Goal: Task Accomplishment & Management: Manage account settings

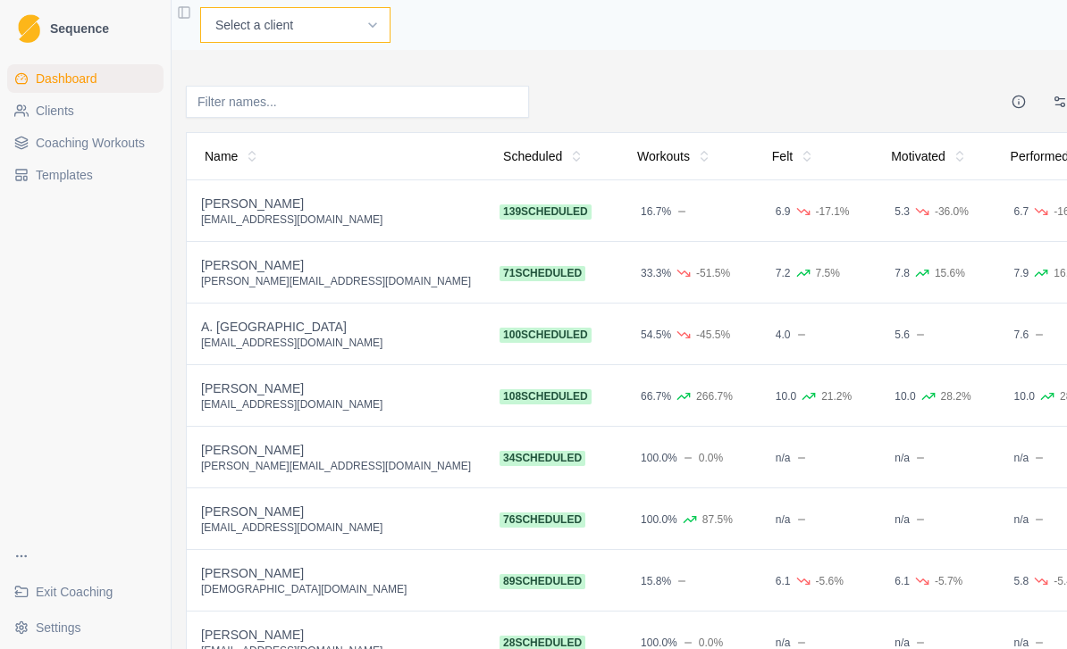
click at [322, 28] on select "Select a client A. McIntyre A. Emms A. York C.Lawler D.Mulcahy I. Kenny J. Curr…" at bounding box center [295, 25] width 190 height 36
select select "5671825a-d8aa-45dc-9e78-332bdbdce671"
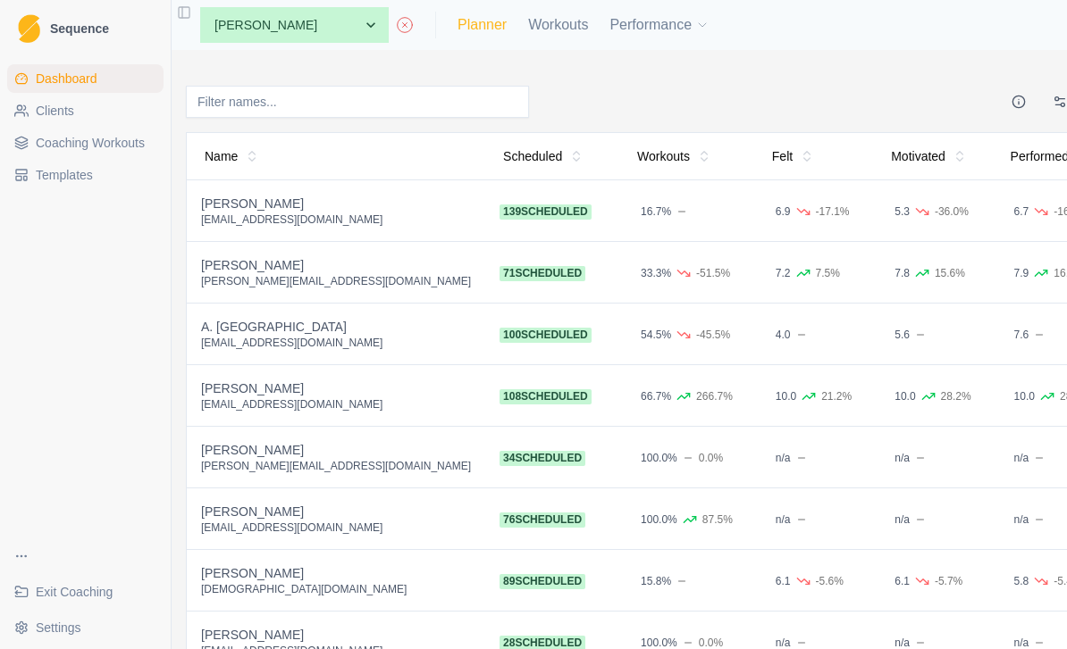
click at [457, 28] on link "Planner" at bounding box center [481, 24] width 49 height 21
select select "month"
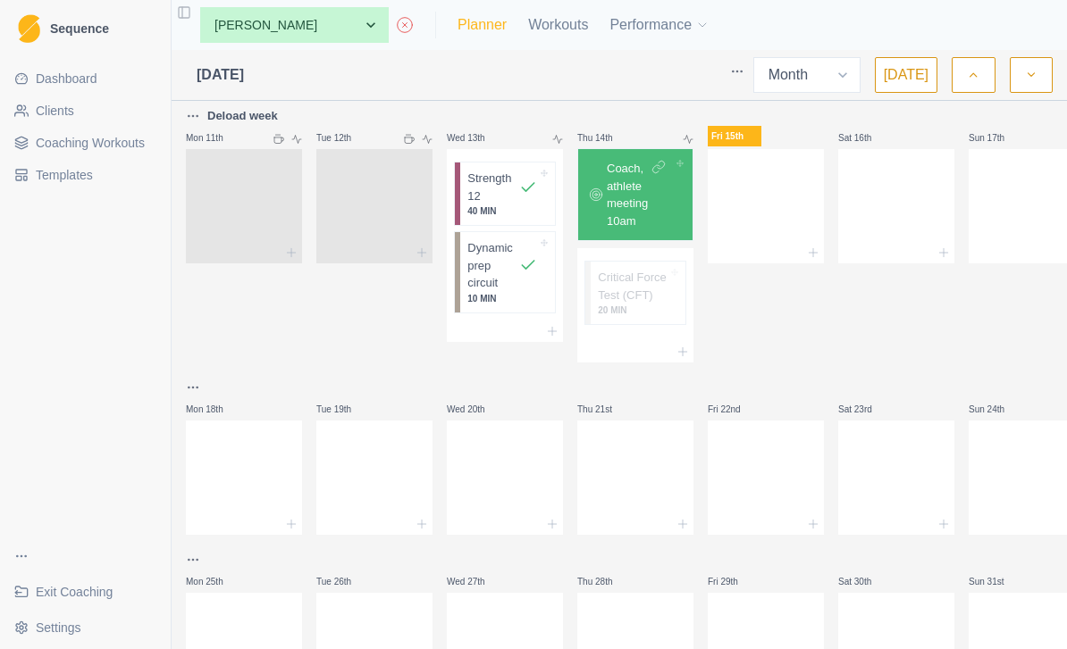
scroll to position [579, 0]
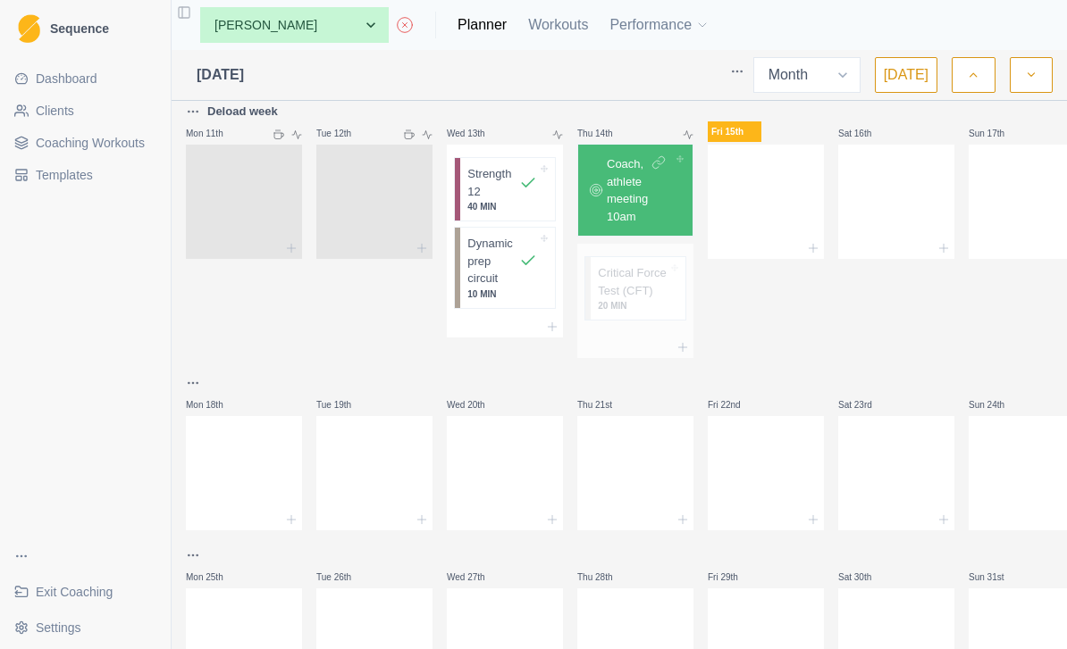
click at [628, 299] on p "Critical Force Test (CFT)" at bounding box center [633, 281] width 70 height 35
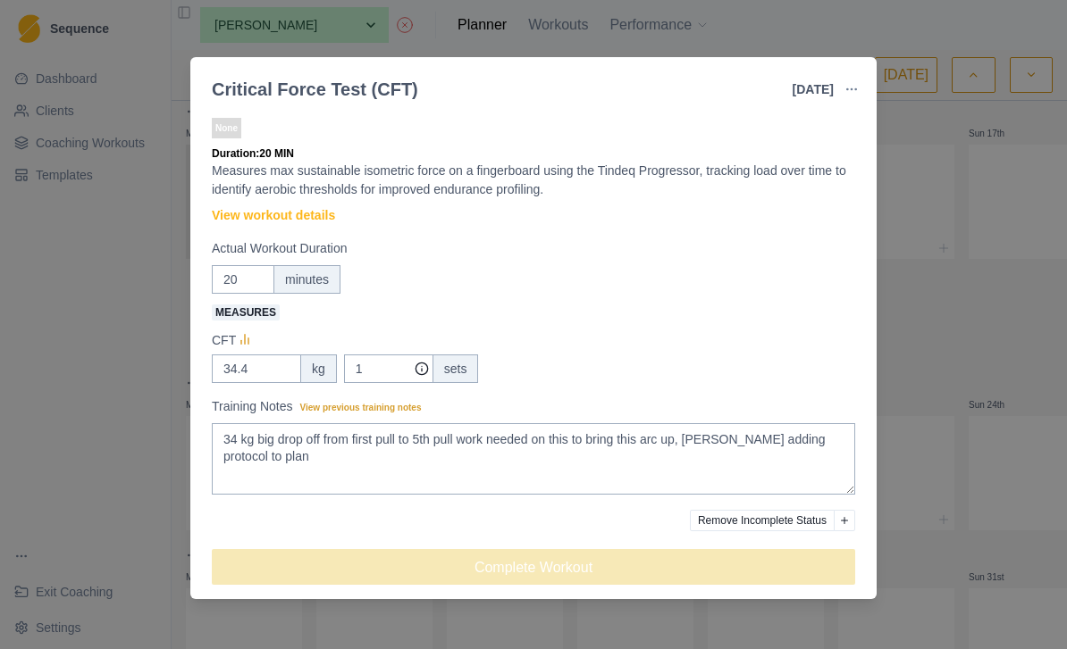
click at [942, 339] on div "Critical Force Test (CFT) [DATE] Link To Goal View Workout Metrics Edit Origina…" at bounding box center [533, 324] width 1067 height 649
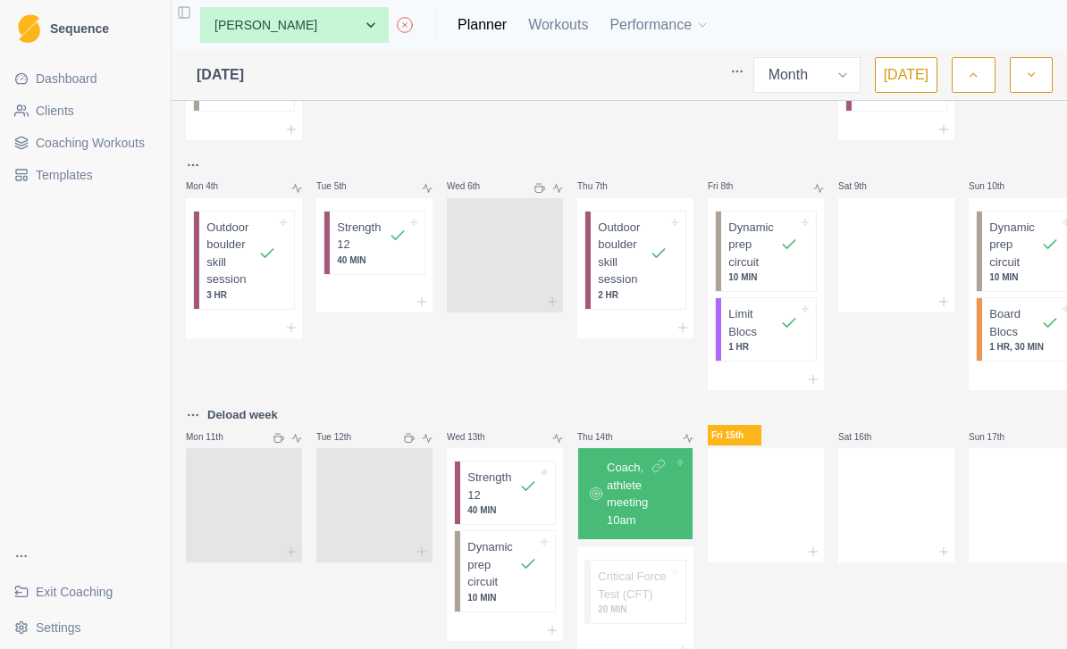
scroll to position [331, 0]
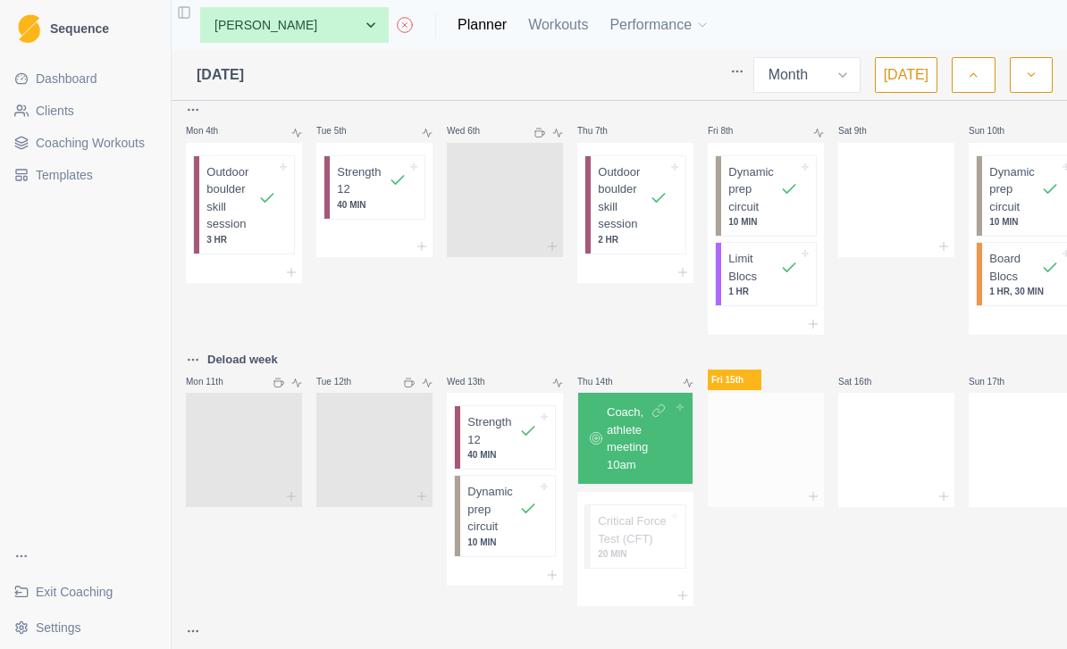
click at [768, 438] on div at bounding box center [765, 446] width 116 height 79
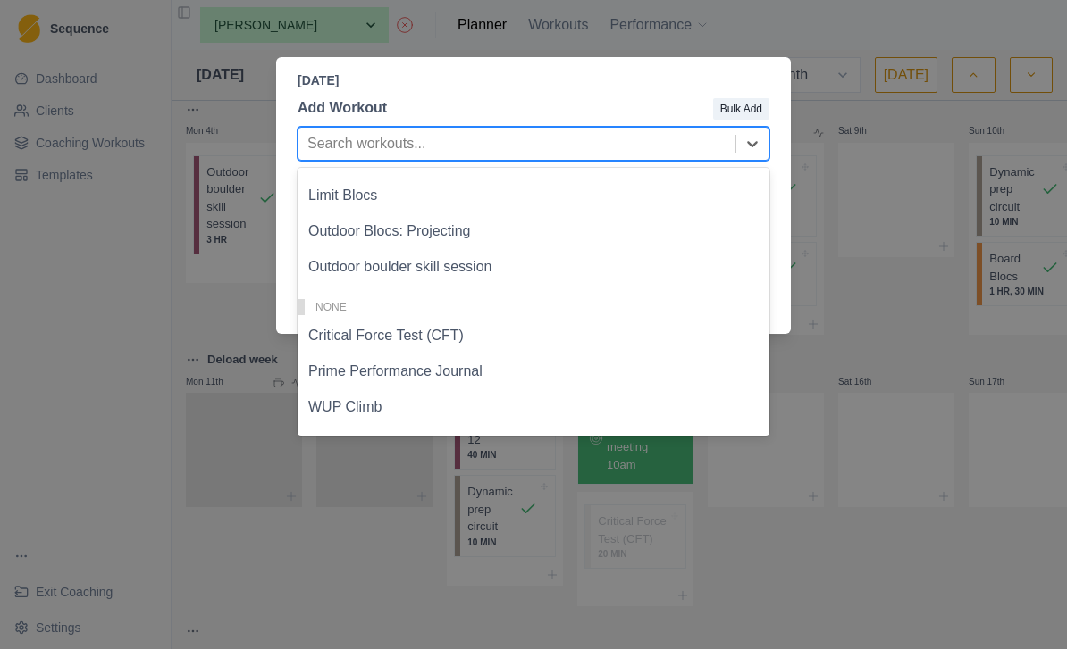
scroll to position [512, 0]
click at [445, 412] on div "WUP Climb" at bounding box center [533, 407] width 472 height 36
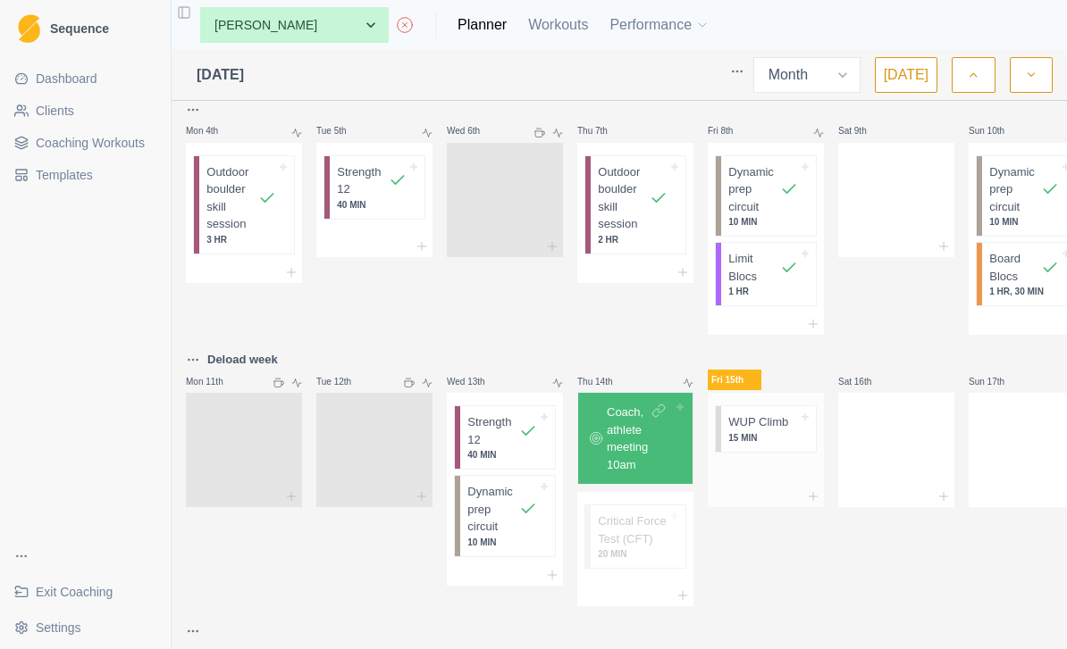
click at [769, 472] on div at bounding box center [765, 473] width 116 height 27
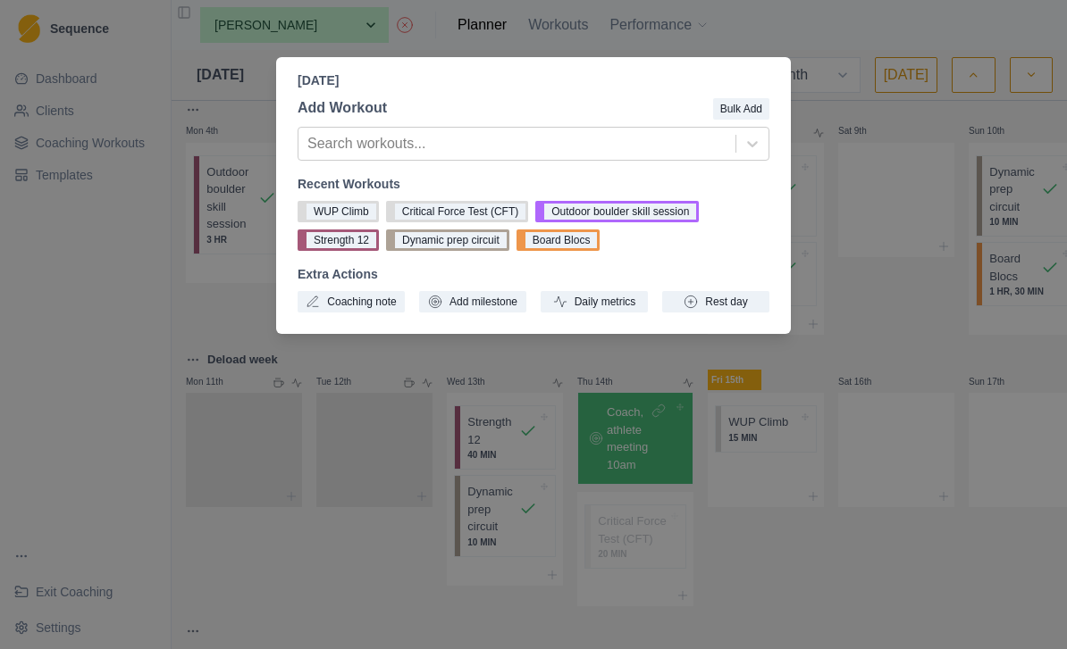
click at [857, 421] on div "[DATE] Add Workout Bulk Add Search workouts... Recent Workouts WUP Climb Critic…" at bounding box center [533, 324] width 1067 height 649
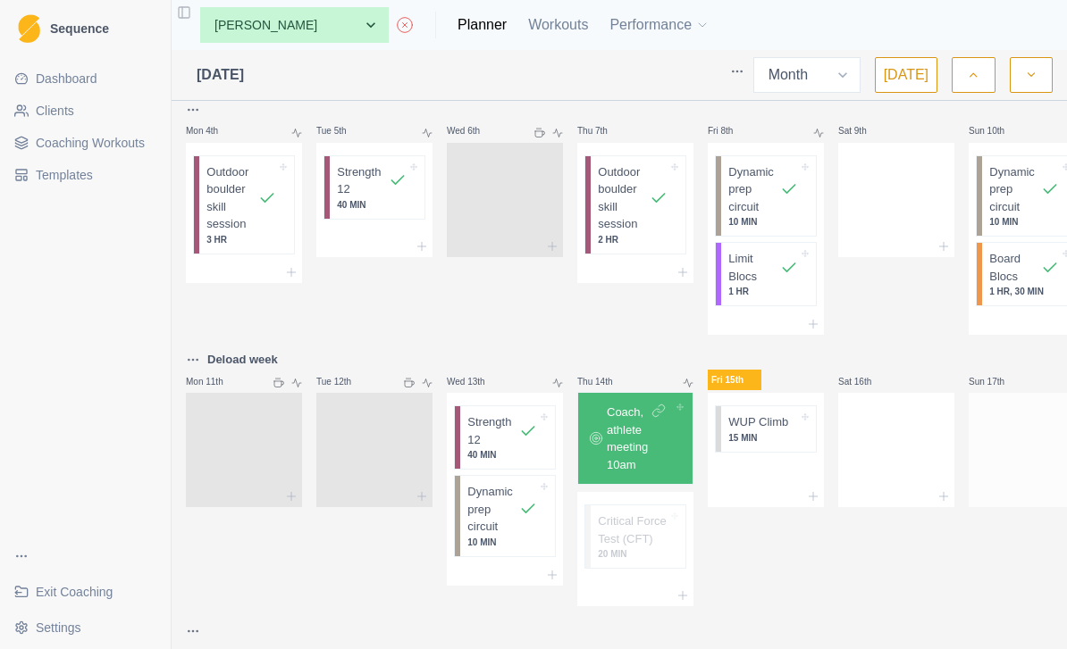
click at [1020, 444] on div at bounding box center [1026, 446] width 116 height 79
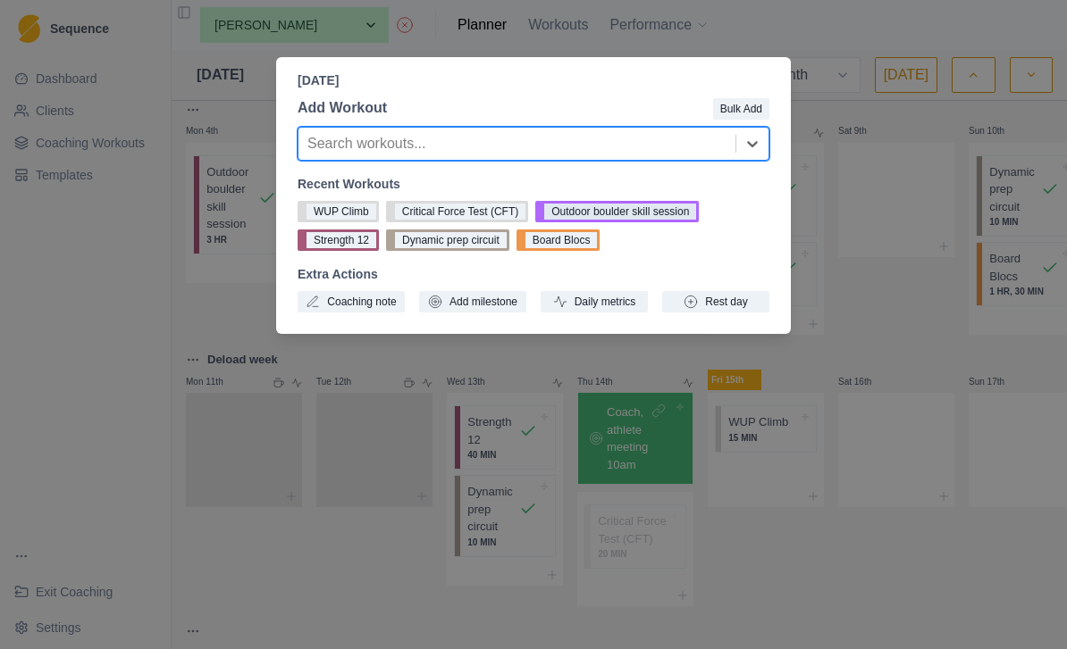
click at [691, 213] on button "Outdoor boulder skill session" at bounding box center [616, 211] width 163 height 21
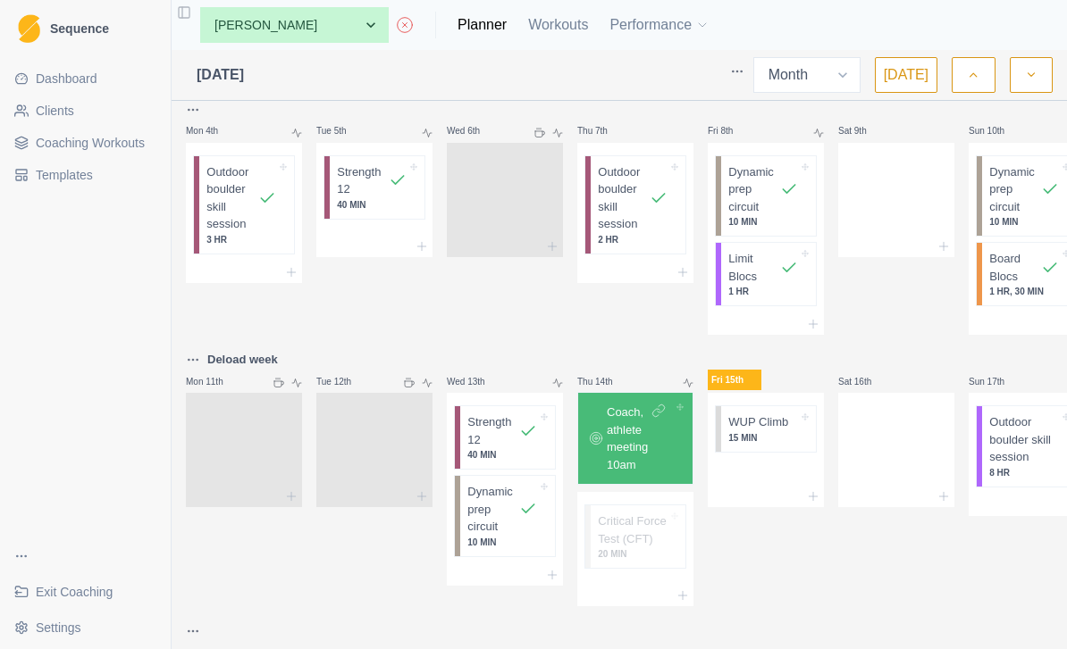
click at [121, 145] on span "Coaching Workouts" at bounding box center [90, 143] width 109 height 18
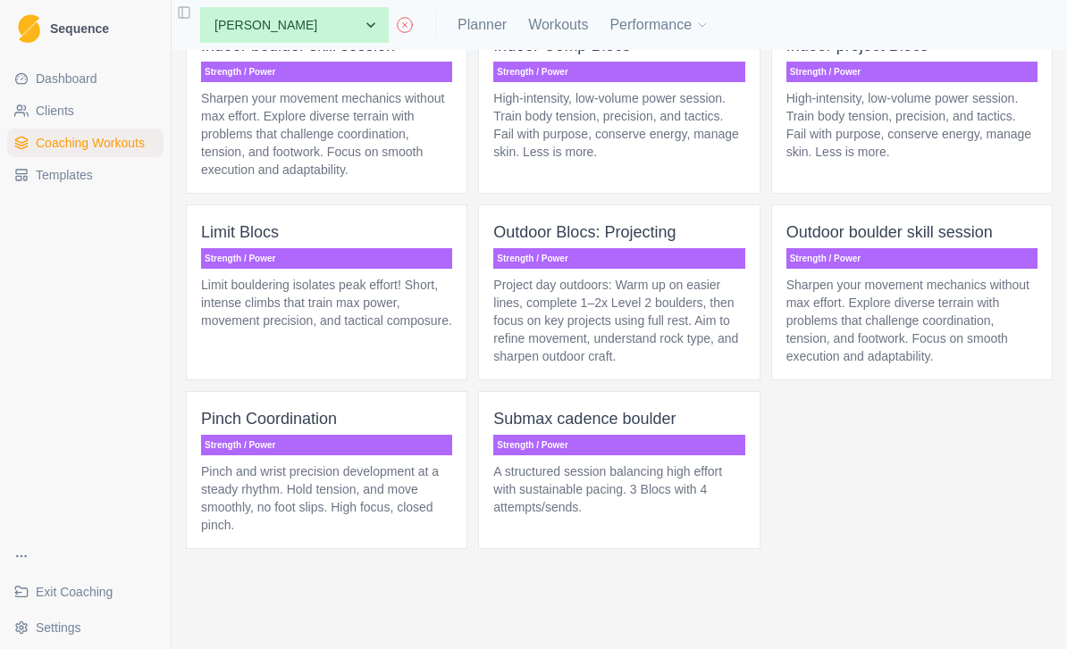
scroll to position [5631, 0]
click at [688, 456] on p "Strength / Power" at bounding box center [618, 445] width 251 height 21
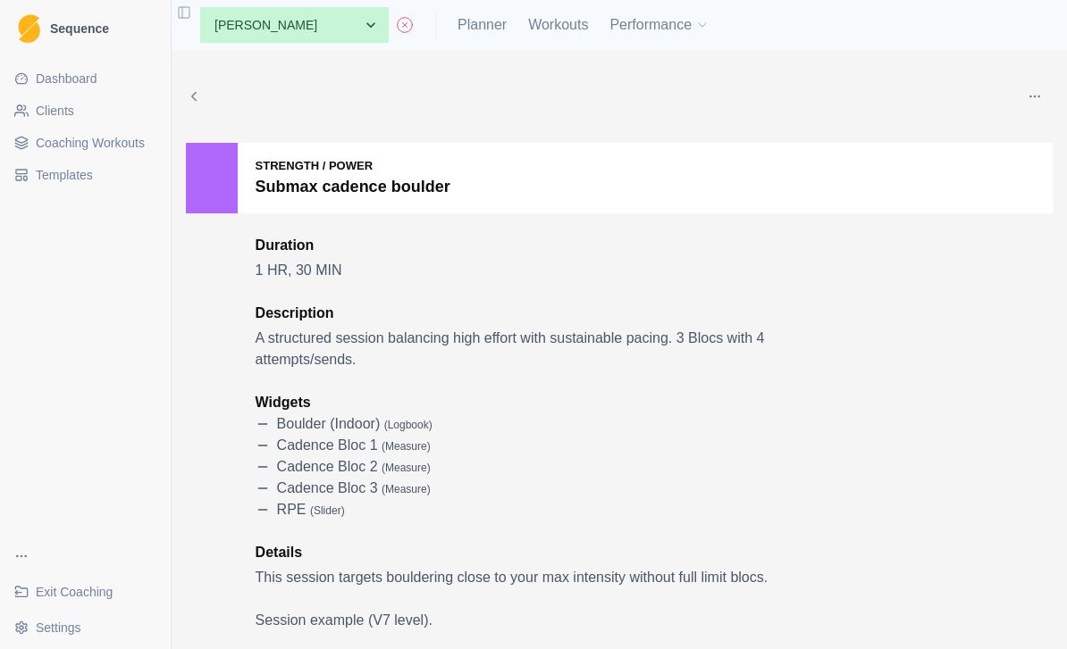
click at [119, 136] on span "Coaching Workouts" at bounding box center [90, 143] width 109 height 18
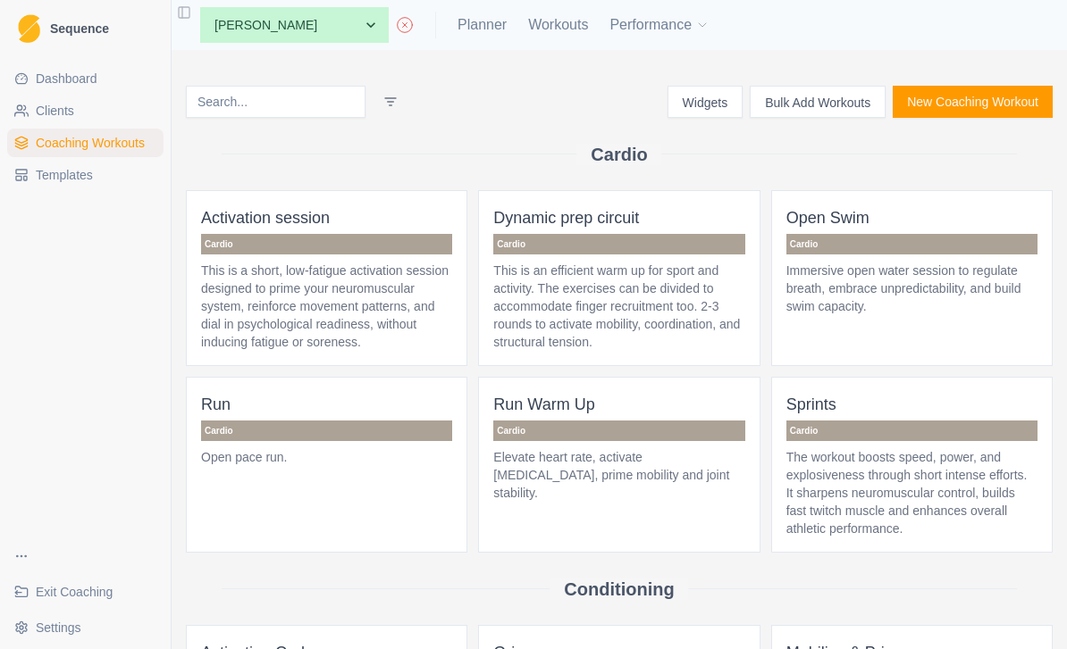
click at [820, 93] on button "Bulk Add Workouts" at bounding box center [817, 102] width 136 height 32
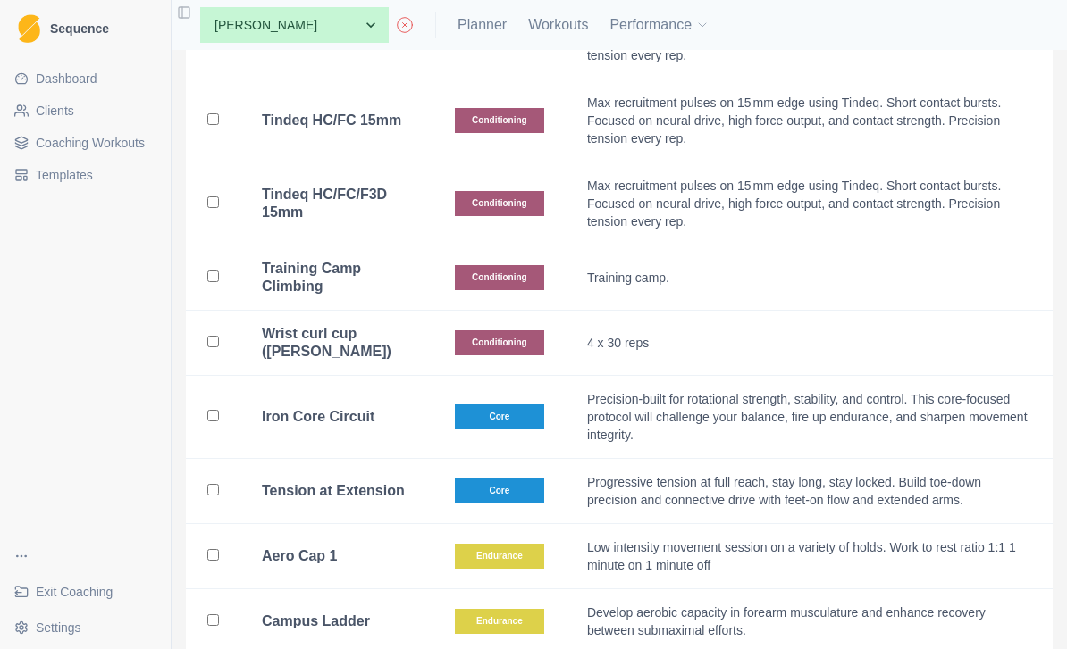
scroll to position [3086, 0]
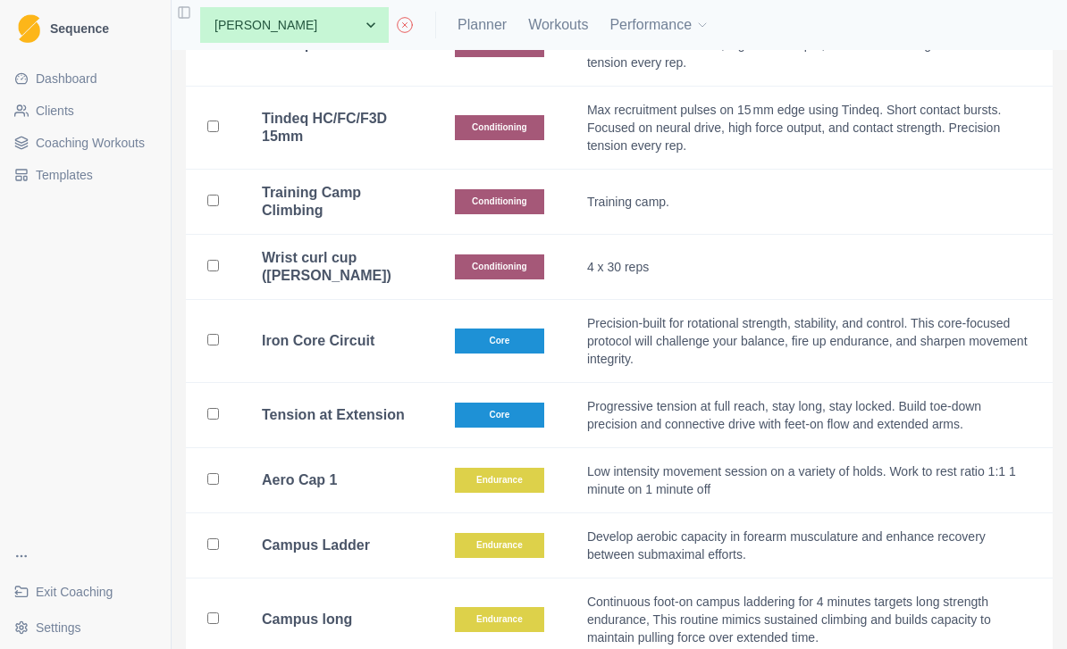
click at [207, 235] on td at bounding box center [213, 267] width 54 height 65
checkbox input "true"
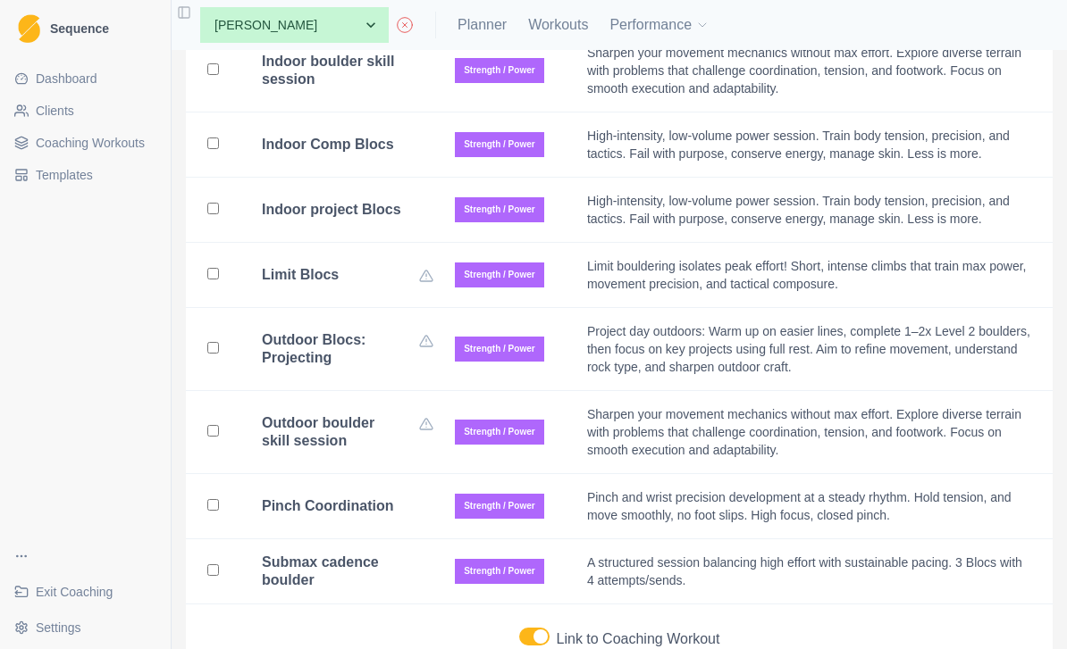
scroll to position [5939, 0]
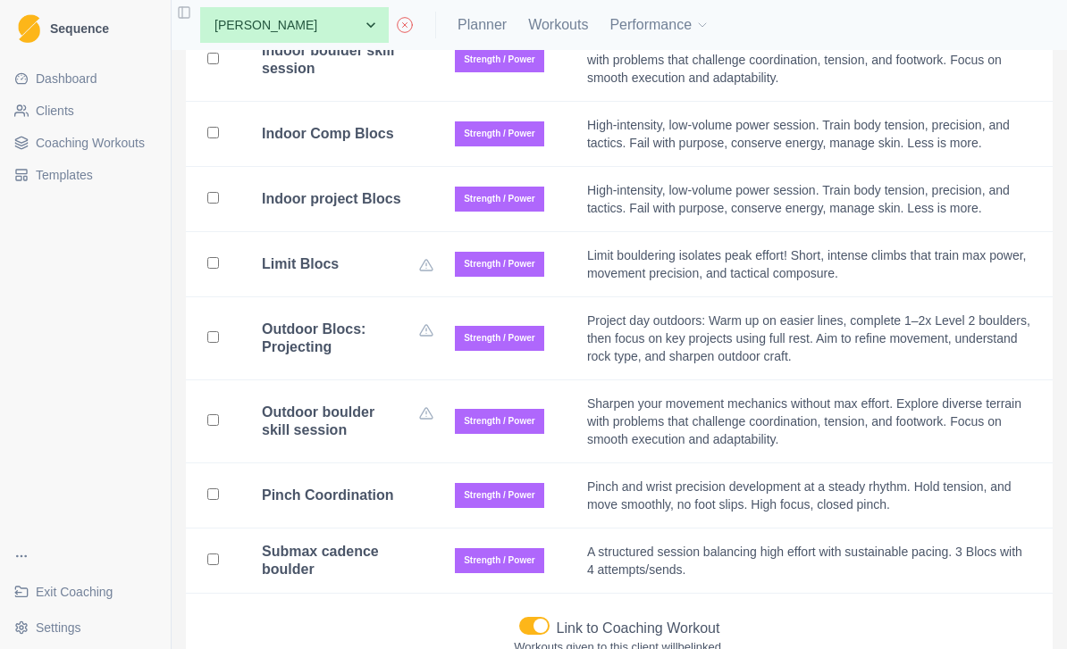
click at [211, 554] on input "checkbox" at bounding box center [213, 560] width 12 height 12
checkbox input "true"
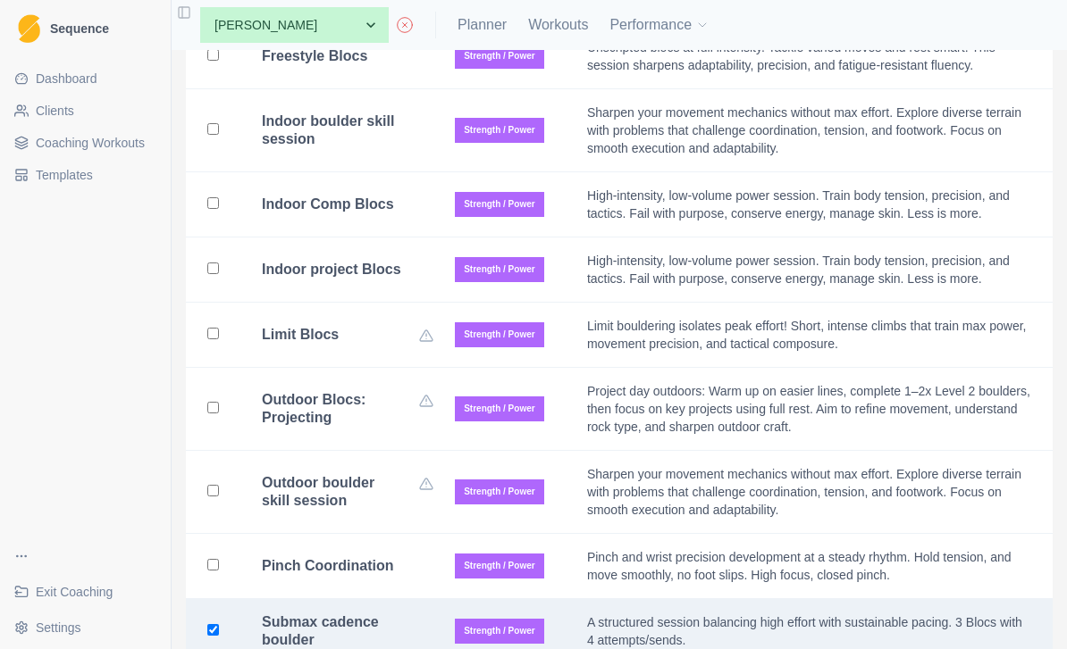
scroll to position [5866, 0]
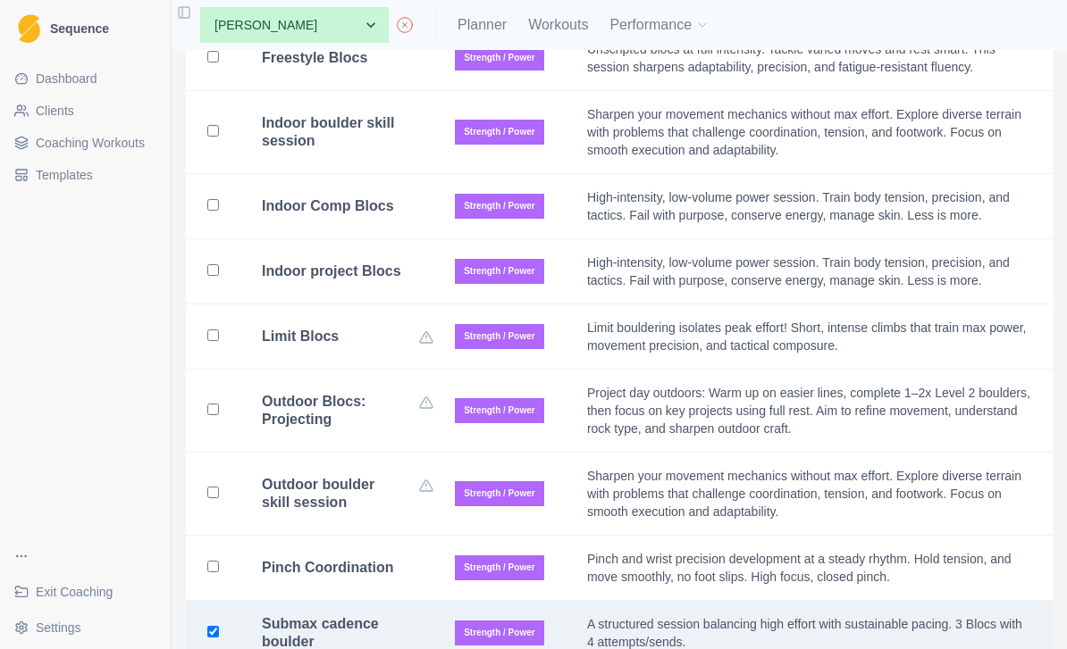
click at [215, 487] on input "checkbox" at bounding box center [213, 493] width 12 height 12
checkbox input "true"
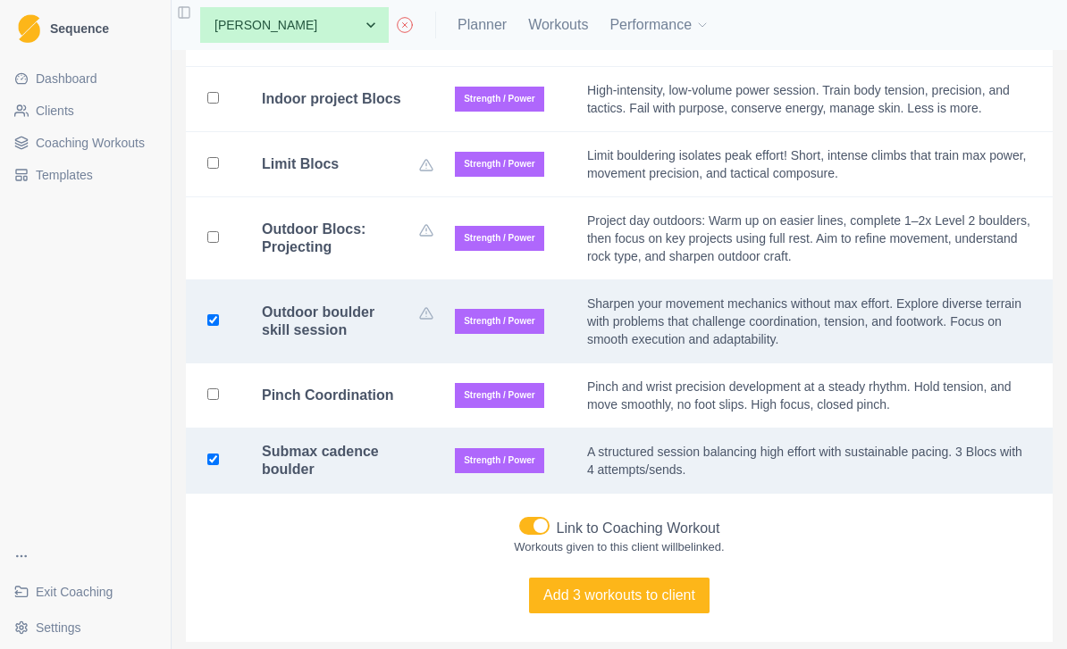
scroll to position [6038, 0]
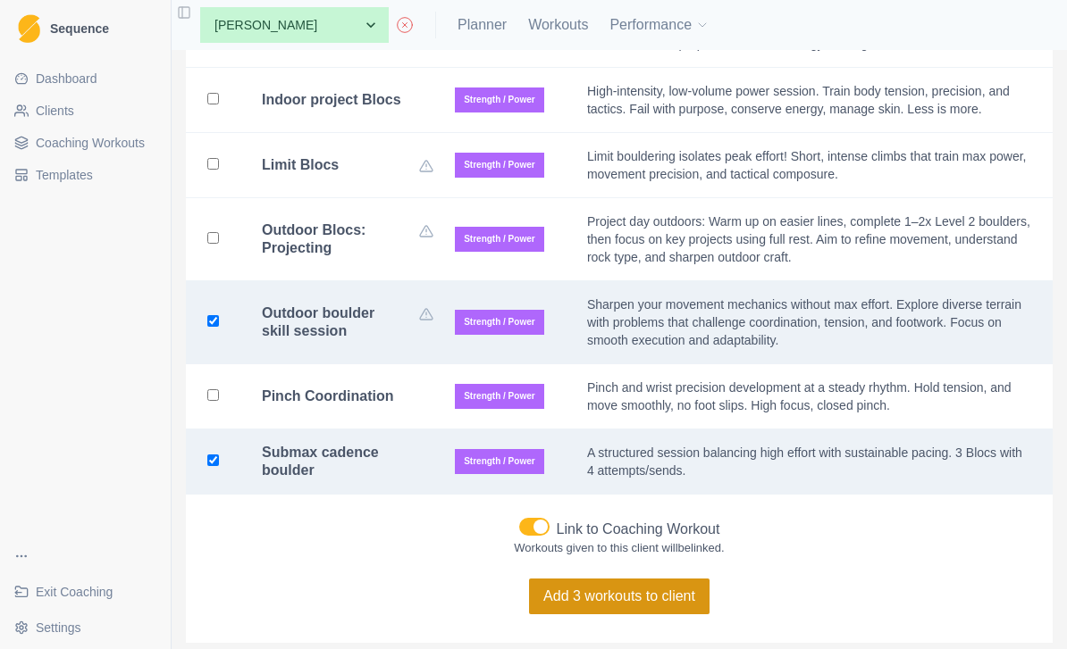
click at [646, 579] on button "Add 3 workouts to client" at bounding box center [619, 597] width 180 height 36
checkbox input "false"
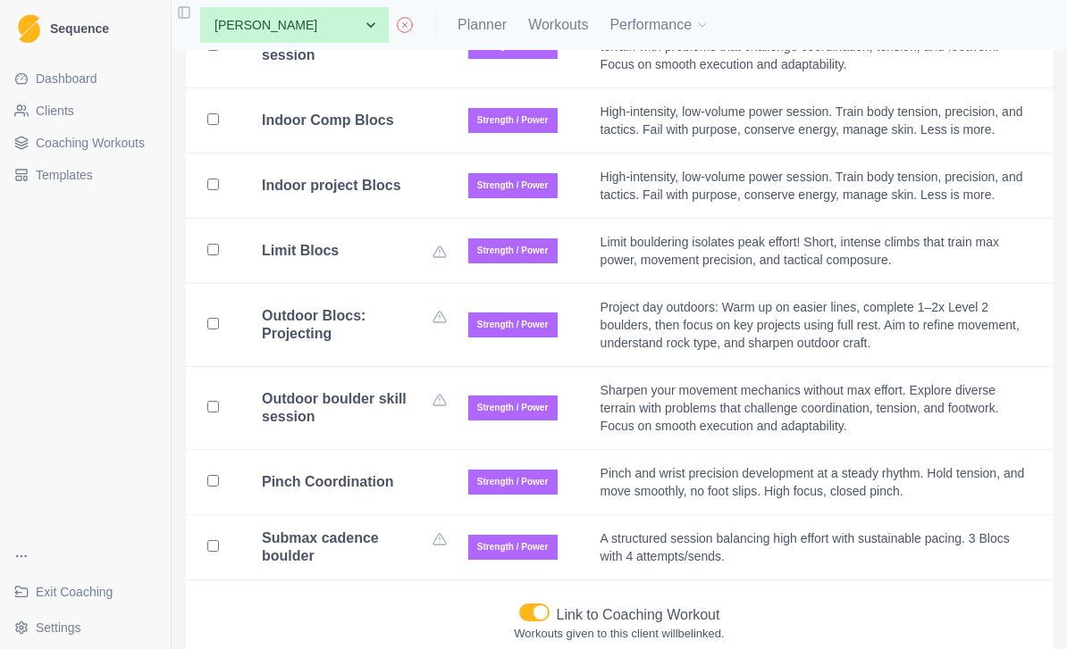
scroll to position [5944, 0]
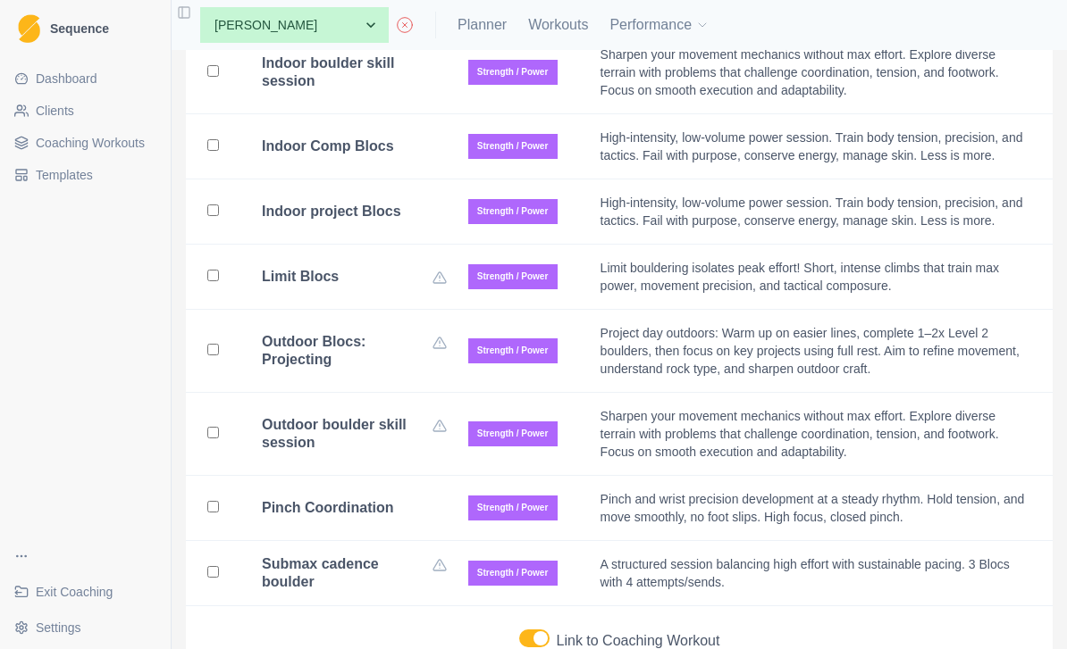
click at [123, 138] on span "Coaching Workouts" at bounding box center [90, 143] width 109 height 18
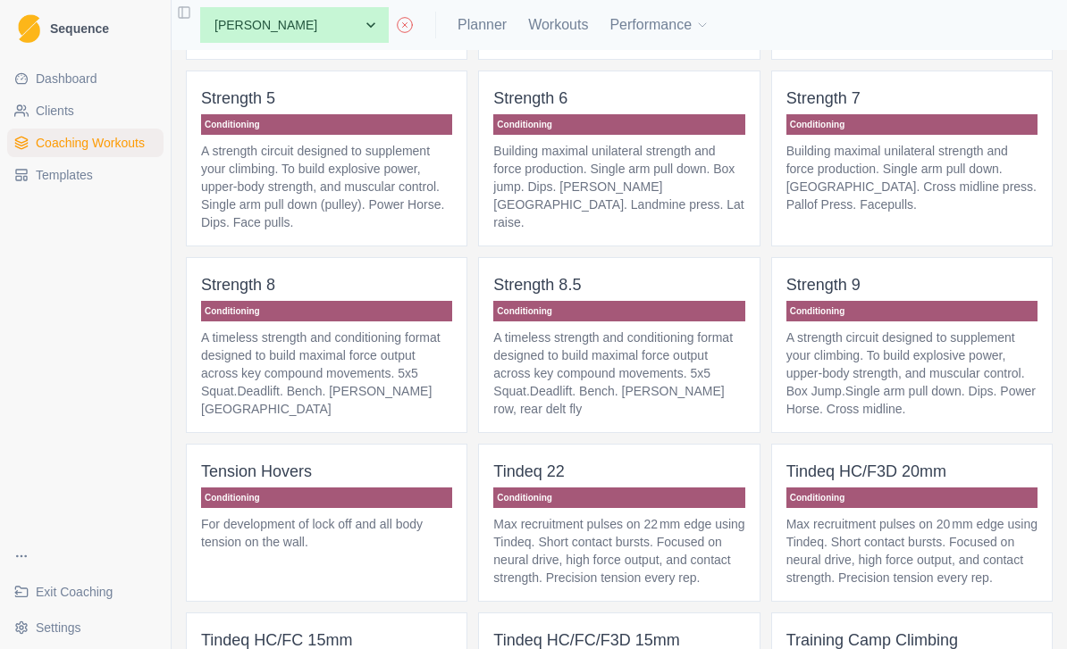
scroll to position [1994, 0]
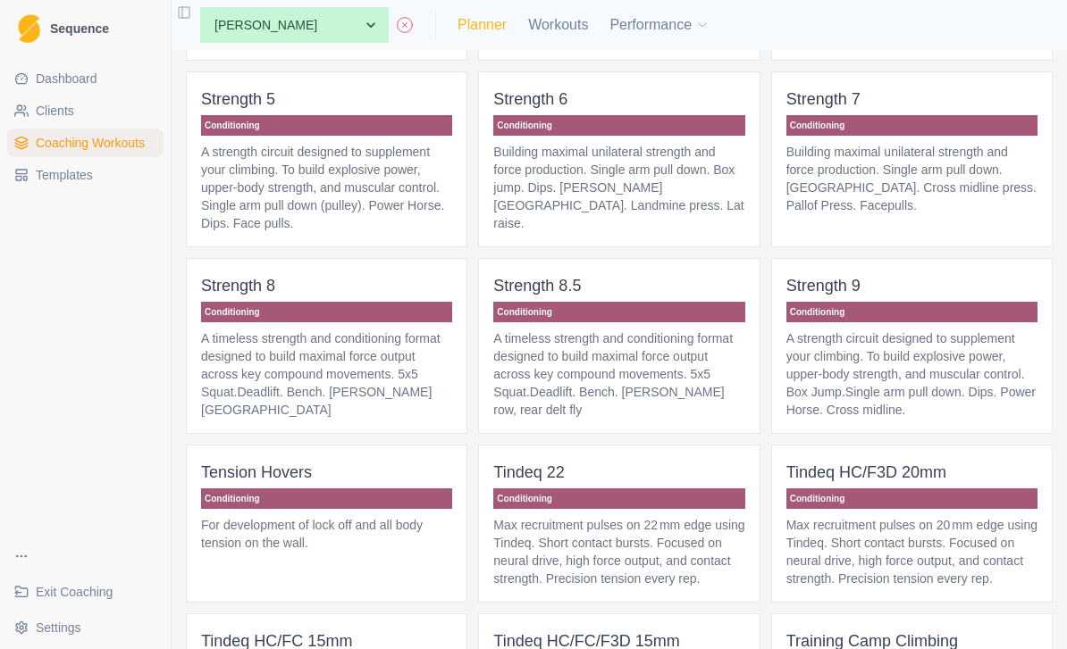
click at [457, 21] on link "Planner" at bounding box center [481, 24] width 49 height 21
select select "month"
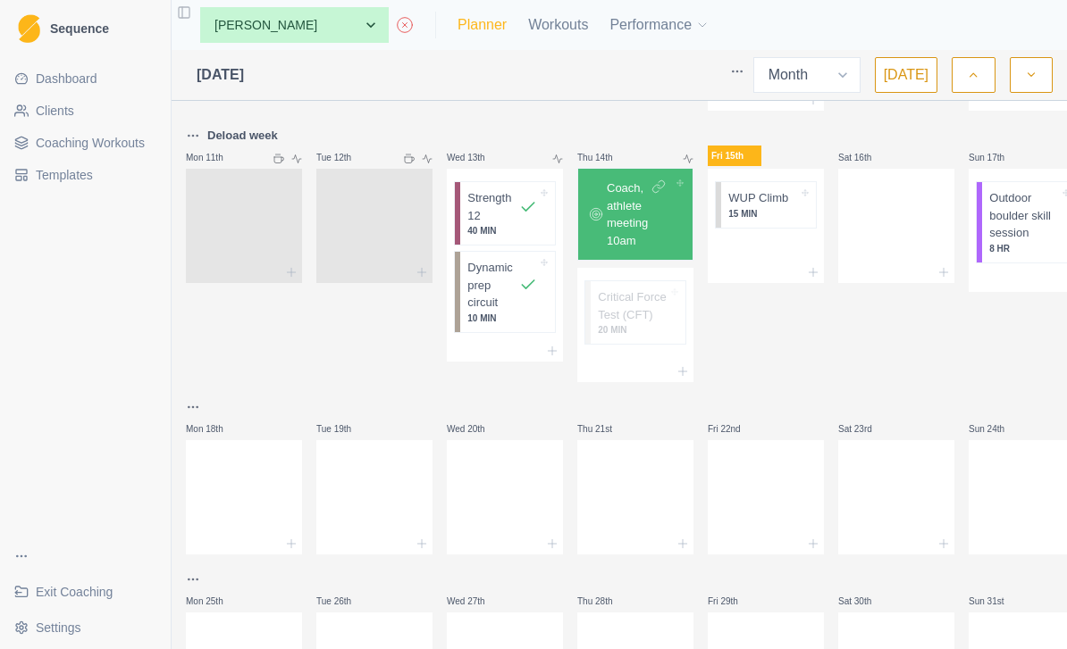
scroll to position [556, 0]
click at [764, 255] on div at bounding box center [765, 248] width 116 height 27
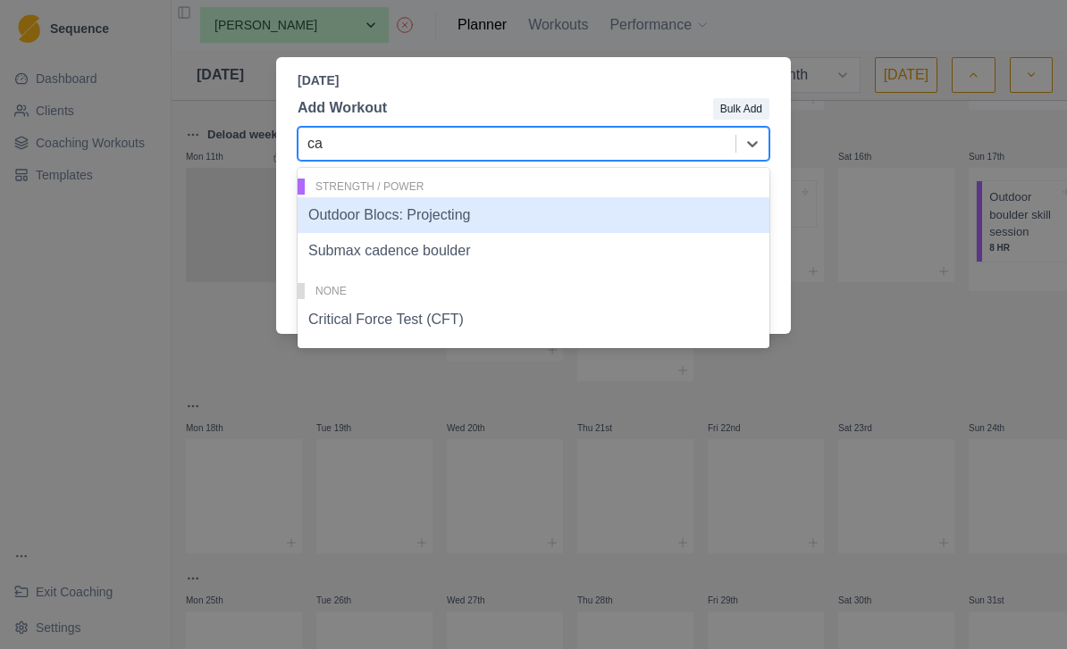
type input "cad"
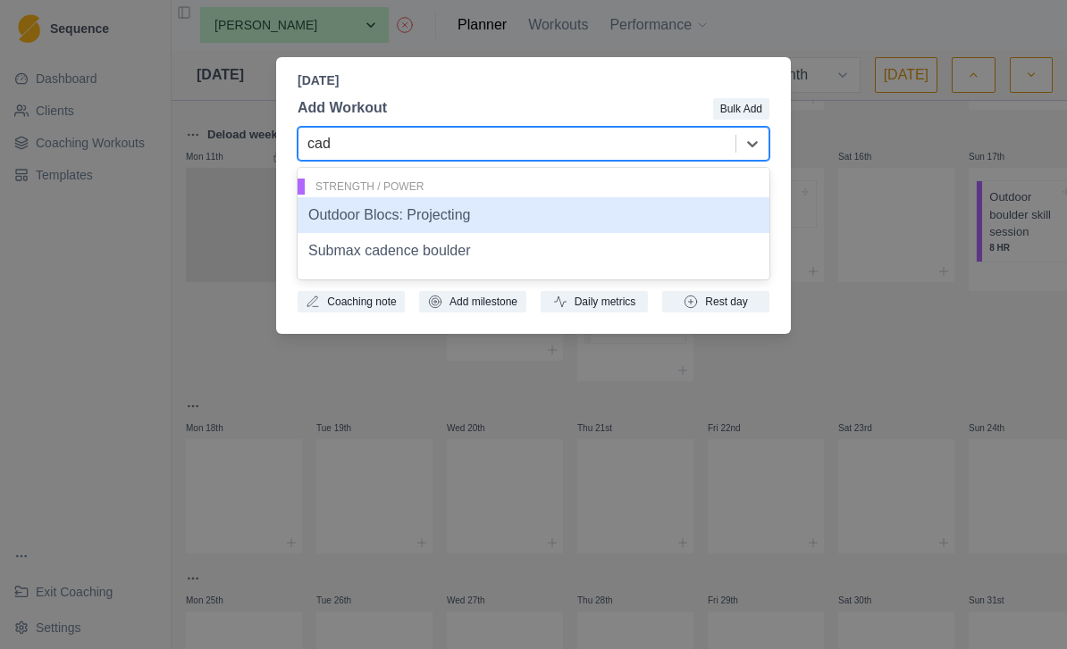
click at [476, 256] on div "Submax cadence boulder" at bounding box center [533, 251] width 472 height 36
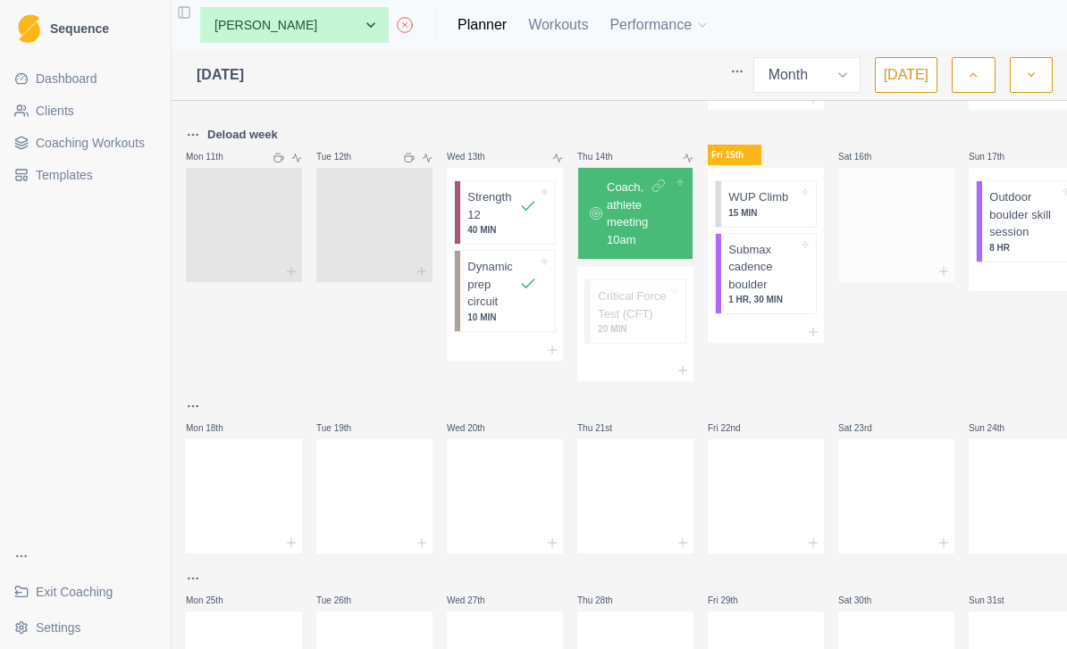
click at [907, 230] on div at bounding box center [896, 221] width 116 height 79
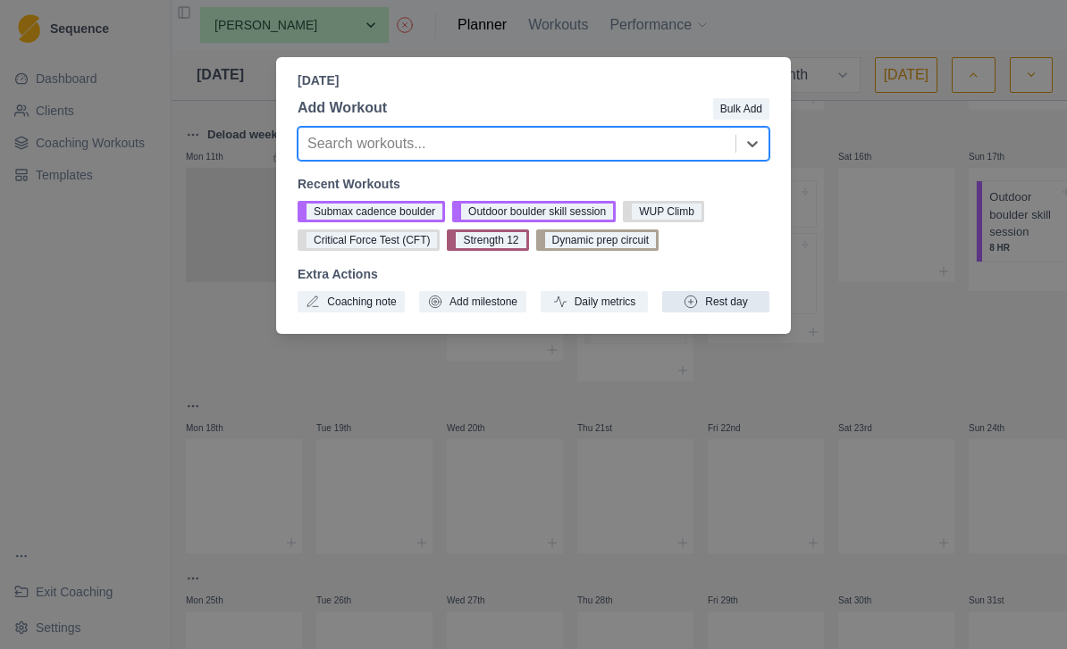
click at [760, 297] on button "Rest day" at bounding box center [715, 301] width 107 height 21
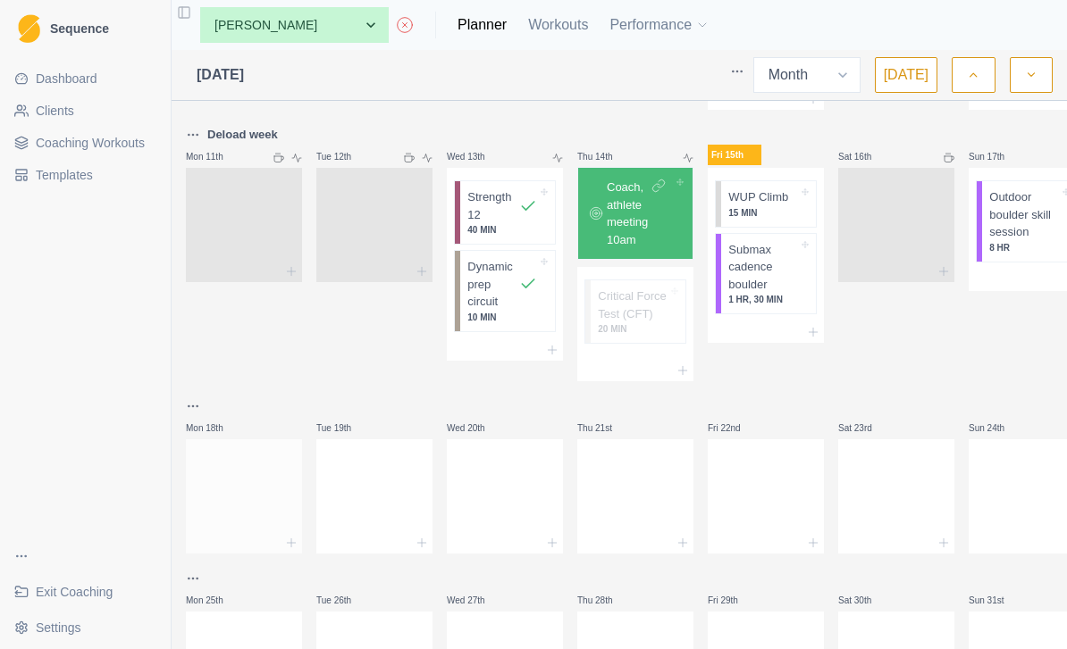
click at [263, 499] on div at bounding box center [244, 493] width 116 height 79
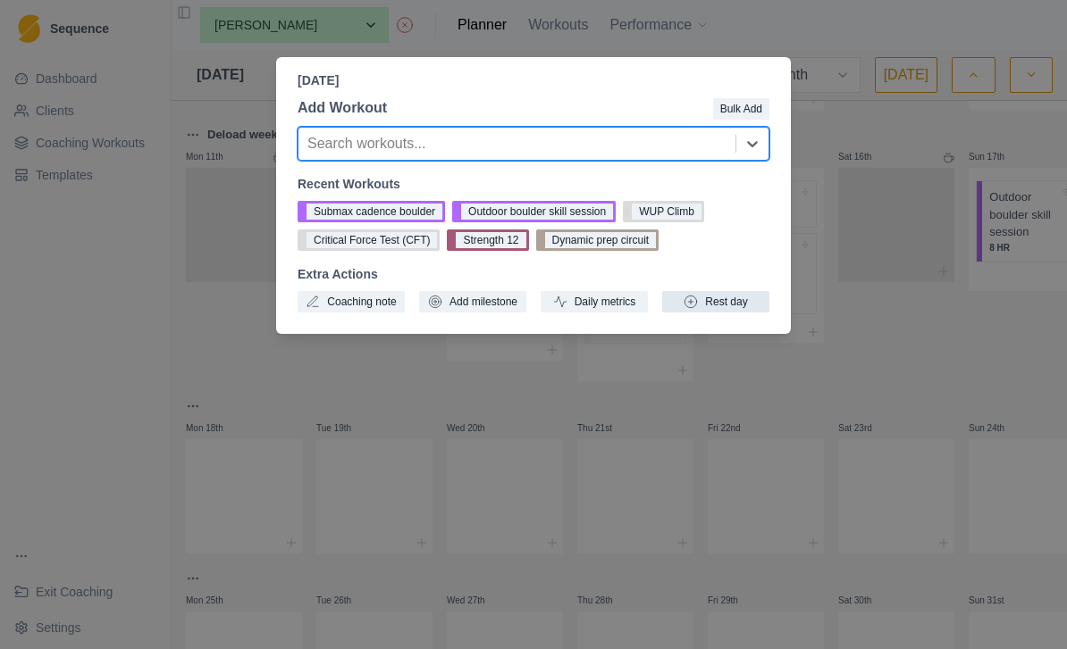
click at [732, 299] on button "Rest day" at bounding box center [715, 301] width 107 height 21
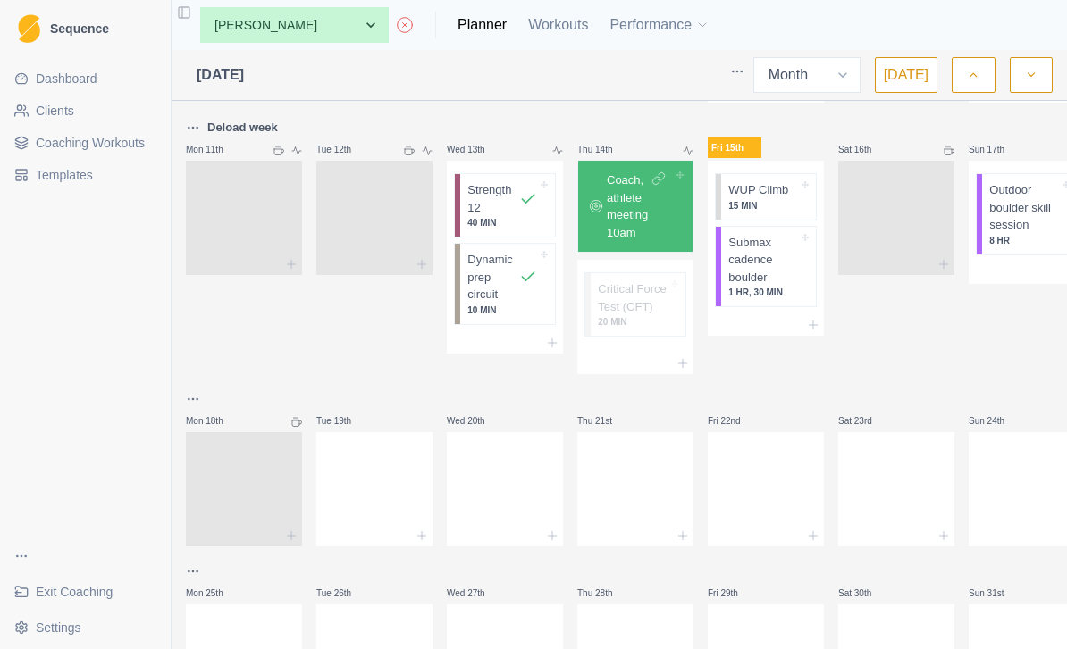
scroll to position [565, 0]
click at [652, 309] on p "Critical Force Test (CFT)" at bounding box center [633, 296] width 70 height 35
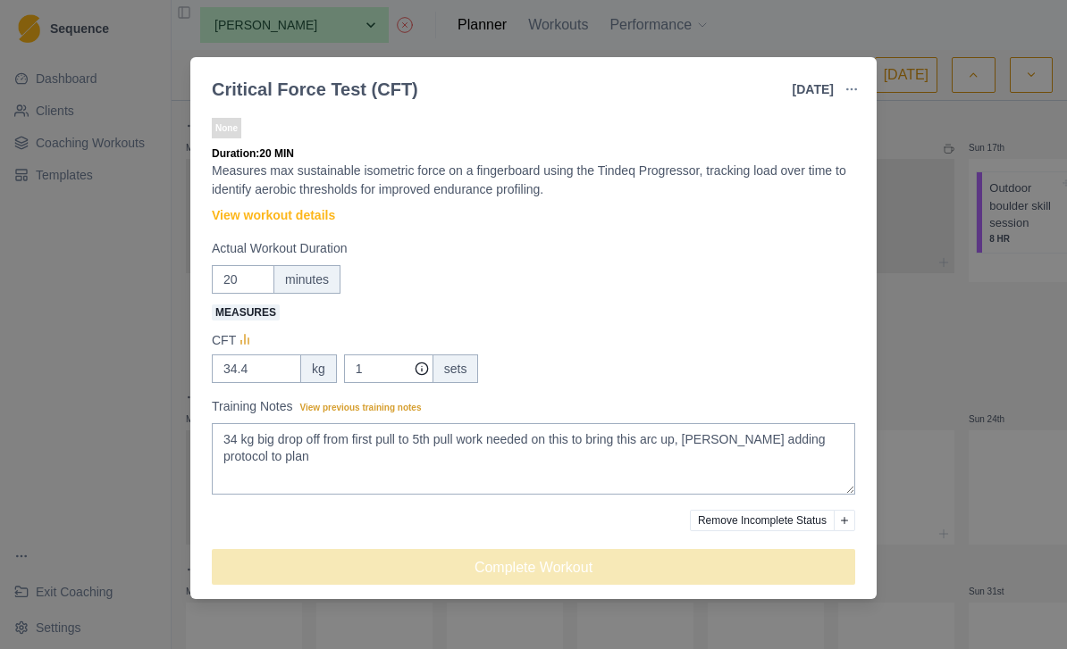
click at [862, 80] on button "button" at bounding box center [851, 89] width 36 height 36
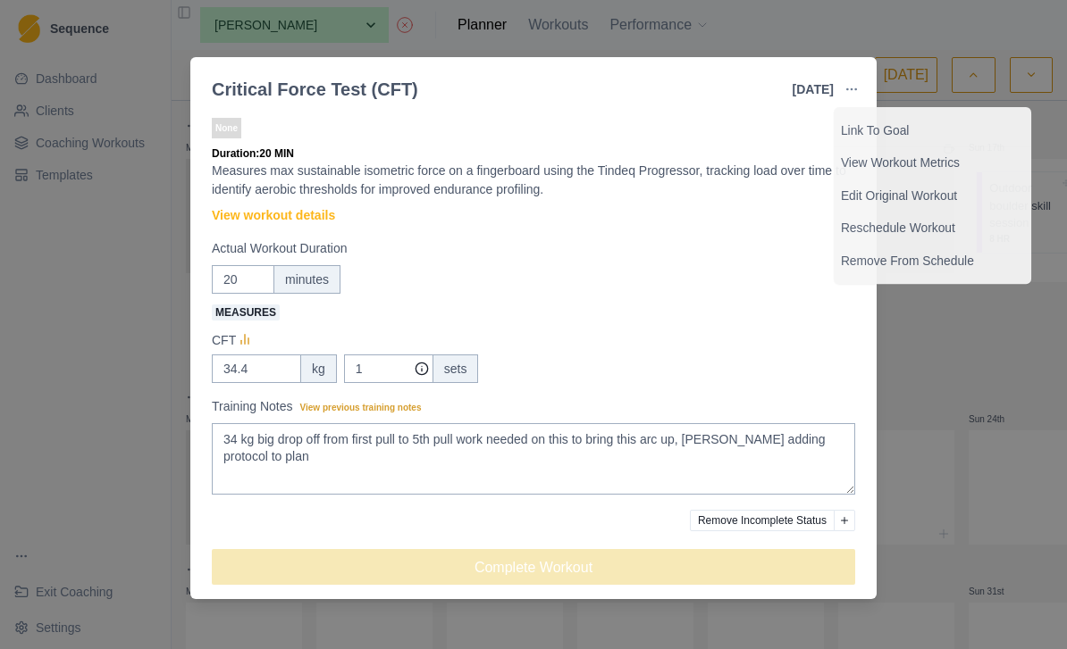
click at [946, 326] on div "Critical Force Test (CFT) [DATE] Link To Goal View Workout Metrics Edit Origina…" at bounding box center [533, 324] width 1067 height 649
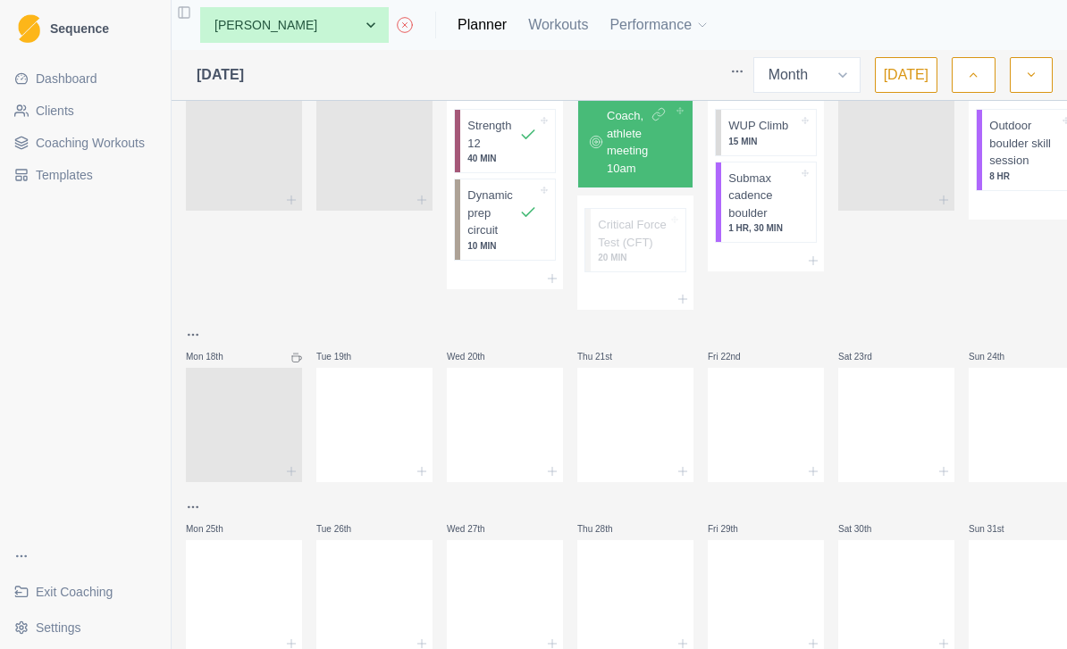
scroll to position [625, 0]
click at [360, 438] on div at bounding box center [374, 423] width 116 height 79
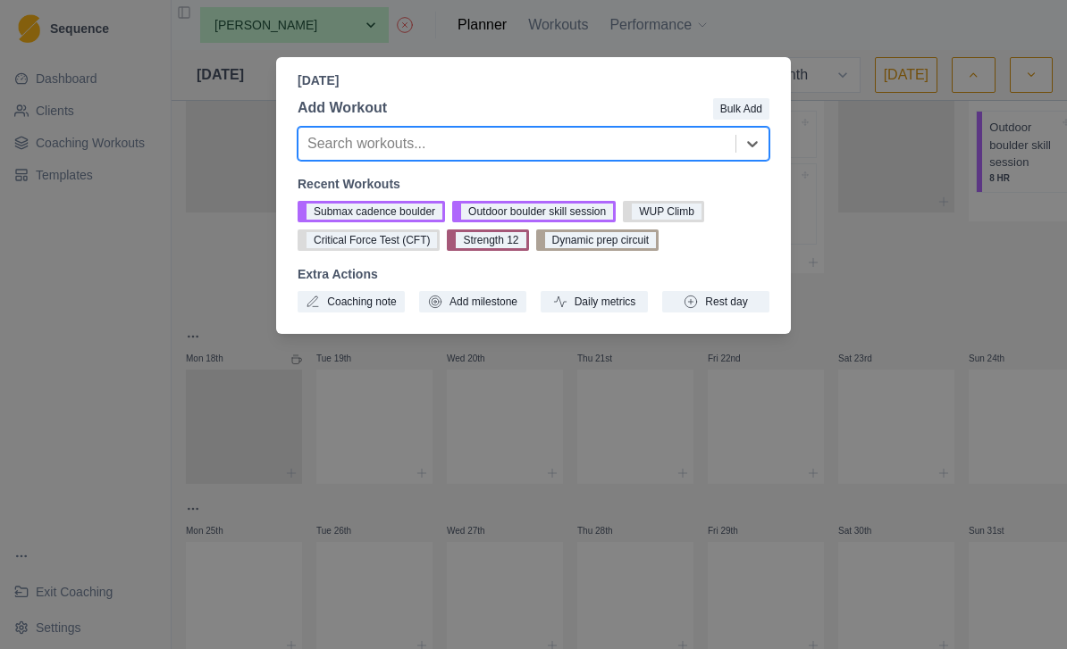
click at [125, 140] on div "[DATE] Add Workout Bulk Add Search workouts... Recent Workouts Submax cadence b…" at bounding box center [533, 324] width 1067 height 649
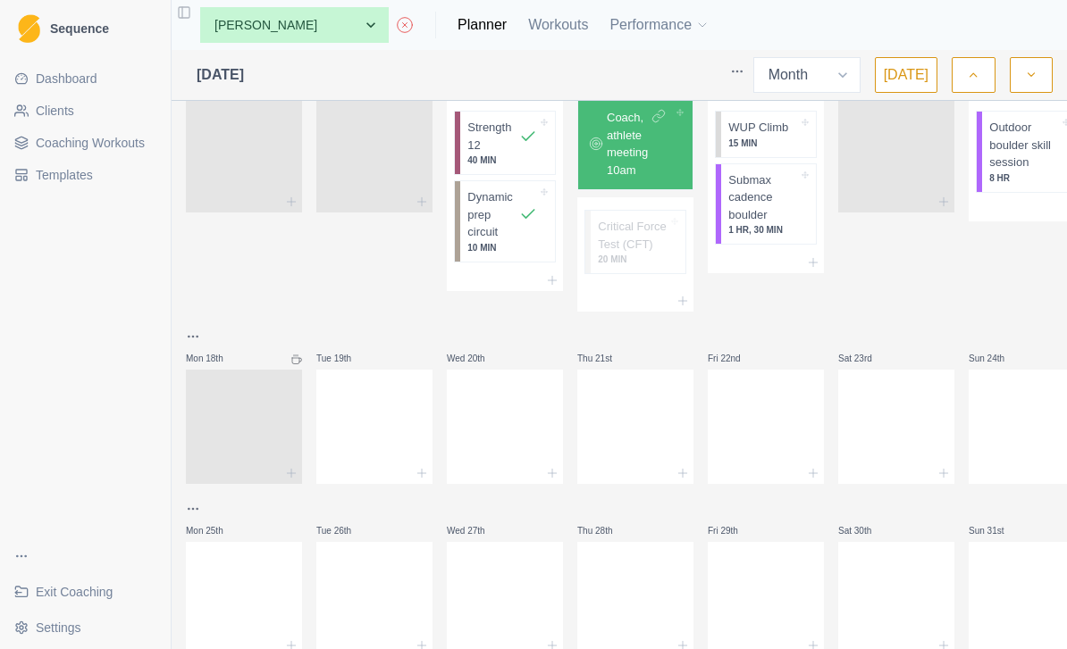
click at [135, 144] on span "Coaching Workouts" at bounding box center [90, 143] width 109 height 18
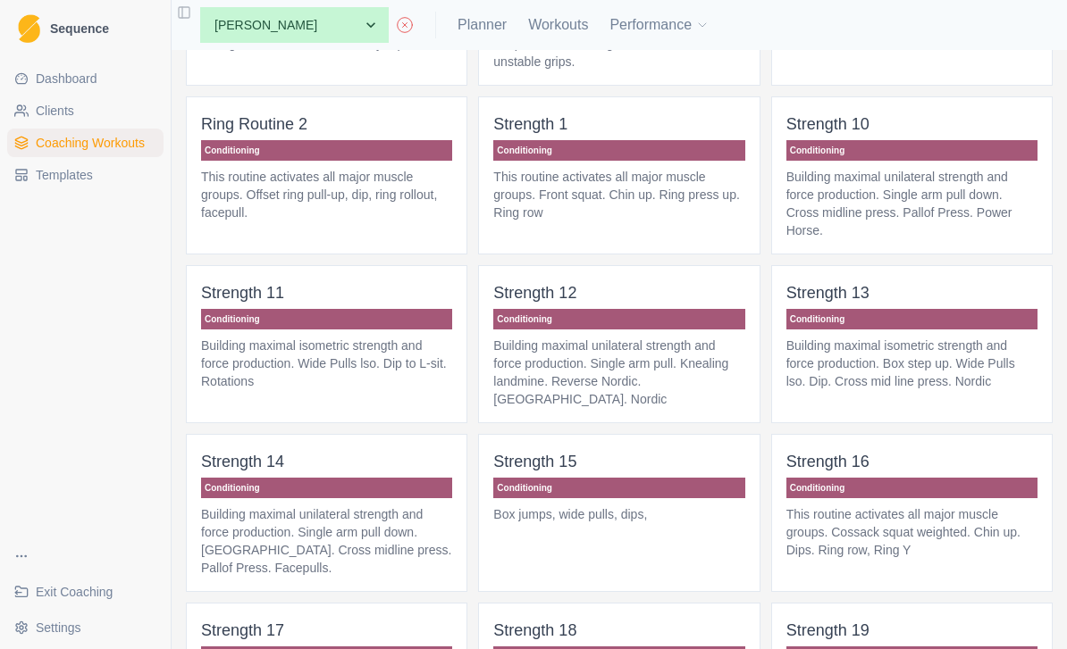
scroll to position [1099, 0]
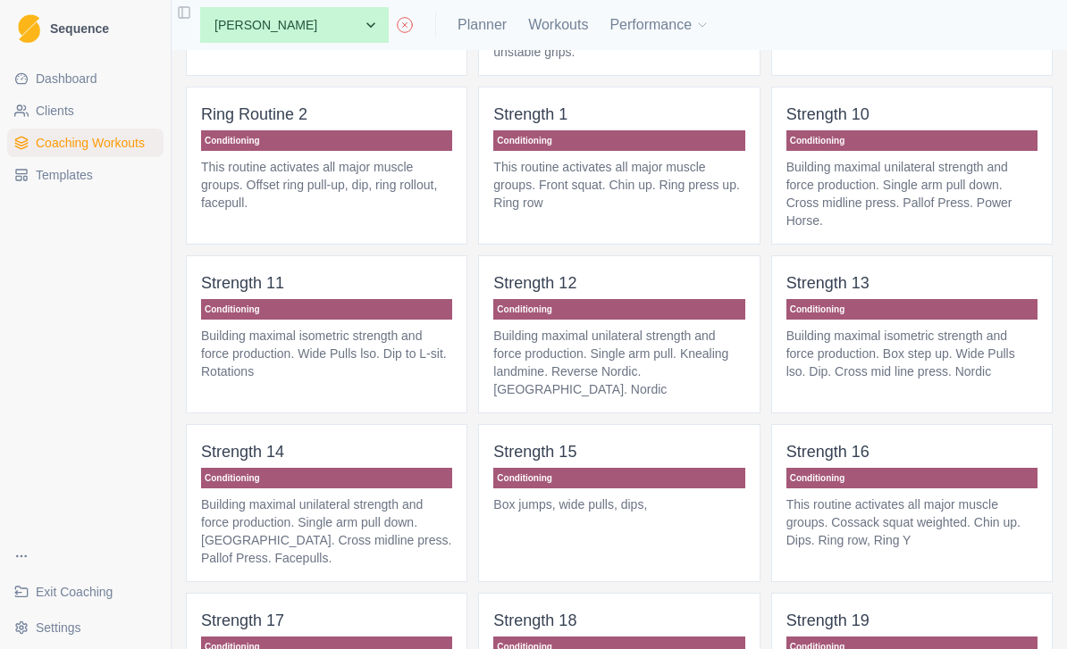
click at [683, 381] on p "Building maximal unilateral strength and force production. Single arm pull. Kne…" at bounding box center [618, 362] width 251 height 71
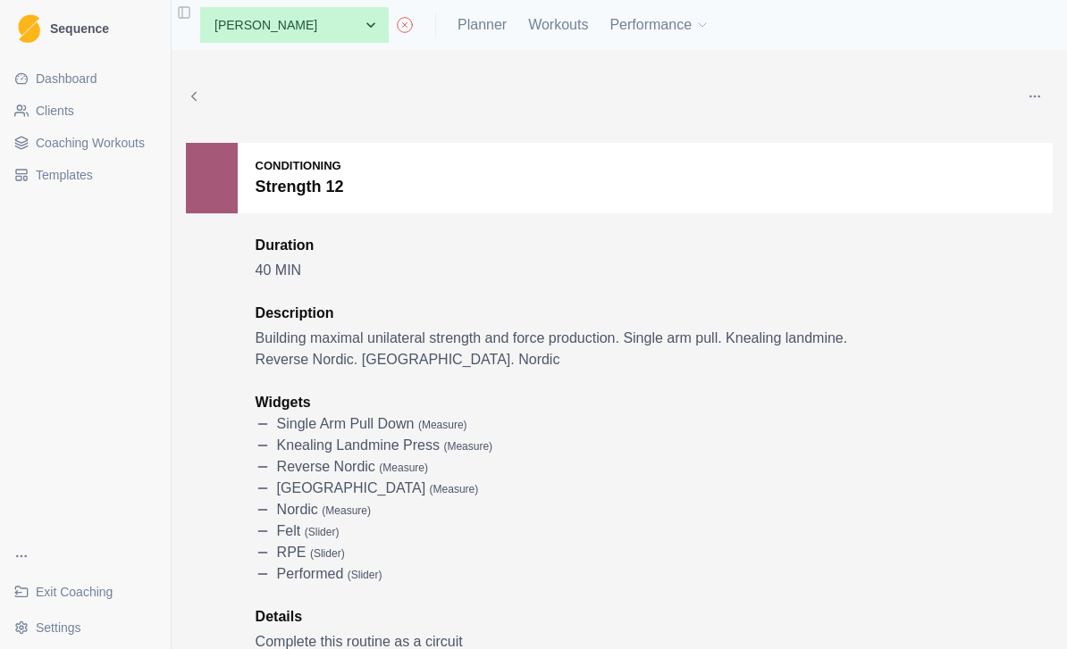
click at [1040, 97] on icon "button" at bounding box center [1034, 96] width 14 height 14
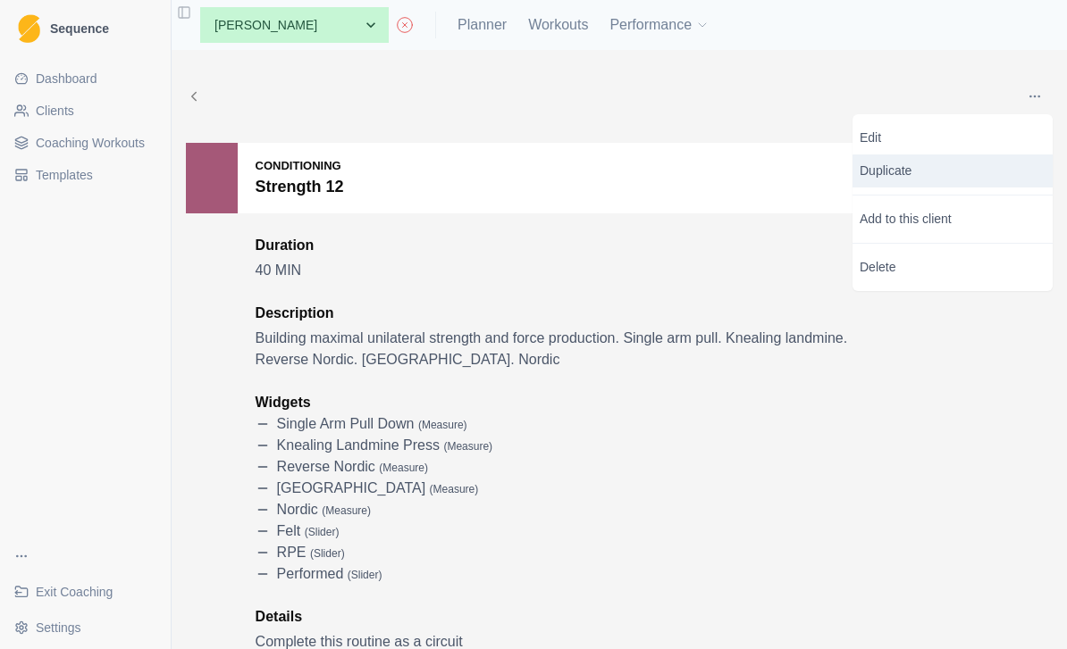
click at [958, 176] on p "Duplicate" at bounding box center [952, 171] width 200 height 33
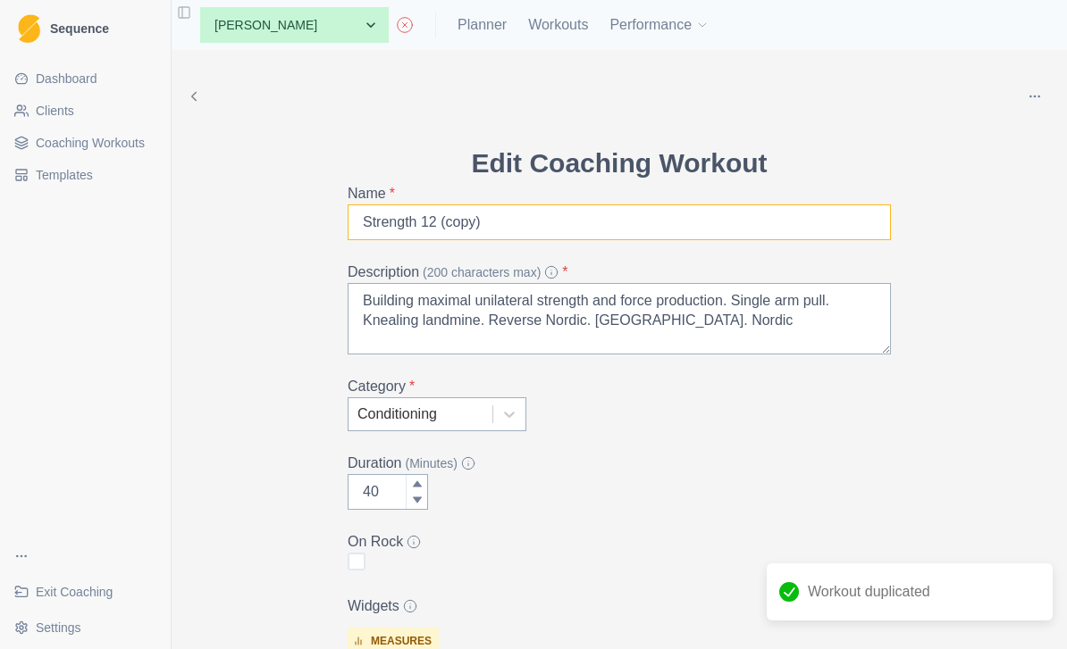
click at [576, 225] on input "Strength 12 (copy)" at bounding box center [618, 223] width 543 height 36
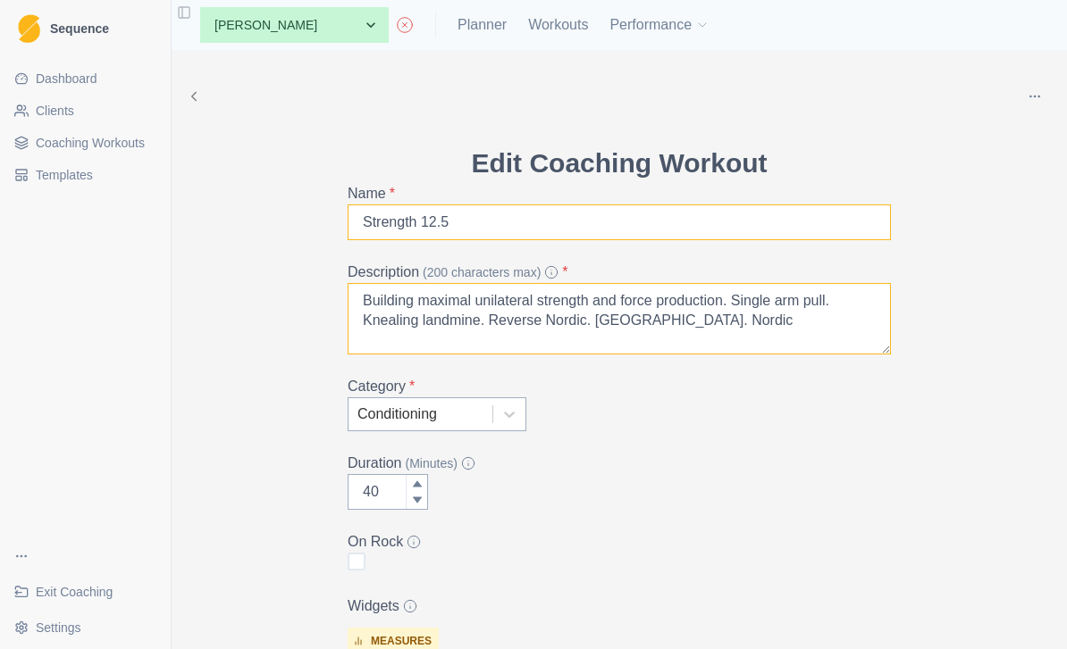
type input "Strength 12.5"
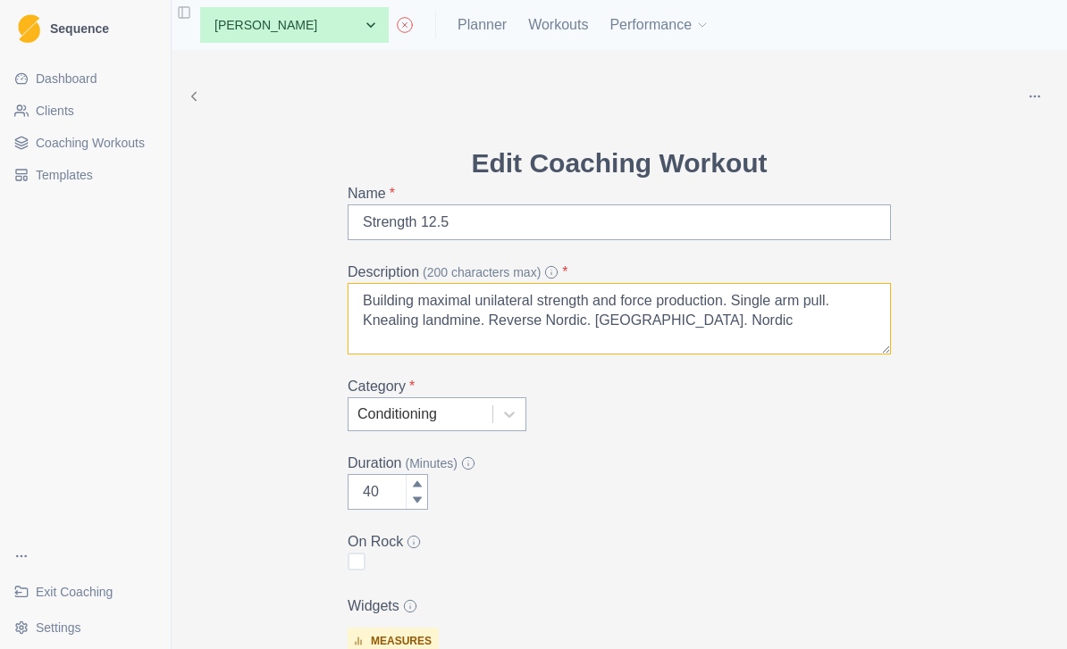
click at [478, 326] on textarea "Building maximal unilateral strength and force production. Single arm pull. Kne…" at bounding box center [618, 318] width 543 height 71
click at [657, 325] on textarea "Building maximal unilateral strength and force production. Single arm pull. . R…" at bounding box center [618, 318] width 543 height 71
click at [845, 300] on textarea "Building maximal unilateral strength and force production. Single arm pull. . R…" at bounding box center [618, 318] width 543 height 71
click at [678, 324] on textarea "Building maximal unilateral strength and force production. Single arm pull. Ben…" at bounding box center [618, 318] width 543 height 71
click at [624, 320] on textarea "Building maximal unilateral strength and force production. Single arm pull. Ben…" at bounding box center [618, 318] width 543 height 71
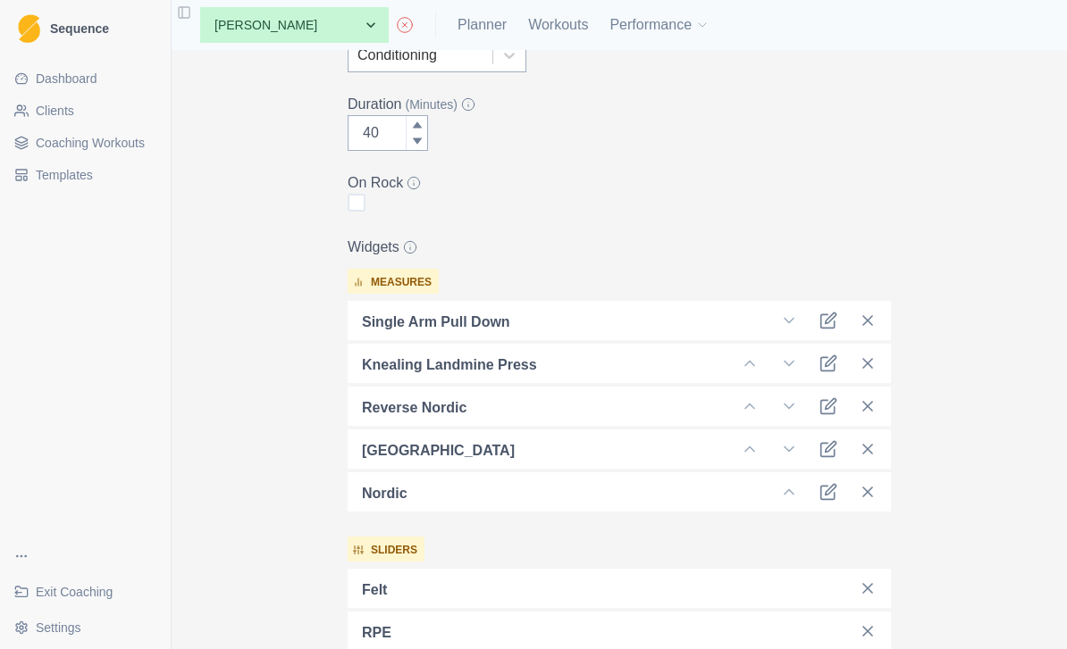
scroll to position [368, 0]
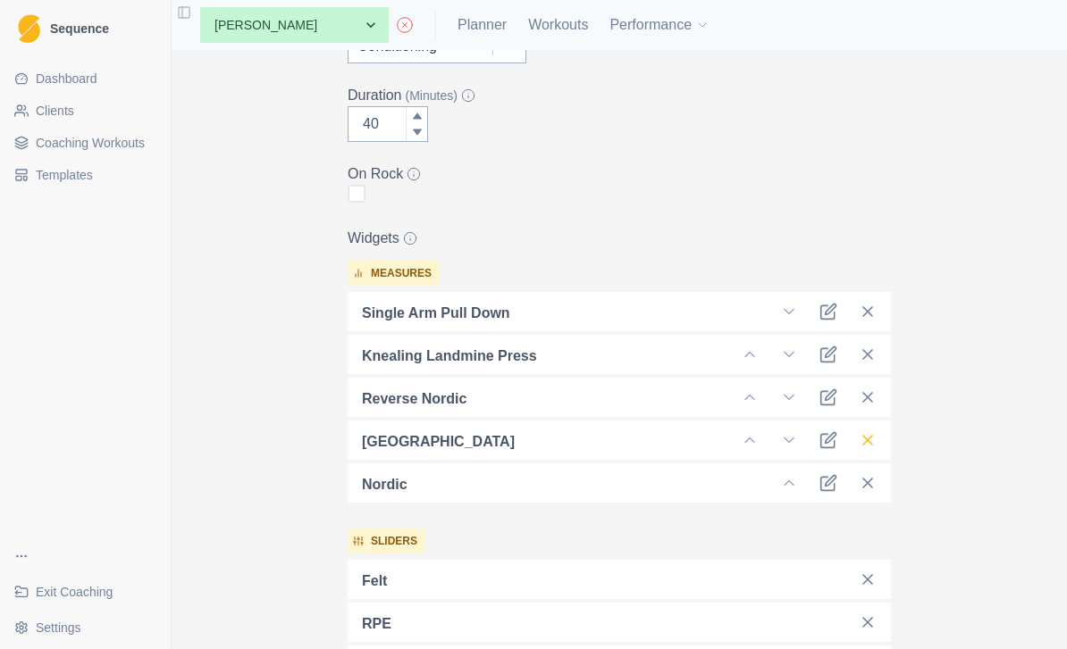
click at [866, 444] on icon at bounding box center [867, 440] width 18 height 18
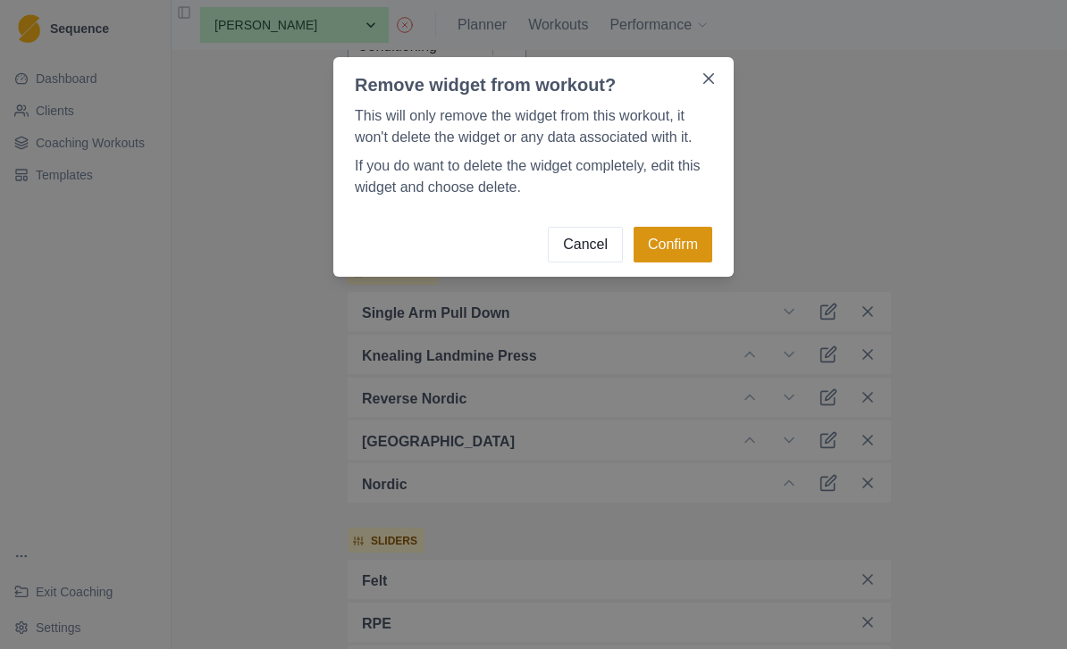
click at [688, 256] on button "Confirm" at bounding box center [672, 245] width 79 height 36
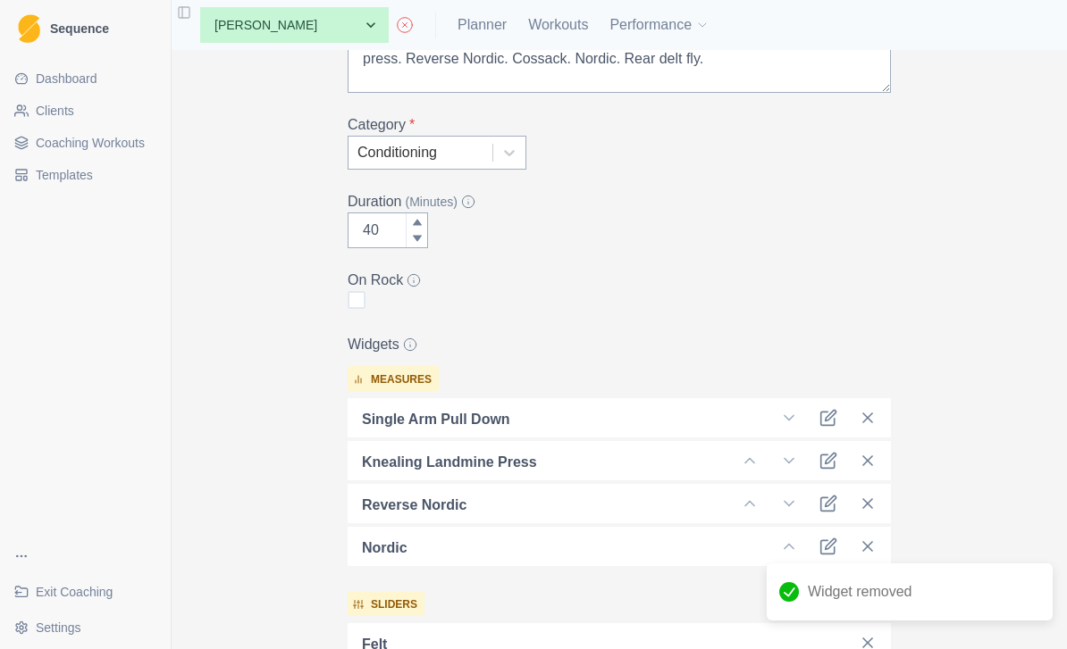
scroll to position [260, 0]
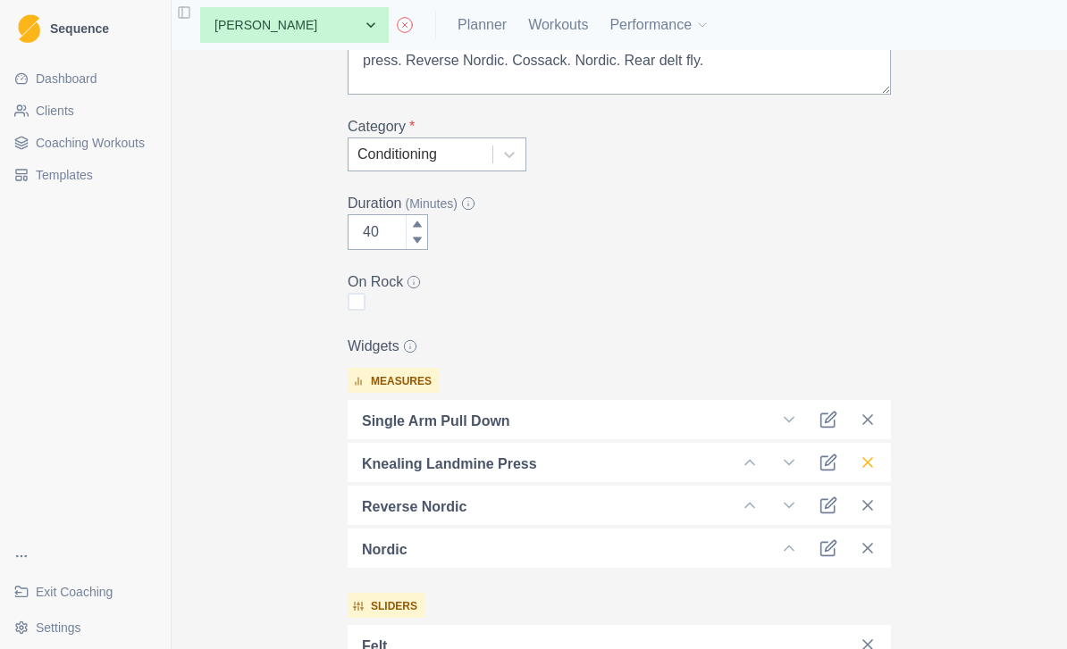
click at [868, 463] on line at bounding box center [867, 462] width 9 height 9
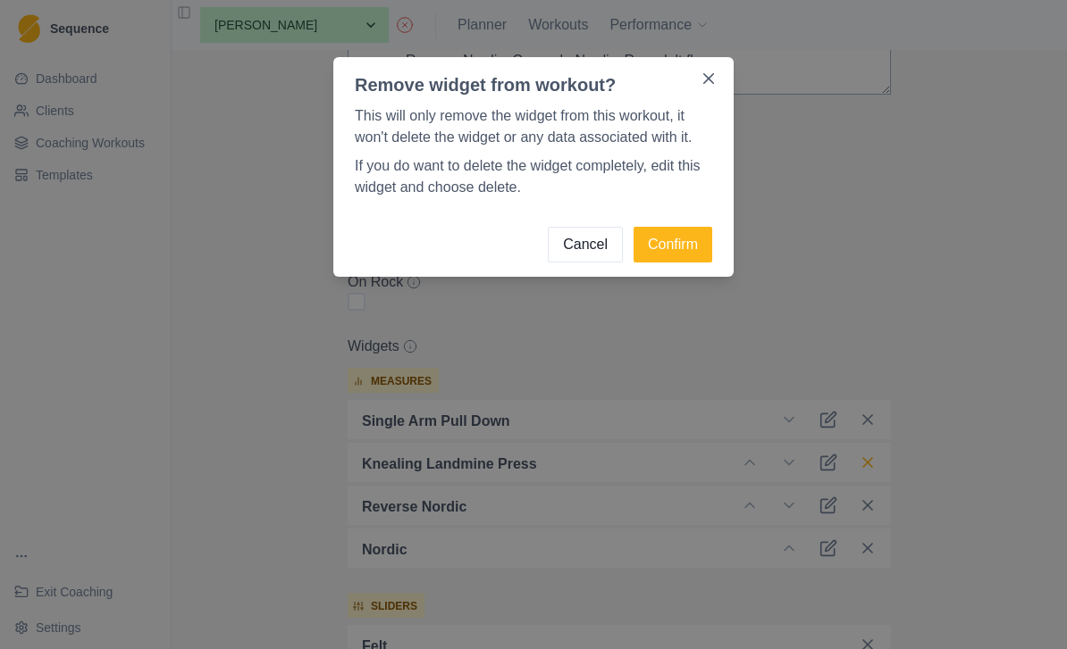
click at [699, 251] on button "Confirm" at bounding box center [672, 245] width 79 height 36
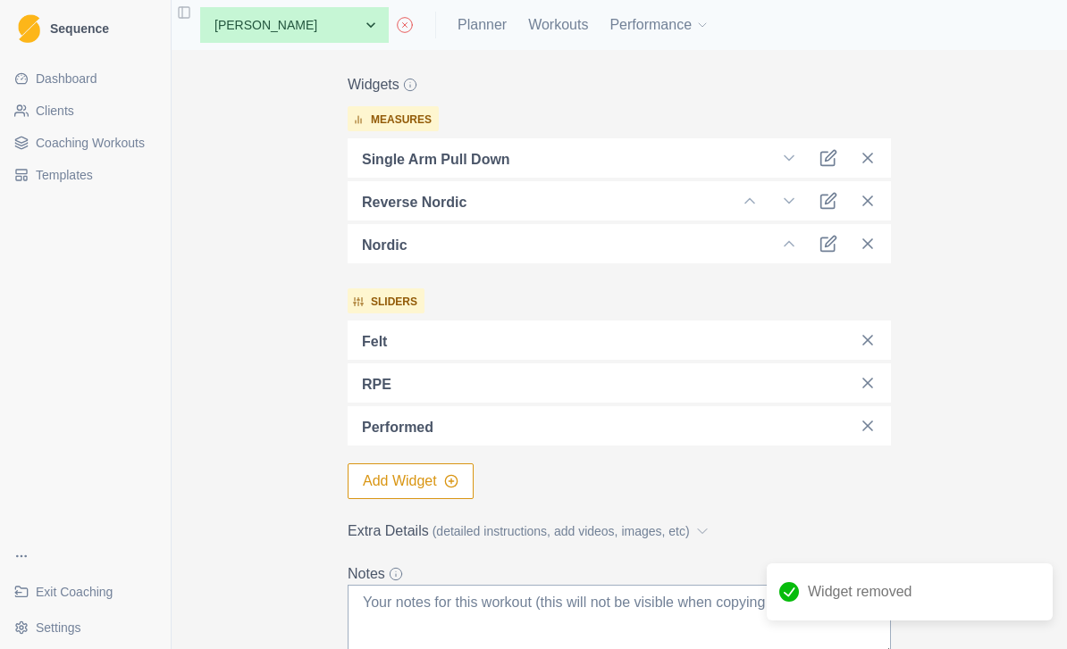
scroll to position [536, 0]
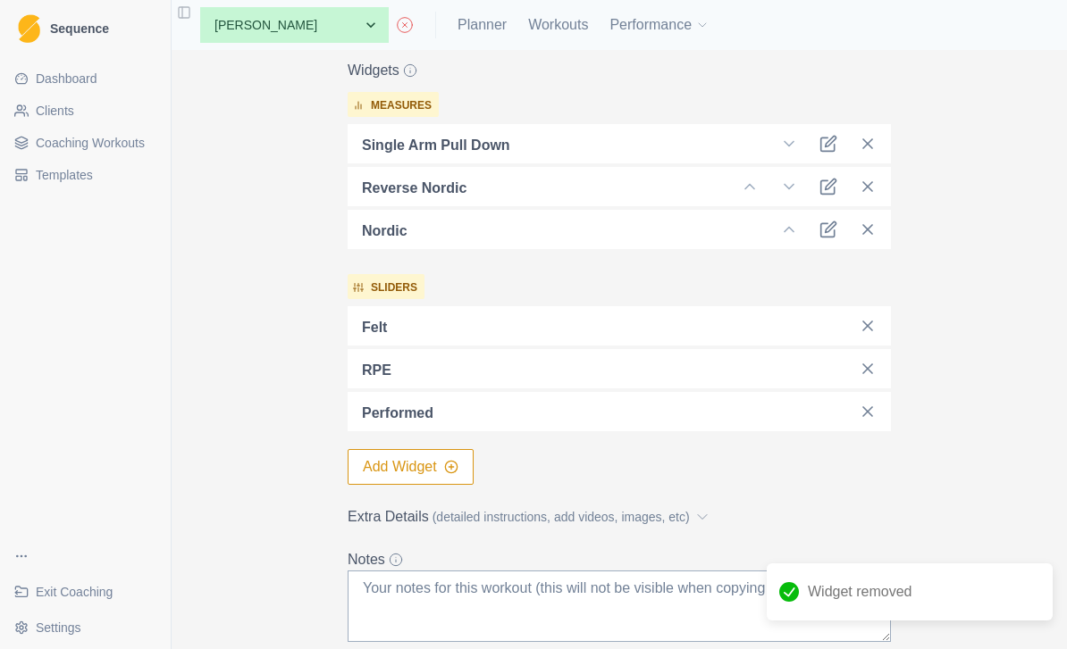
click at [434, 463] on button "Add Widget" at bounding box center [410, 467] width 126 height 36
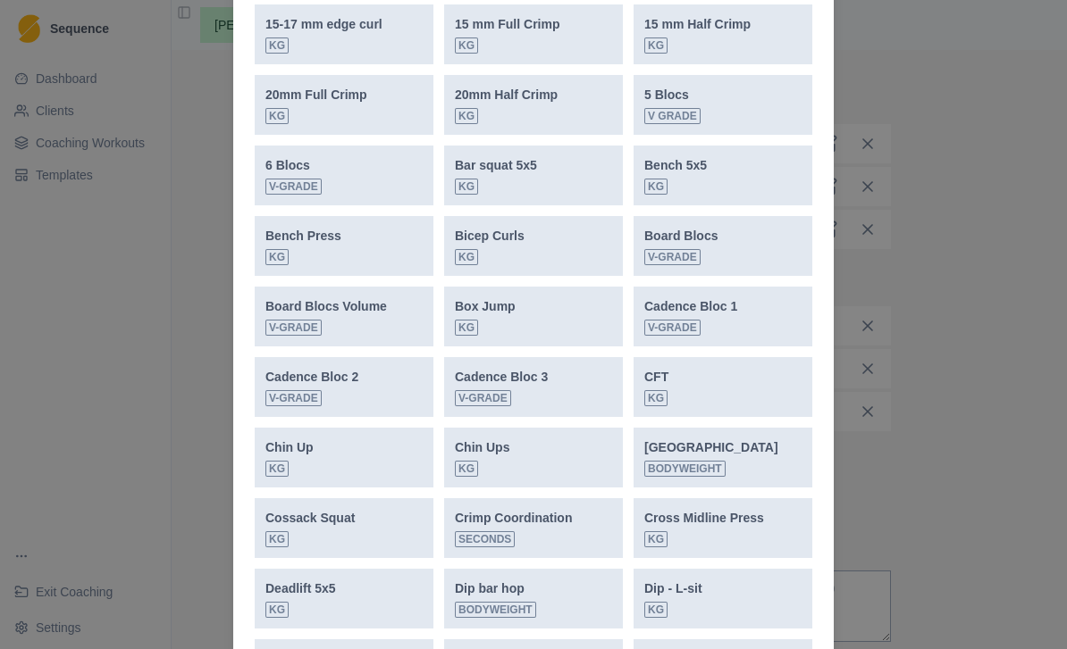
scroll to position [692, 0]
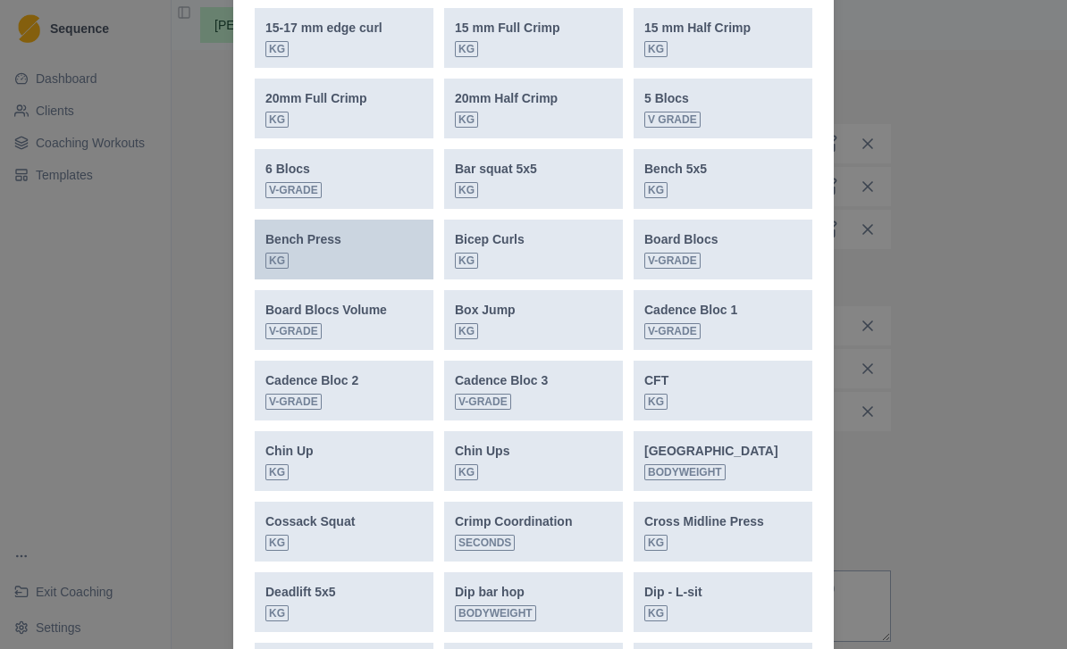
click at [372, 256] on div "Bench Press kg" at bounding box center [343, 249] width 157 height 38
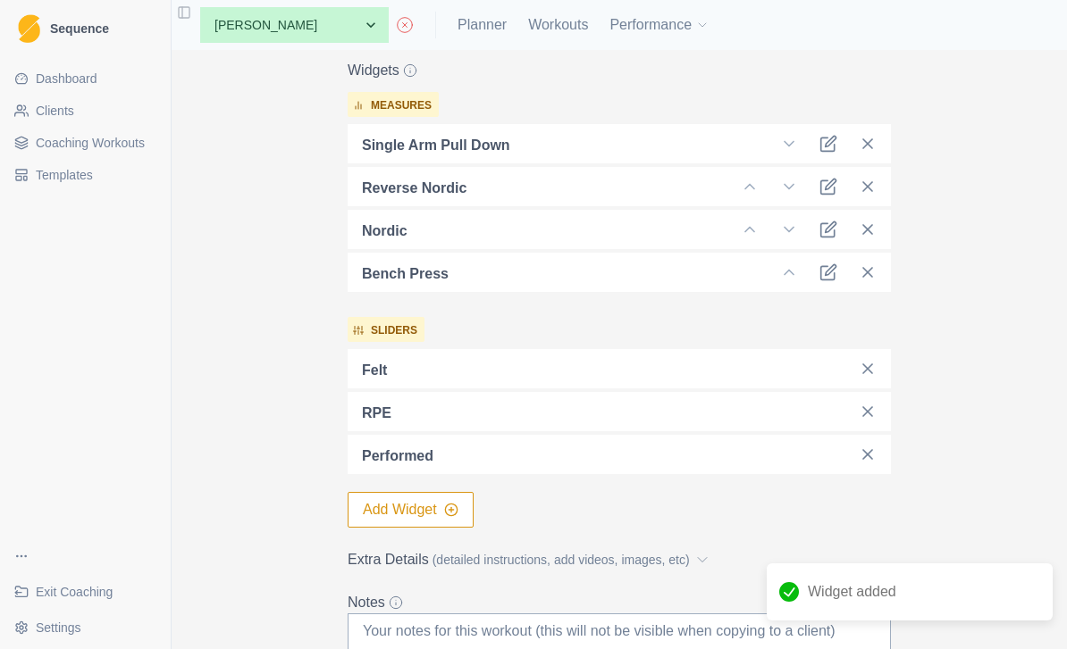
click at [429, 515] on button "Add Widget" at bounding box center [410, 510] width 126 height 36
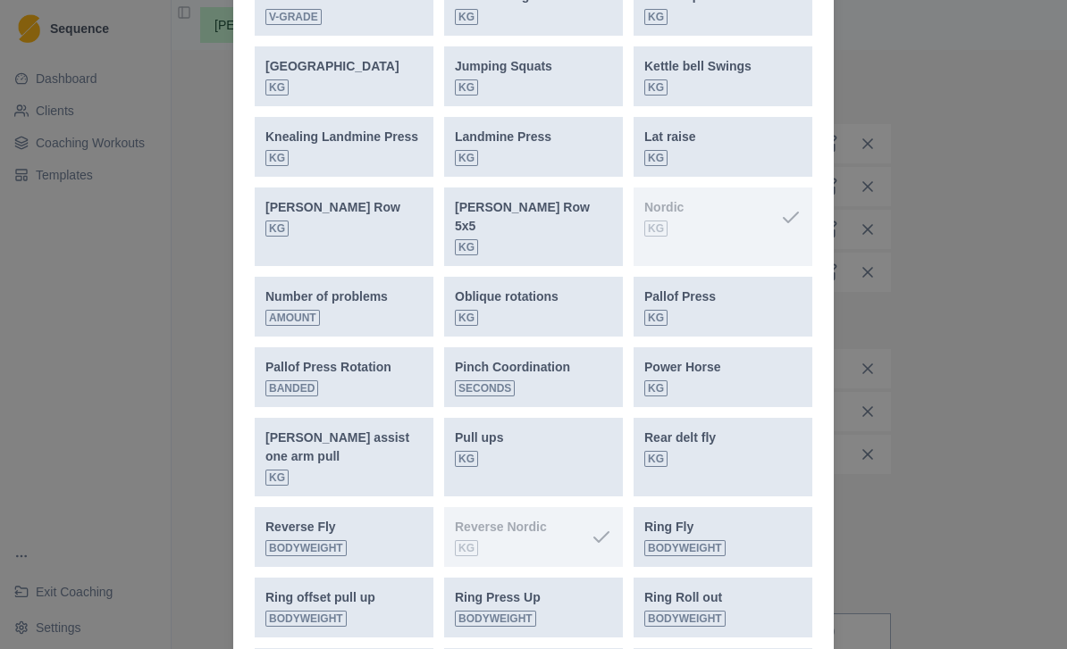
scroll to position [1462, 0]
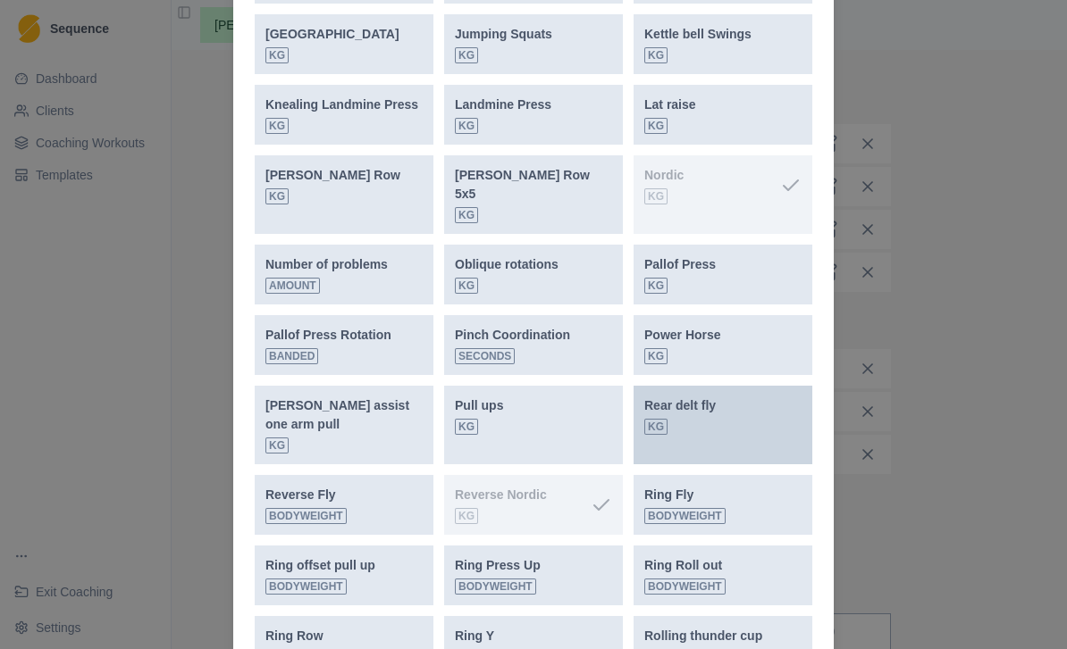
click at [737, 402] on div "Rear delt fly kg" at bounding box center [722, 416] width 157 height 38
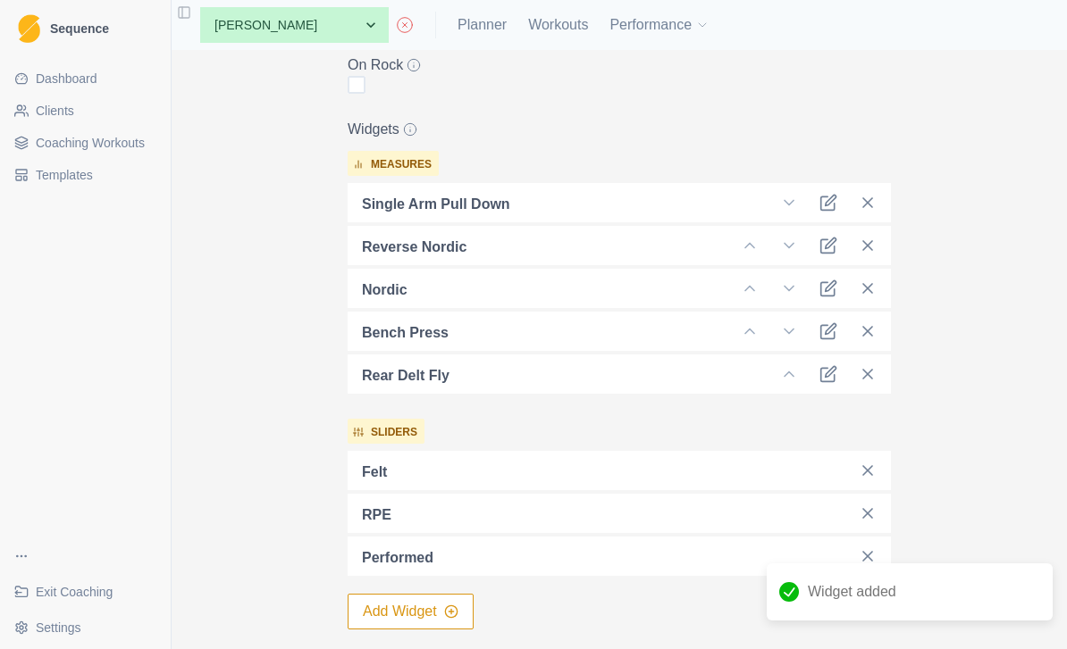
scroll to position [571, 0]
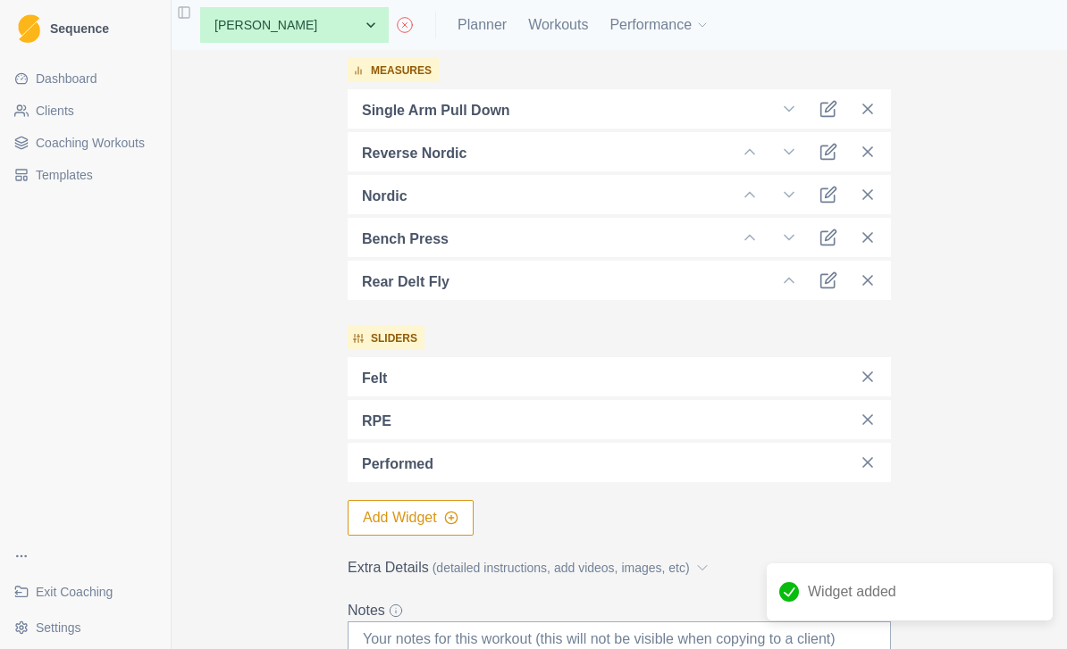
click at [433, 517] on button "Add Widget" at bounding box center [410, 518] width 126 height 36
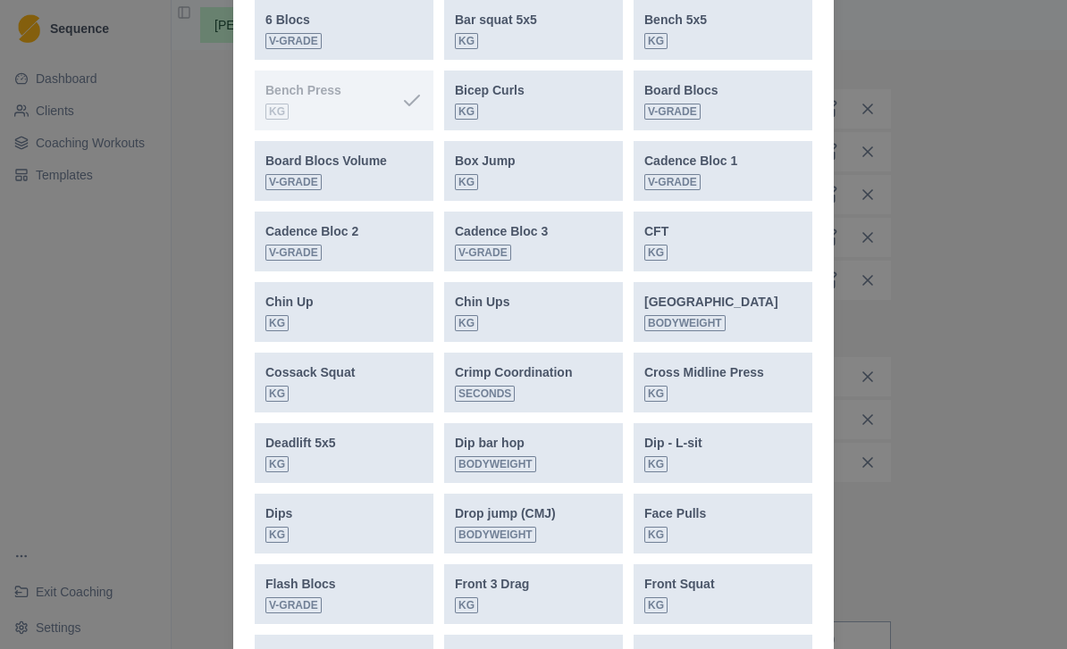
scroll to position [843, 0]
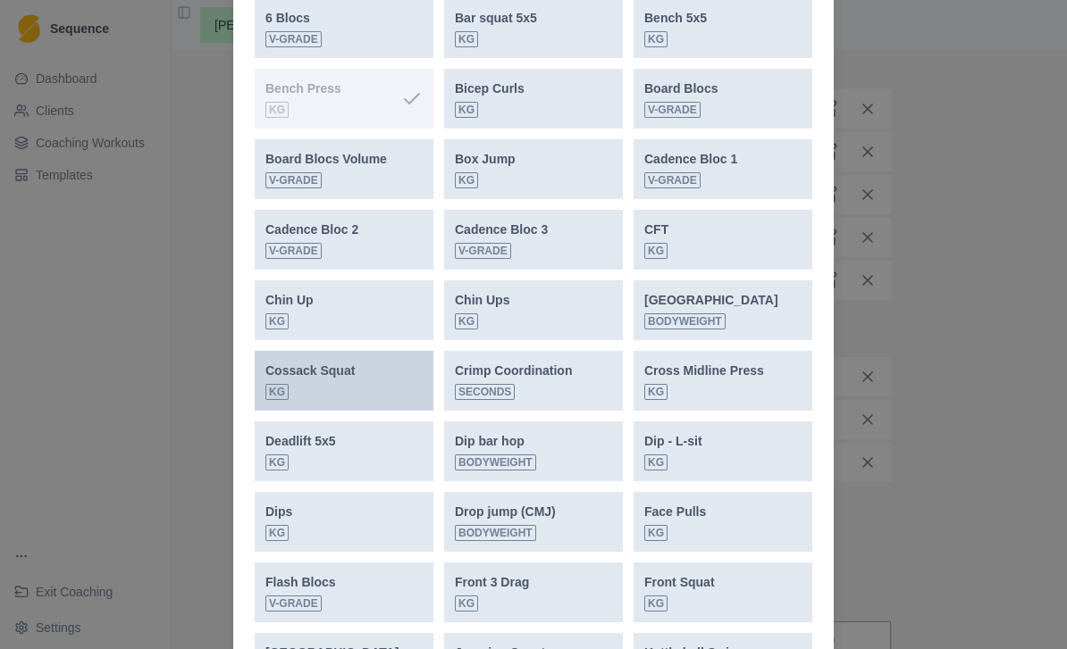
click at [368, 371] on div "Cossack Squat kg" at bounding box center [343, 381] width 157 height 38
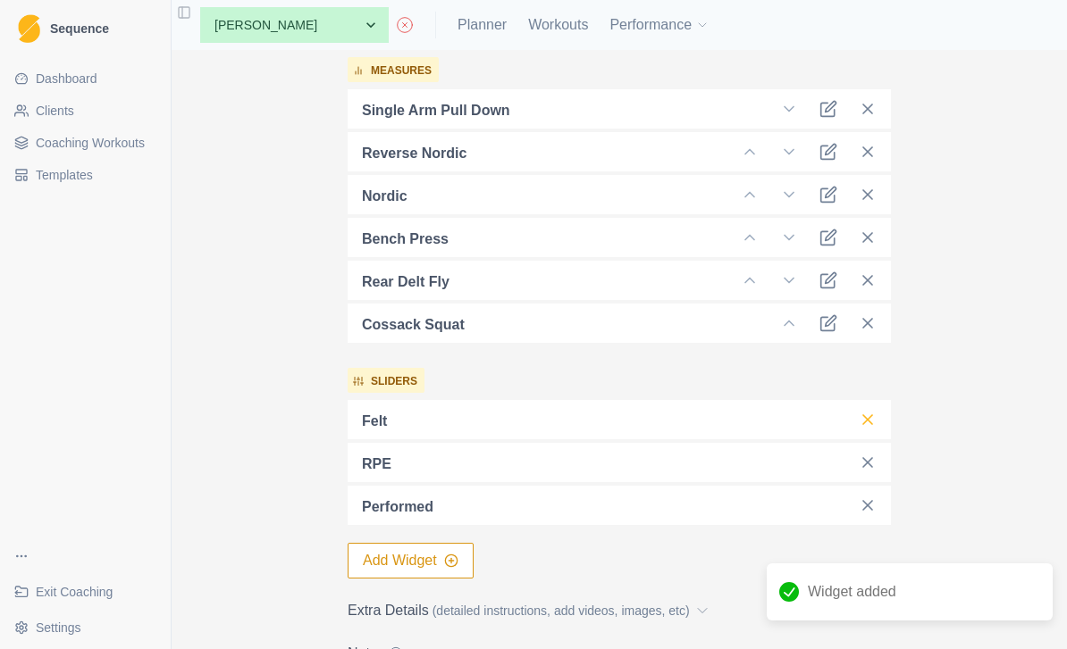
click at [869, 417] on line at bounding box center [867, 419] width 9 height 9
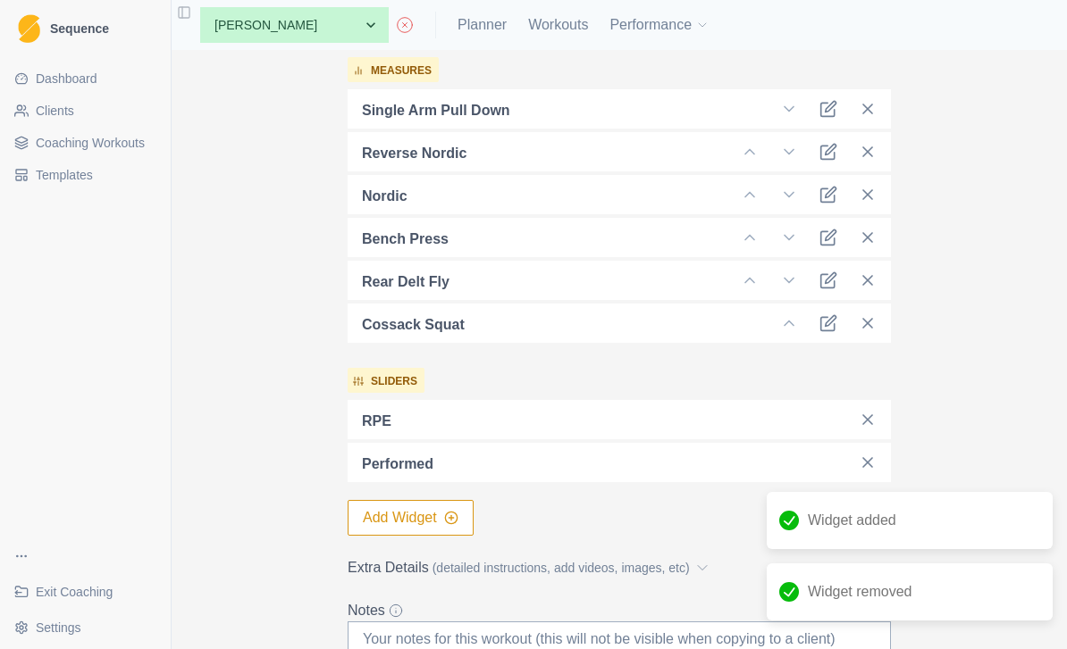
click at [417, 515] on button "Add Widget" at bounding box center [410, 518] width 126 height 36
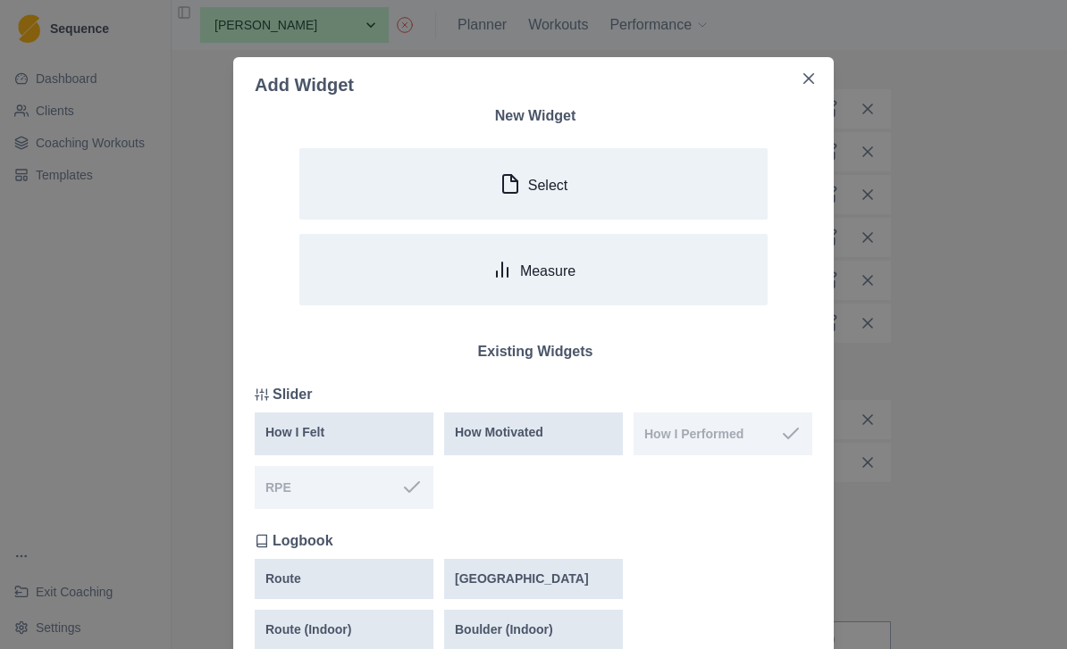
click at [995, 403] on div "Add Widget New Widget Select Measure Existing Widgets Slider How I Felt How Mot…" at bounding box center [533, 324] width 1067 height 649
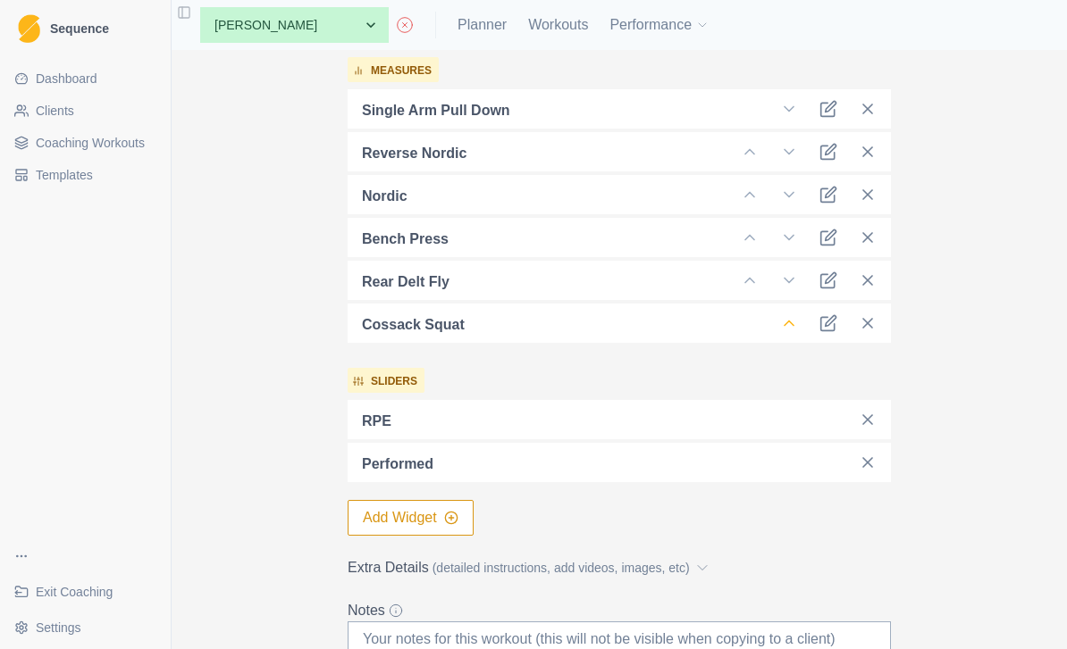
click at [788, 320] on icon at bounding box center [789, 323] width 18 height 18
click at [751, 230] on icon at bounding box center [750, 238] width 18 height 18
click at [753, 236] on icon at bounding box center [750, 238] width 18 height 18
click at [751, 241] on icon at bounding box center [750, 238] width 18 height 18
click at [756, 195] on icon at bounding box center [750, 195] width 18 height 18
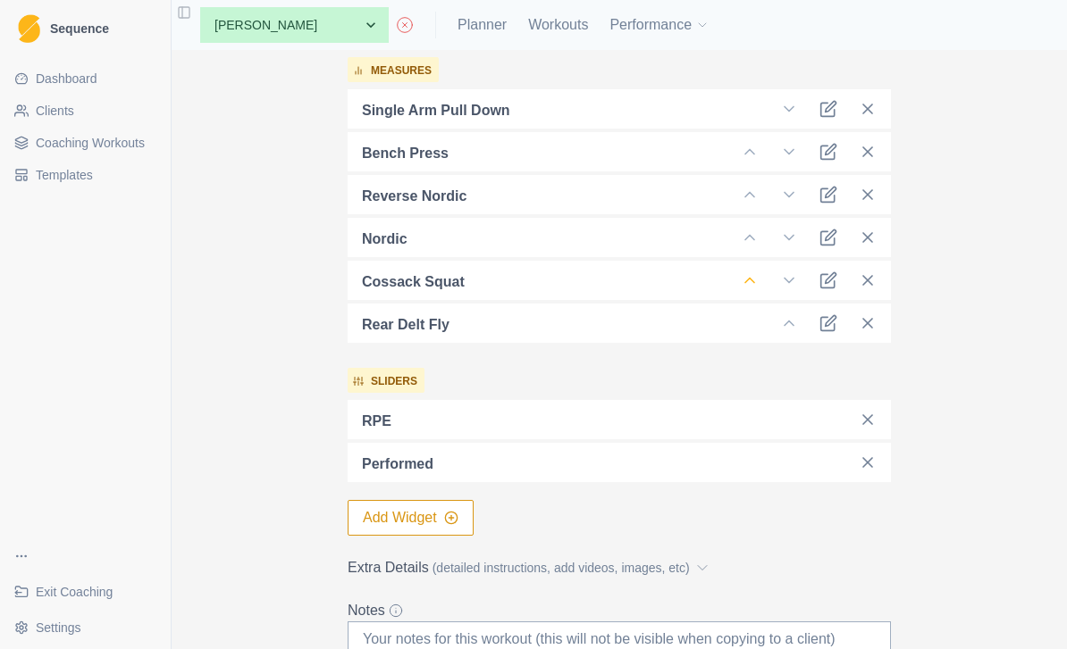
click at [755, 277] on icon at bounding box center [750, 281] width 18 height 18
click at [754, 278] on icon at bounding box center [750, 281] width 18 height 18
click at [757, 285] on icon at bounding box center [750, 281] width 18 height 18
click at [752, 245] on icon at bounding box center [750, 238] width 18 height 18
click at [750, 196] on icon at bounding box center [750, 195] width 18 height 18
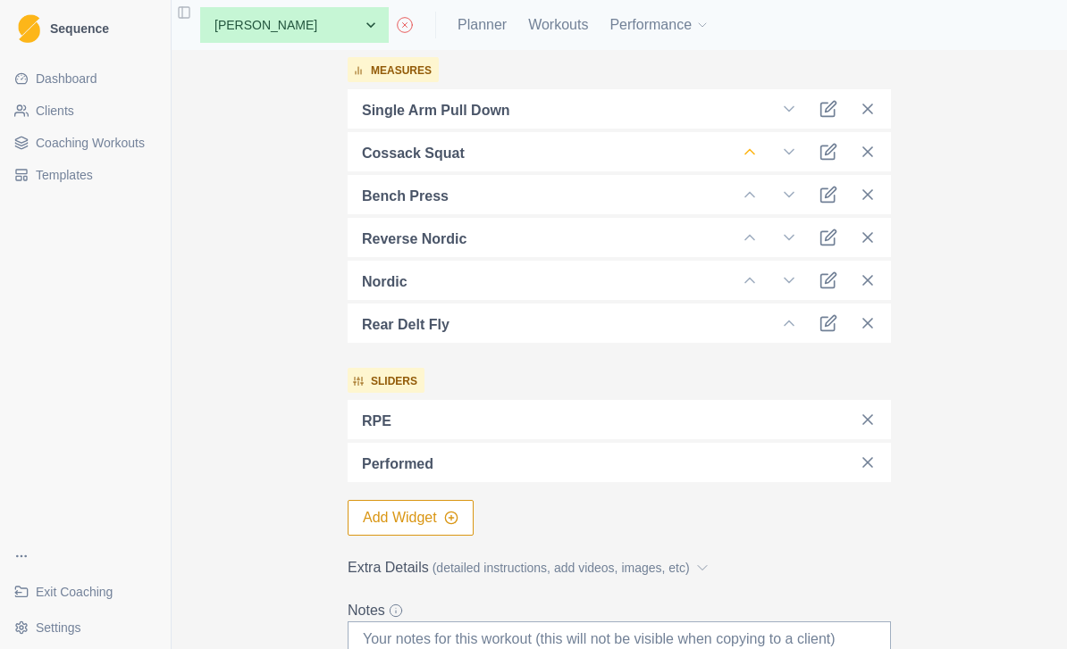
click at [753, 153] on polyline at bounding box center [749, 152] width 9 height 4
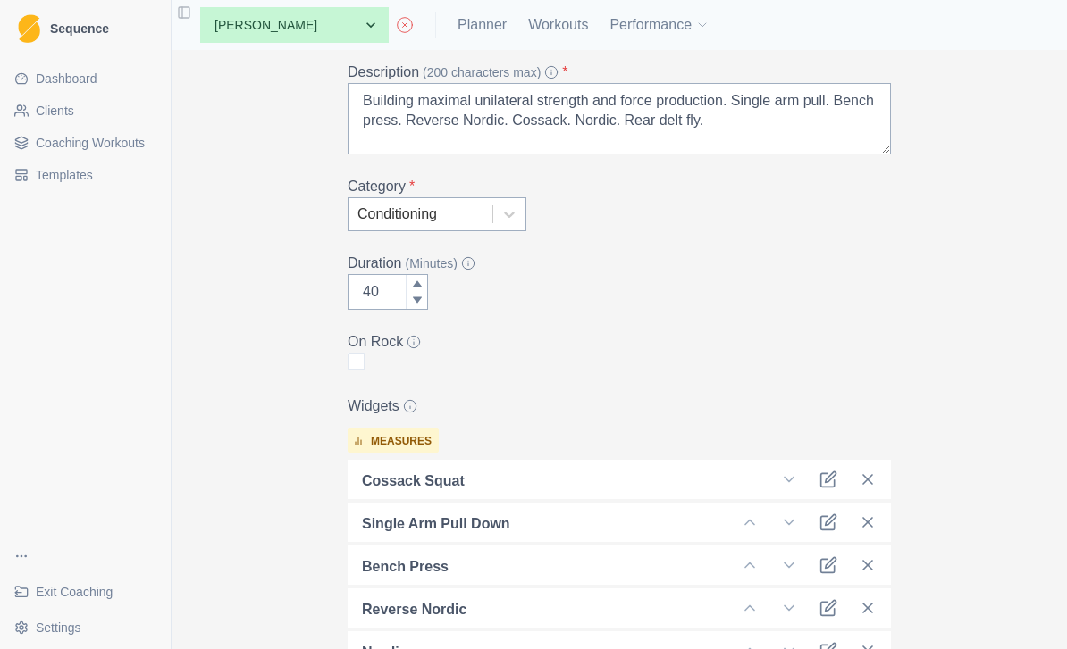
scroll to position [124, 0]
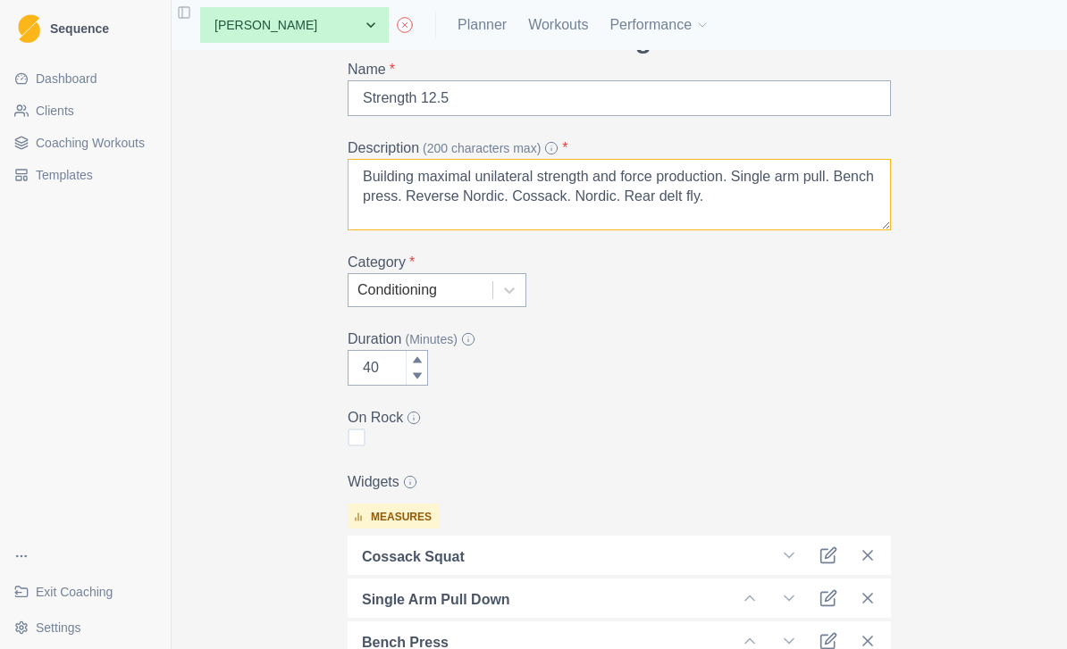
click at [576, 195] on textarea "Building maximal unilateral strength and force production. Single arm pull. Ben…" at bounding box center [618, 194] width 543 height 71
click at [576, 194] on textarea "Building maximal unilateral strength and force production. Single arm pull. Ben…" at bounding box center [618, 194] width 543 height 71
click at [742, 174] on textarea "Building maximal unilateral strength and force production. Single arm pull. Ben…" at bounding box center [618, 194] width 543 height 71
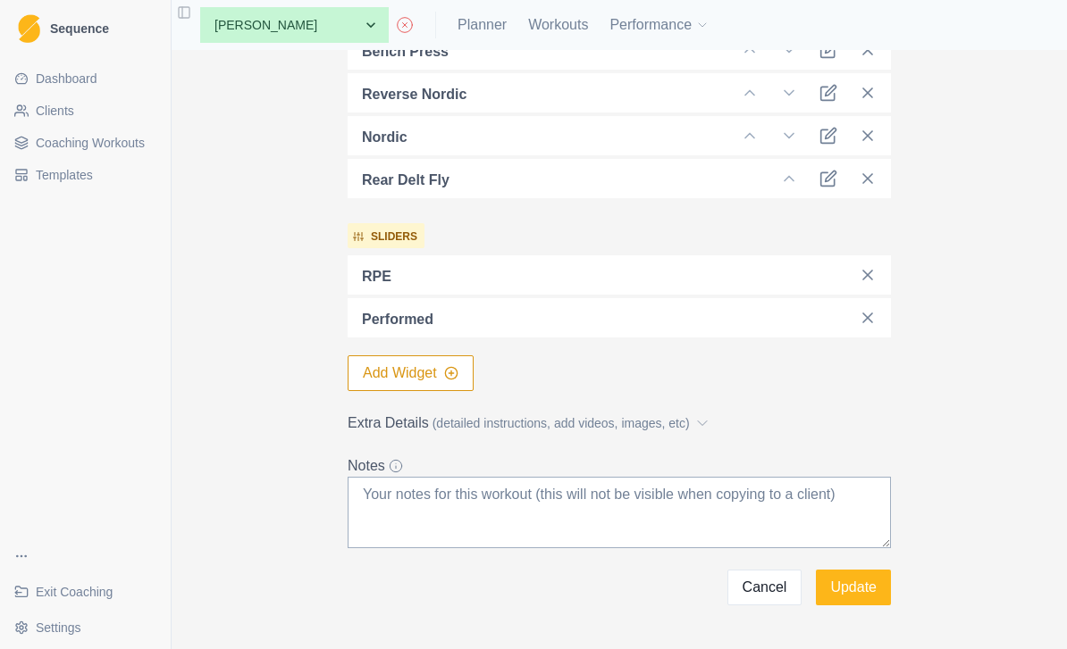
scroll to position [715, 0]
type textarea "Building maximal unilateral strength and force production. Cossack weighted. Si…"
click at [713, 425] on label "Extra Details (detailed instructions, add videos, images, etc)" at bounding box center [613, 424] width 532 height 21
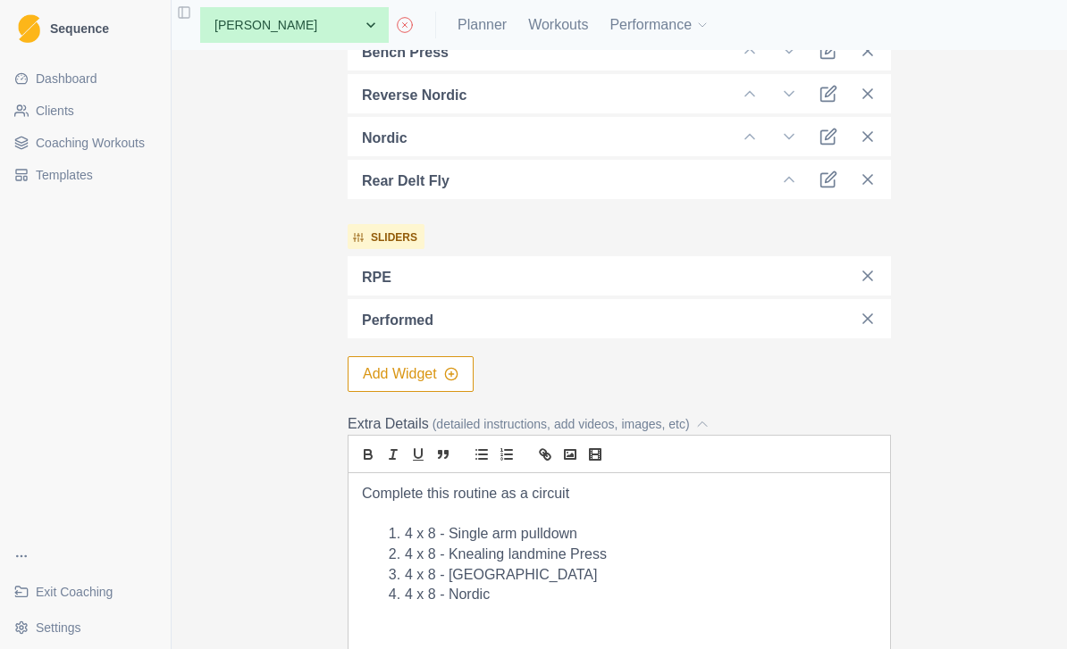
click at [419, 534] on li "4 x 8 - Single arm pulldown" at bounding box center [629, 534] width 493 height 21
click at [416, 536] on li "4 x 8 - Single arm pulldown" at bounding box center [629, 534] width 493 height 21
click at [632, 561] on li "4 x 8 - Single arm pulldown" at bounding box center [629, 555] width 493 height 21
click at [657, 574] on li "4 x 8 - Knealing landmine Press" at bounding box center [629, 575] width 493 height 21
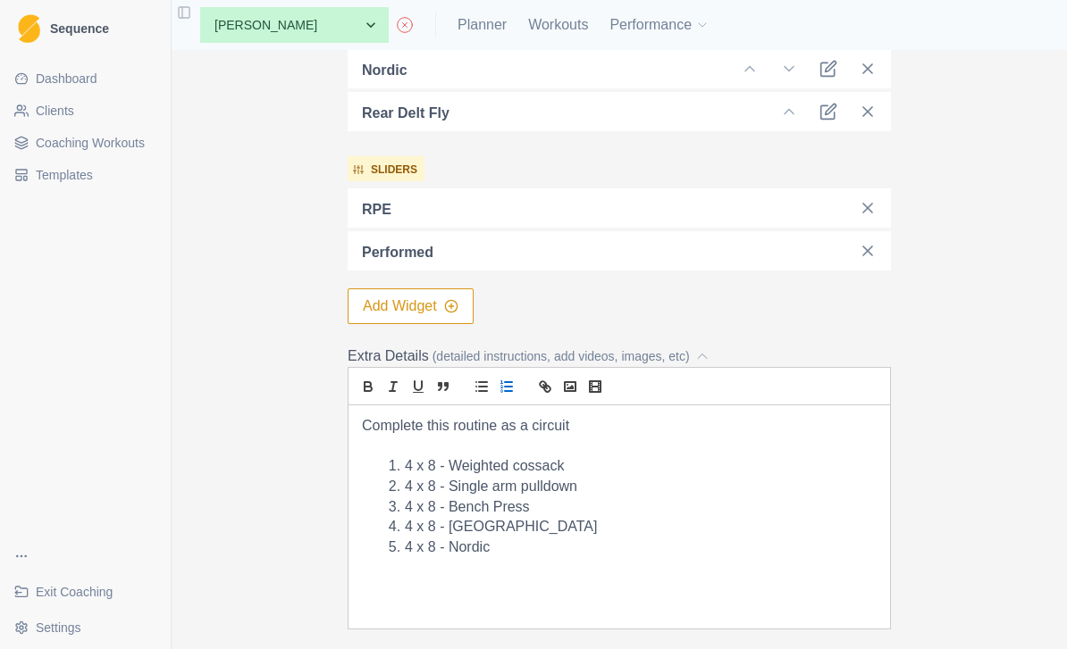
scroll to position [791, 0]
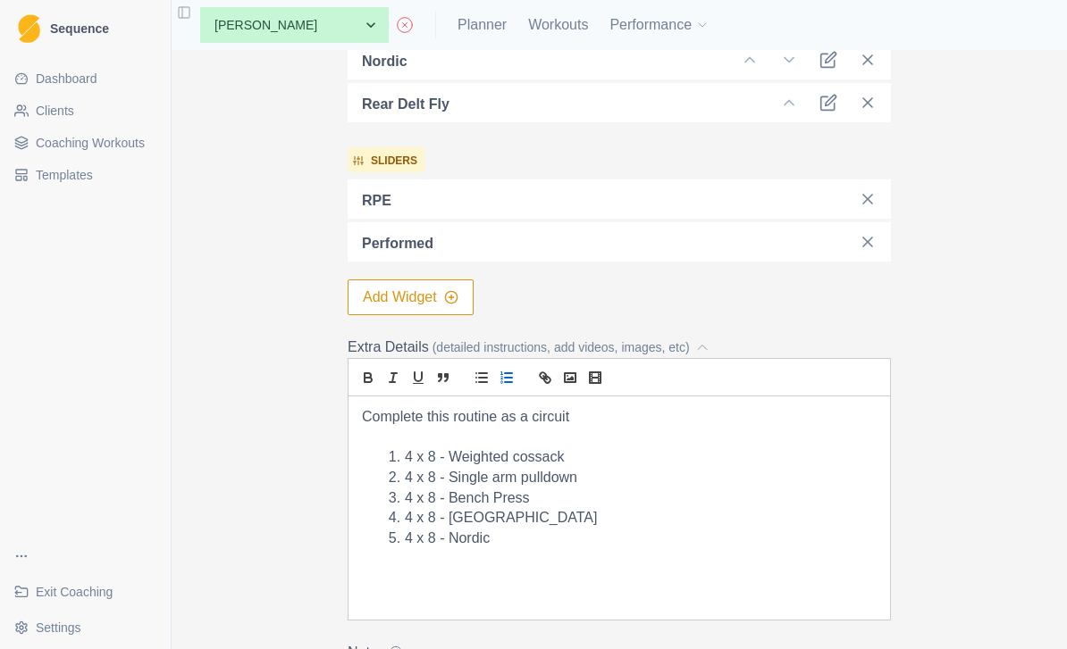
click at [600, 533] on li "4 x 8 - Nordic" at bounding box center [629, 539] width 493 height 21
click at [616, 516] on li "4 x 8 - [GEOGRAPHIC_DATA]" at bounding box center [629, 518] width 493 height 21
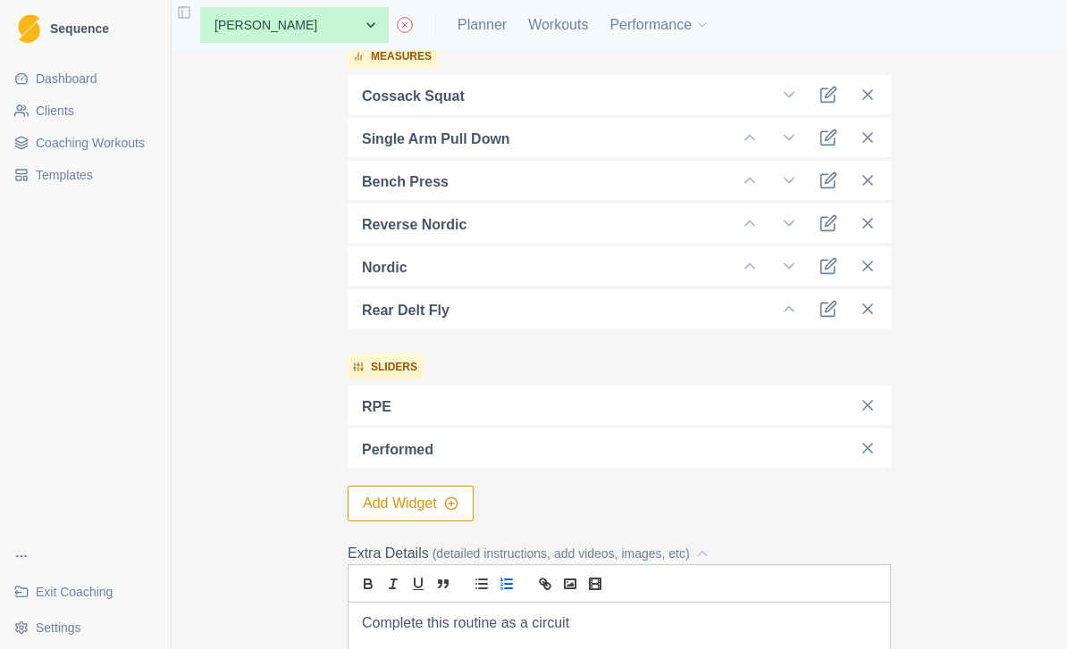
scroll to position [562, 0]
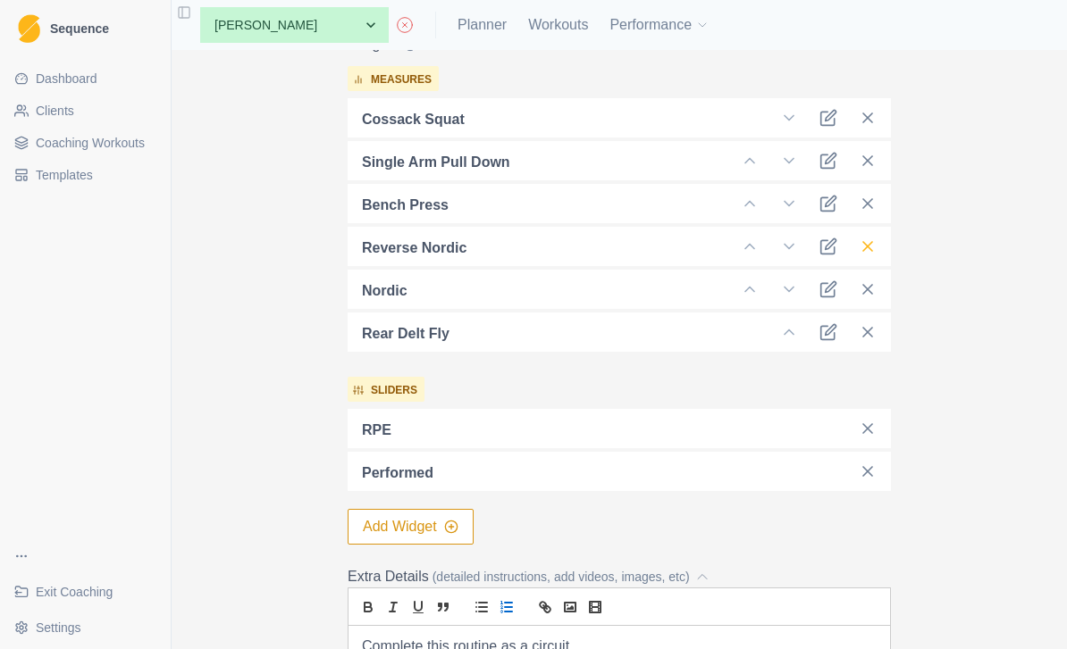
click at [868, 247] on line at bounding box center [867, 246] width 9 height 9
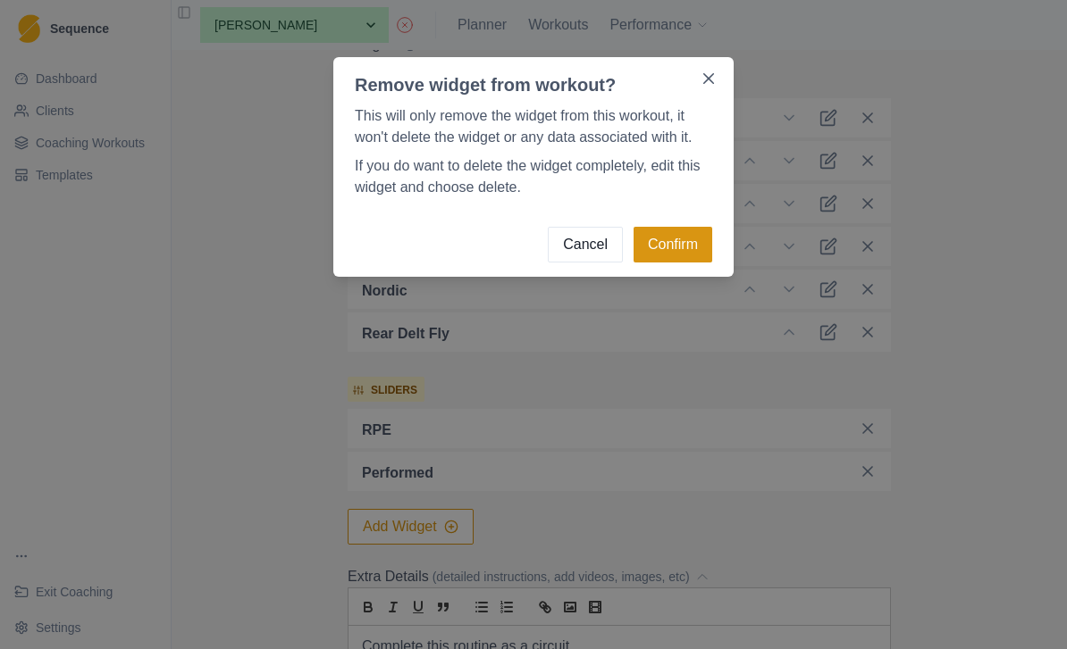
click at [681, 249] on button "Confirm" at bounding box center [672, 245] width 79 height 36
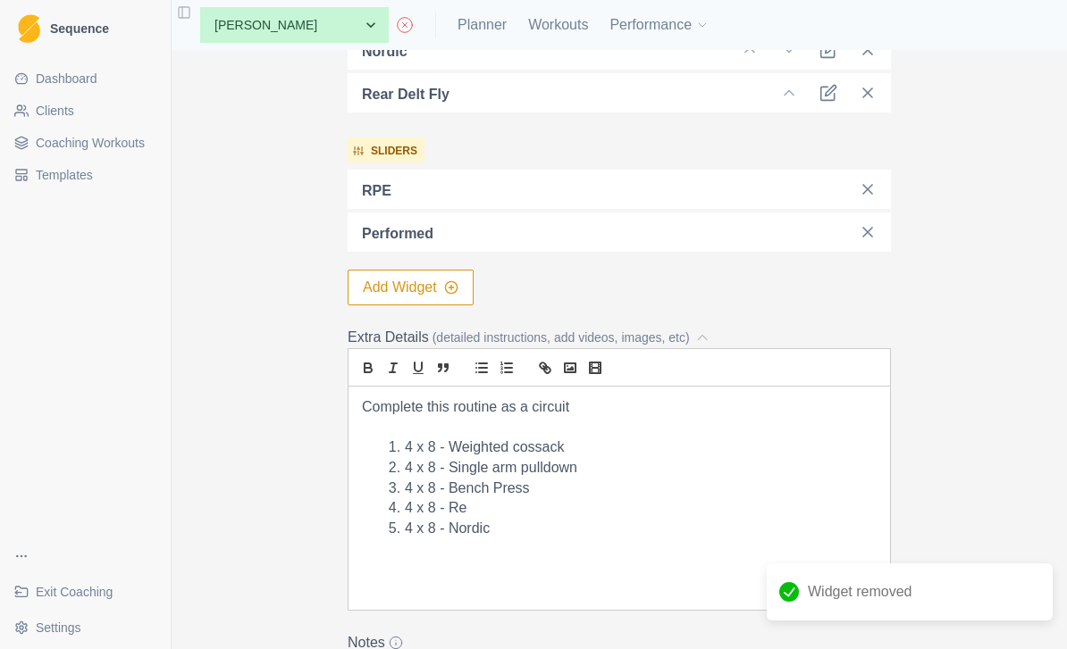
scroll to position [777, 0]
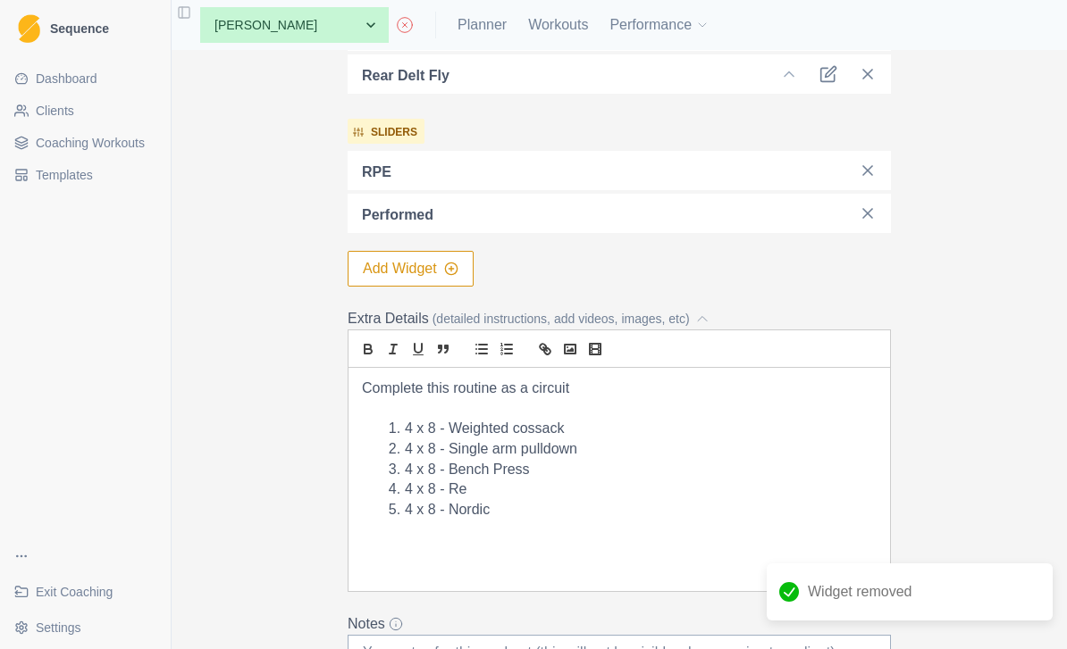
click at [570, 487] on li "4 x 8 - Re" at bounding box center [629, 490] width 493 height 21
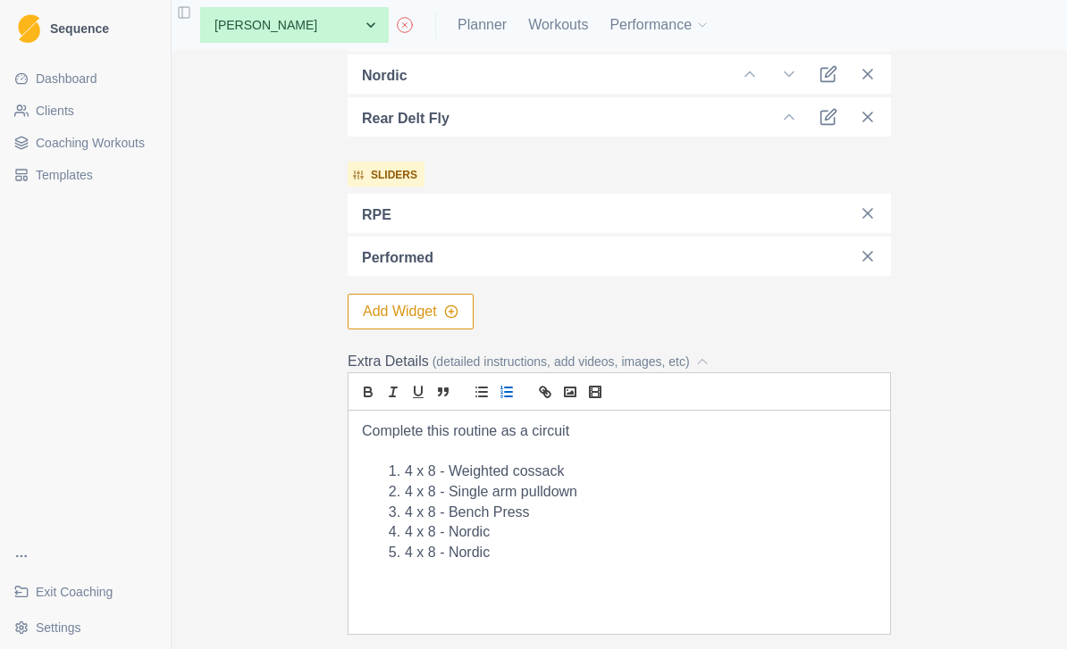
scroll to position [756, 0]
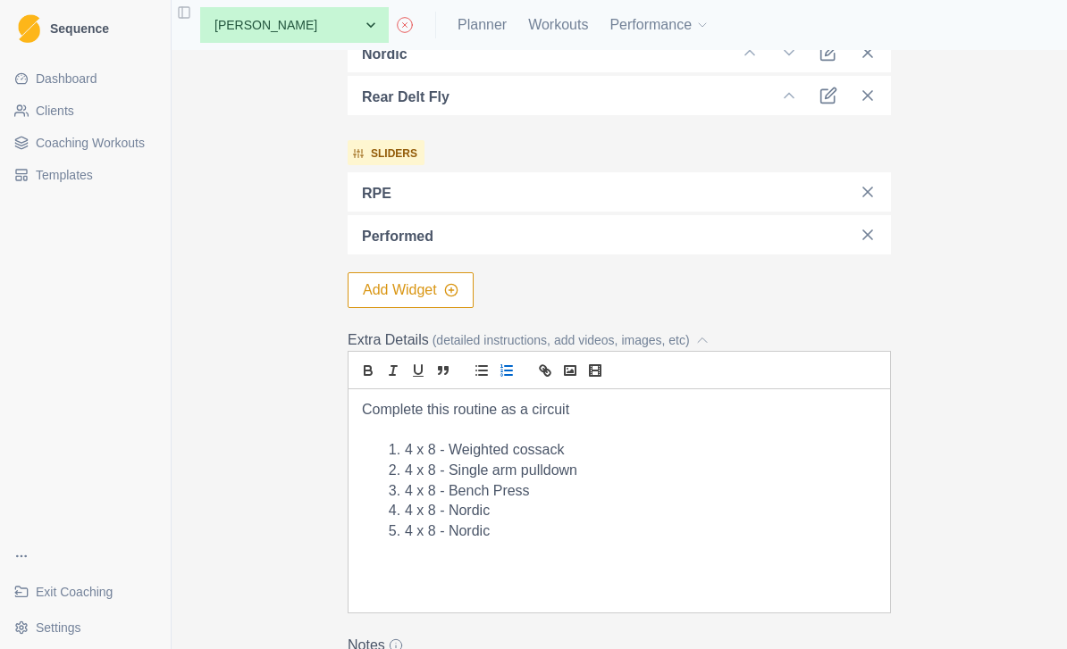
click at [587, 528] on li "4 x 8 - Nordic" at bounding box center [629, 532] width 493 height 21
click at [441, 471] on li "4 x 8 - Single arm pulldown" at bounding box center [629, 471] width 493 height 21
click at [445, 472] on li "4 x 8 - Single arm pulldown" at bounding box center [629, 471] width 493 height 21
click at [651, 448] on li "4 x 8 - Weighted cossack" at bounding box center [629, 450] width 493 height 21
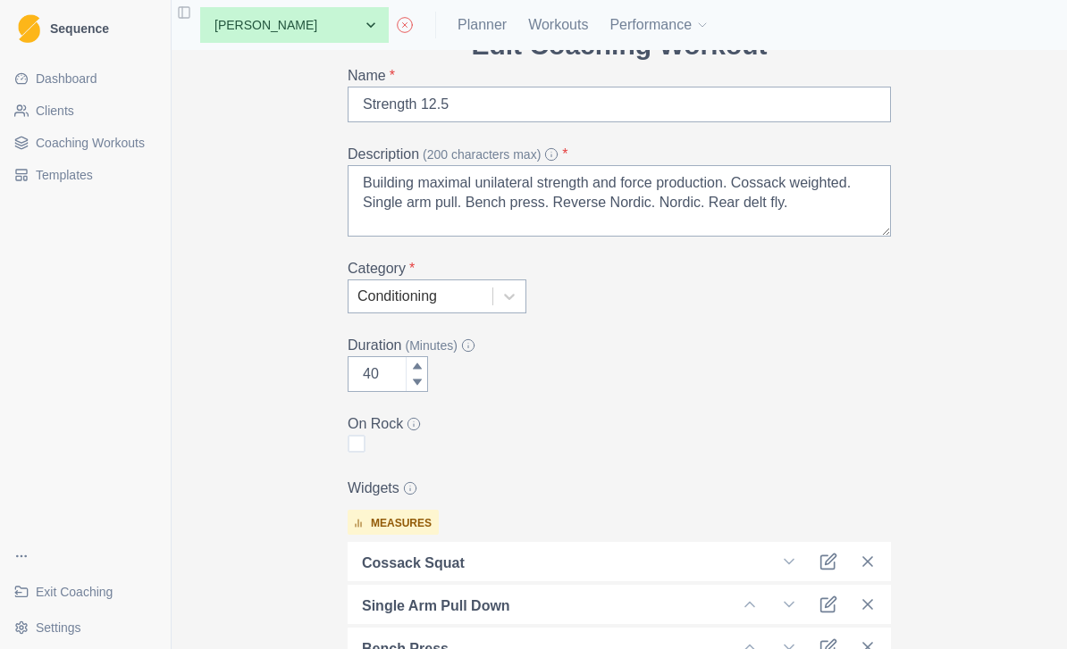
scroll to position [115, 0]
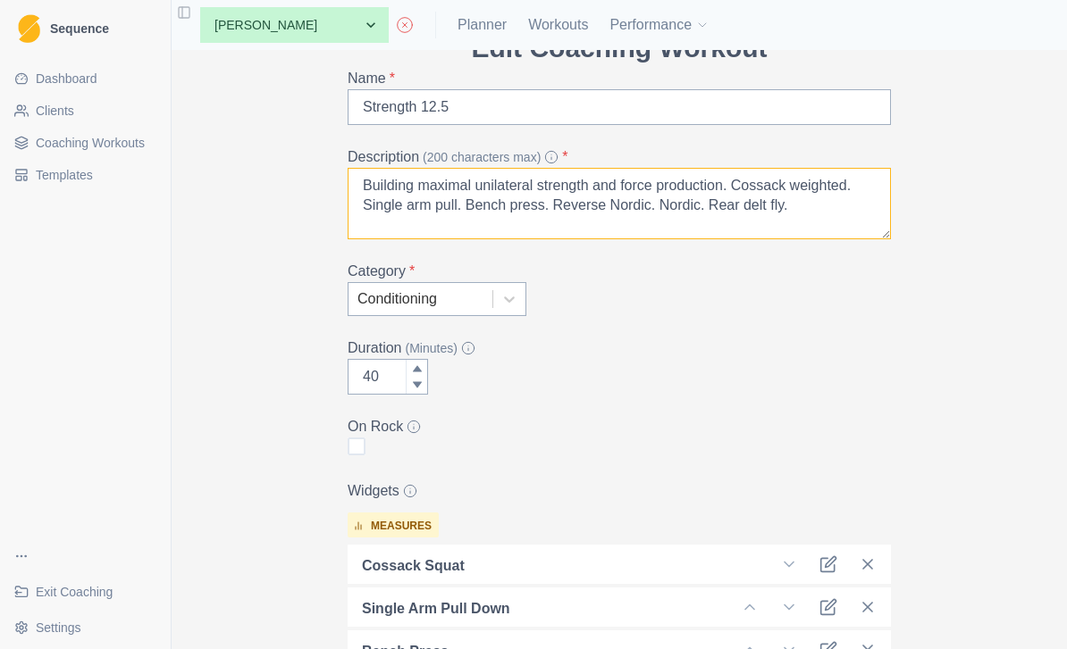
click at [638, 210] on textarea "Building maximal unilateral strength and force production. Cossack weighted. Si…" at bounding box center [618, 203] width 543 height 71
type textarea "Building maximal unilateral strength and force production. Cossack weighted. Si…"
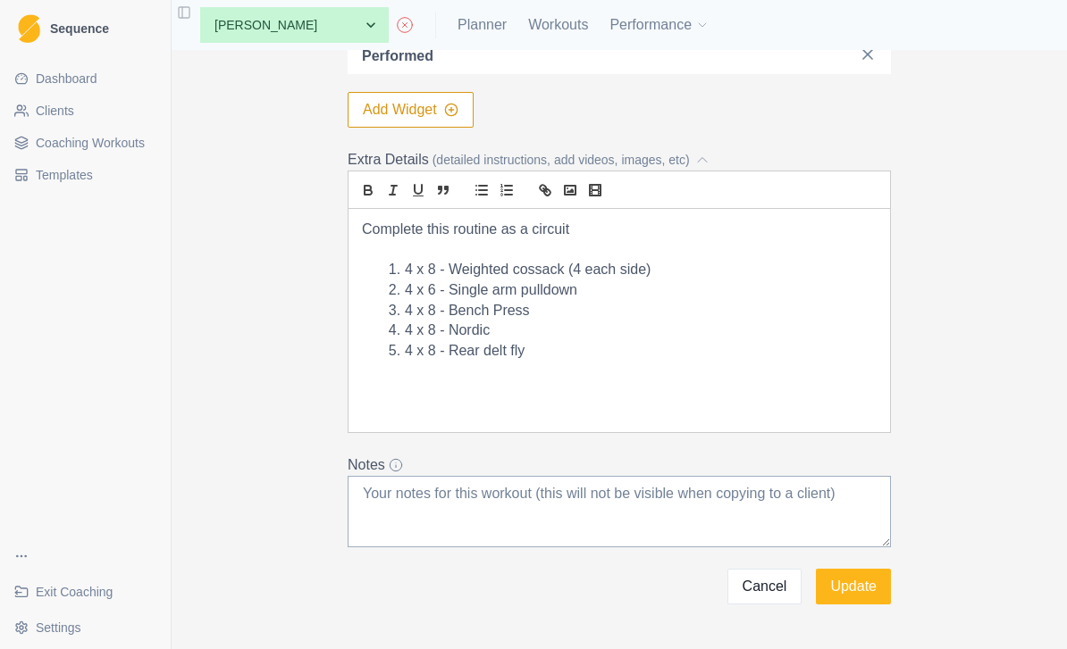
scroll to position [935, 0]
click at [855, 584] on button "Update" at bounding box center [853, 588] width 75 height 36
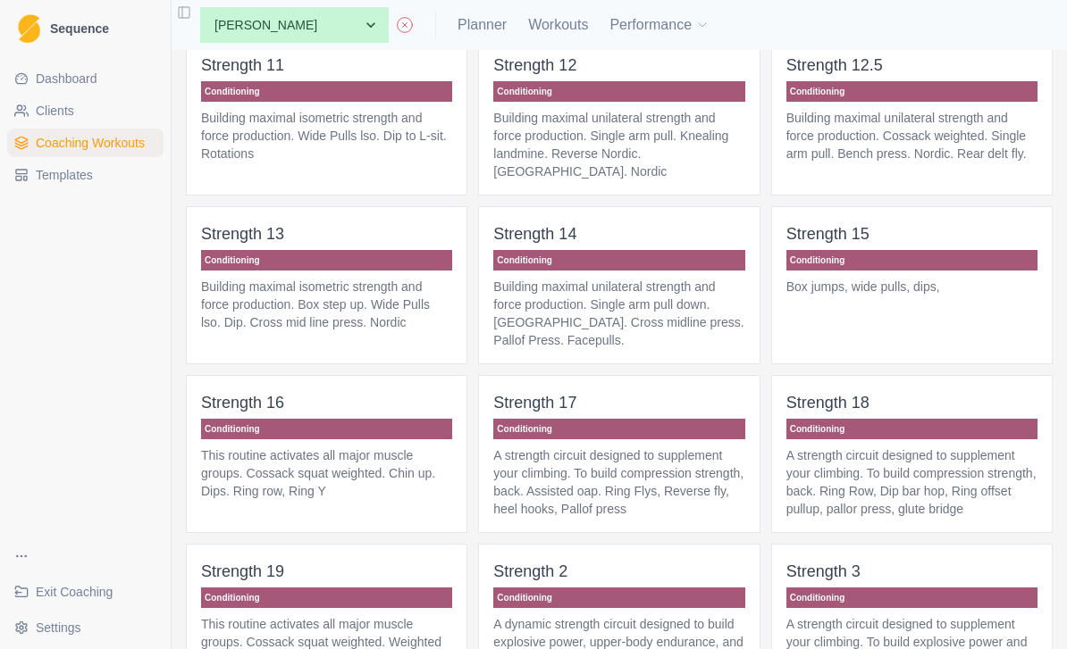
scroll to position [1318, 0]
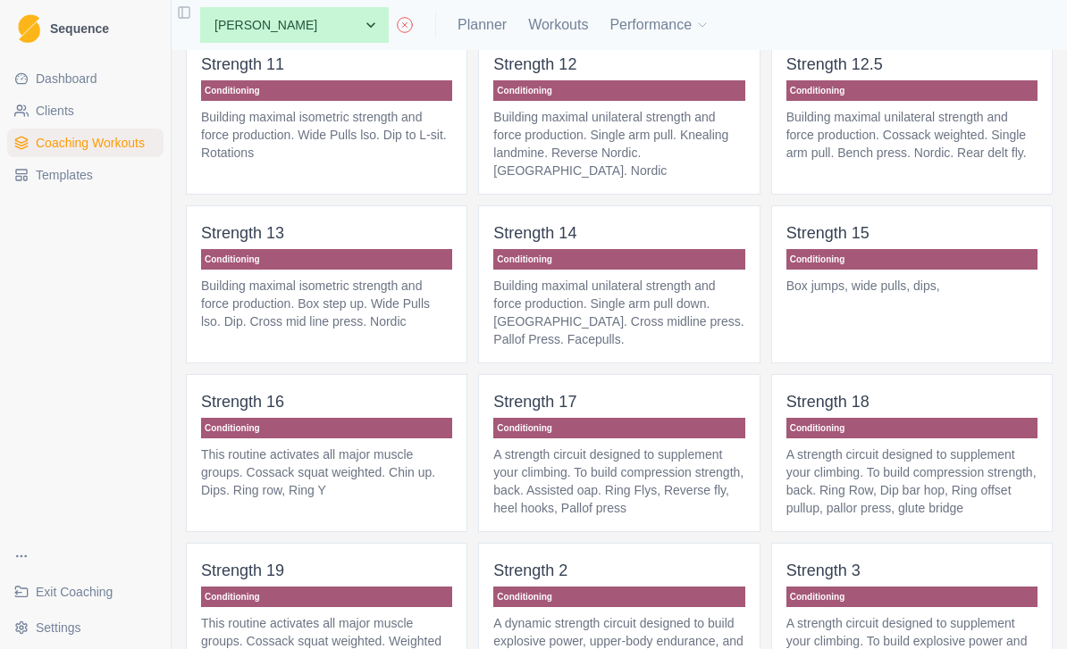
click at [362, 311] on p "Building maximal isometric strength and force production. Box step up. Wide Pul…" at bounding box center [326, 304] width 251 height 54
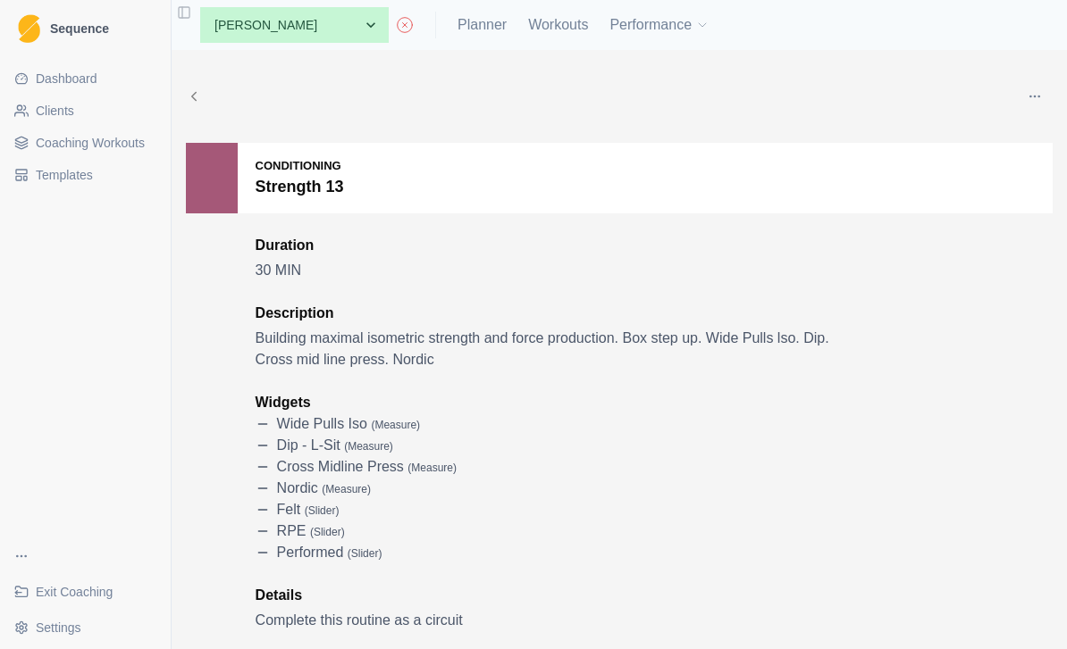
click at [1031, 88] on button "button" at bounding box center [1035, 97] width 36 height 36
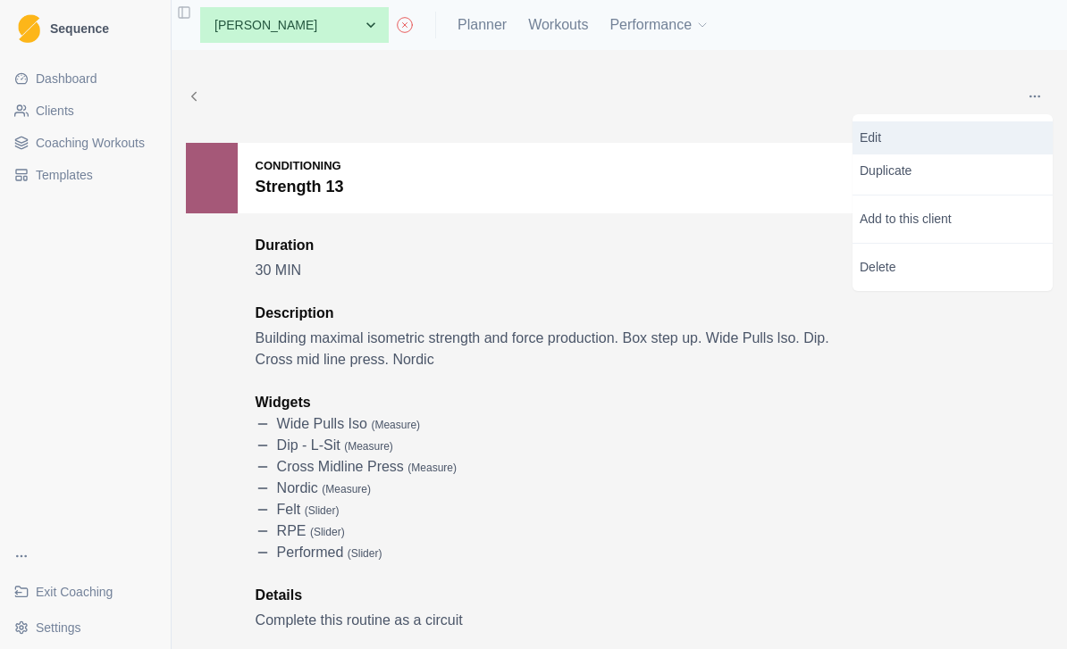
click at [932, 139] on p "Edit" at bounding box center [952, 138] width 186 height 19
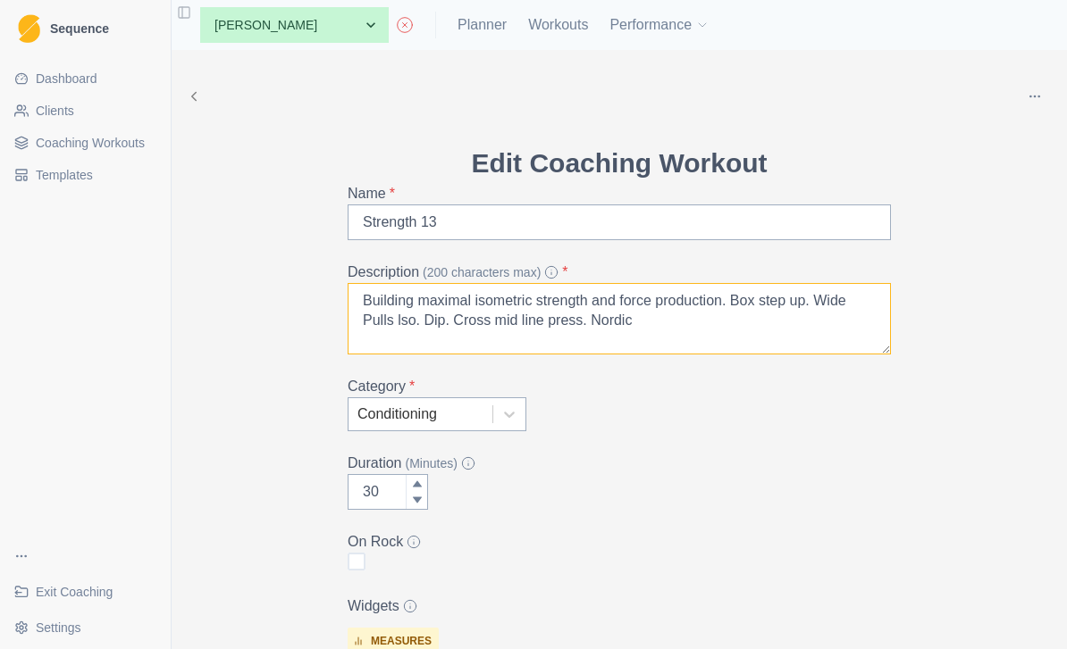
click at [866, 308] on textarea "Building maximal isometric strength and force production. Box step up. Wide Pul…" at bounding box center [618, 318] width 543 height 71
click at [415, 320] on textarea "Building maximal isometric strength and force production. Box step up. Wide Pul…" at bounding box center [618, 318] width 543 height 71
click at [665, 320] on textarea "Building maximal isometric strength and force production. Box step up. Wide Pul…" at bounding box center [618, 318] width 543 height 71
click at [569, 323] on textarea "Building maximal isometric strength and force production. Box step up. Wide Pul…" at bounding box center [618, 318] width 543 height 71
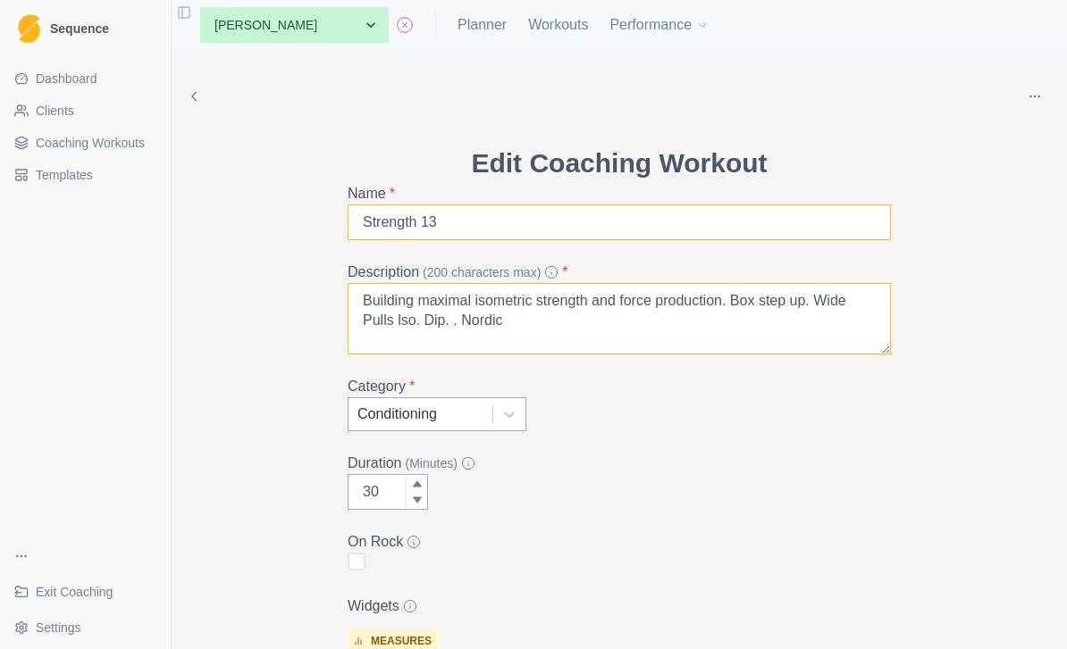
type textarea "Building maximal isometric strength and force production. Box step up. Wide Pul…"
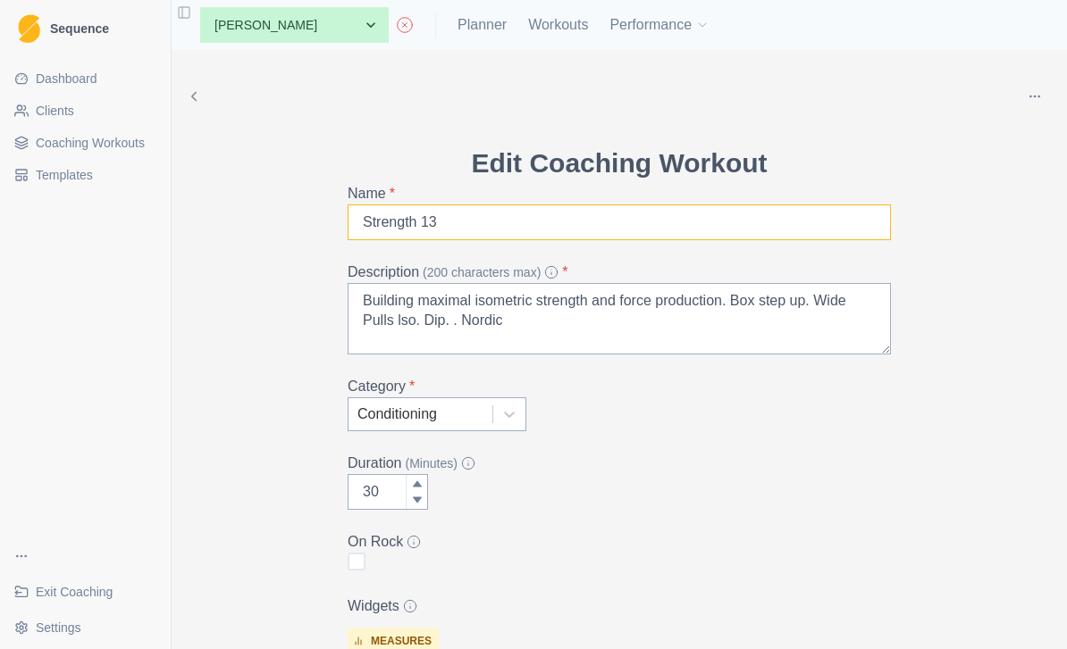
click at [459, 220] on input "Strength 13" at bounding box center [618, 223] width 543 height 36
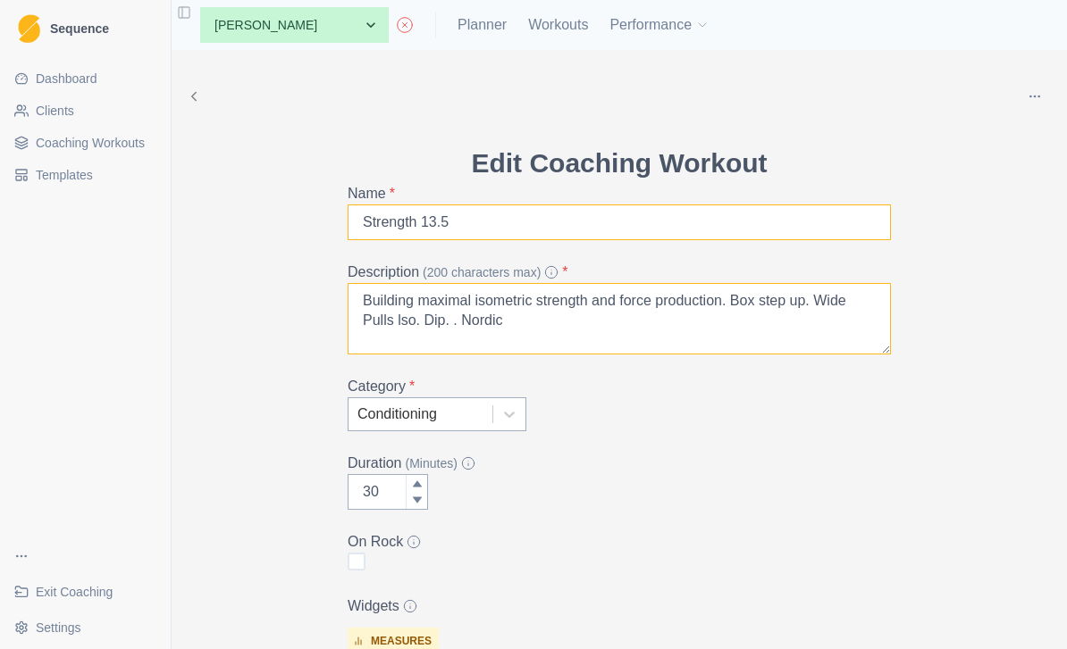
type input "Strength 13.5"
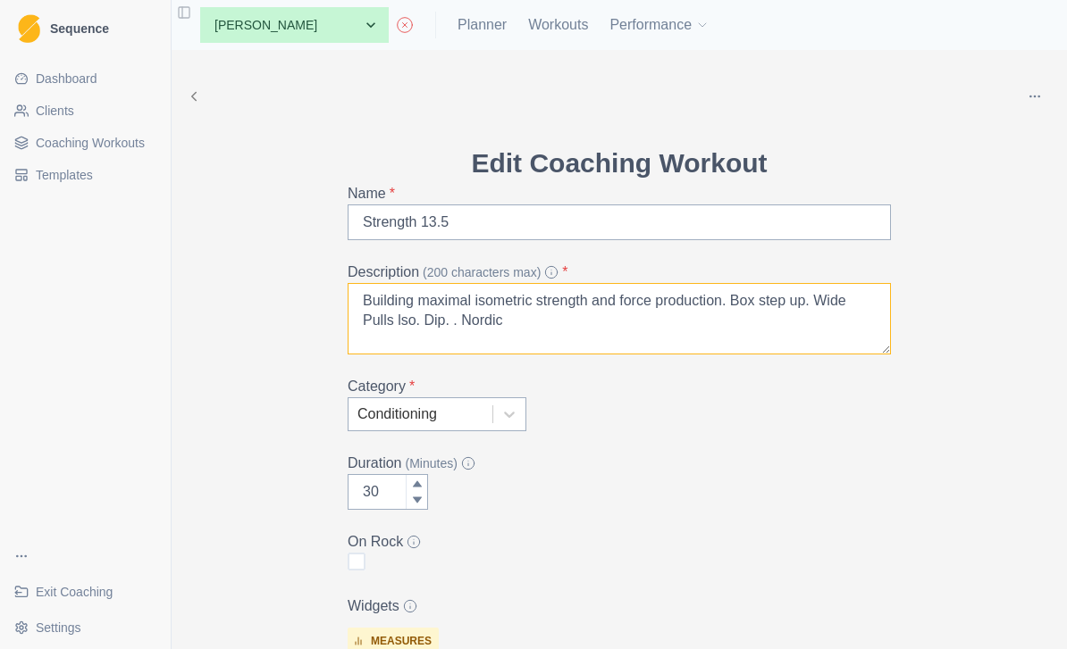
click at [450, 318] on textarea "Building maximal isometric strength and force production. Box step up. Wide Pul…" at bounding box center [618, 318] width 543 height 71
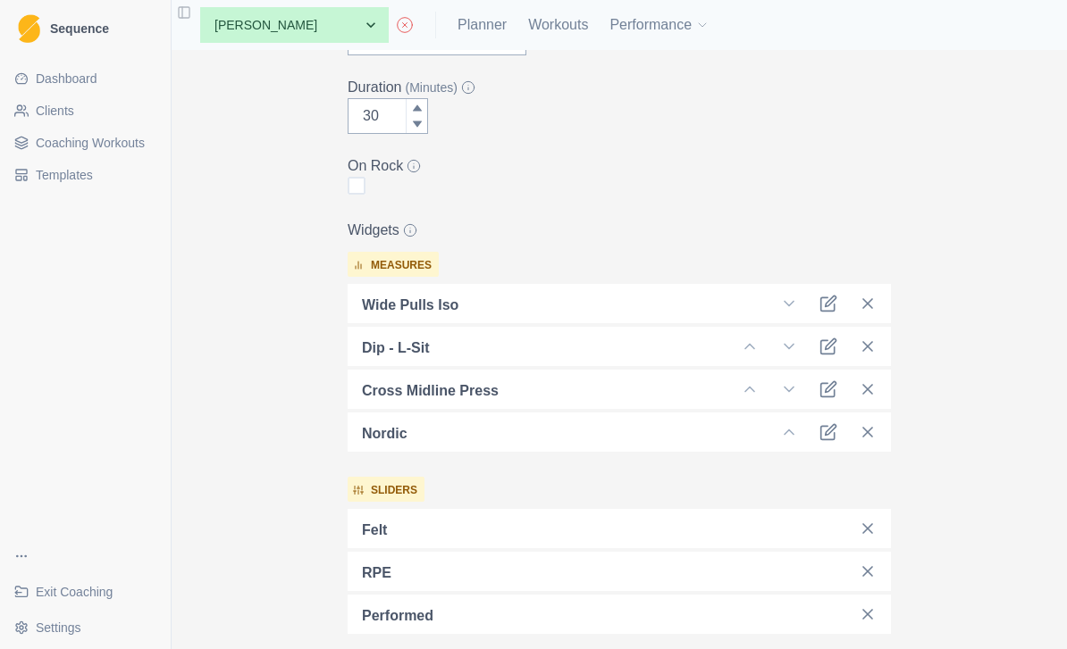
scroll to position [395, 0]
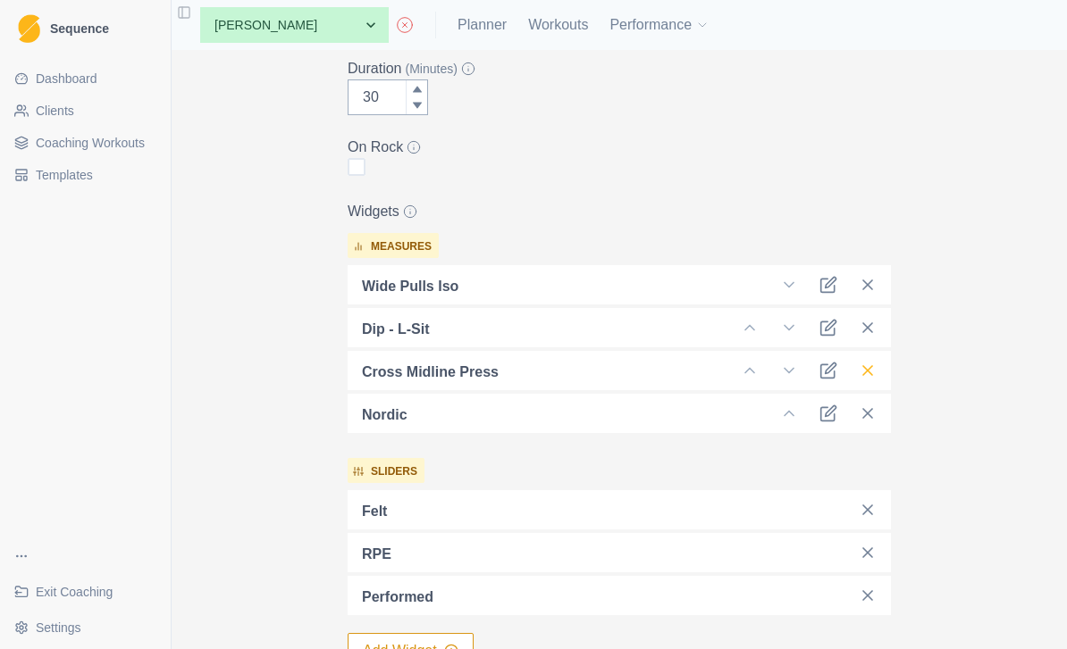
type textarea "Building maximal isometric strength and force production. Box step up. Wide Pul…"
click at [866, 369] on line at bounding box center [867, 370] width 9 height 9
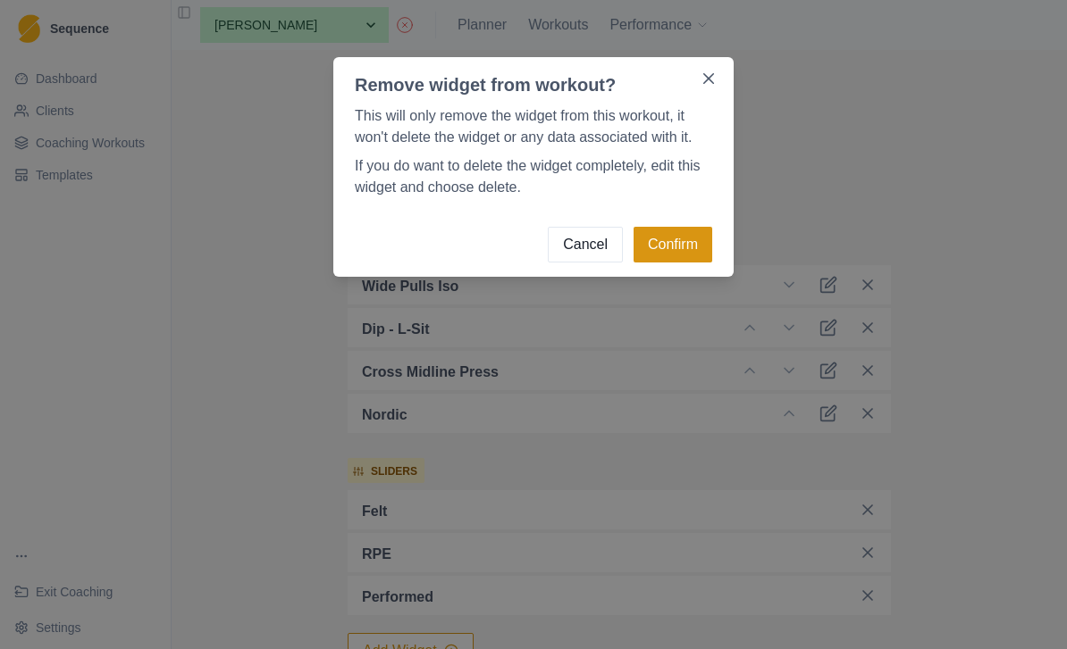
click at [685, 244] on button "Confirm" at bounding box center [672, 245] width 79 height 36
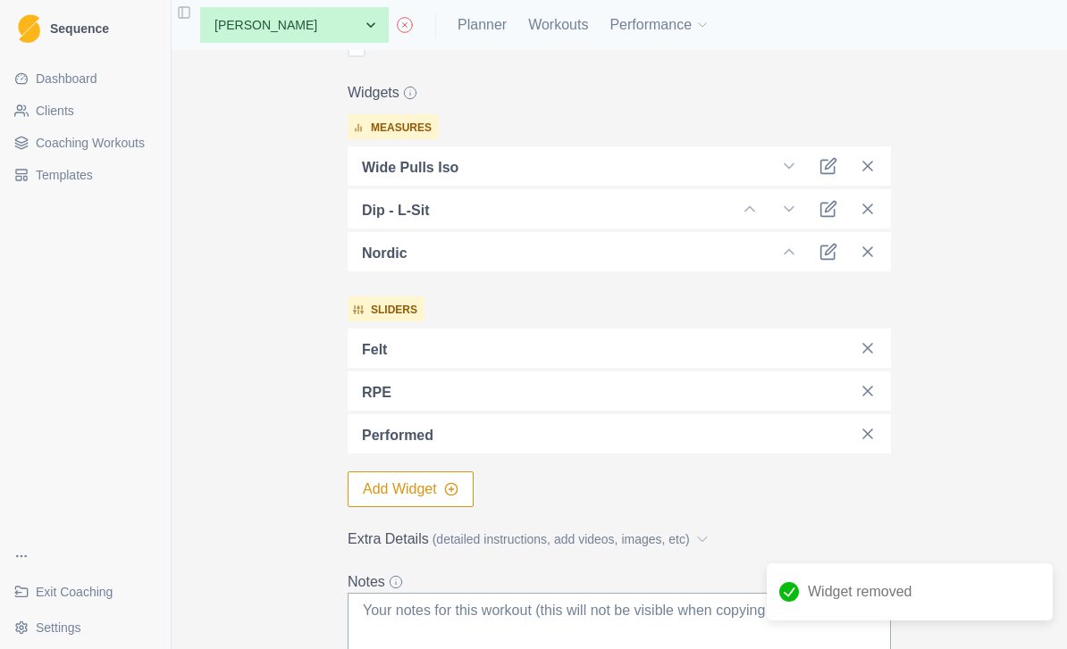
scroll to position [520, 0]
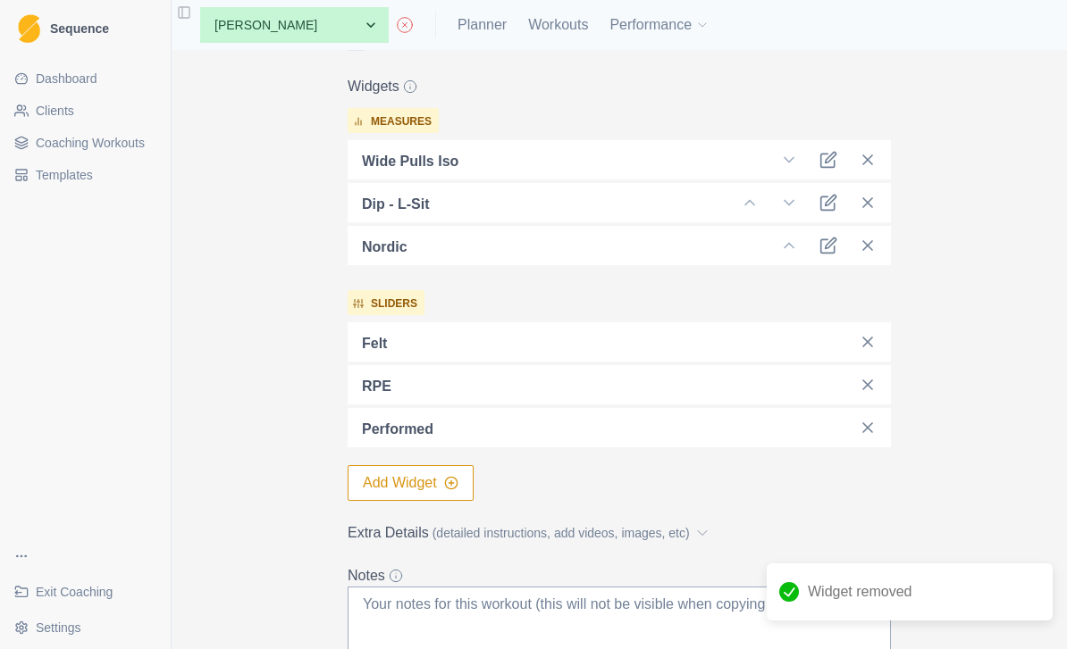
click at [421, 481] on button "Add Widget" at bounding box center [410, 483] width 126 height 36
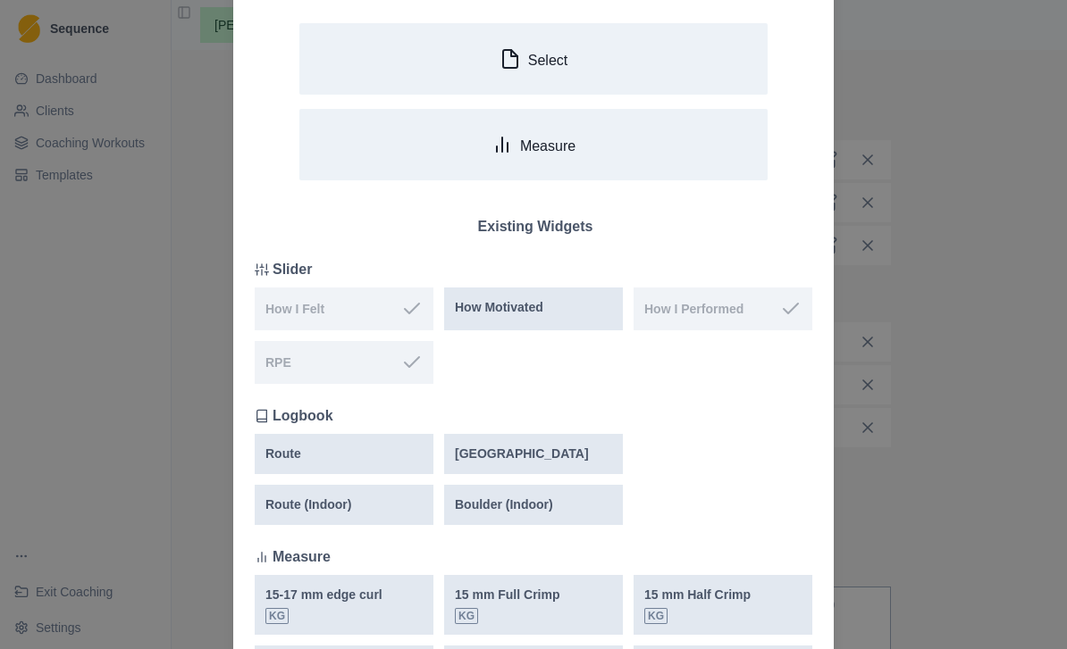
scroll to position [113, 0]
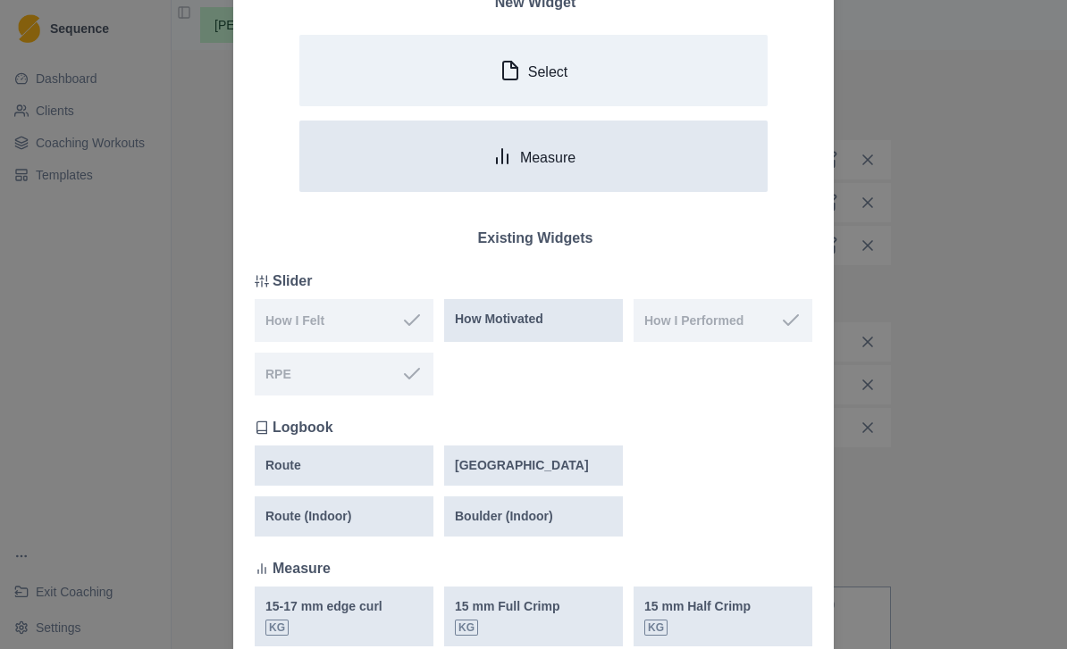
click at [605, 150] on button "Measure" at bounding box center [533, 156] width 468 height 71
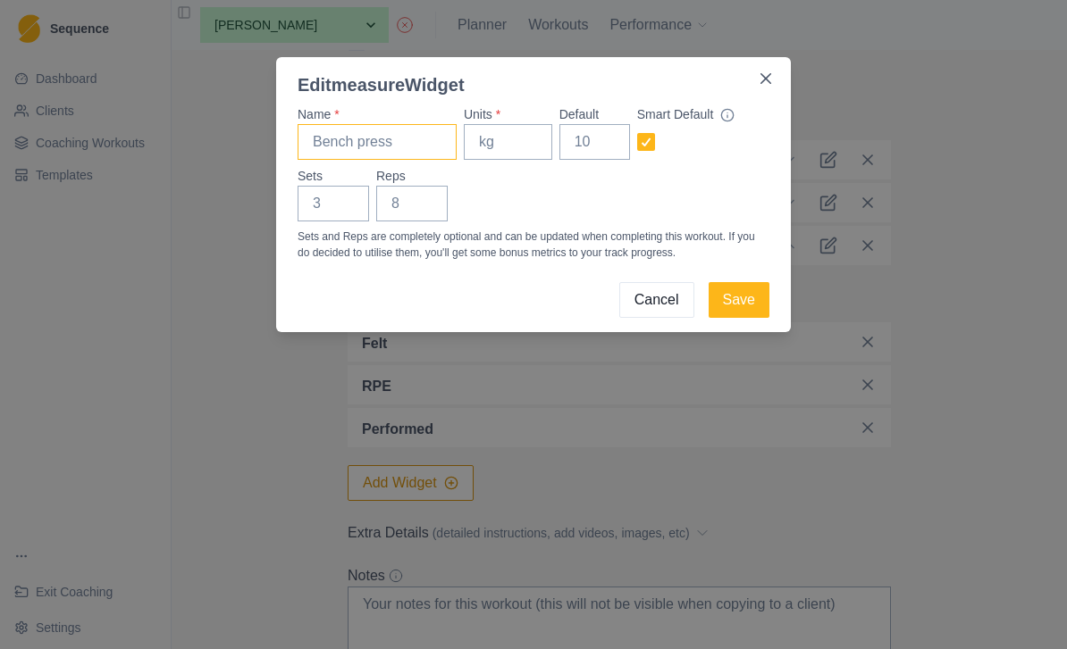
click at [408, 142] on input "Name *" at bounding box center [376, 142] width 159 height 36
type input "Prone Row"
click at [516, 119] on label "Units *" at bounding box center [503, 114] width 78 height 19
click at [516, 124] on input "Units *" at bounding box center [508, 142] width 88 height 36
click at [523, 151] on input "Units *" at bounding box center [508, 142] width 88 height 36
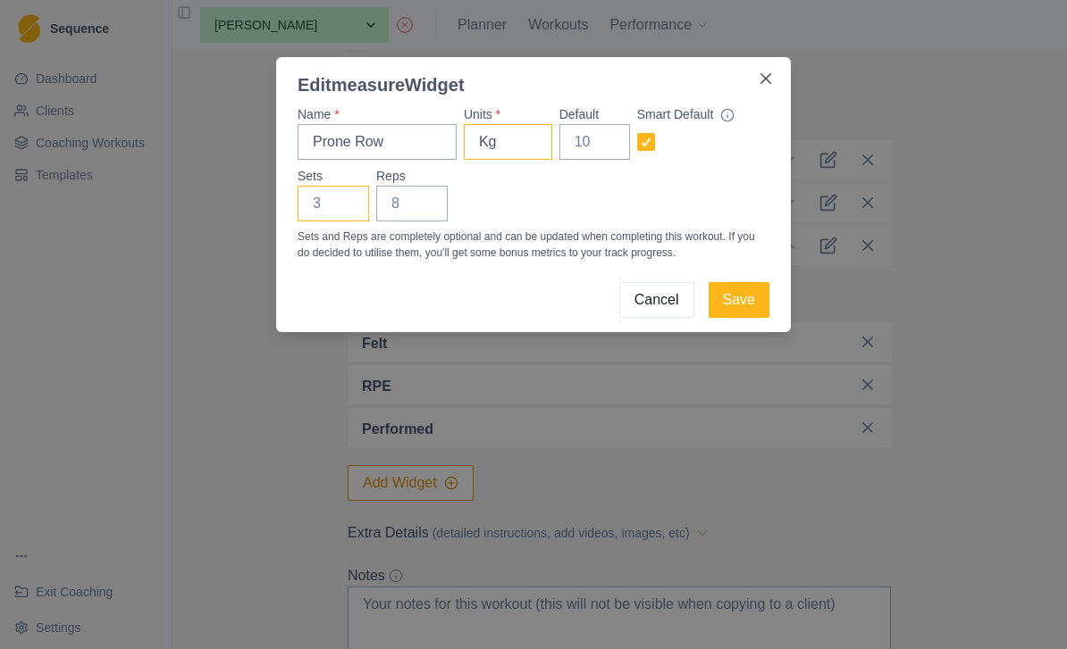
type input "Kg"
click at [348, 192] on input "Sets" at bounding box center [332, 204] width 71 height 36
type input "4"
click at [435, 204] on input "Reps" at bounding box center [411, 204] width 71 height 36
type input "8"
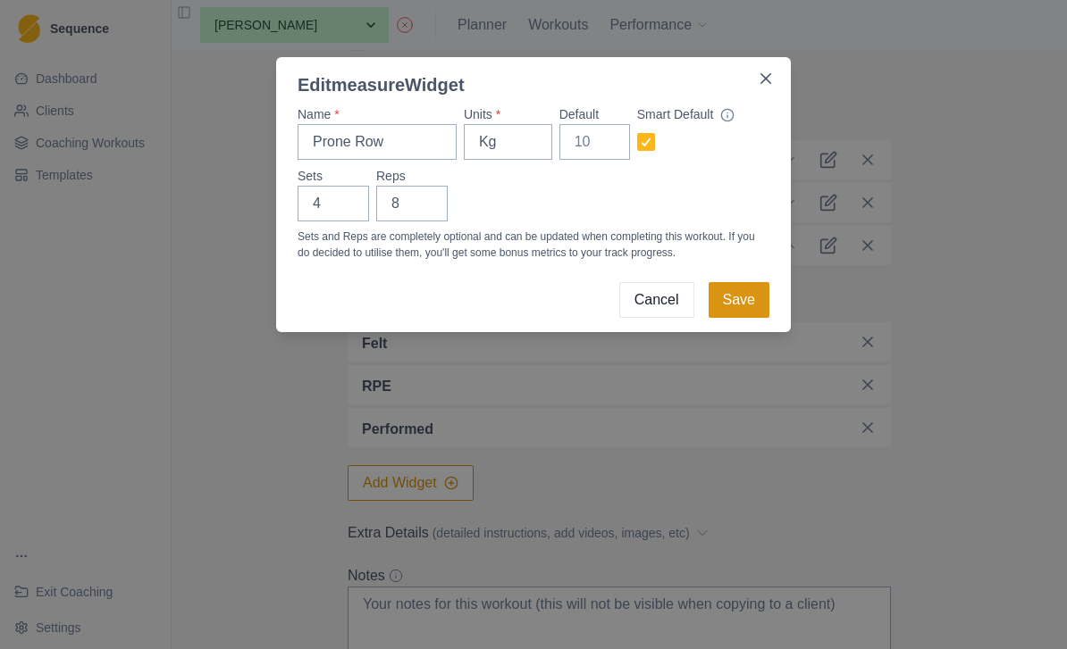
click at [744, 300] on button "Save" at bounding box center [738, 300] width 61 height 36
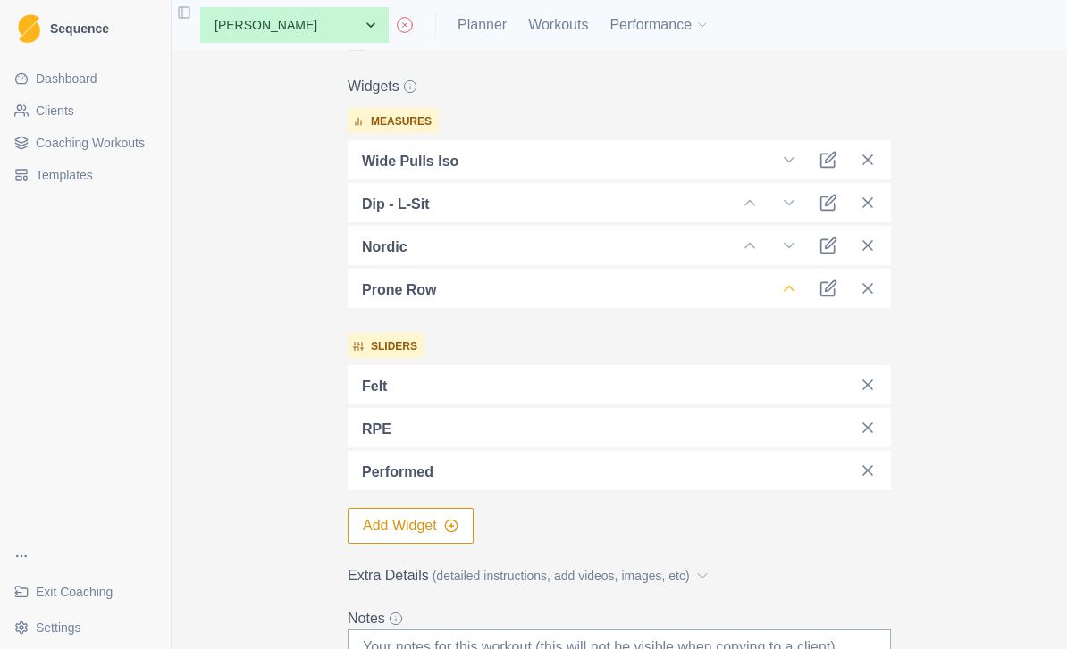
click at [789, 283] on icon at bounding box center [789, 289] width 18 height 18
click at [788, 290] on icon at bounding box center [789, 289] width 18 height 18
click at [784, 290] on polyline at bounding box center [788, 289] width 9 height 4
click at [794, 280] on icon at bounding box center [789, 289] width 18 height 18
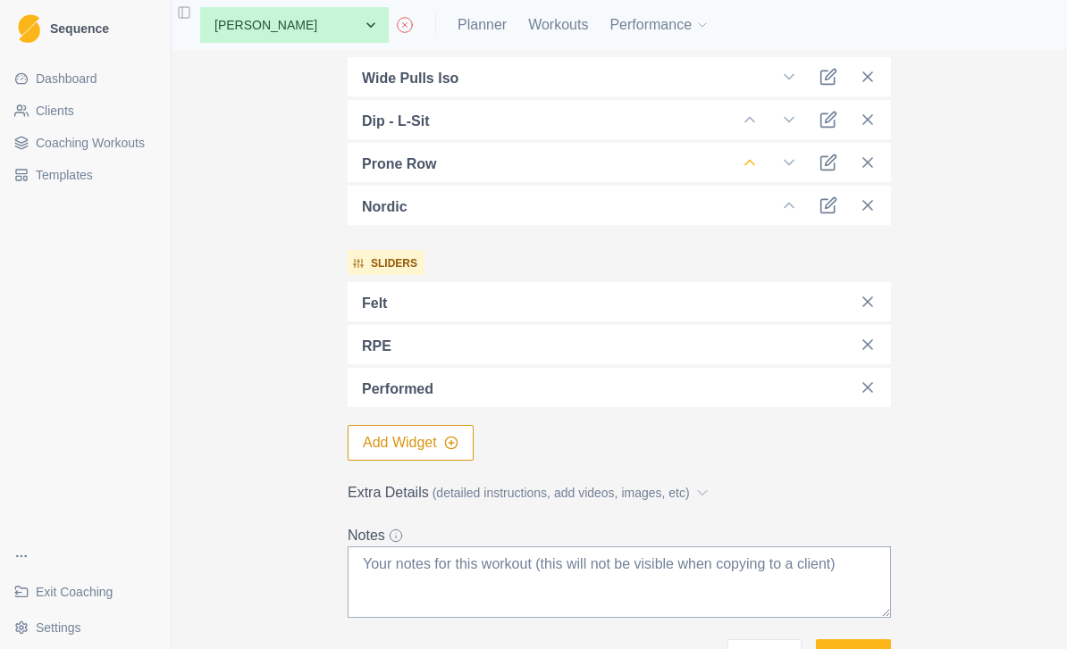
scroll to position [615, 0]
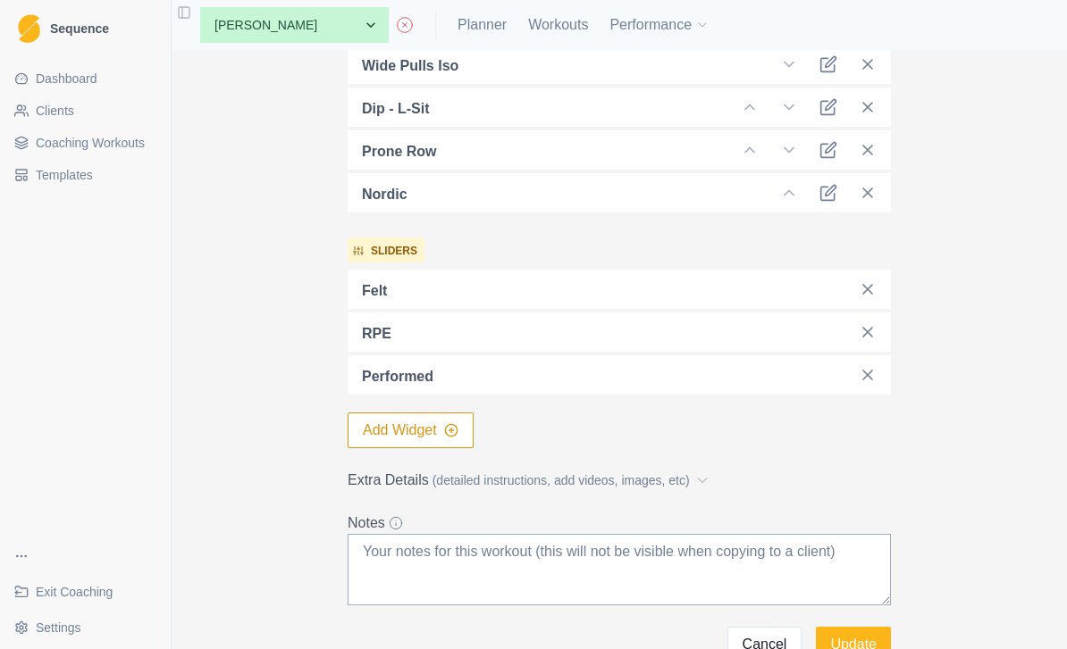
click at [409, 439] on button "Add Widget" at bounding box center [410, 431] width 126 height 36
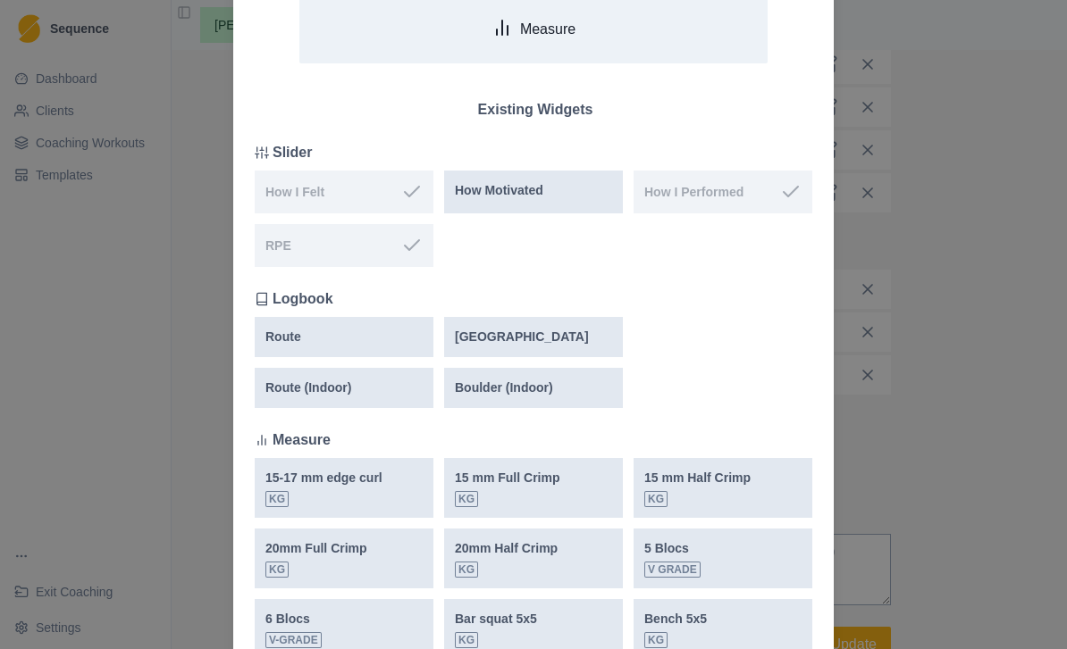
scroll to position [0, 0]
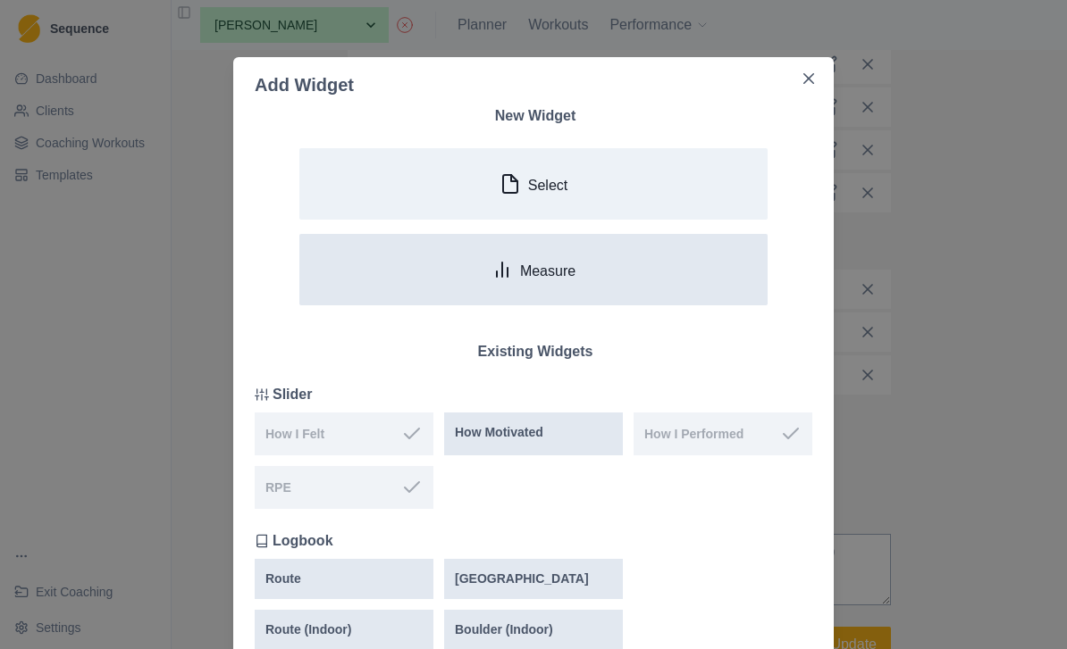
click at [579, 266] on button "Measure" at bounding box center [533, 269] width 468 height 71
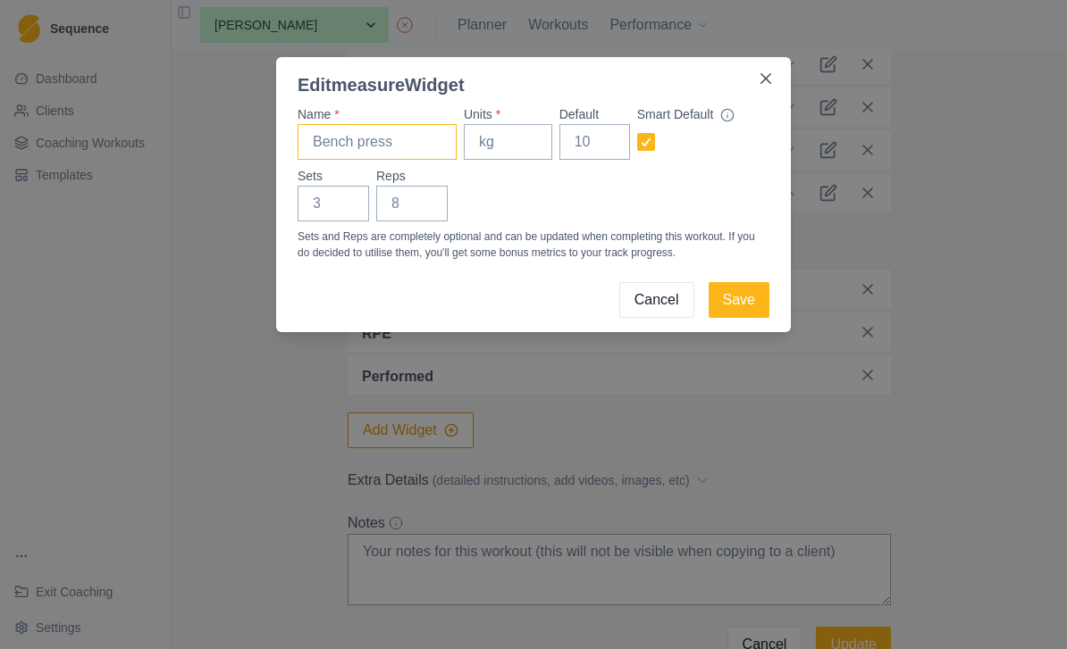
click at [420, 130] on input "Name *" at bounding box center [376, 142] width 159 height 36
type input "Box step up"
click at [539, 132] on input "Units *" at bounding box center [508, 142] width 88 height 36
type input "kg"
click at [354, 192] on input "Sets" at bounding box center [332, 204] width 71 height 36
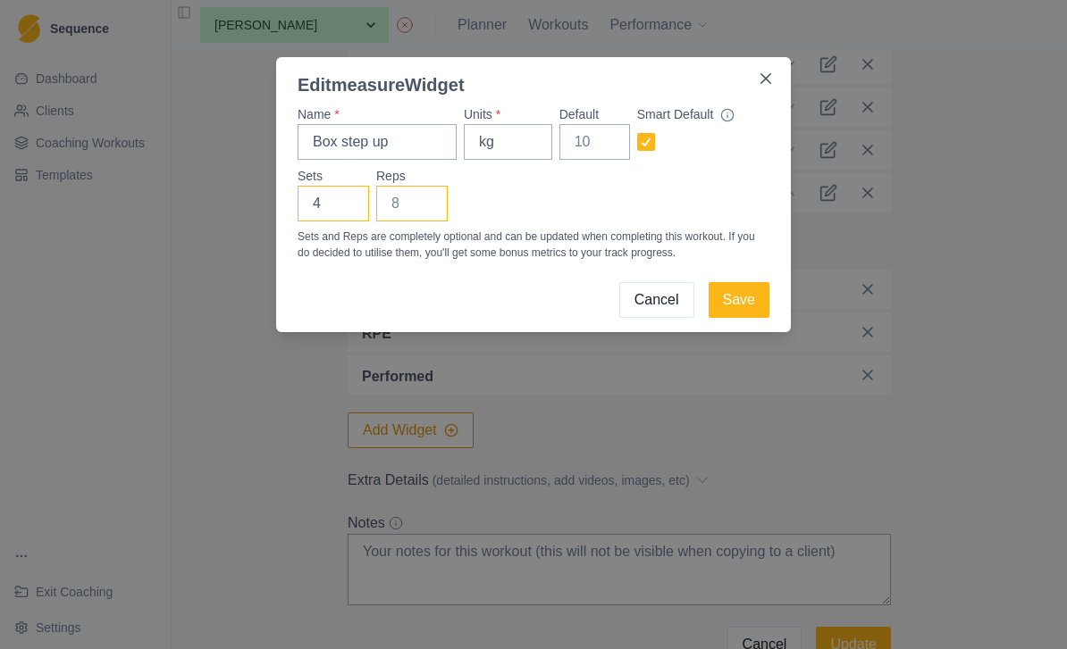
type input "4"
click at [423, 212] on input "Reps" at bounding box center [411, 204] width 71 height 36
type input "8"
click at [744, 299] on button "Save" at bounding box center [738, 300] width 61 height 36
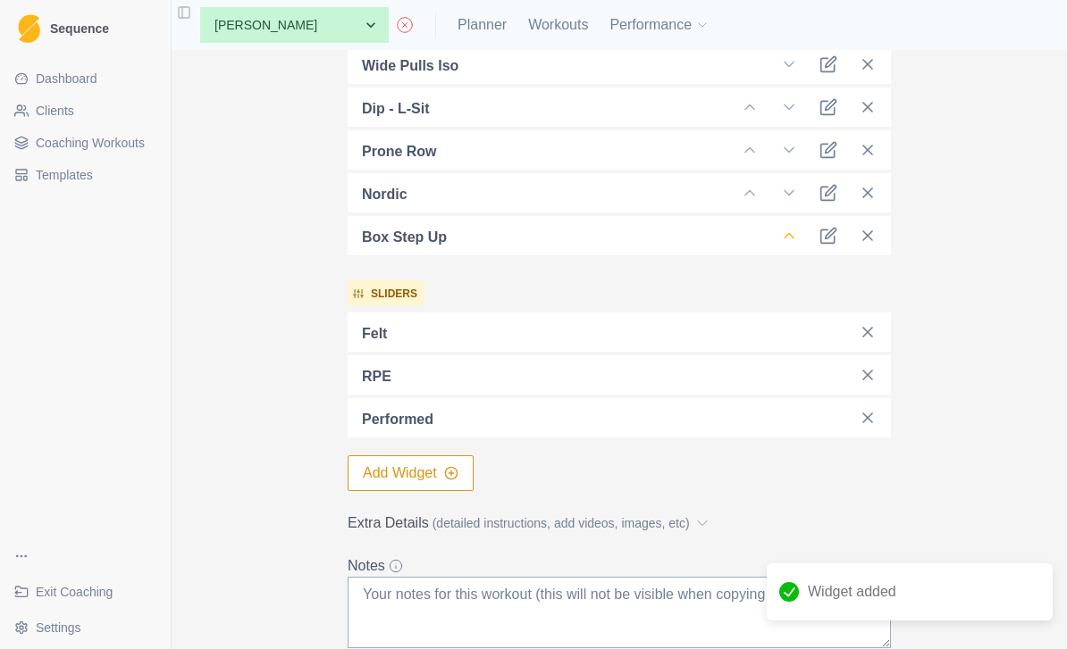
click at [781, 239] on icon at bounding box center [789, 236] width 18 height 18
click at [791, 239] on icon at bounding box center [789, 236] width 18 height 18
click at [793, 239] on polyline at bounding box center [788, 236] width 9 height 4
click at [787, 238] on icon at bounding box center [789, 236] width 18 height 18
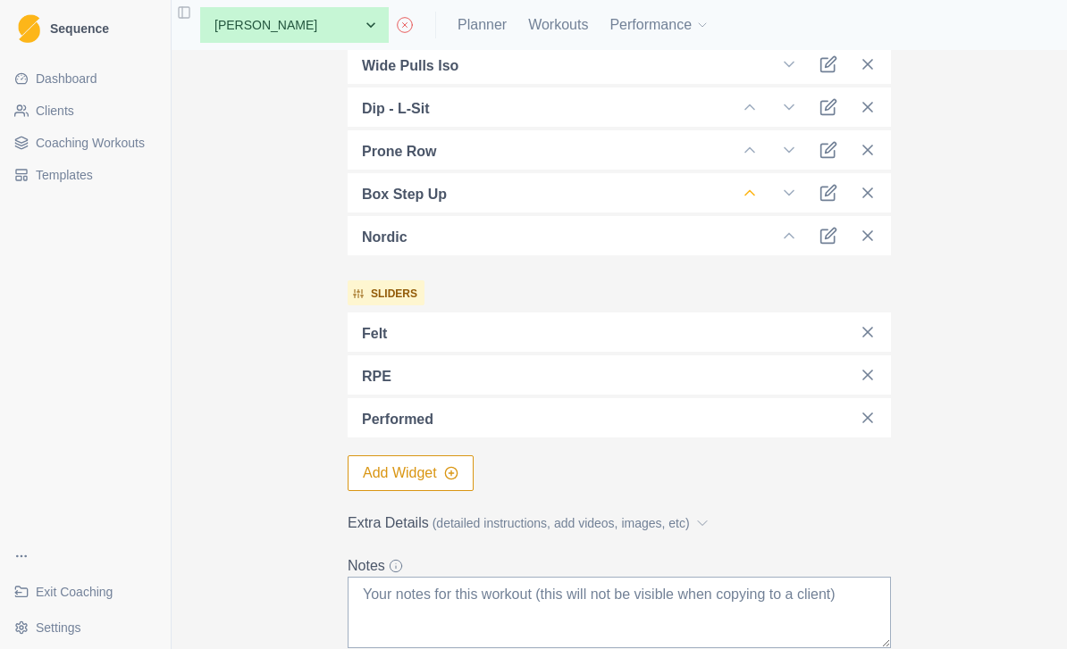
click at [745, 193] on icon at bounding box center [750, 193] width 18 height 18
click at [755, 155] on icon at bounding box center [750, 150] width 18 height 18
click at [744, 109] on icon at bounding box center [750, 107] width 18 height 18
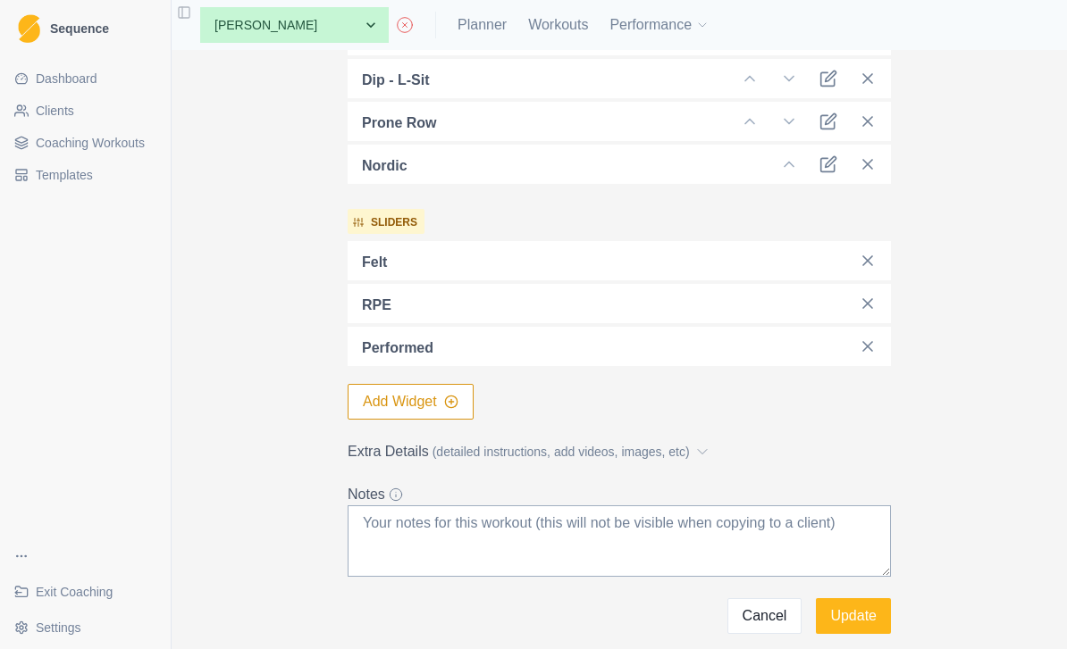
scroll to position [707, 0]
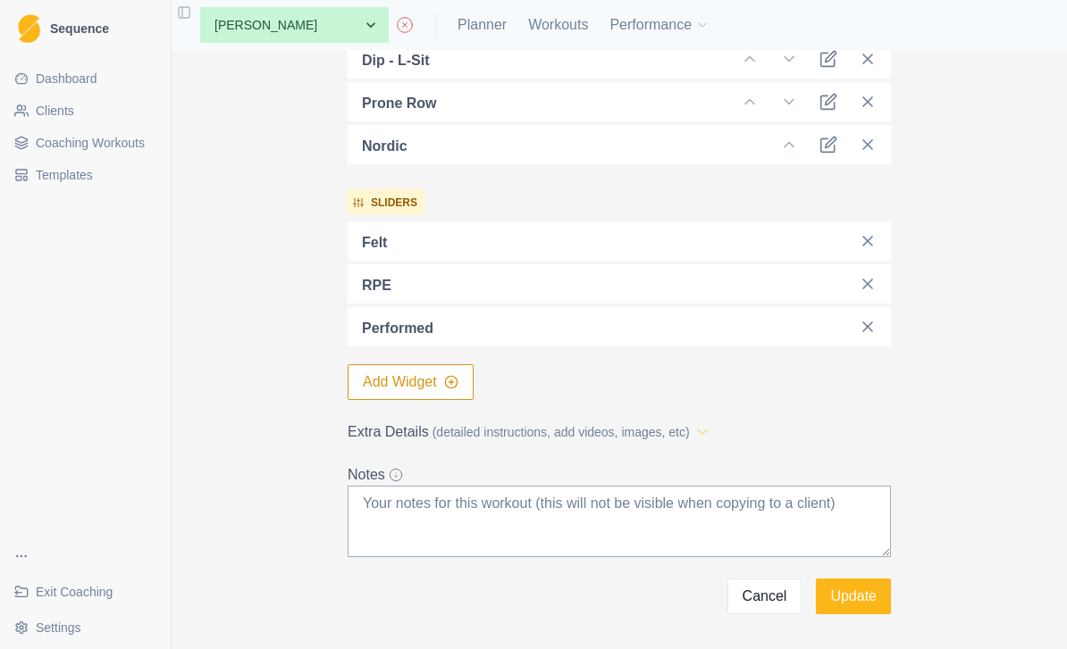
click at [711, 431] on icon at bounding box center [702, 432] width 18 height 18
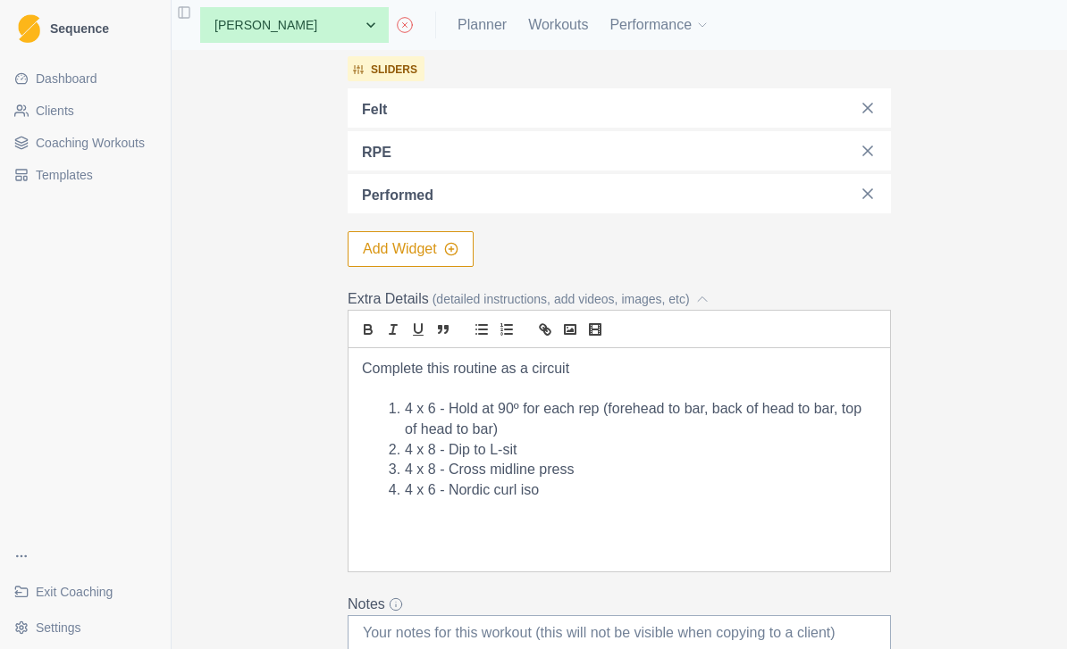
scroll to position [857, 0]
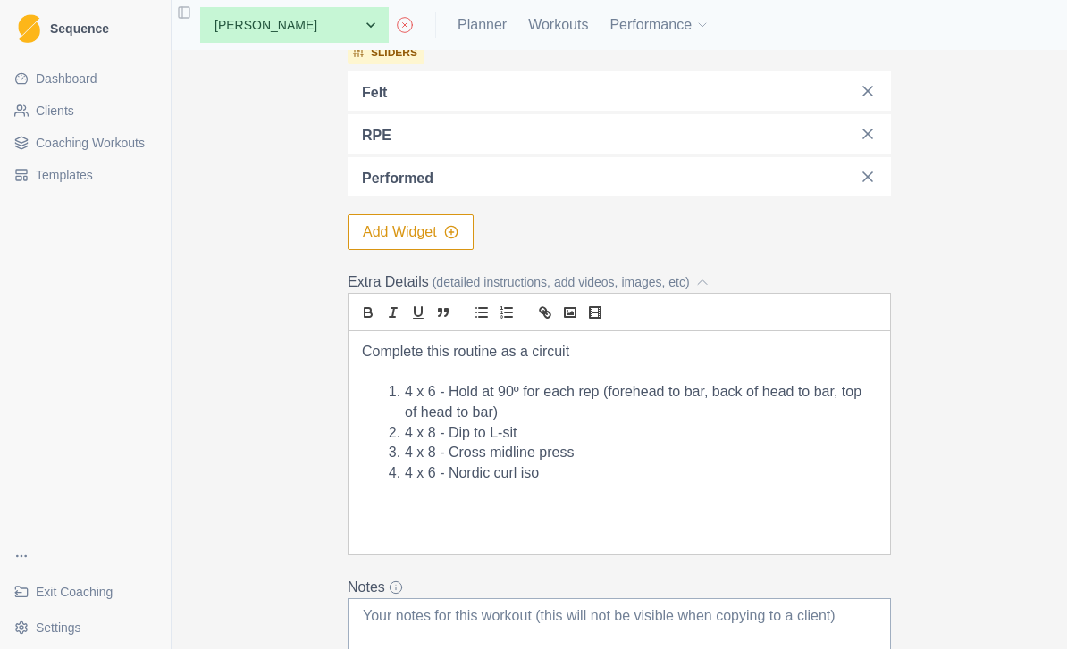
click at [622, 458] on li "4 x 8 - Cross midline press" at bounding box center [629, 453] width 493 height 21
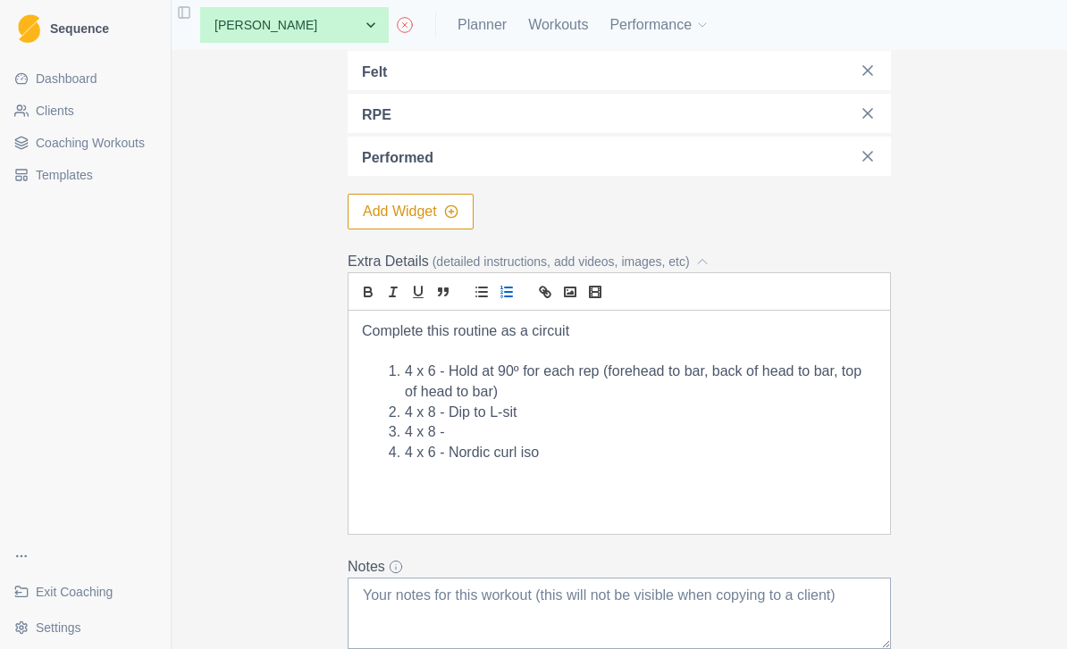
scroll to position [882, 0]
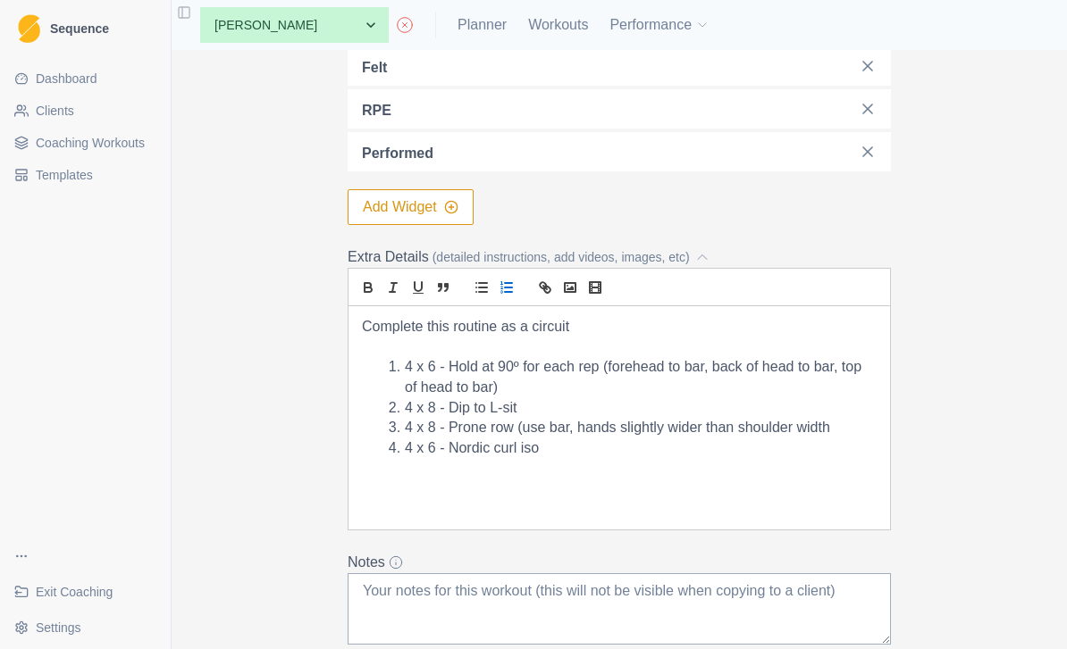
click at [740, 419] on li "4 x 8 - Prone row (use bar, hands slightly wider than shoulder width" at bounding box center [629, 428] width 493 height 21
click at [755, 422] on li "4 x 8 - Prone row (use bar, hands shoulder width" at bounding box center [629, 428] width 493 height 21
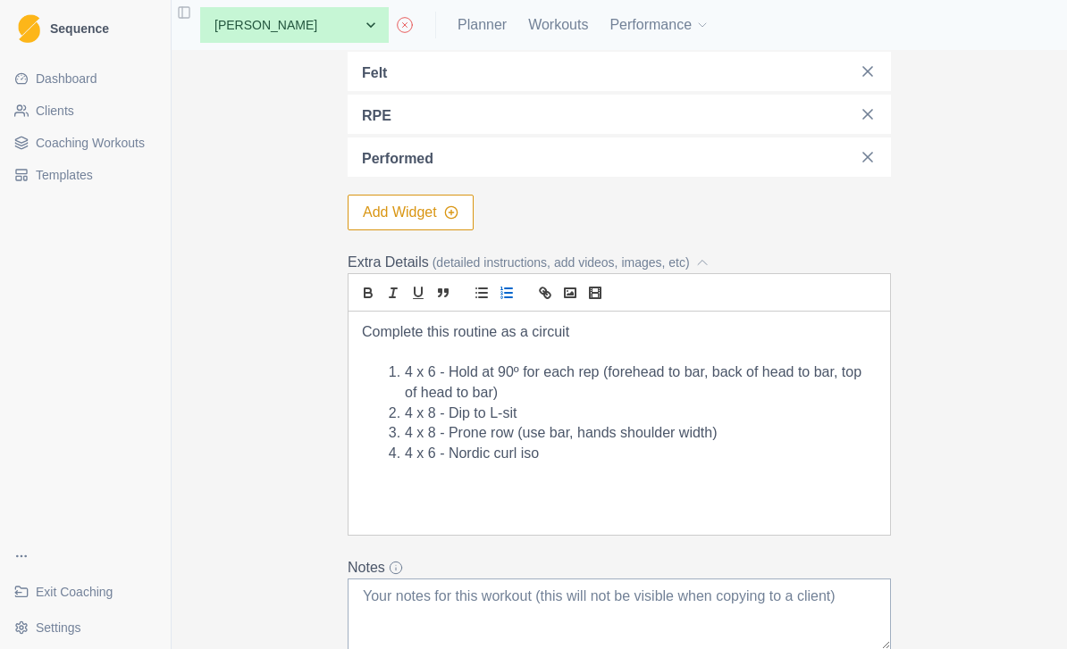
click at [414, 373] on li "4 x 6 - Hold at 90º for each rep (forehead to bar, back of head to bar, top of …" at bounding box center [629, 383] width 493 height 40
click at [407, 372] on li "4 x 6 - Hold at 90º for each rep (forehead to bar, back of head to bar, top of …" at bounding box center [629, 383] width 493 height 40
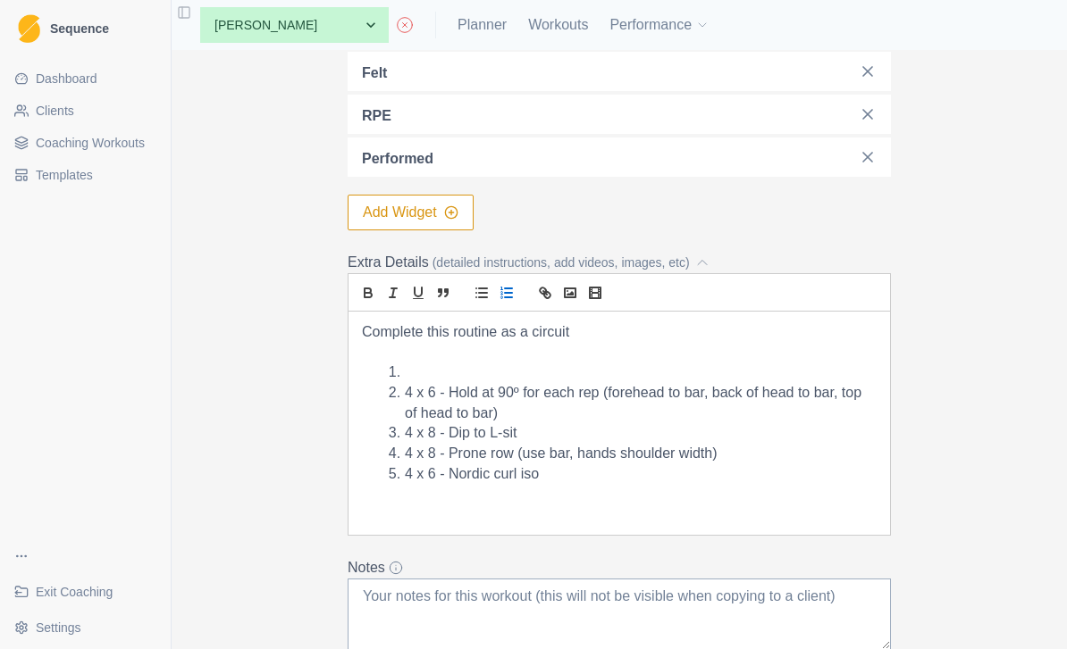
click at [423, 369] on li at bounding box center [629, 373] width 493 height 21
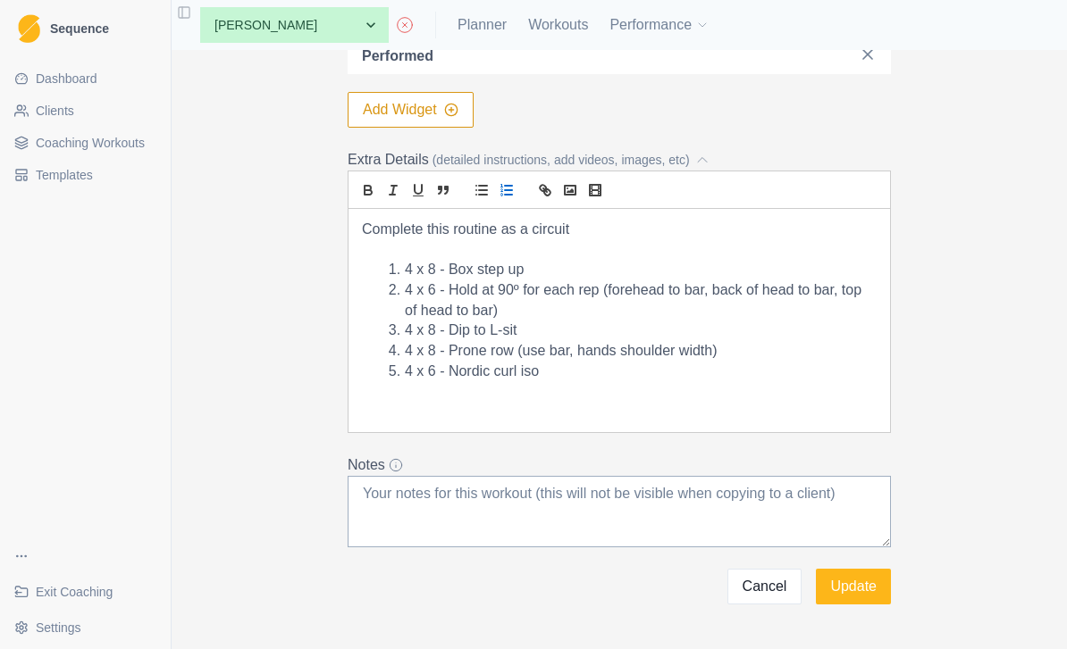
scroll to position [978, 0]
click at [874, 598] on button "Update" at bounding box center [853, 588] width 75 height 36
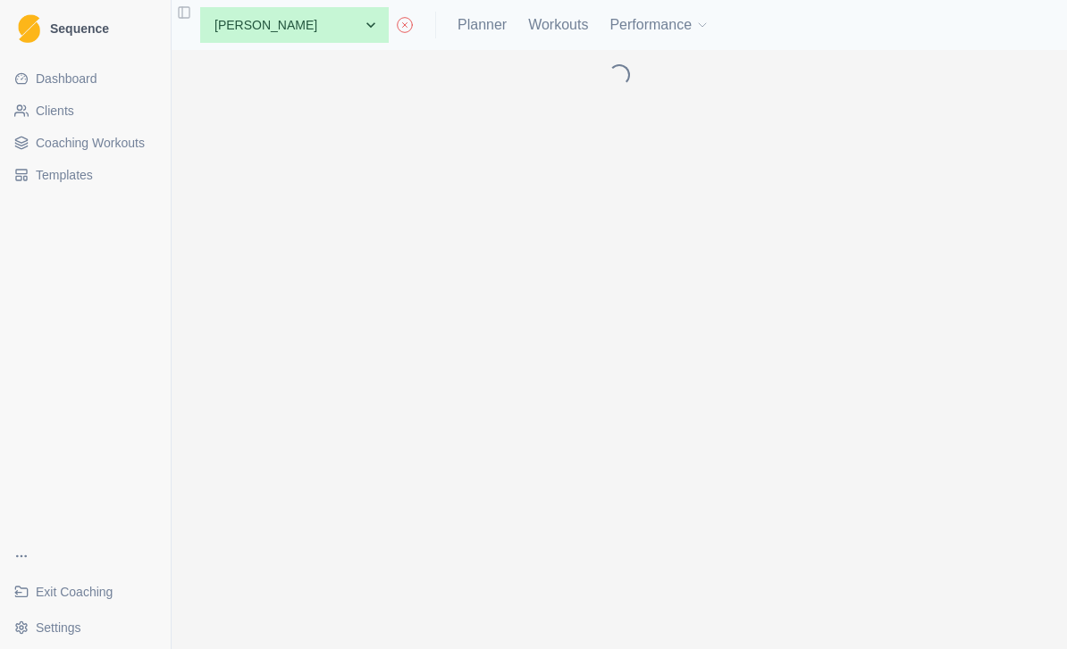
scroll to position [0, 0]
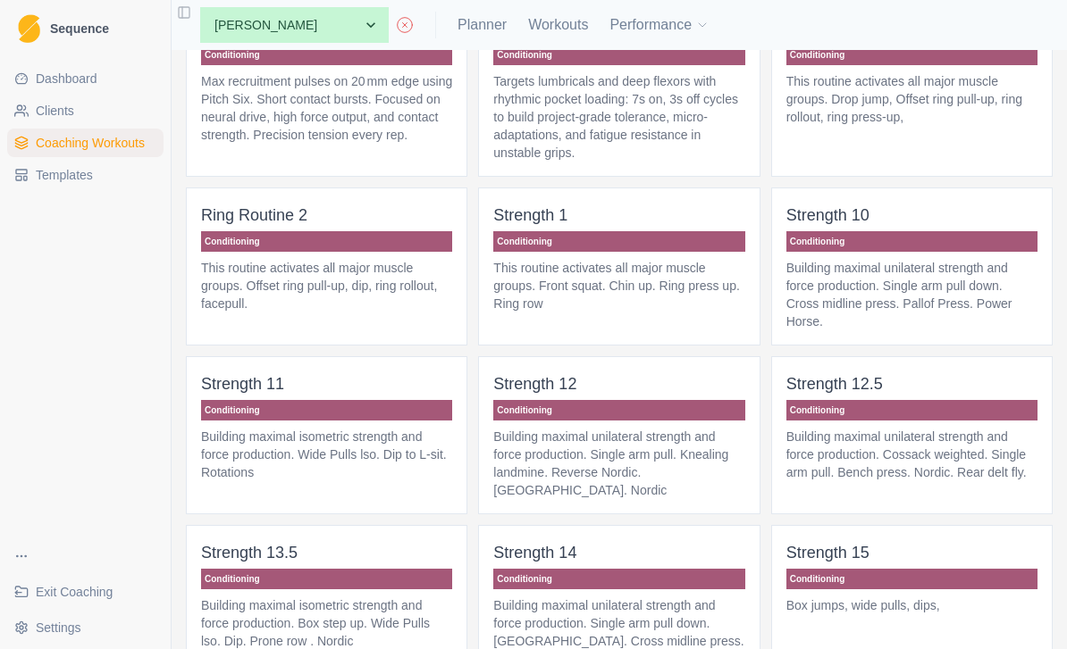
scroll to position [983, 0]
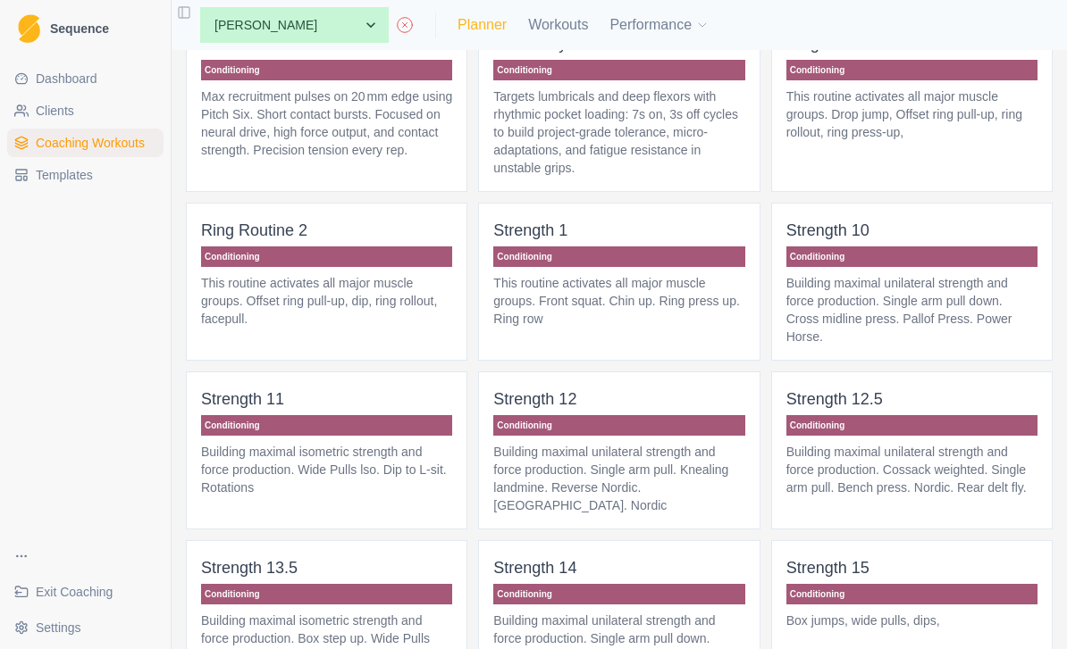
click at [457, 31] on link "Planner" at bounding box center [481, 24] width 49 height 21
select select "month"
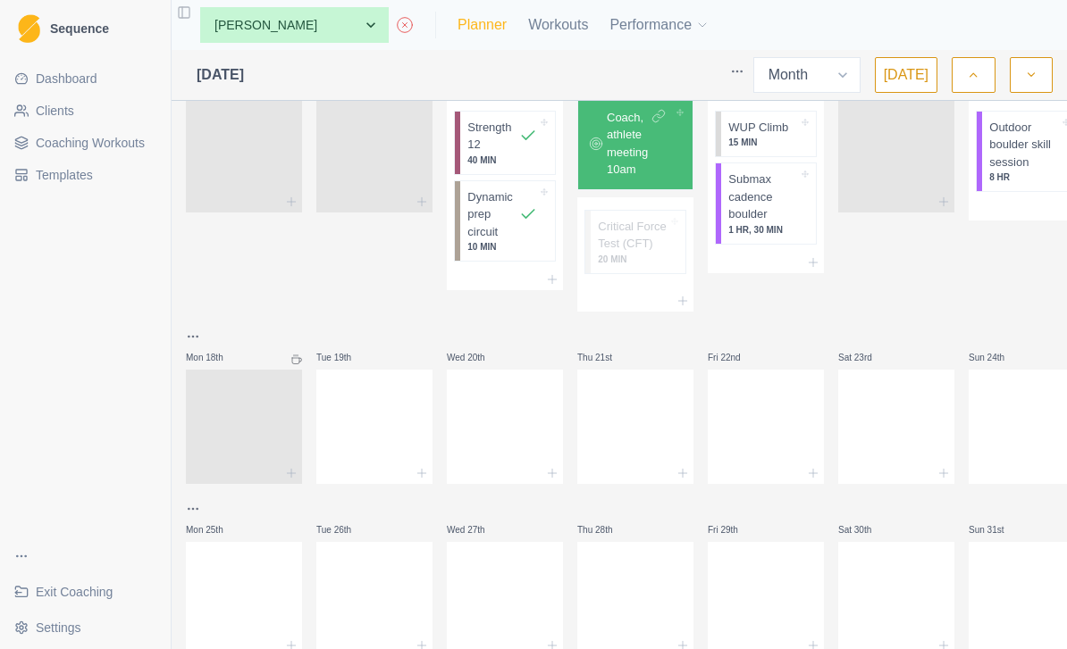
scroll to position [642, 0]
click at [375, 442] on div at bounding box center [374, 424] width 116 height 79
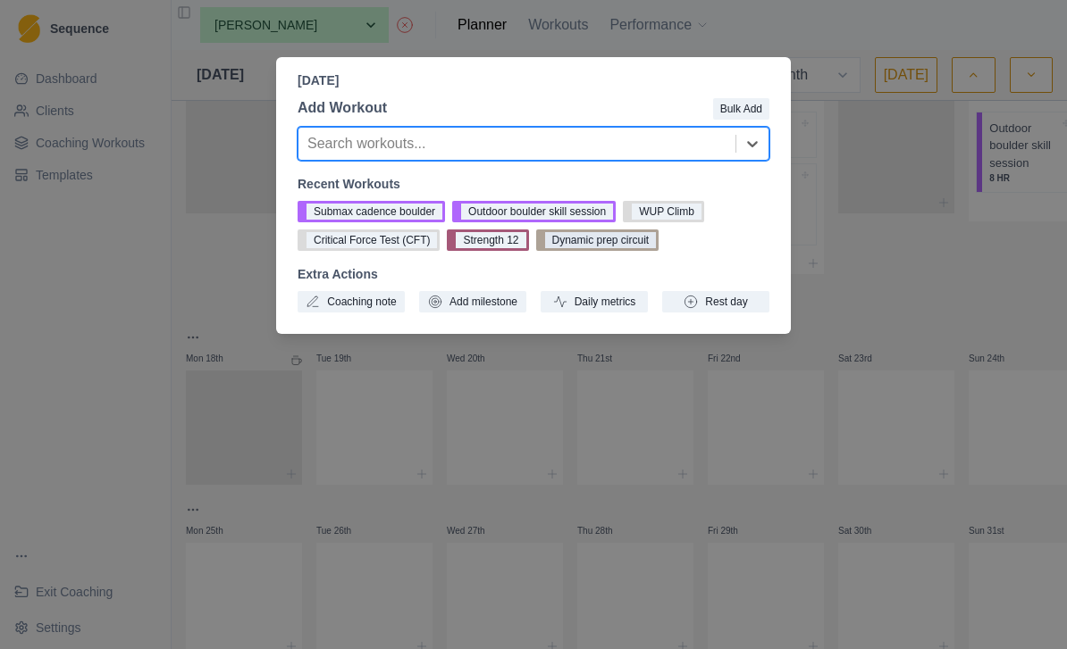
click at [627, 246] on button "Dynamic prep circuit" at bounding box center [597, 240] width 123 height 21
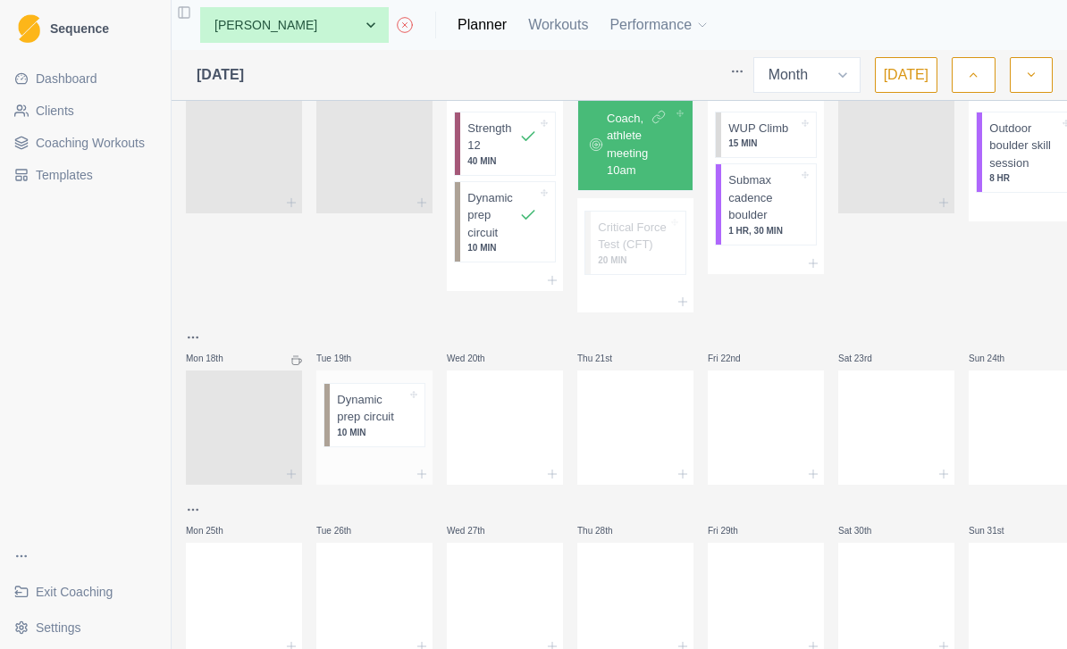
click at [383, 462] on div at bounding box center [374, 459] width 116 height 9
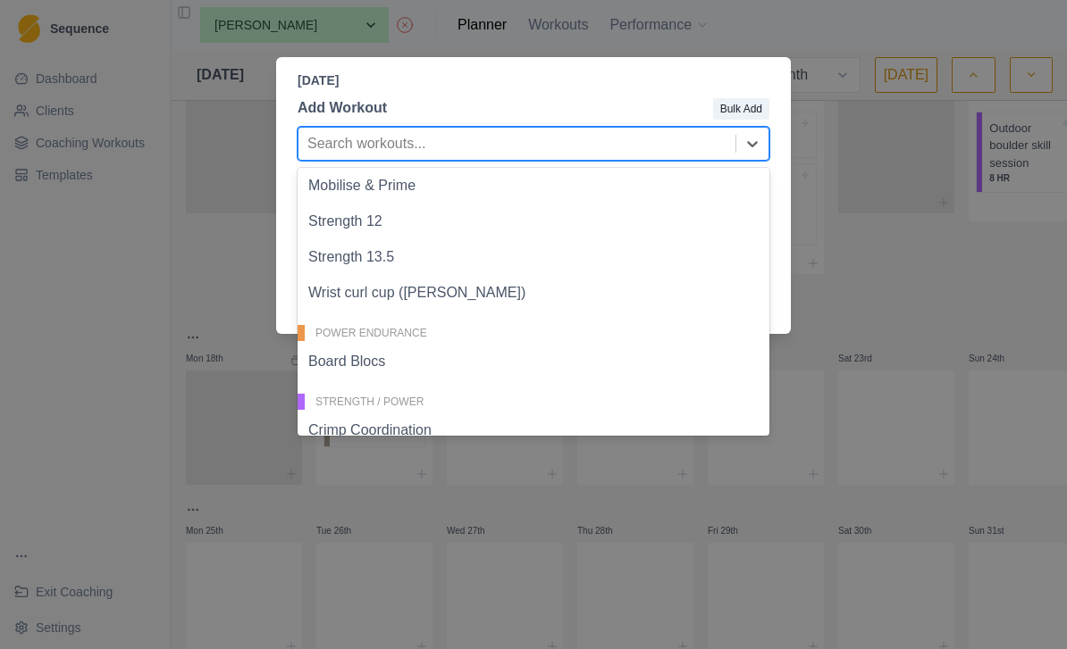
scroll to position [235, 0]
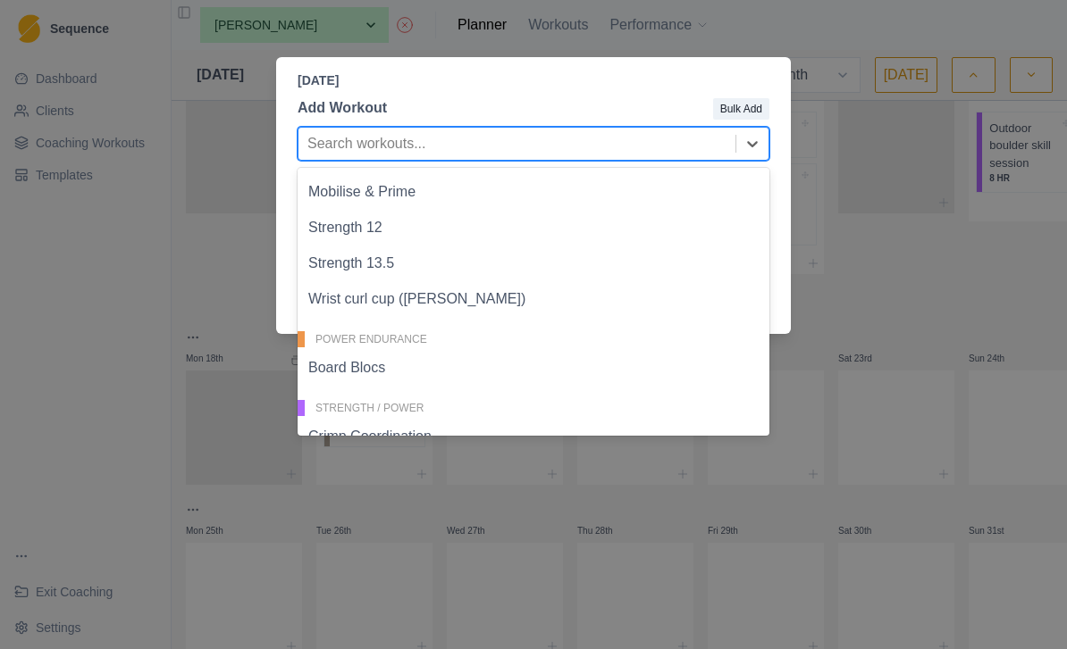
click at [428, 261] on div "Strength 13.5" at bounding box center [533, 264] width 472 height 36
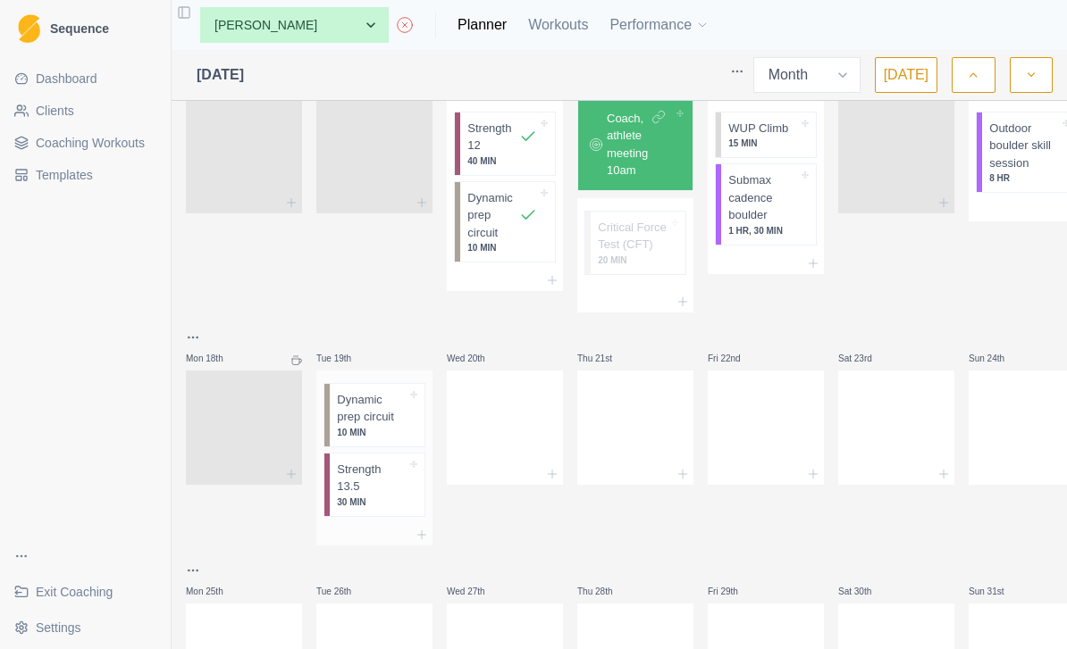
click at [334, 498] on div "Strength 13.5 30 MIN" at bounding box center [377, 485] width 95 height 63
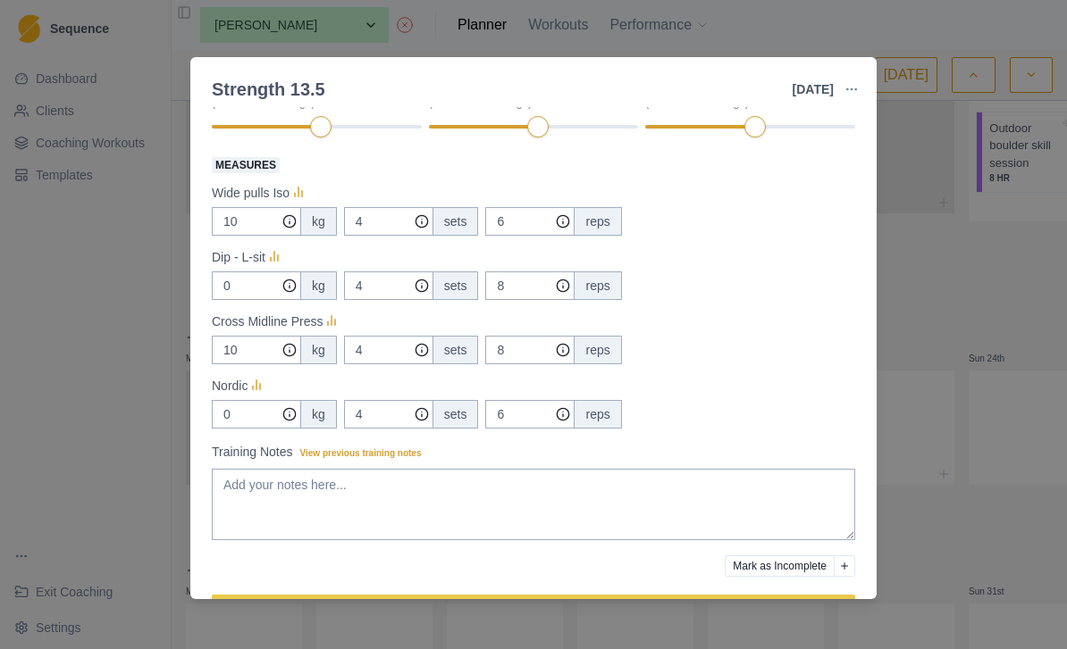
scroll to position [204, 0]
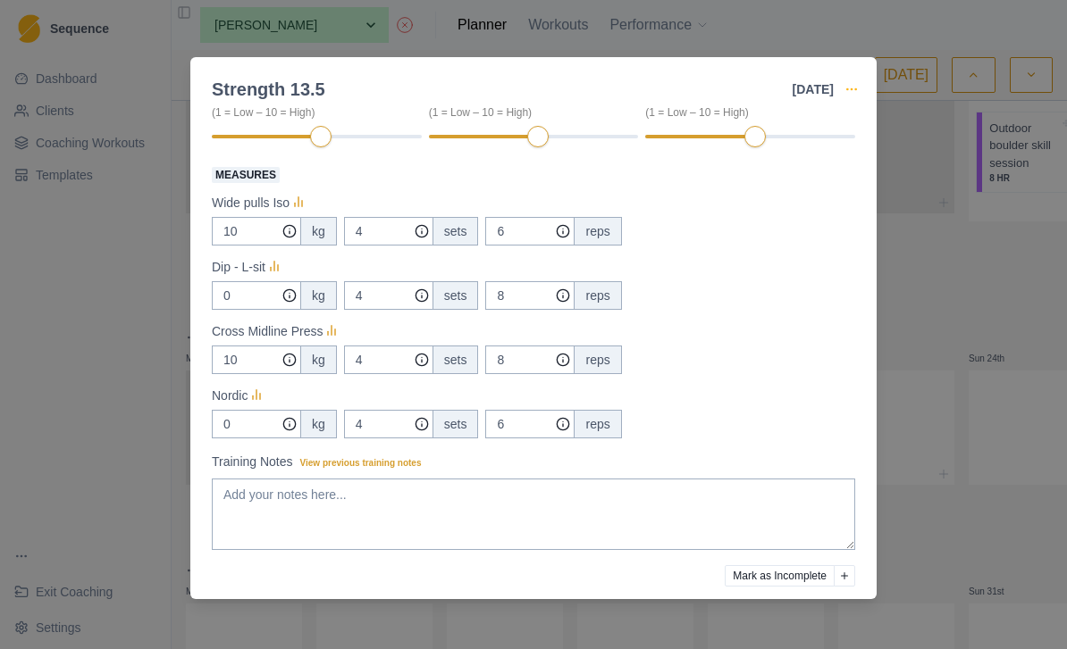
click at [851, 88] on circle "button" at bounding box center [850, 88] width 1 height 1
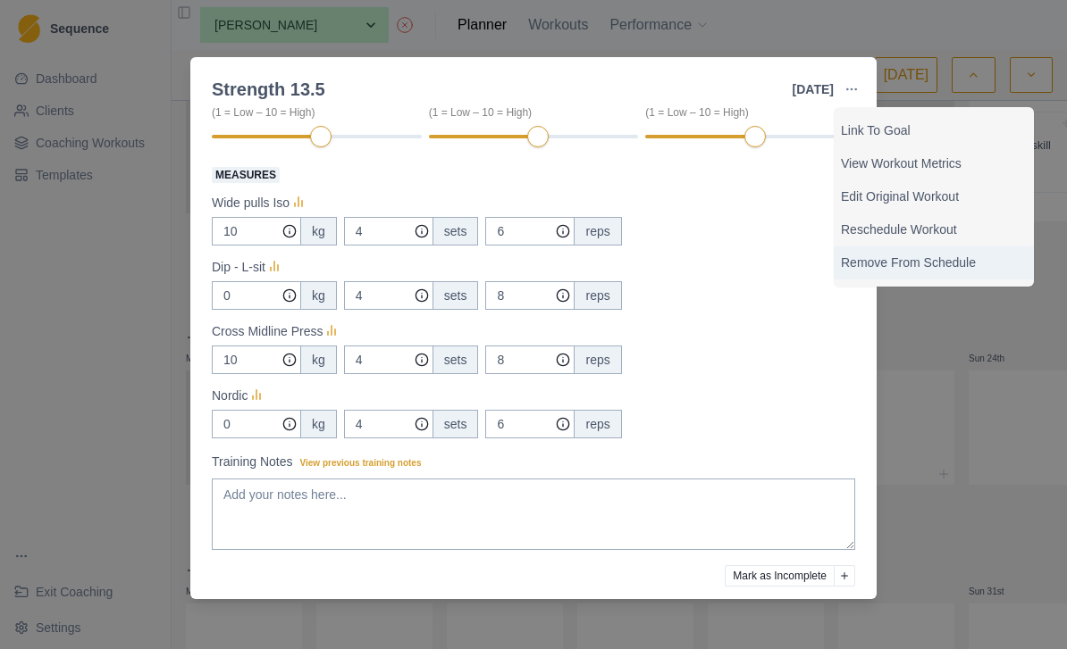
click at [967, 271] on p "Remove From Schedule" at bounding box center [934, 263] width 186 height 19
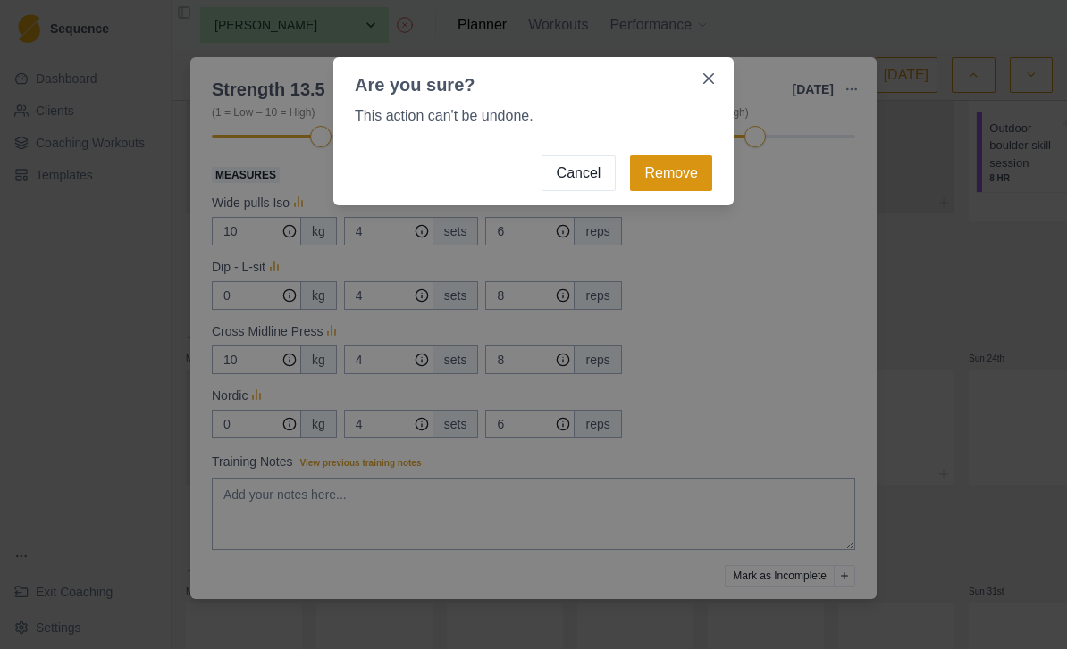
click at [700, 187] on button "Remove" at bounding box center [671, 173] width 82 height 36
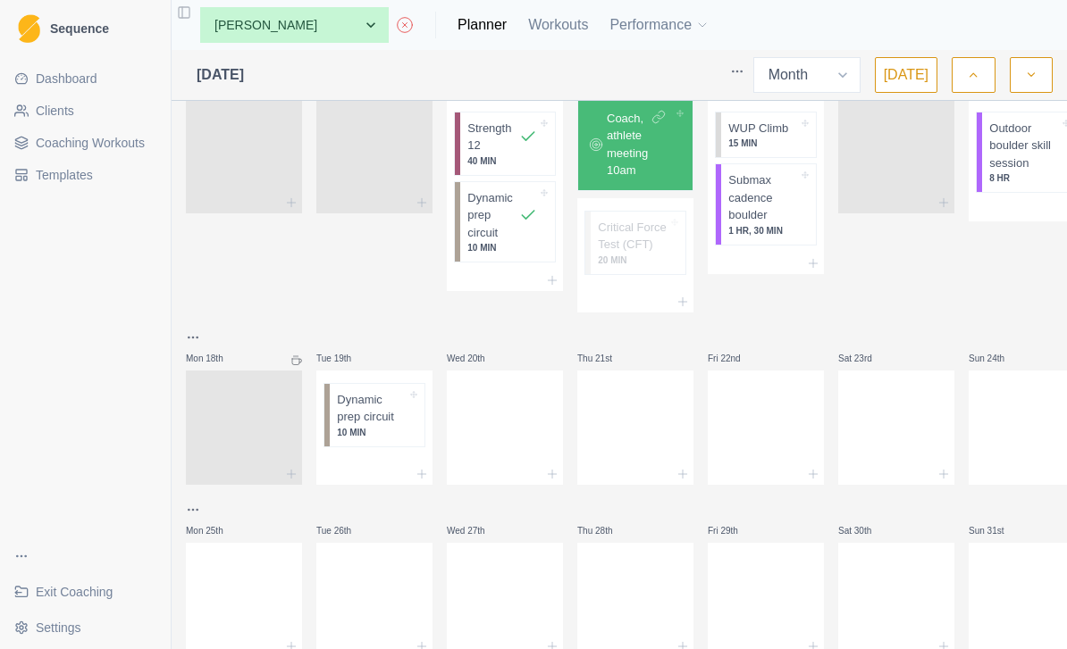
click at [132, 142] on span "Coaching Workouts" at bounding box center [90, 143] width 109 height 18
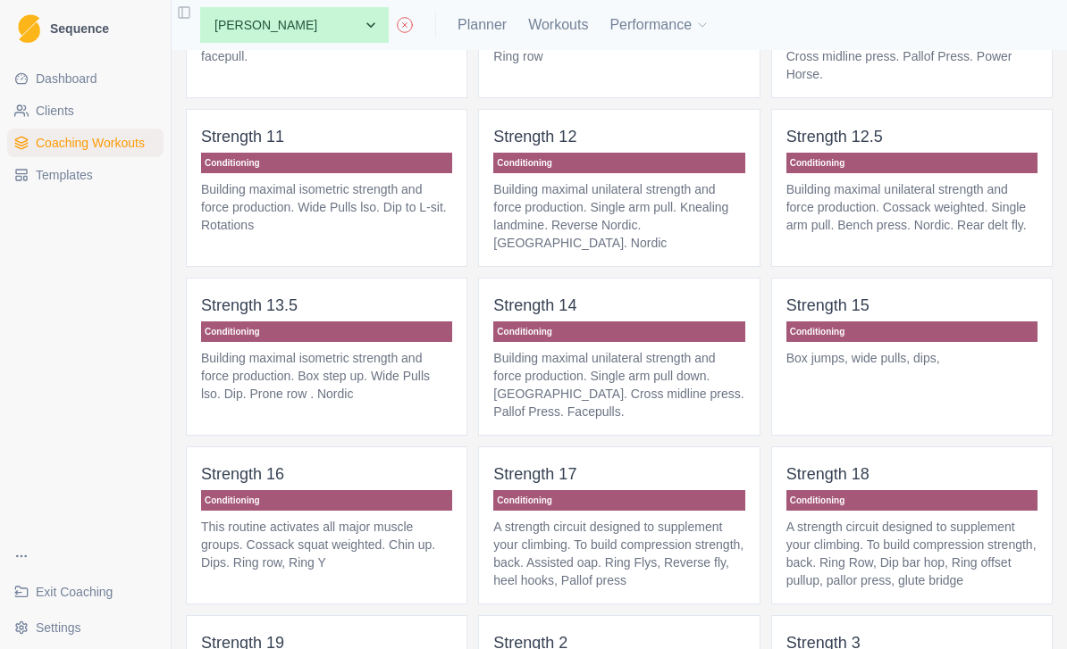
scroll to position [1244, 0]
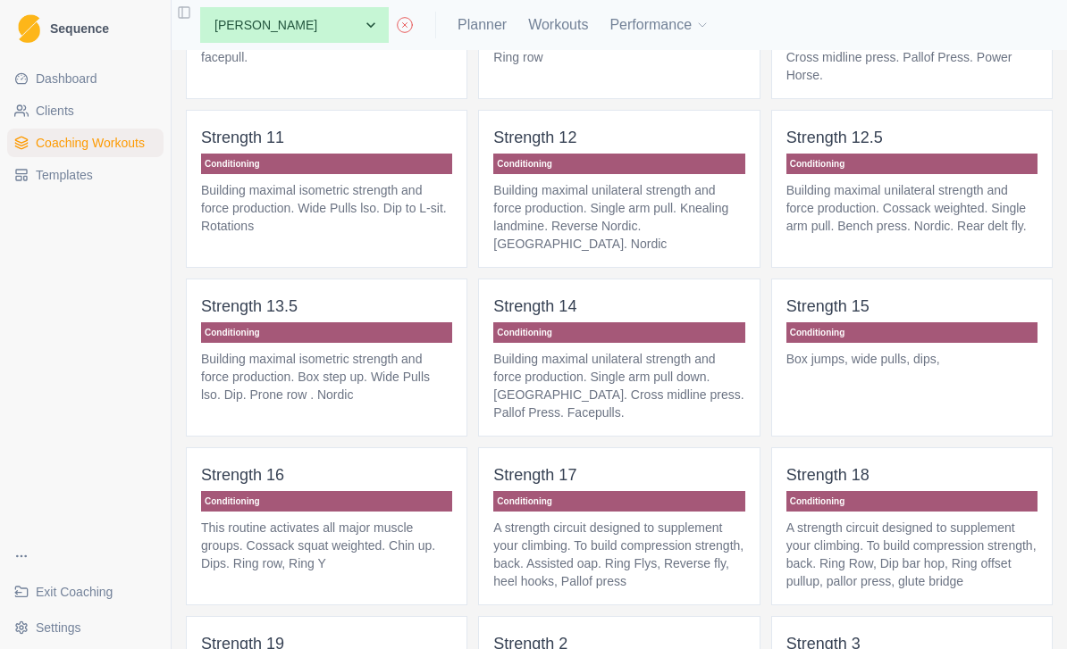
click at [381, 400] on p "Building maximal isometric strength and force production. Box step up. Wide Pul…" at bounding box center [326, 377] width 251 height 54
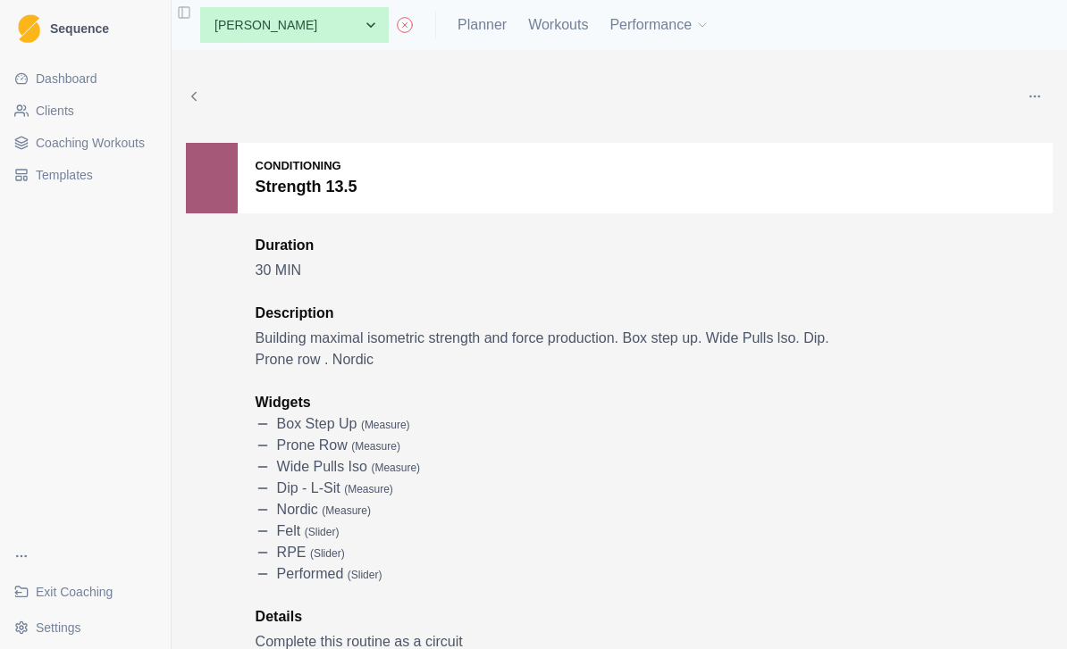
click at [1027, 107] on button "button" at bounding box center [1035, 97] width 36 height 36
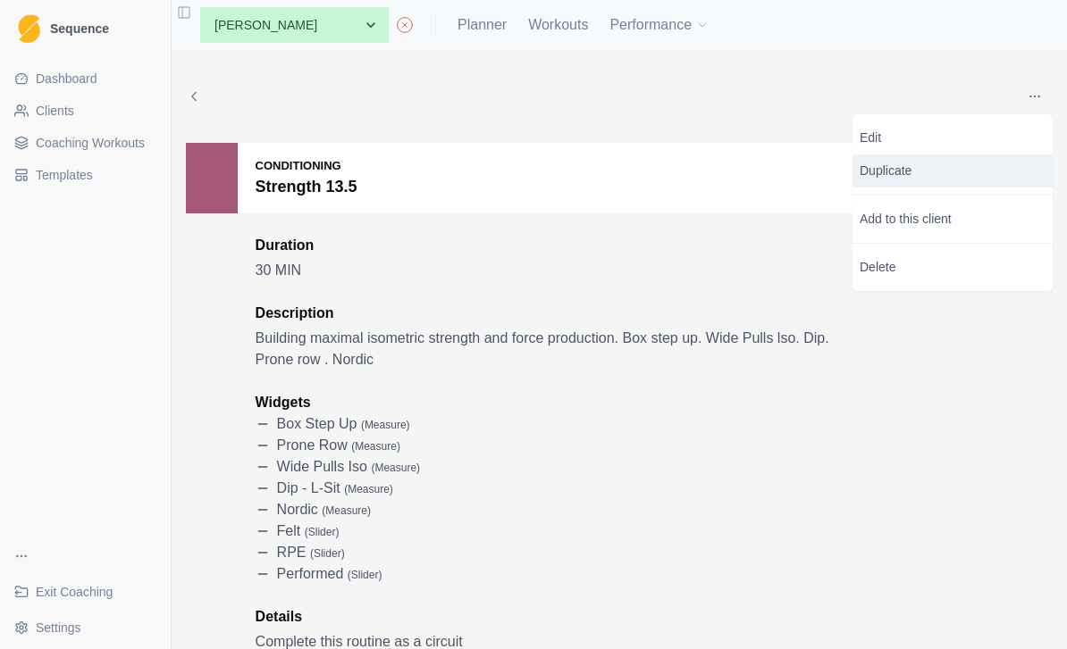
click at [944, 180] on p "Duplicate" at bounding box center [952, 171] width 200 height 33
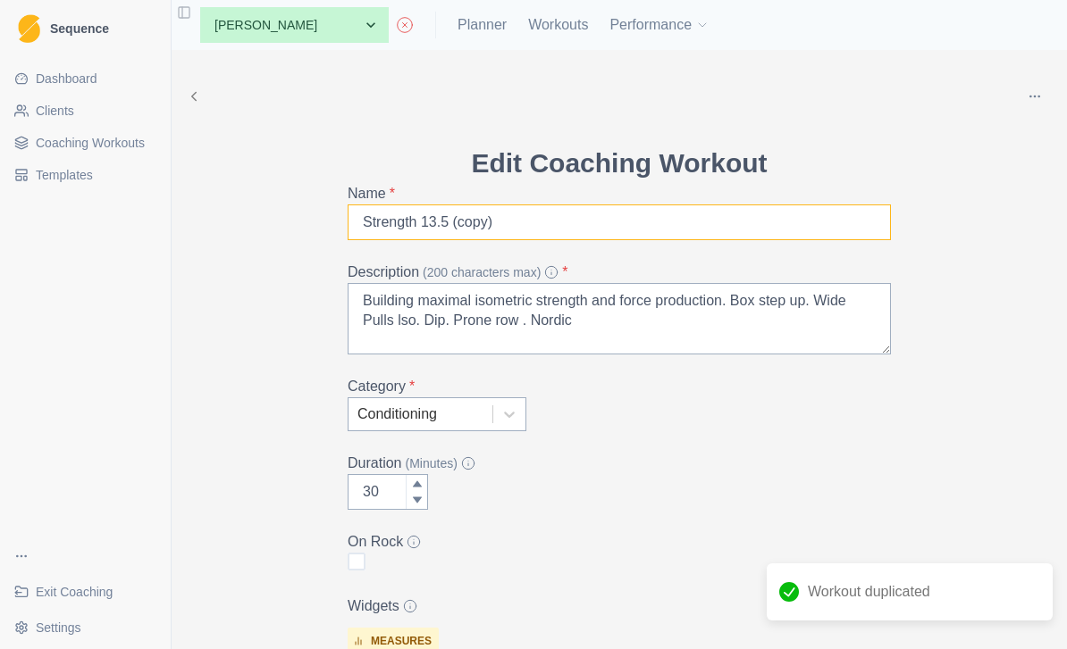
click at [643, 221] on input "Strength 13.5 (copy)" at bounding box center [618, 223] width 543 height 36
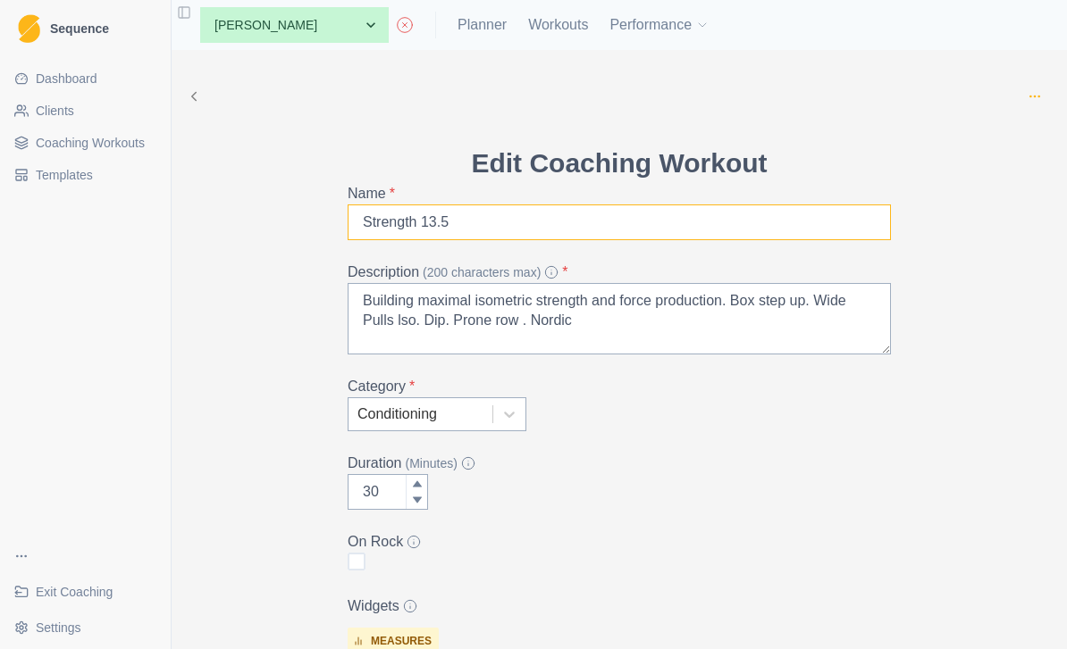
type input "Strength 13.5"
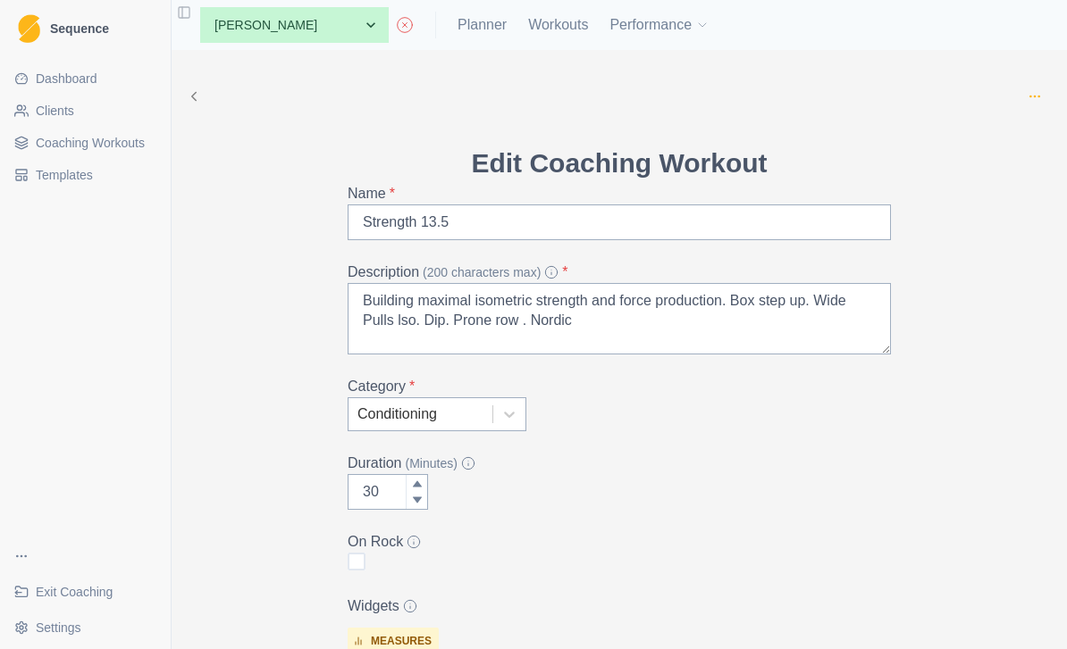
click at [1034, 99] on icon "button" at bounding box center [1034, 96] width 14 height 14
click at [1042, 101] on button "button" at bounding box center [1035, 97] width 36 height 36
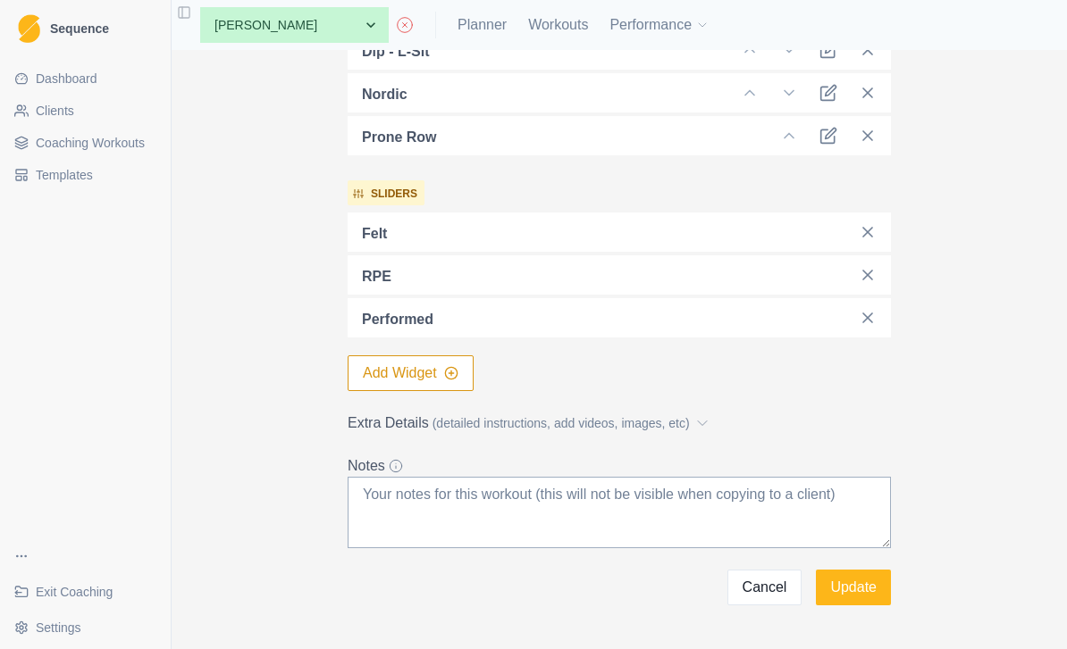
scroll to position [715, 0]
click at [875, 589] on button "Update" at bounding box center [853, 589] width 75 height 36
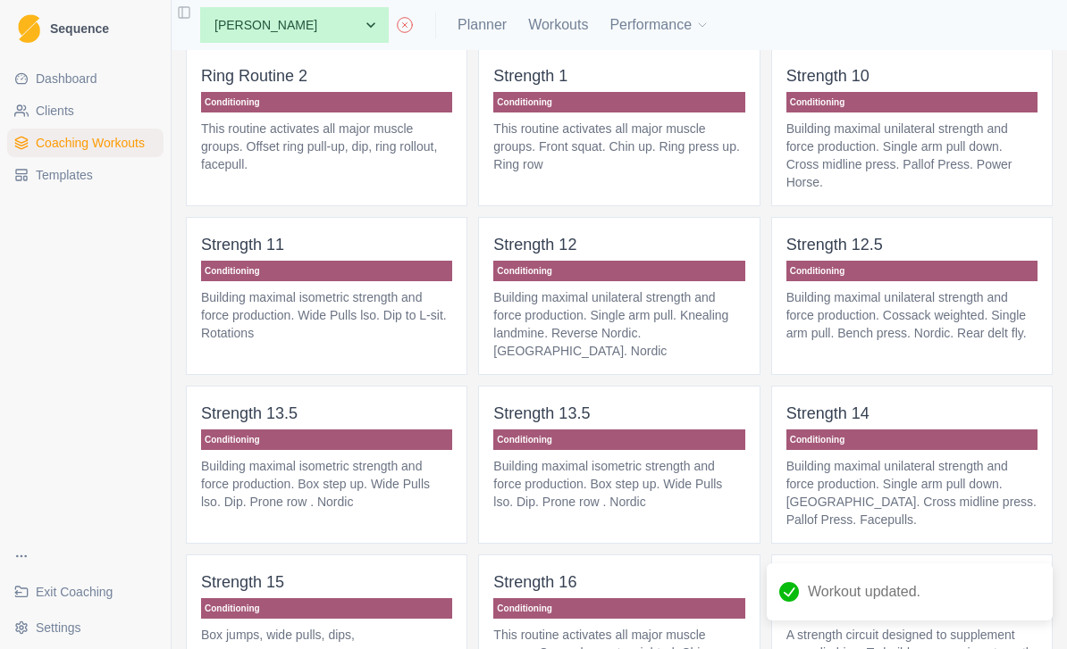
scroll to position [1209, 0]
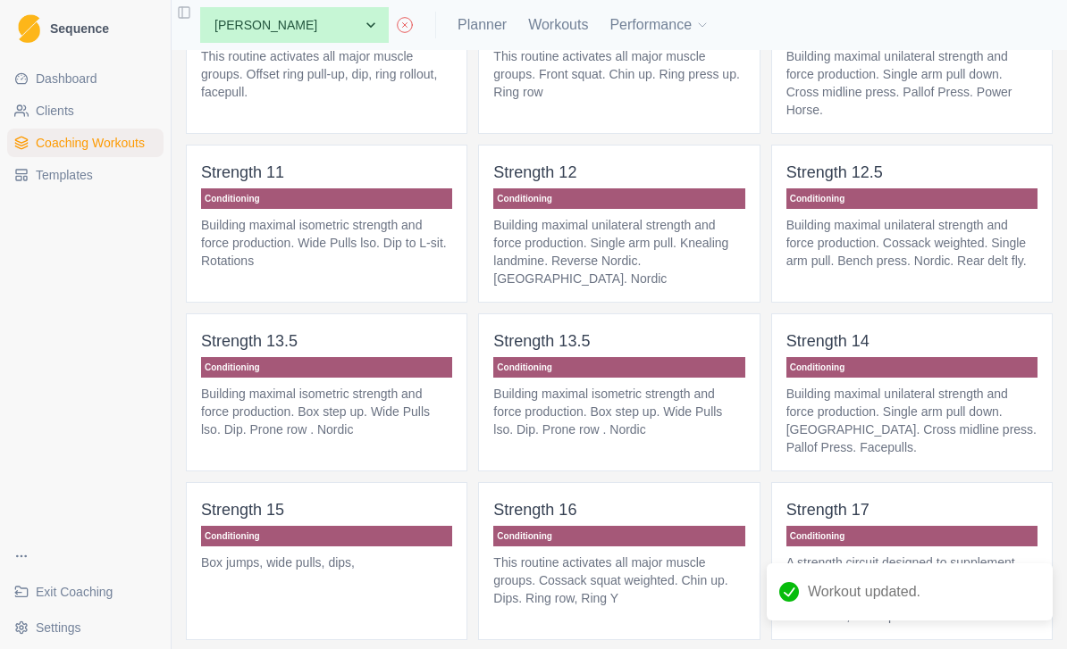
click at [323, 438] on p "Building maximal isometric strength and force production. Box step up. Wide Pul…" at bounding box center [326, 412] width 251 height 54
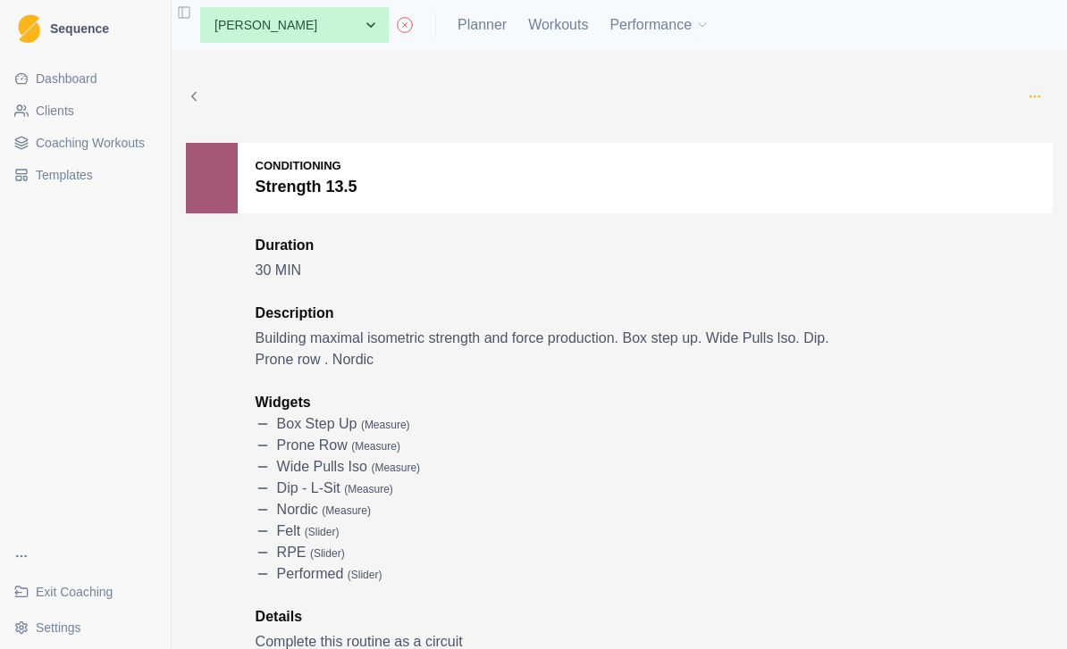
click at [1035, 98] on icon "button" at bounding box center [1034, 96] width 14 height 14
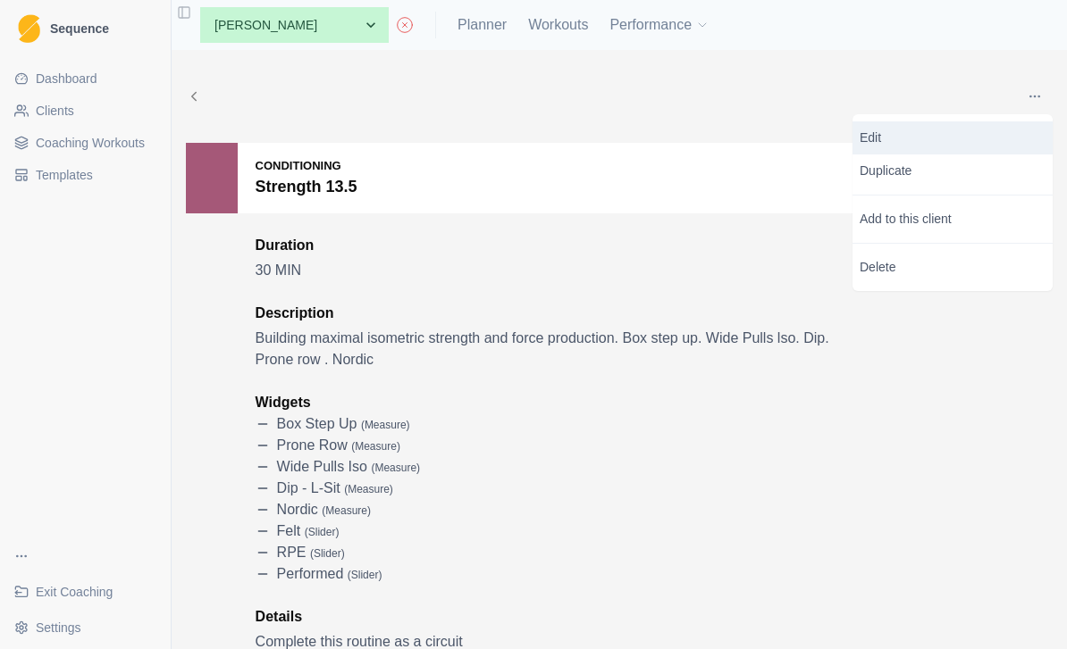
click at [967, 133] on p "Edit" at bounding box center [952, 138] width 186 height 19
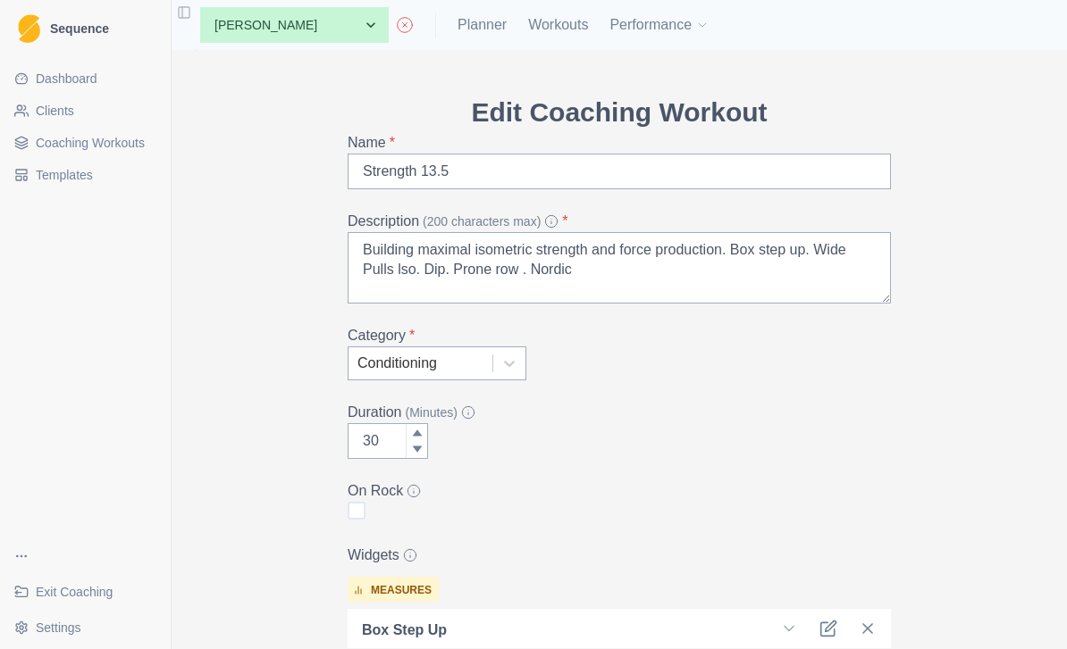
scroll to position [54, 0]
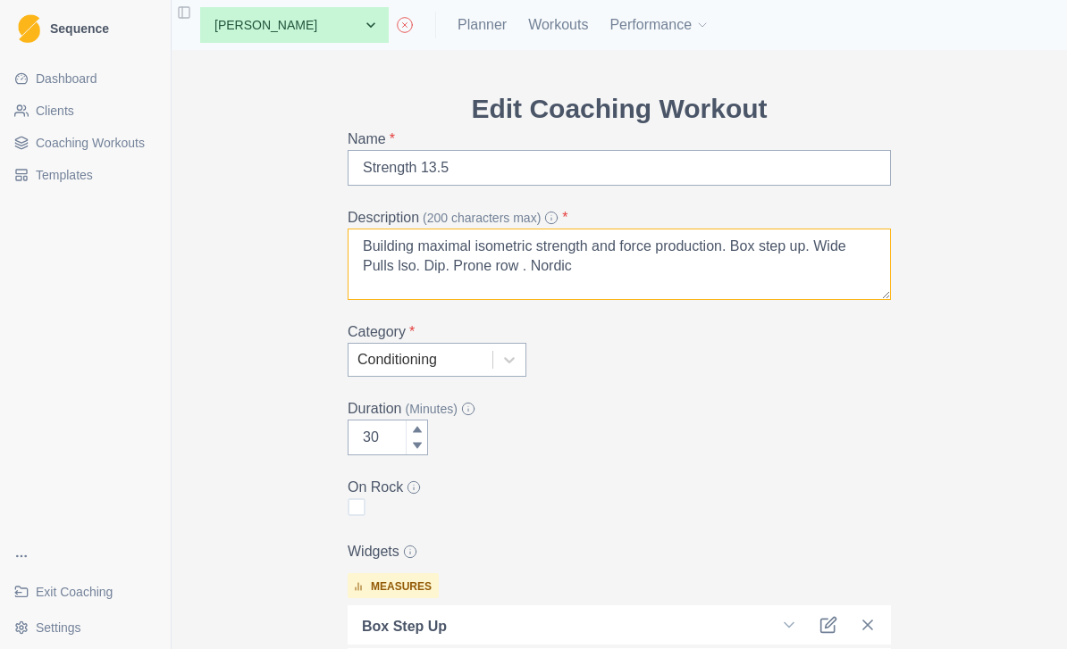
click at [511, 272] on textarea "Building maximal isometric strength and force production. Box step up. Wide Pul…" at bounding box center [618, 264] width 543 height 71
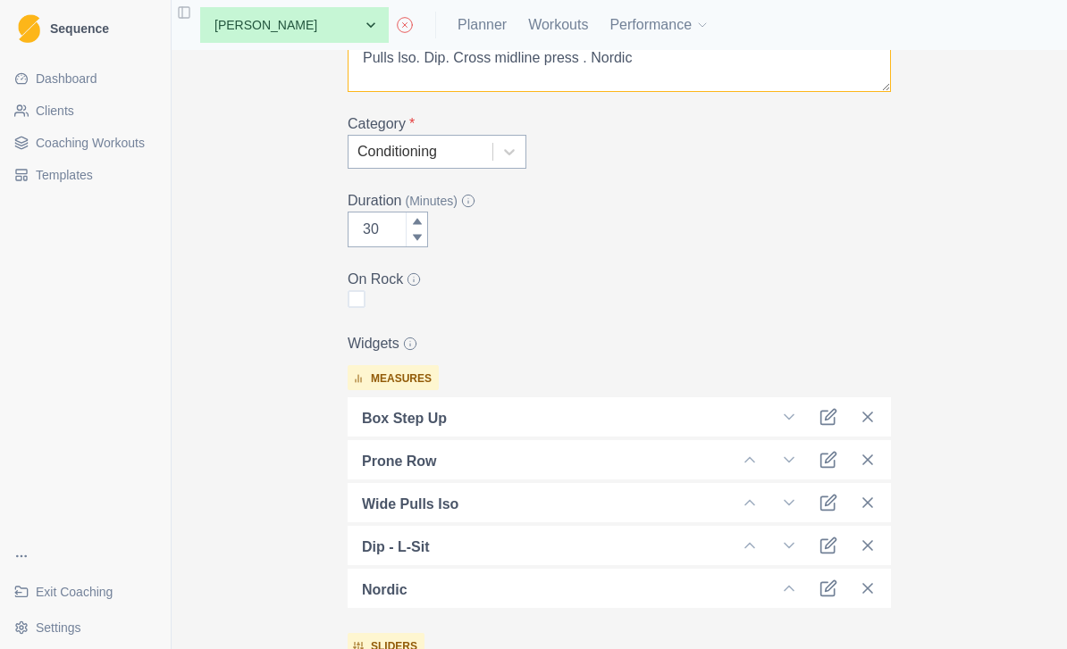
scroll to position [264, 0]
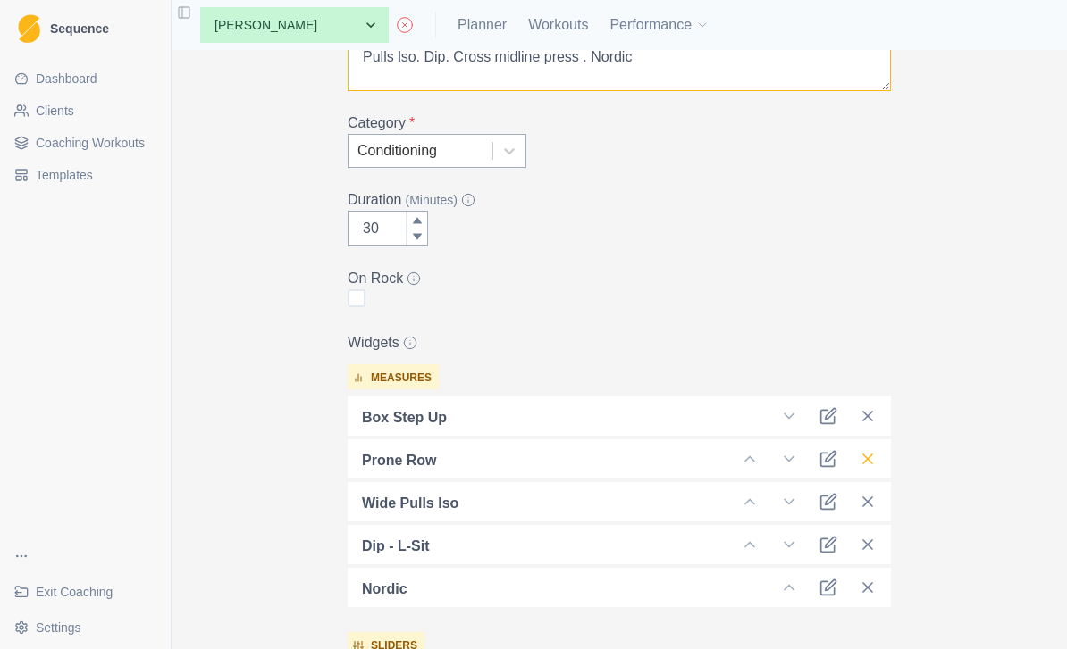
type textarea "Building maximal isometric strength and force production. Box step up. Wide Pul…"
click at [866, 454] on icon at bounding box center [867, 459] width 18 height 18
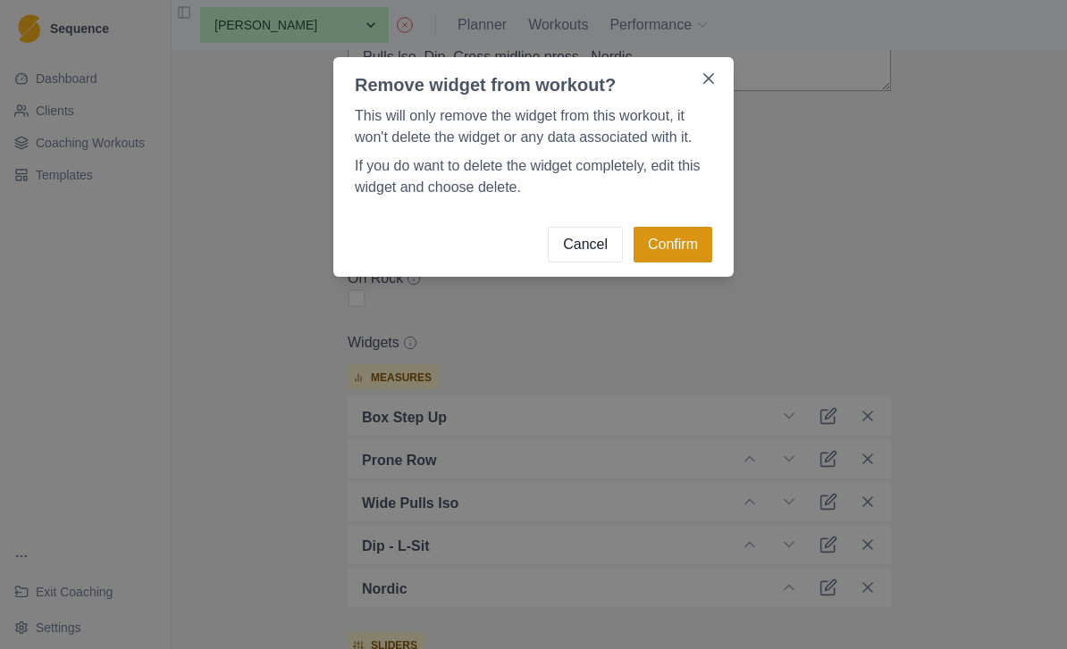
click at [685, 245] on button "Confirm" at bounding box center [672, 245] width 79 height 36
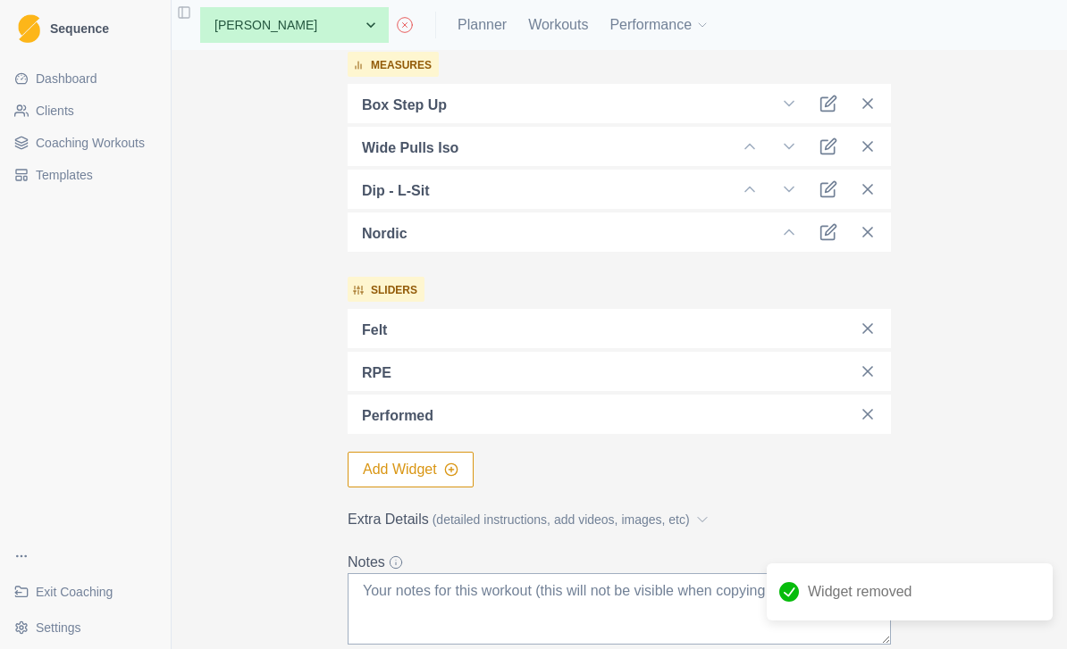
scroll to position [579, 0]
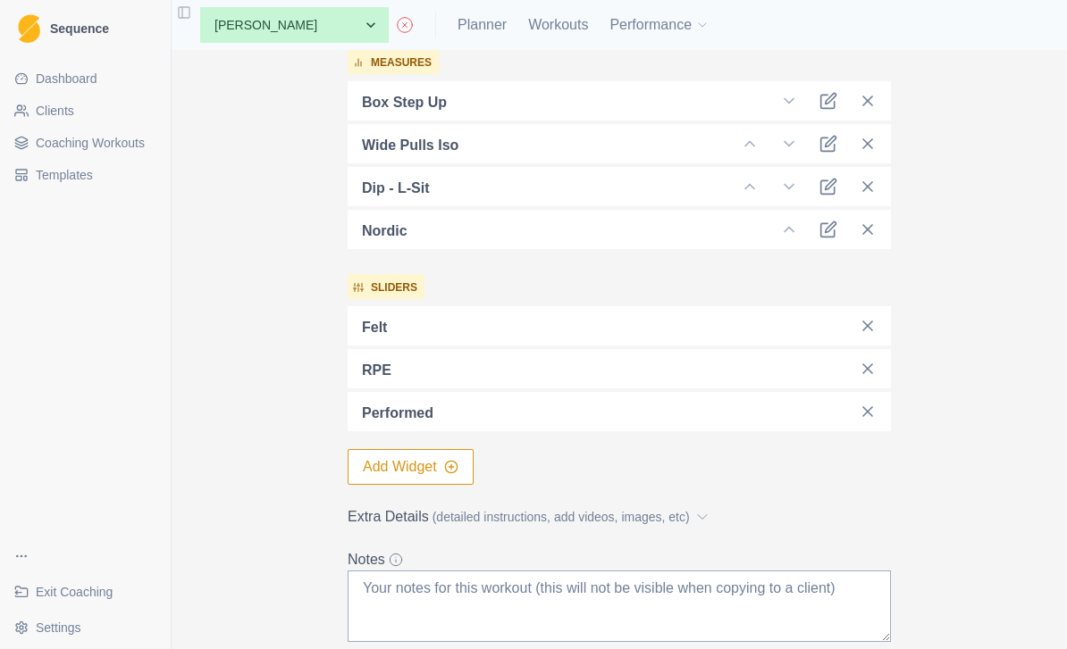
click at [433, 469] on button "Add Widget" at bounding box center [410, 467] width 126 height 36
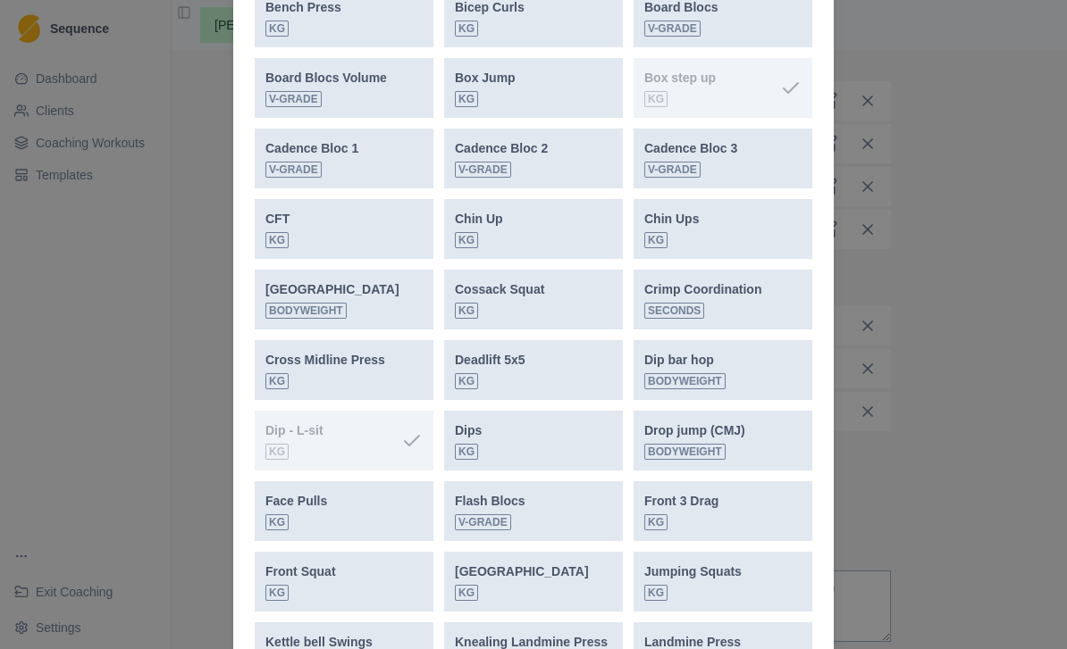
scroll to position [952, 0]
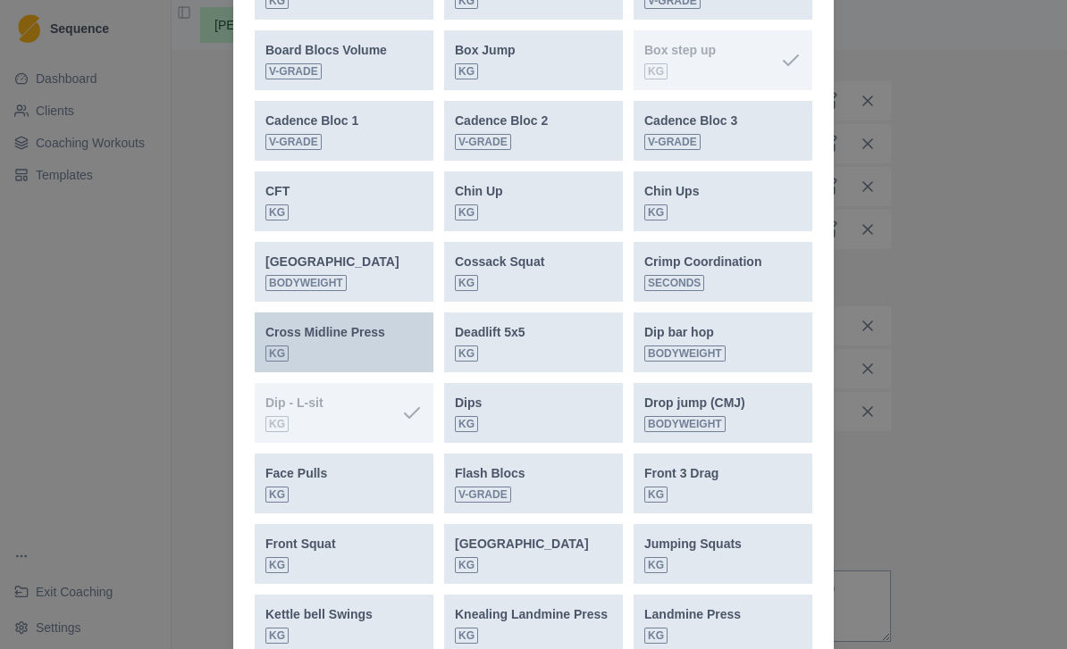
click at [361, 346] on div "Cross Midline Press kg" at bounding box center [325, 342] width 120 height 38
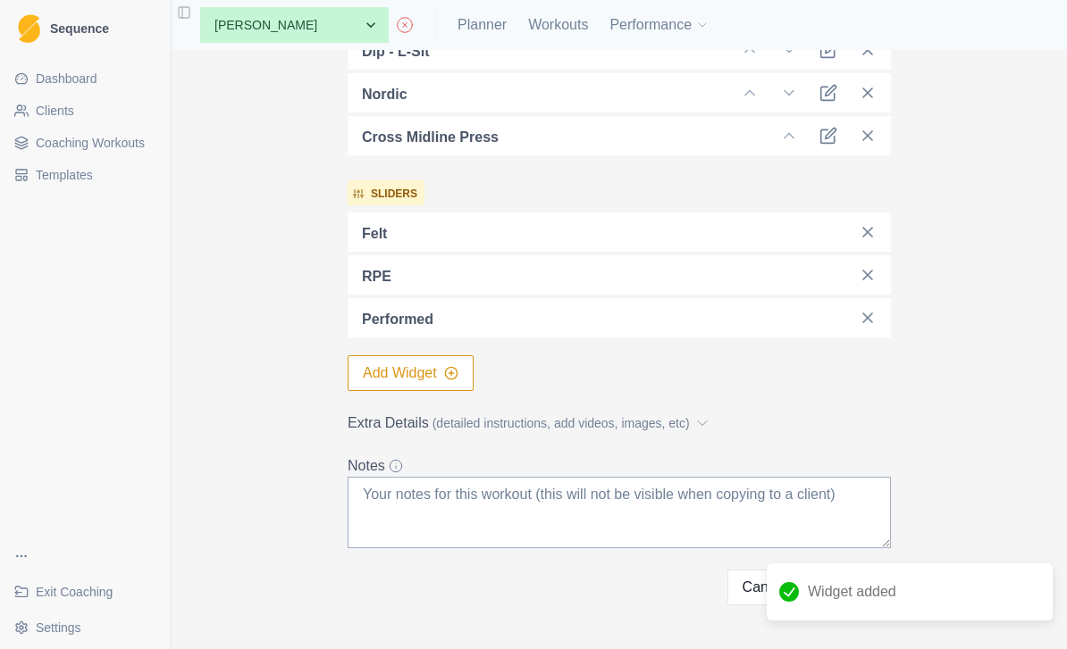
scroll to position [715, 0]
click at [690, 426] on span "(detailed instructions, add videos, images, etc)" at bounding box center [560, 424] width 257 height 19
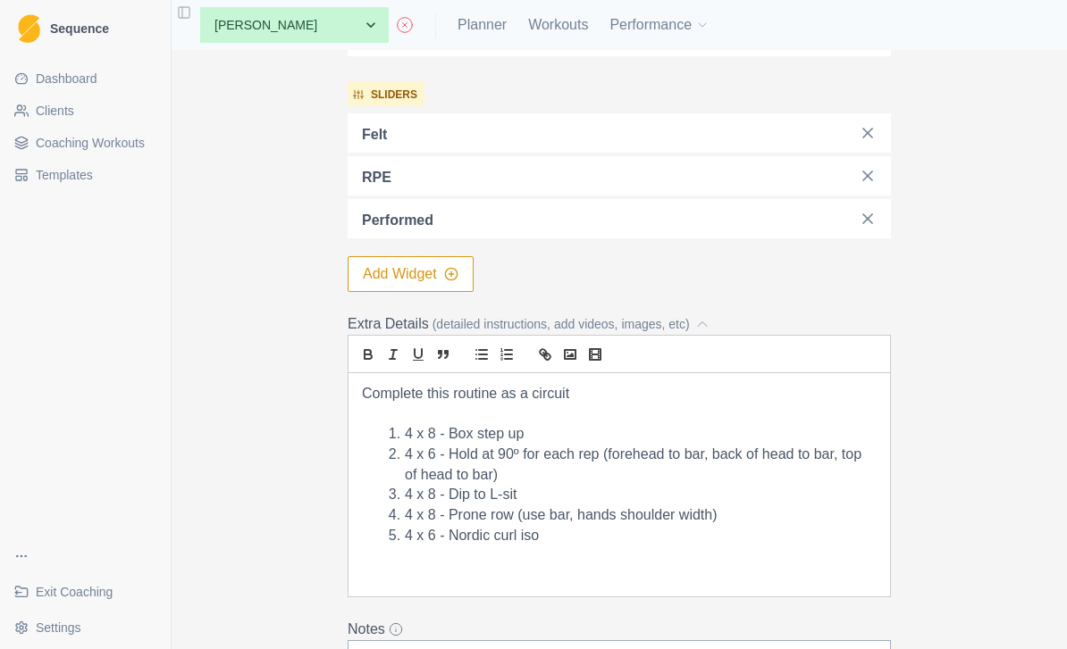
scroll to position [821, 0]
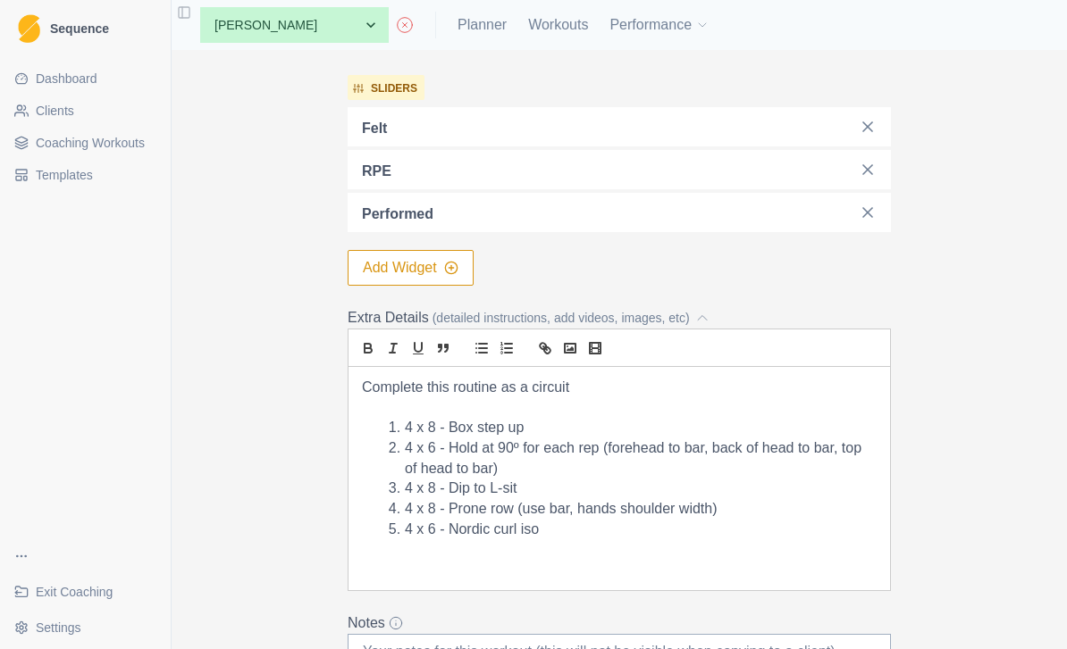
click at [516, 510] on li "4 x 8 - Prone row (use bar, hands shoulder width)" at bounding box center [629, 509] width 493 height 21
click at [703, 508] on li "4 x 8 - Prone row (use bar, hands shoulder width)" at bounding box center [629, 509] width 493 height 21
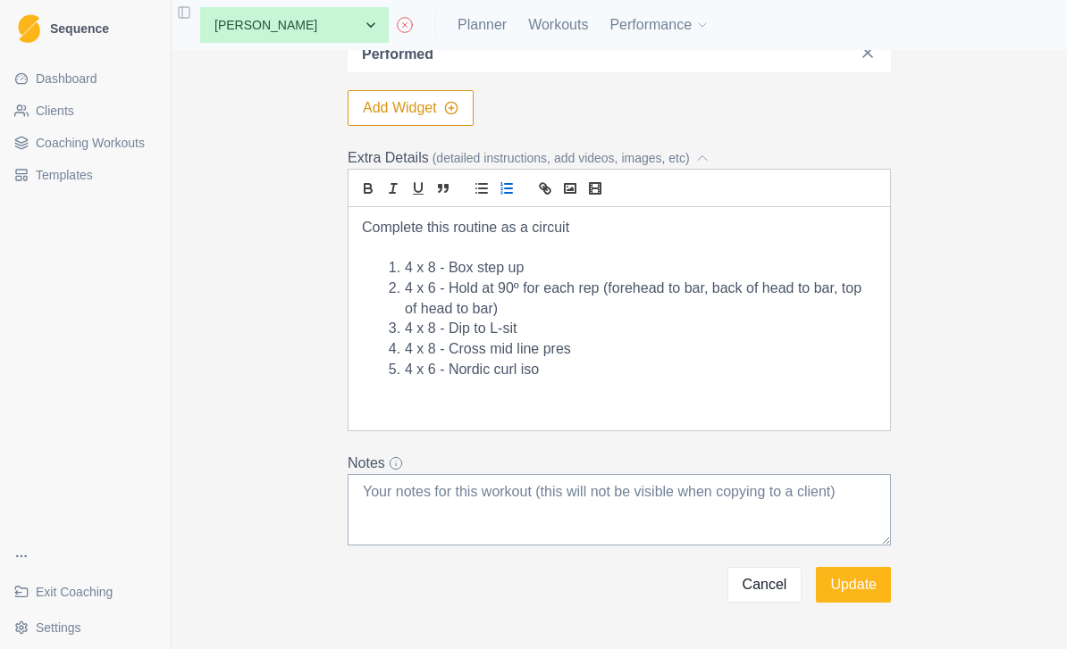
scroll to position [979, 0]
click at [851, 599] on button "Update" at bounding box center [853, 587] width 75 height 36
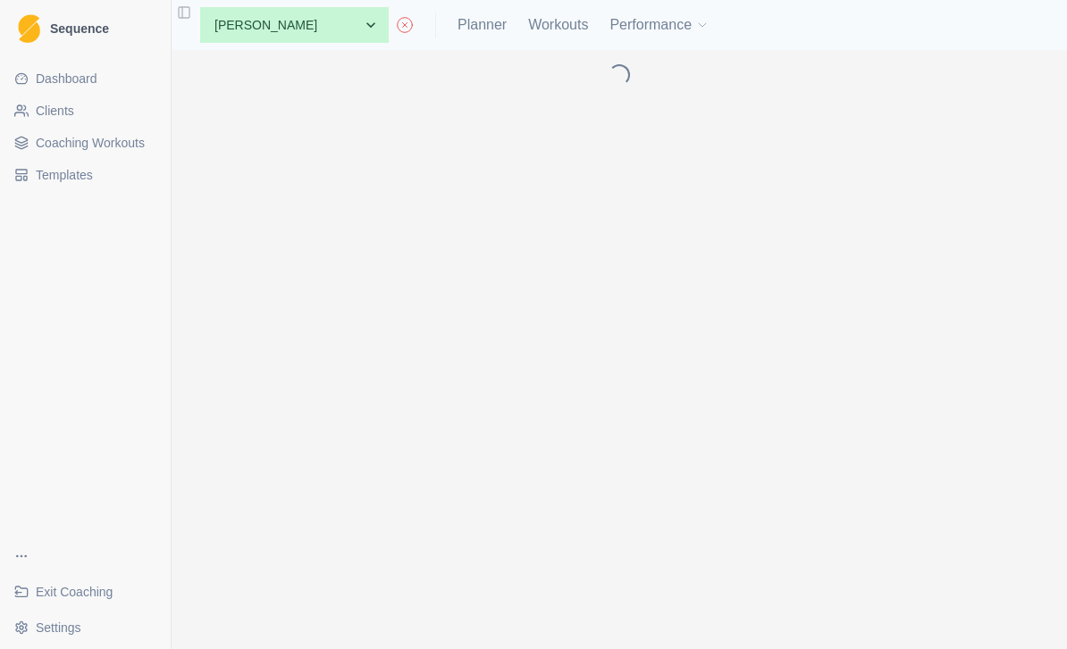
scroll to position [0, 0]
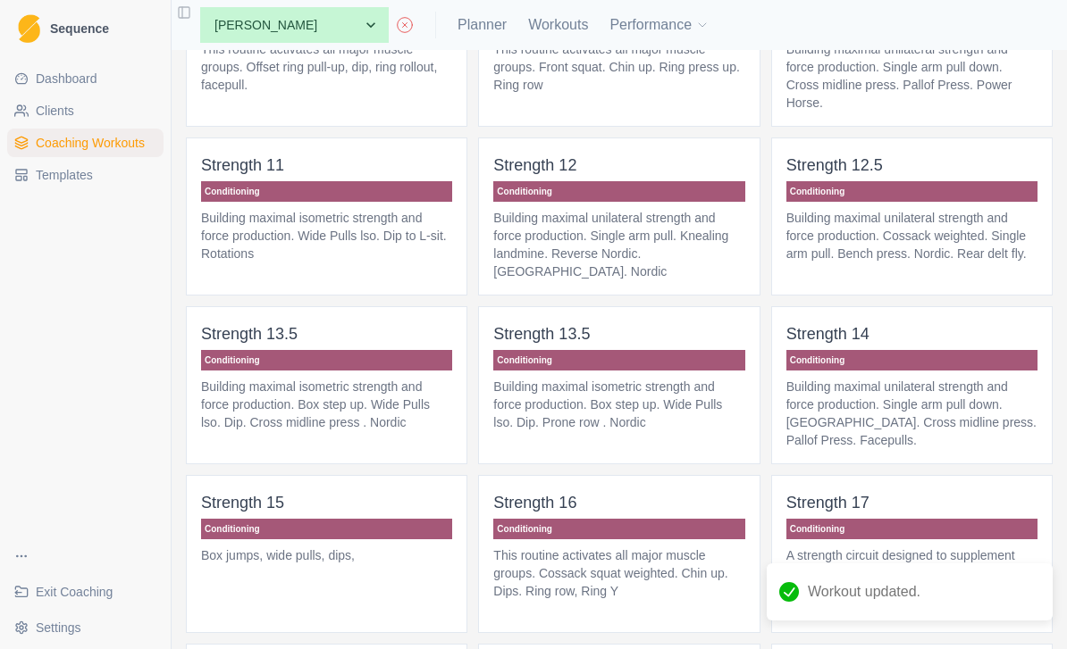
scroll to position [1171, 0]
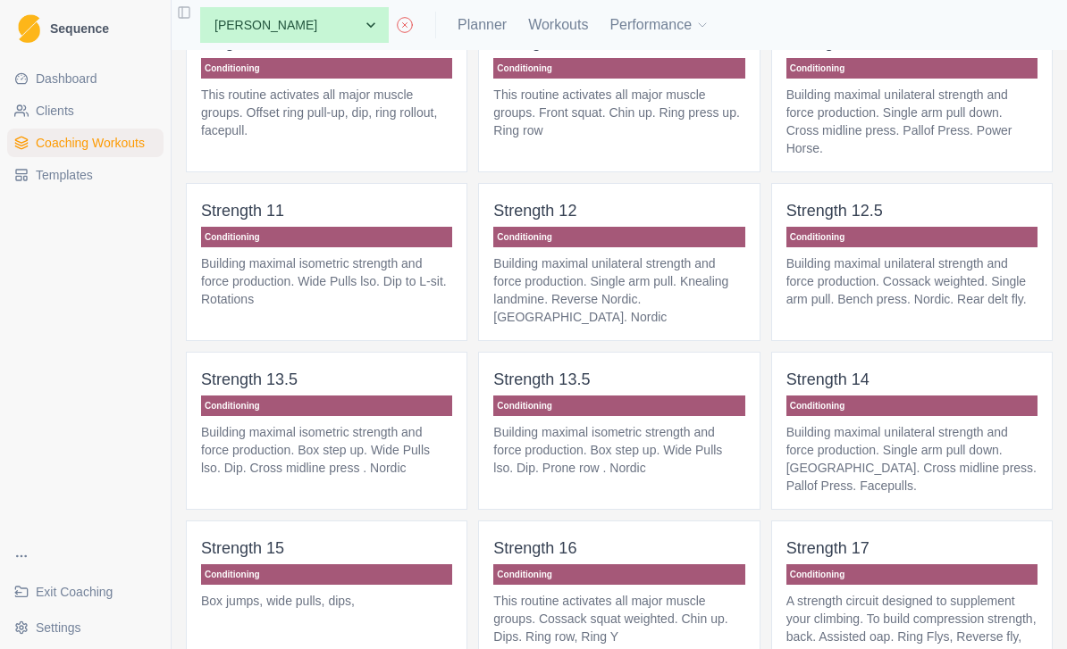
click at [376, 446] on p "Building maximal isometric strength and force production. Box step up. Wide Pul…" at bounding box center [326, 450] width 251 height 54
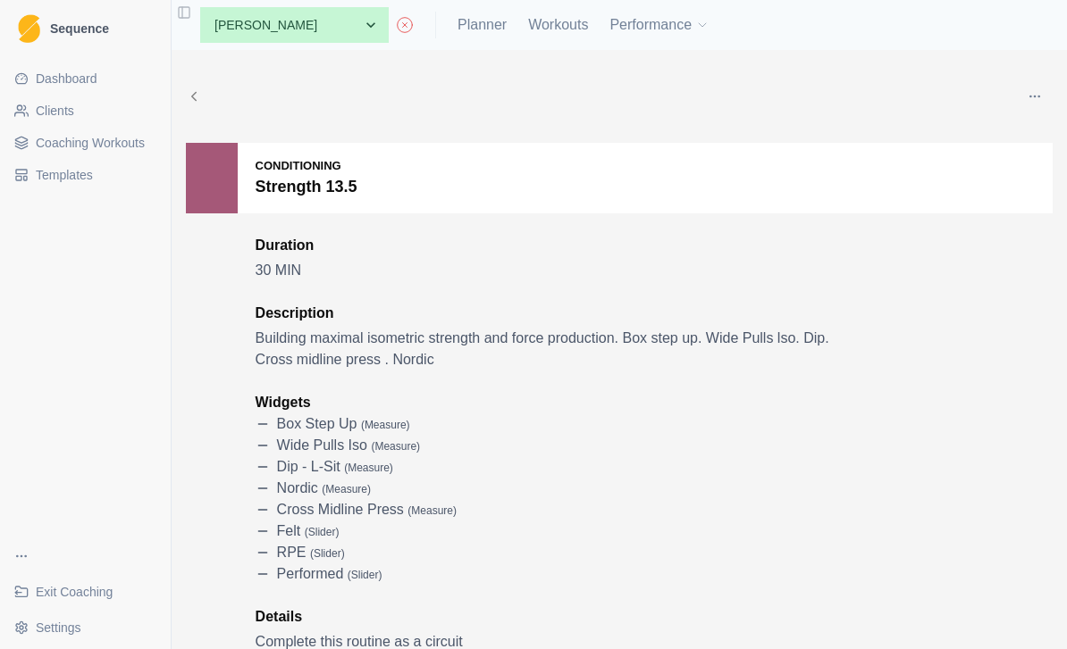
click at [1027, 88] on button "button" at bounding box center [1035, 97] width 36 height 36
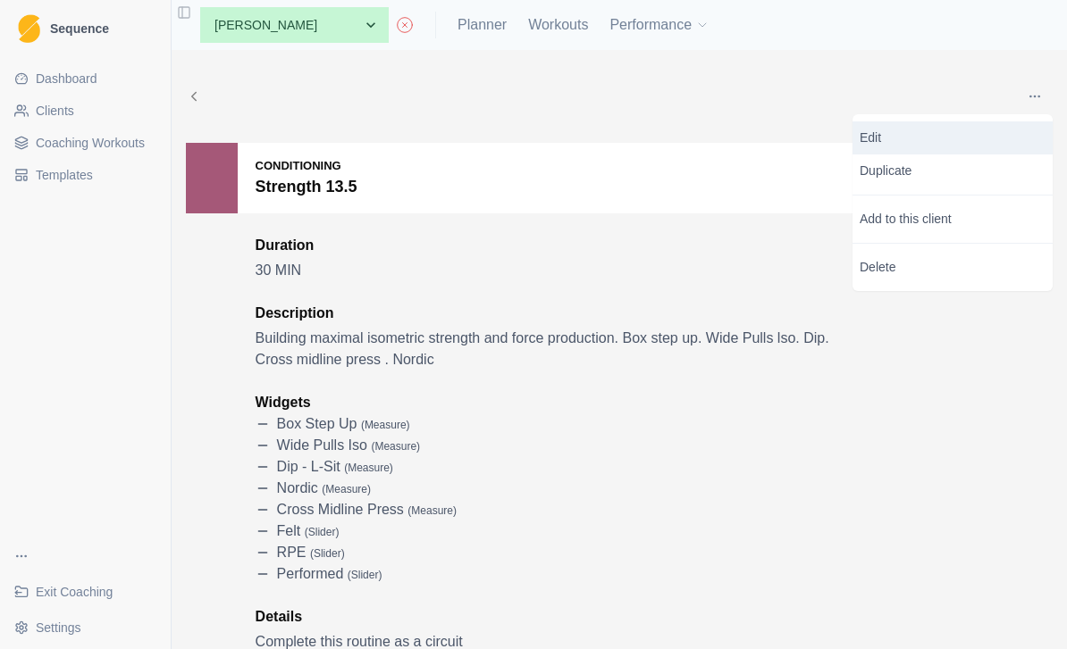
click at [944, 138] on p "Edit" at bounding box center [952, 138] width 186 height 19
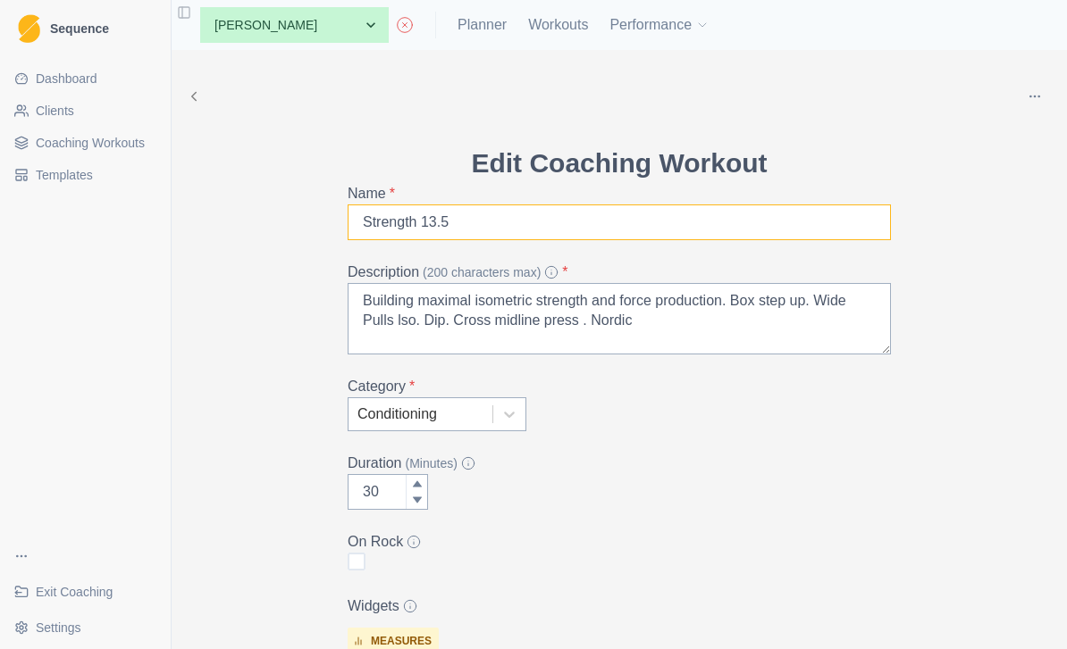
click at [582, 213] on input "Strength 13.5" at bounding box center [618, 223] width 543 height 36
click at [582, 214] on input "Strength 13.5" at bounding box center [618, 223] width 543 height 36
type input "Strength 13"
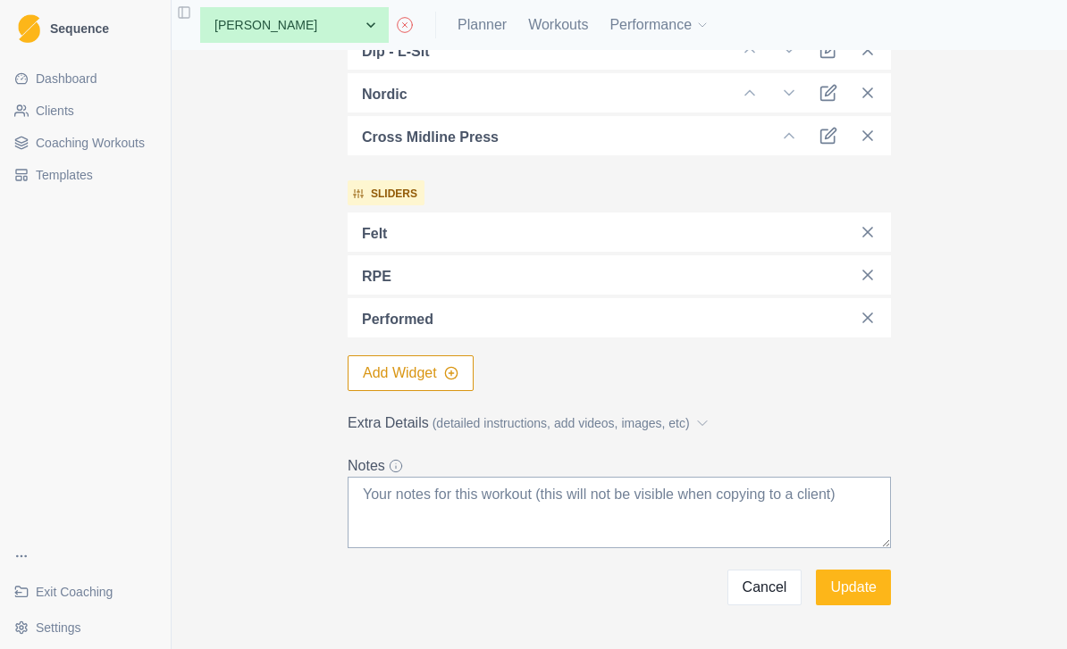
scroll to position [715, 0]
click at [869, 588] on button "Update" at bounding box center [853, 589] width 75 height 36
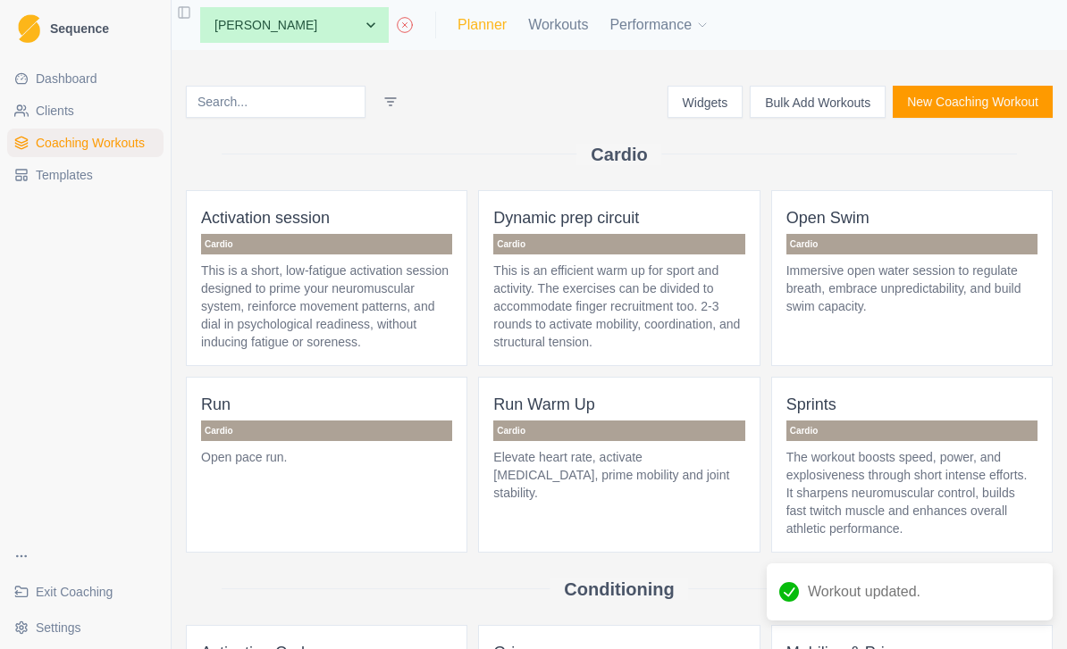
click at [457, 29] on link "Planner" at bounding box center [481, 24] width 49 height 21
select select "month"
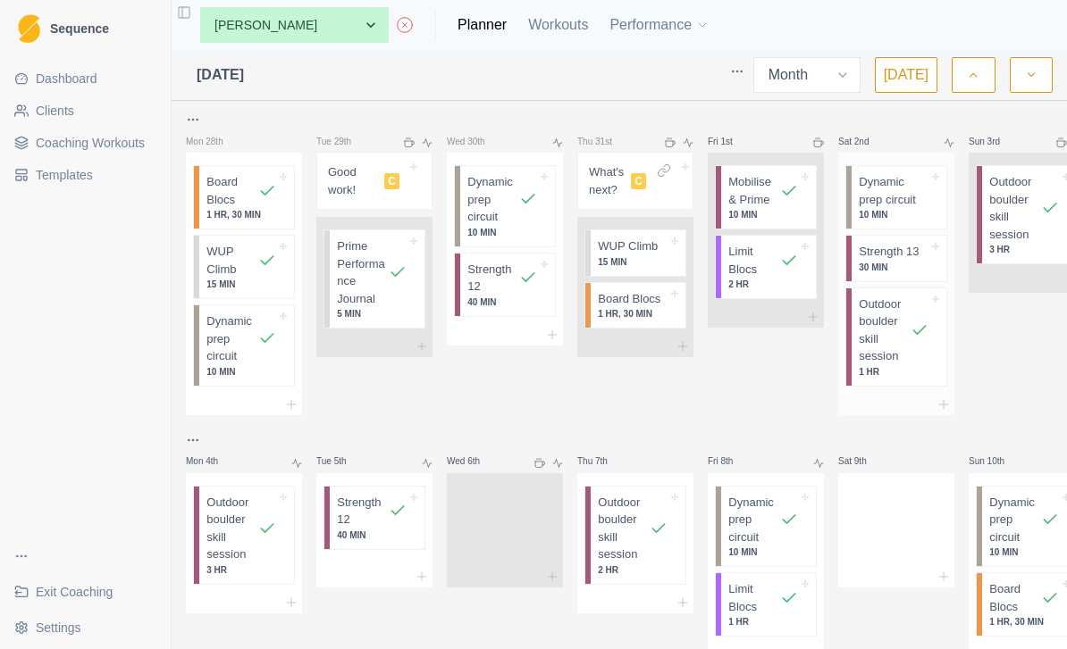
click at [908, 256] on p "Strength 13" at bounding box center [888, 252] width 60 height 18
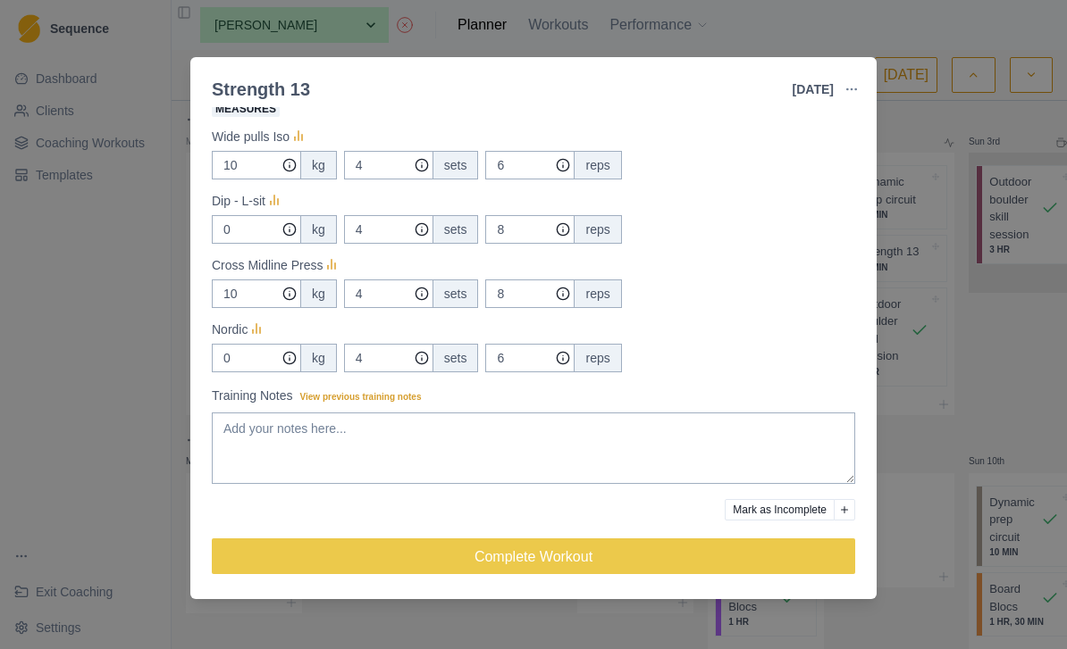
scroll to position [289, 0]
click at [969, 360] on div "Strength 13 [DATE] Link To Goal View Workout Metrics Edit Original Workout Resc…" at bounding box center [533, 324] width 1067 height 649
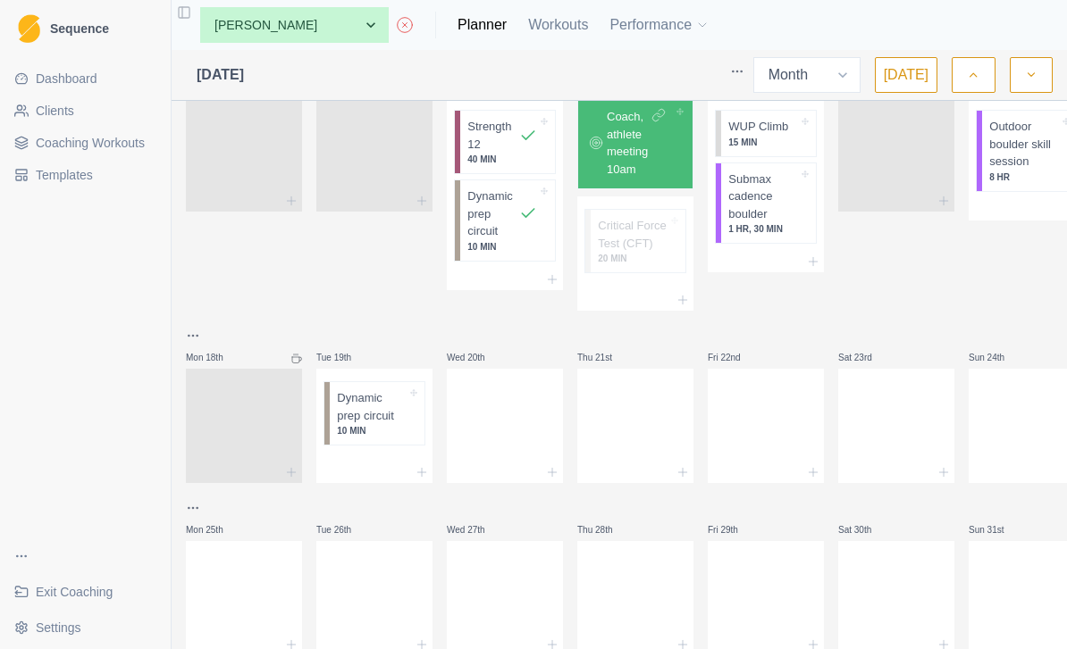
scroll to position [625, 0]
click at [371, 464] on div at bounding box center [374, 473] width 116 height 21
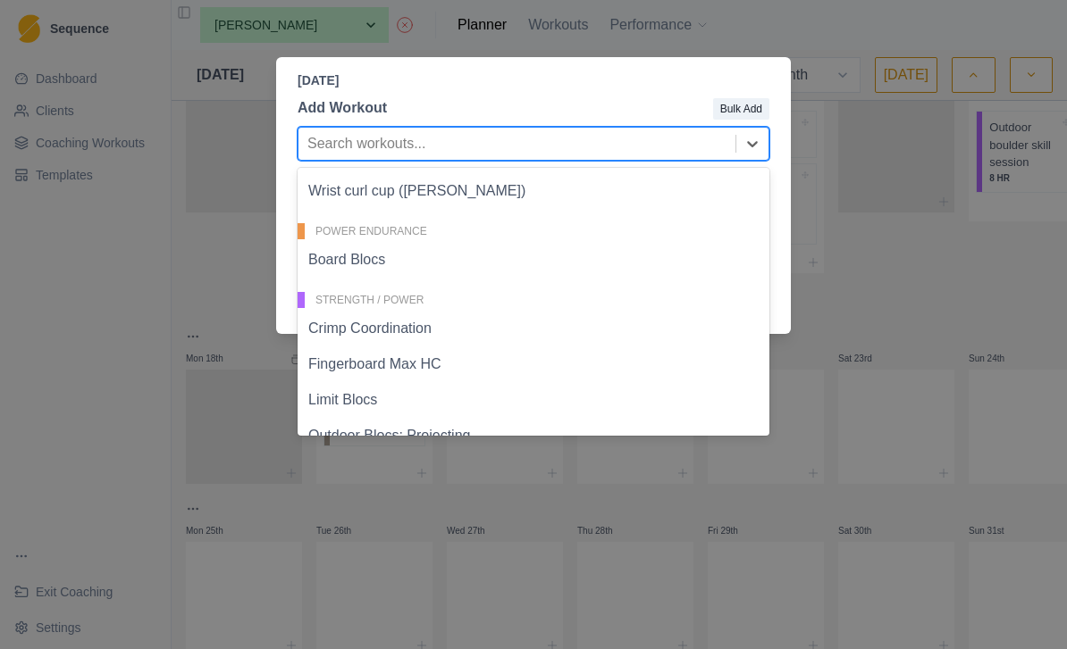
scroll to position [344, 0]
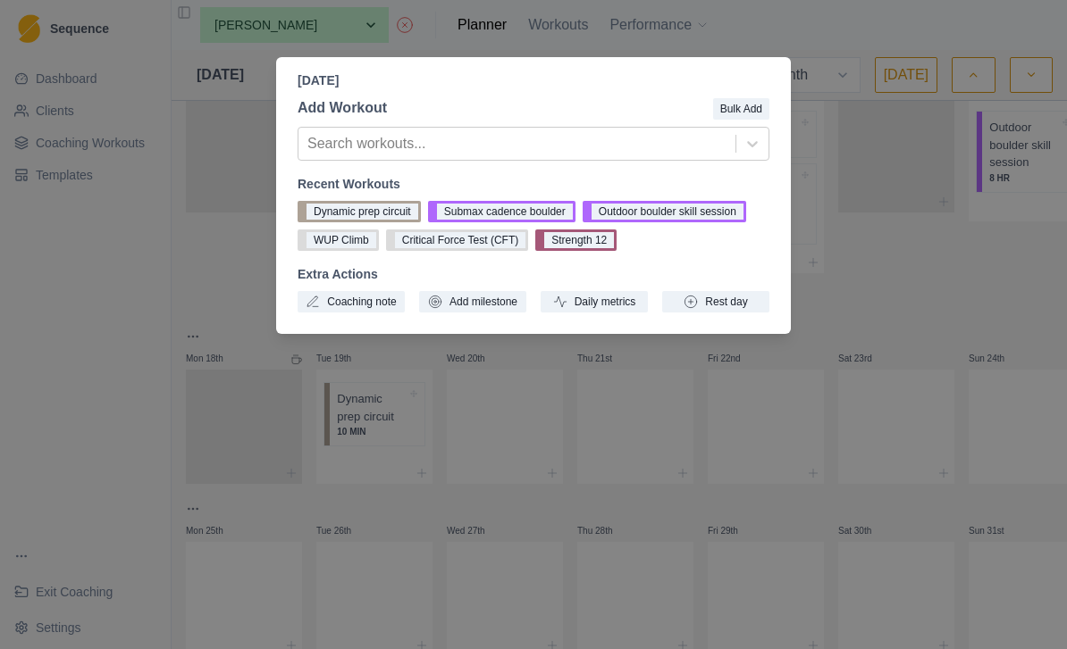
click at [617, 547] on div "[DATE] Add Workout Bulk Add Search workouts... Recent Workouts Dynamic prep cir…" at bounding box center [533, 324] width 1067 height 649
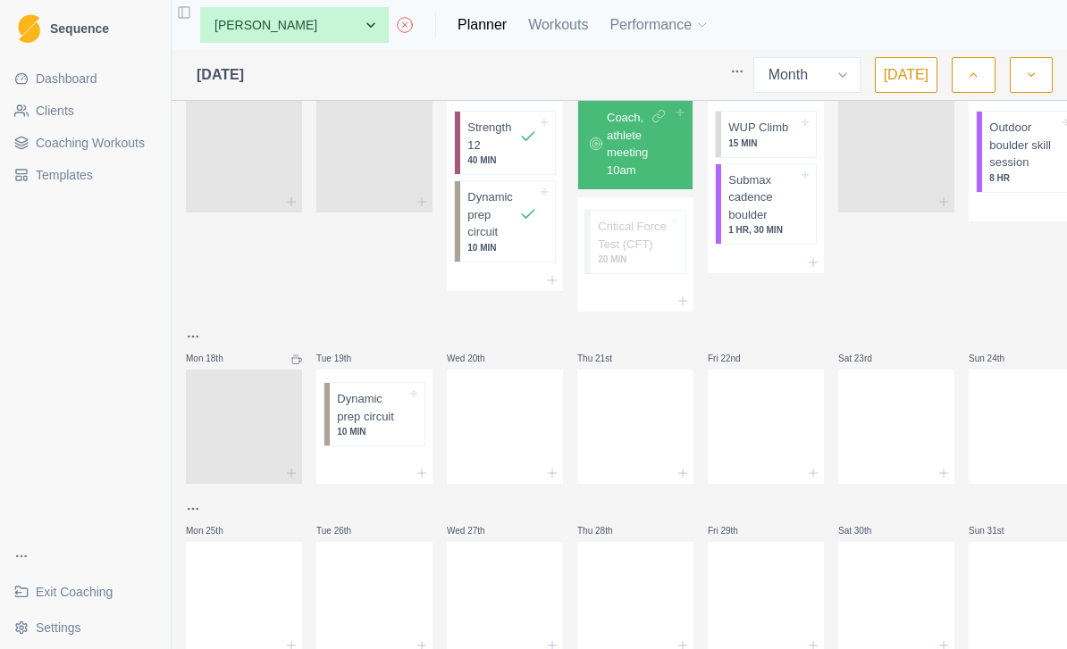
click at [136, 139] on span "Coaching Workouts" at bounding box center [90, 143] width 109 height 18
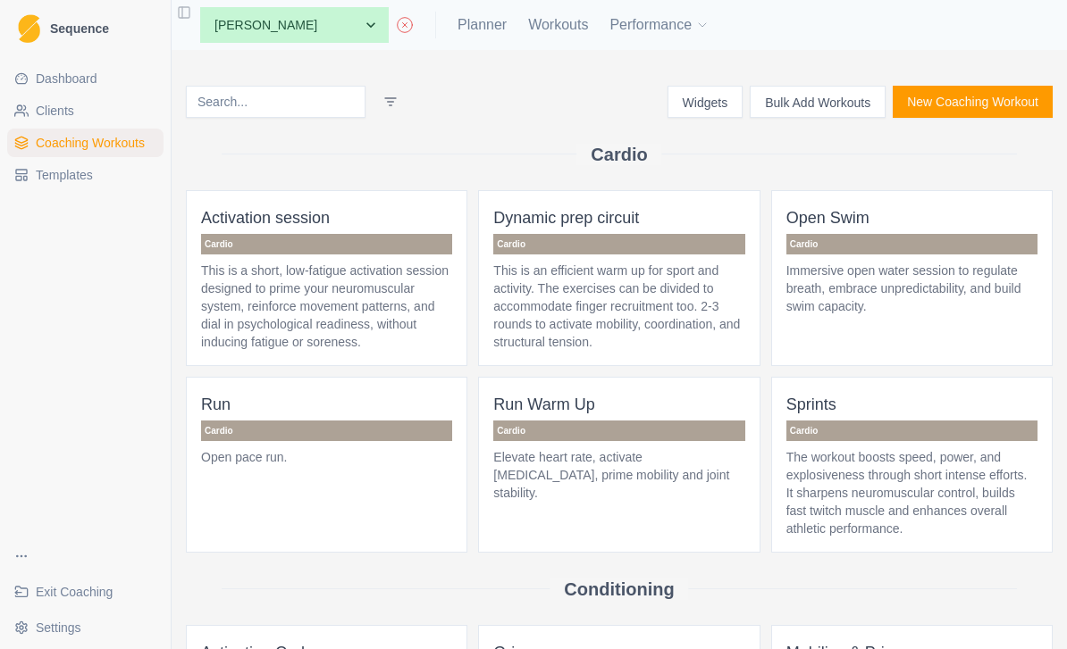
click at [824, 104] on button "Bulk Add Workouts" at bounding box center [817, 102] width 136 height 32
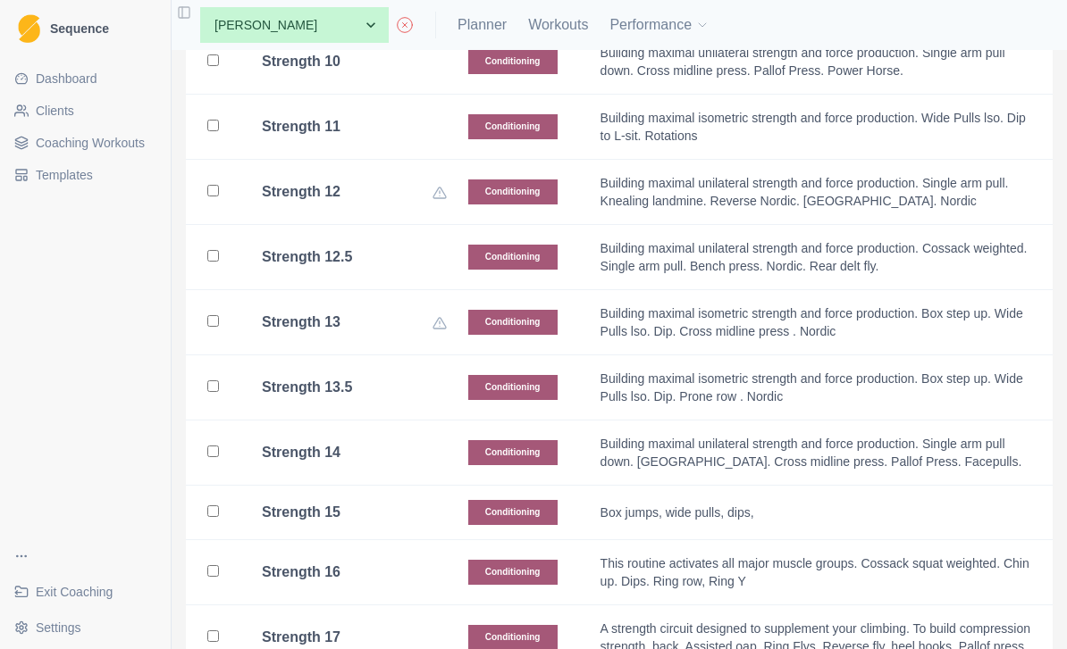
scroll to position [1448, 0]
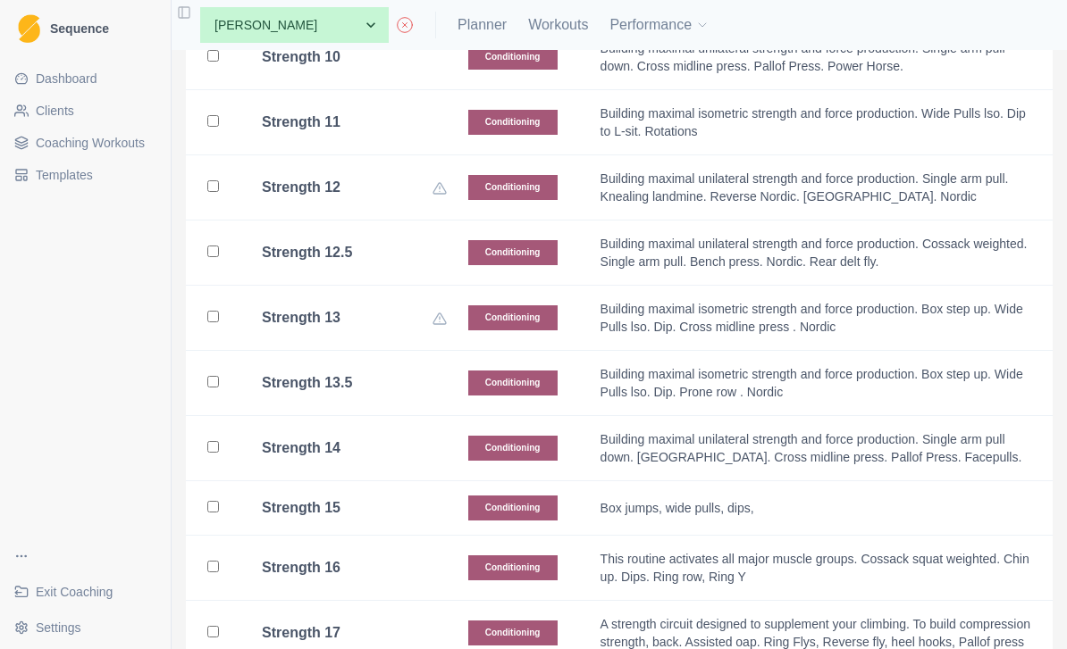
click at [217, 376] on input "checkbox" at bounding box center [213, 382] width 12 height 12
checkbox input "true"
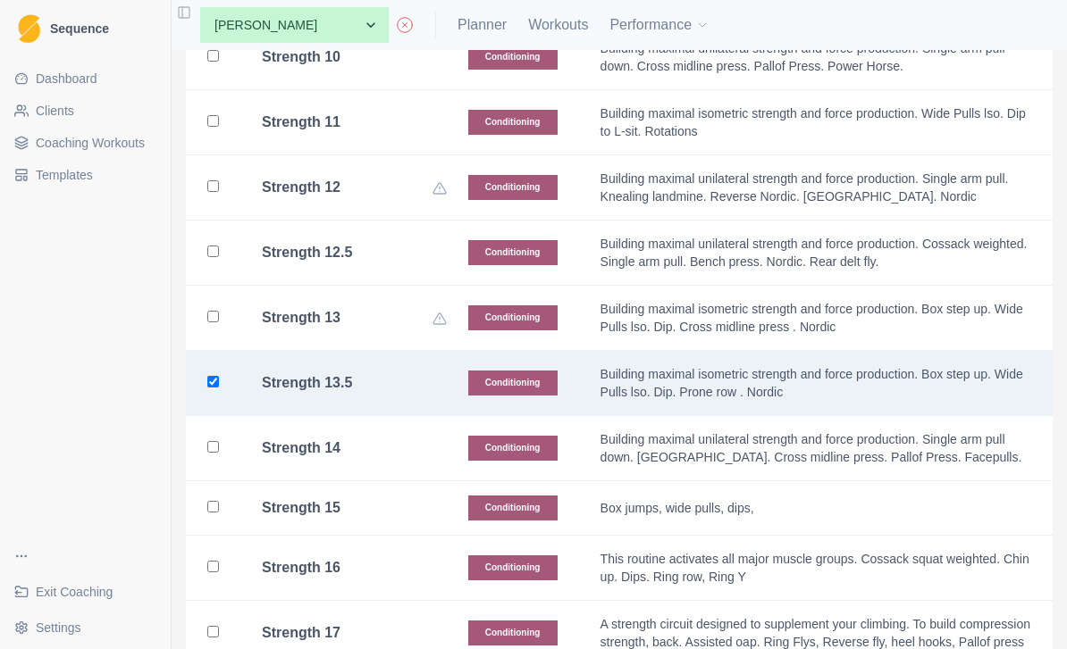
click at [214, 246] on input "checkbox" at bounding box center [213, 252] width 12 height 12
checkbox input "true"
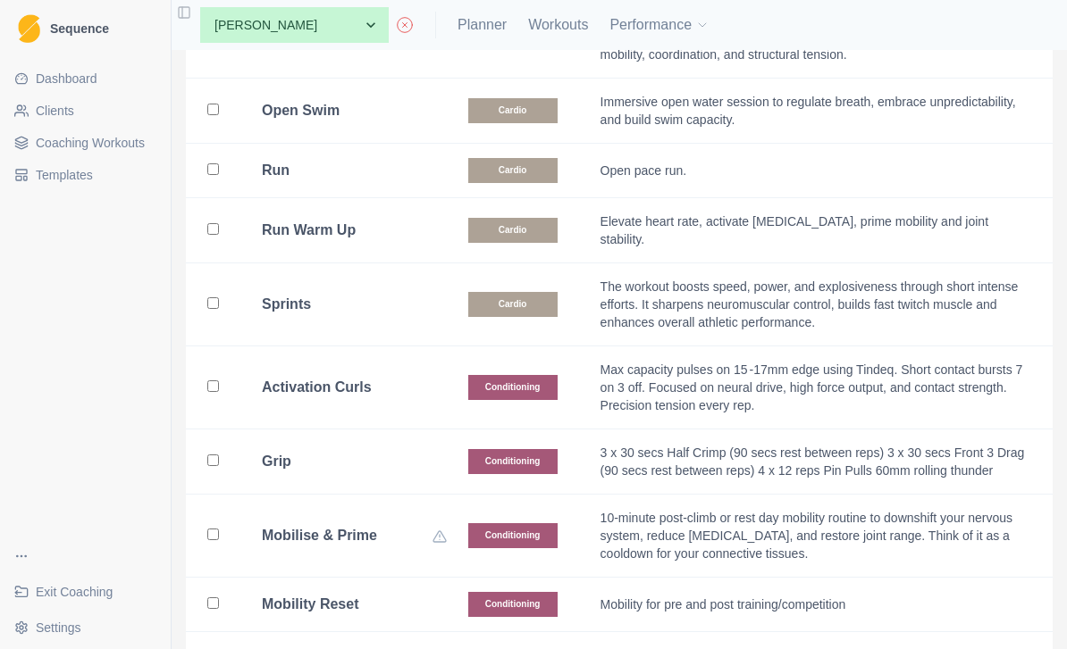
scroll to position [334, 0]
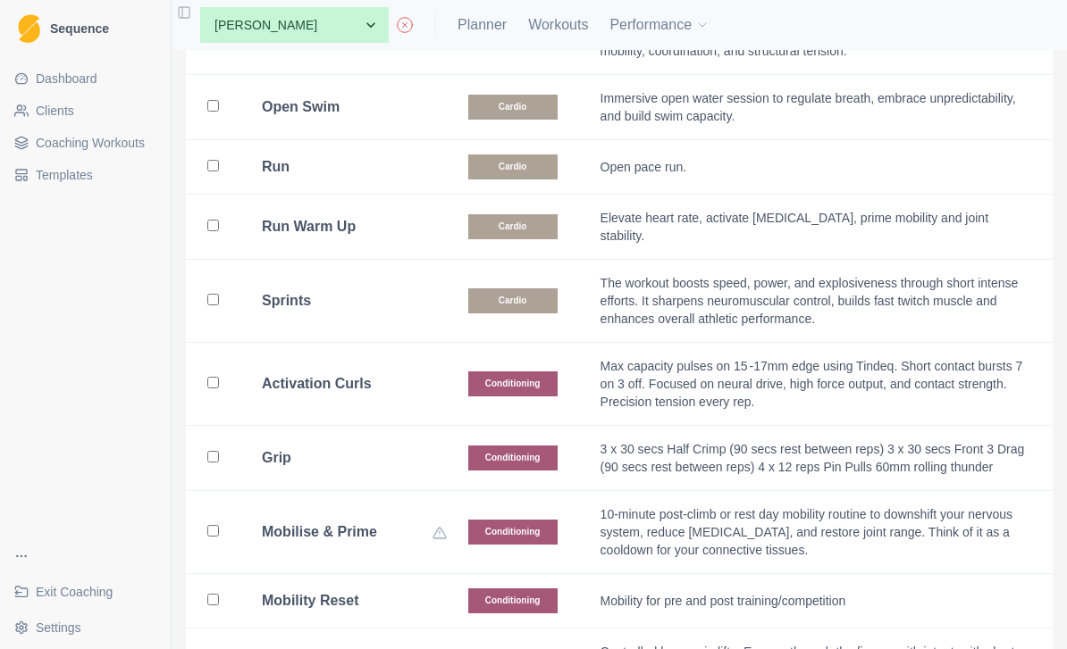
click at [208, 377] on input "checkbox" at bounding box center [213, 383] width 12 height 12
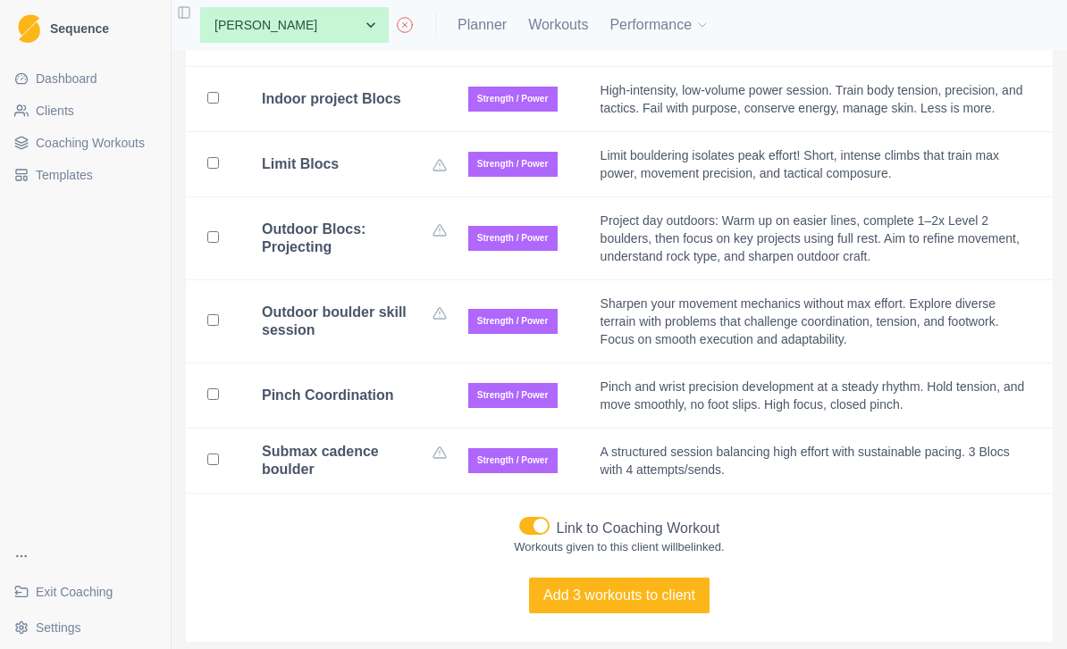
scroll to position [6186, 0]
click at [636, 579] on button "Add 3 workouts to client" at bounding box center [619, 597] width 180 height 36
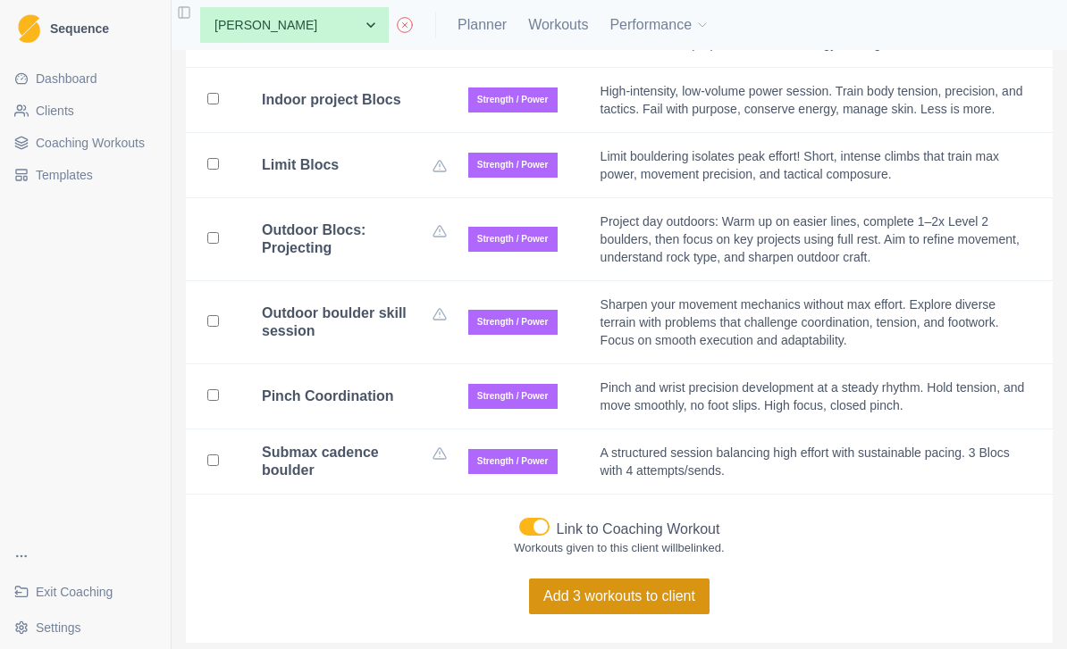
checkbox input "false"
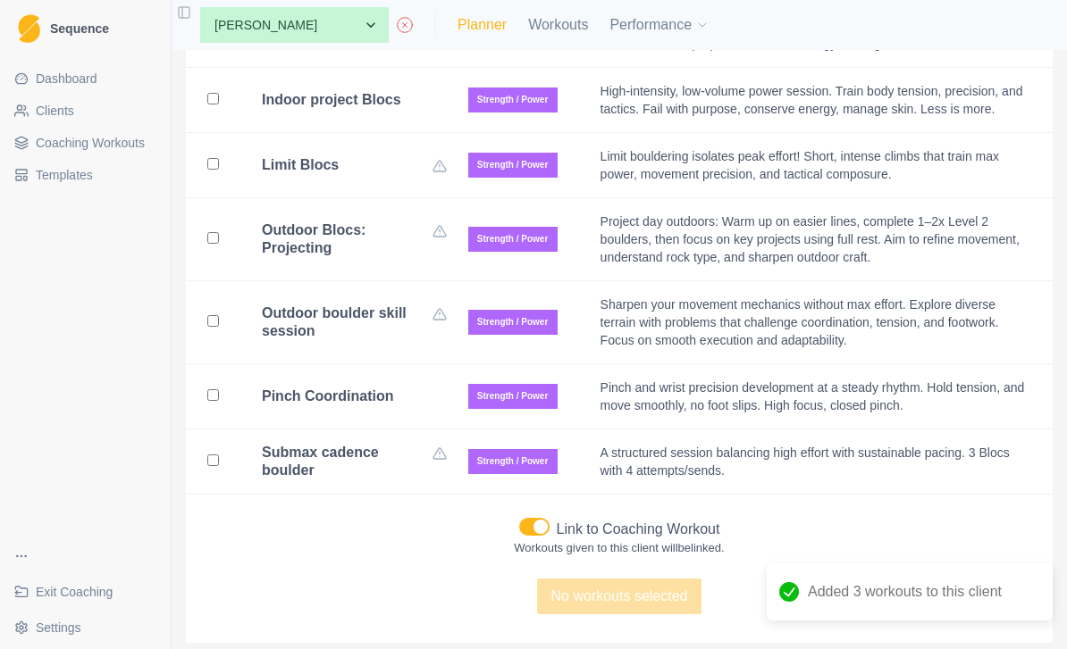
click at [457, 28] on link "Planner" at bounding box center [481, 24] width 49 height 21
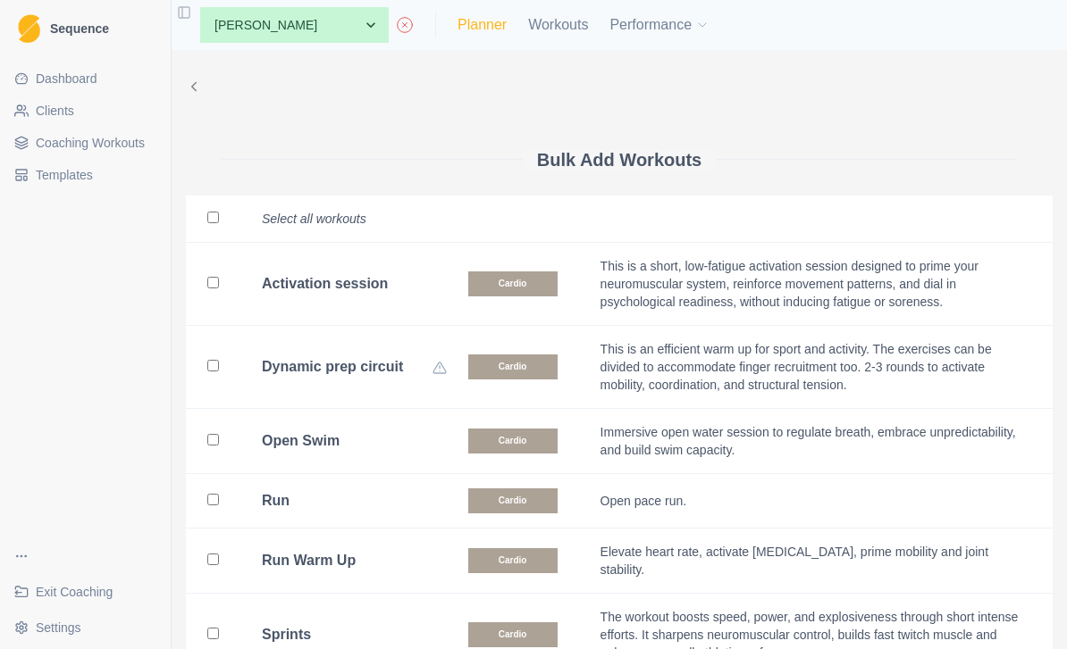
select select "month"
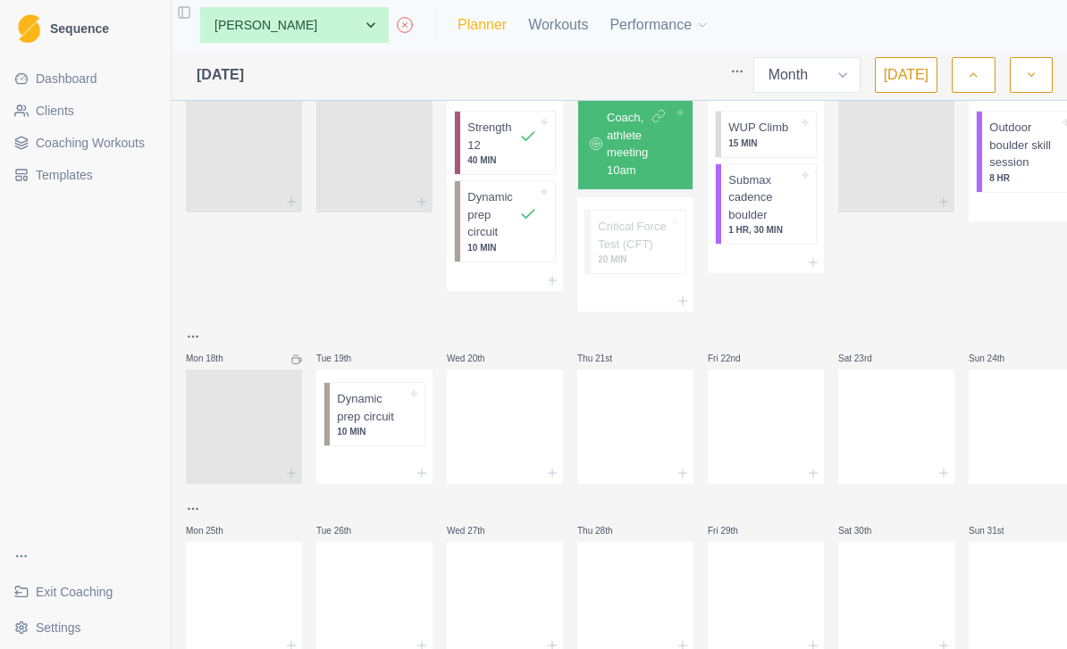
scroll to position [625, 0]
click at [362, 444] on div "Dynamic prep circuit 10 MIN" at bounding box center [377, 414] width 95 height 63
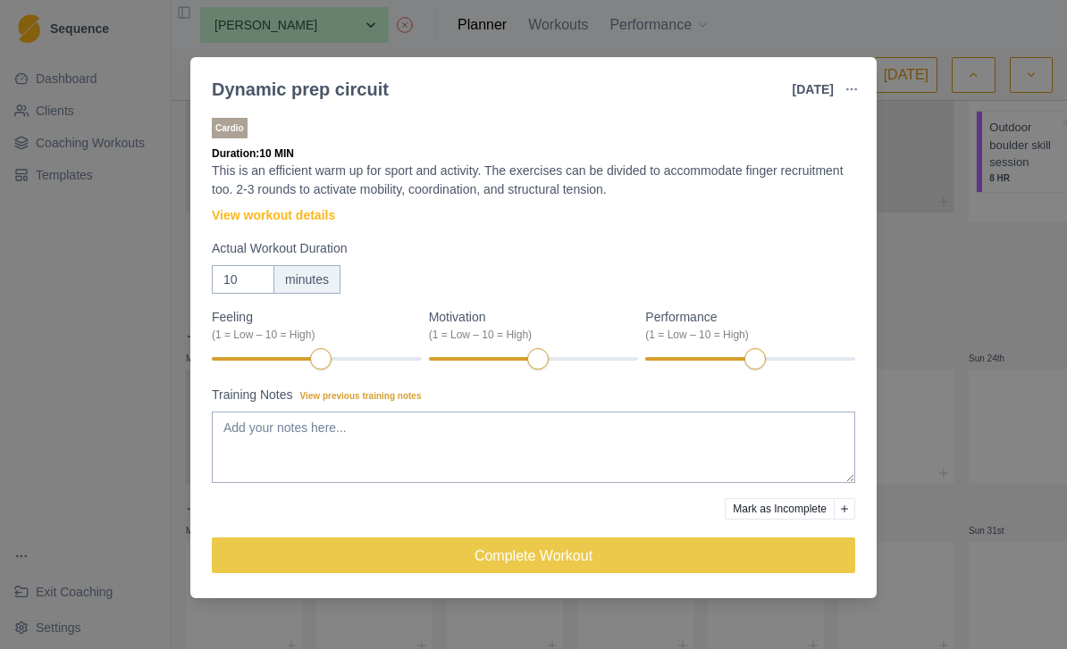
click at [920, 314] on div "Dynamic prep circuit [DATE] Link To Goal View Workout Metrics Edit Original Wor…" at bounding box center [533, 324] width 1067 height 649
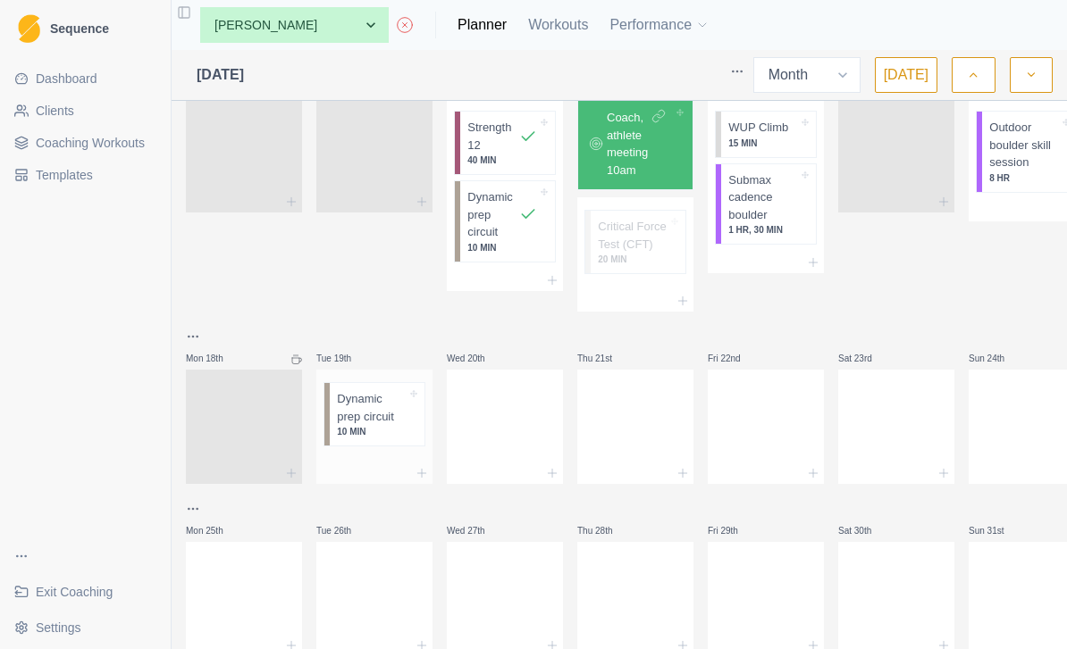
click at [373, 467] on div at bounding box center [374, 473] width 116 height 21
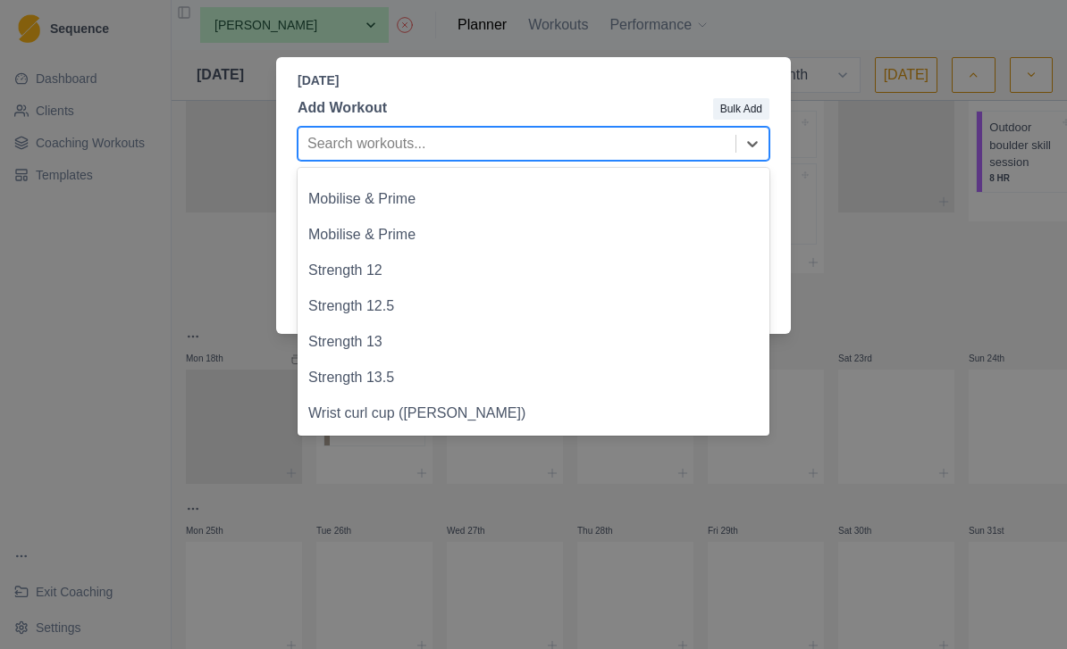
scroll to position [303, 0]
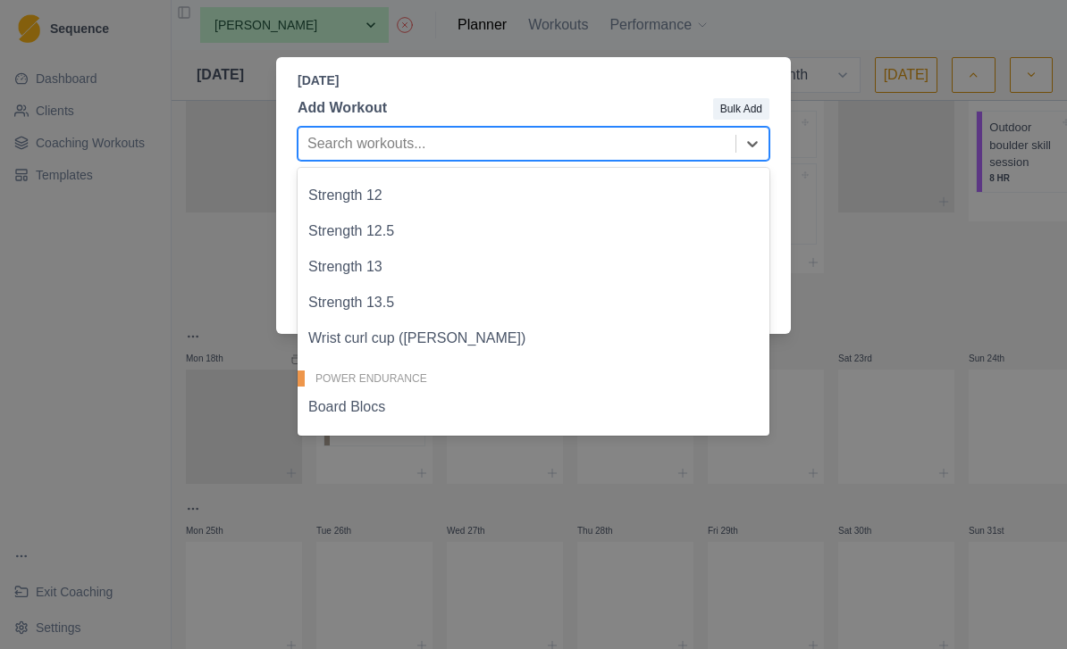
click at [414, 303] on div "Strength 13.5" at bounding box center [533, 303] width 472 height 36
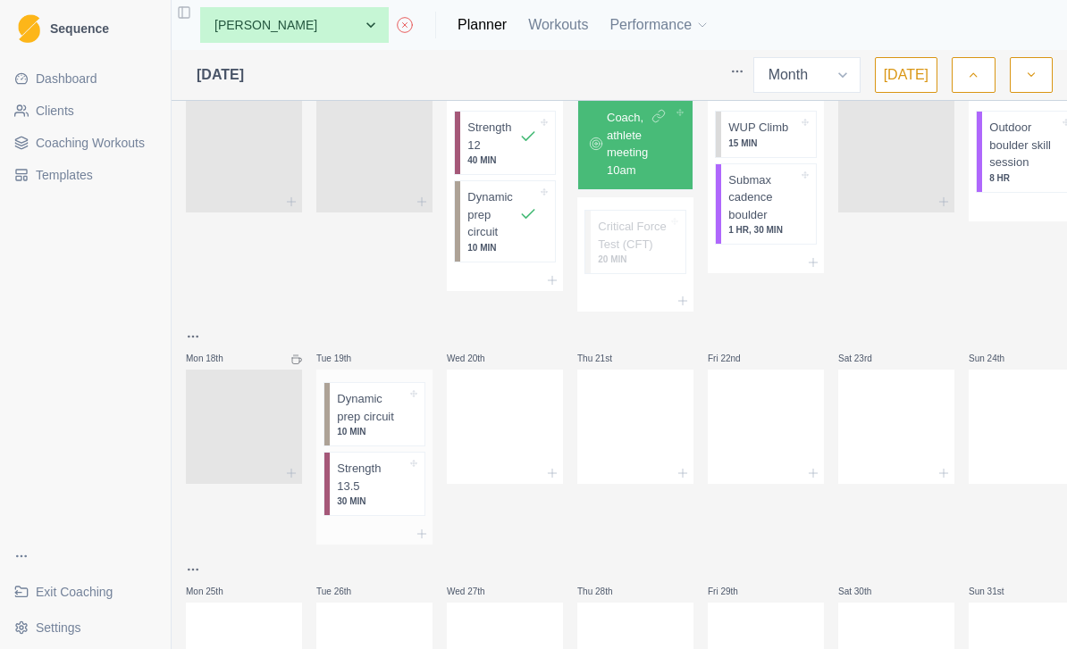
click at [384, 486] on p "Strength 13.5" at bounding box center [372, 477] width 70 height 35
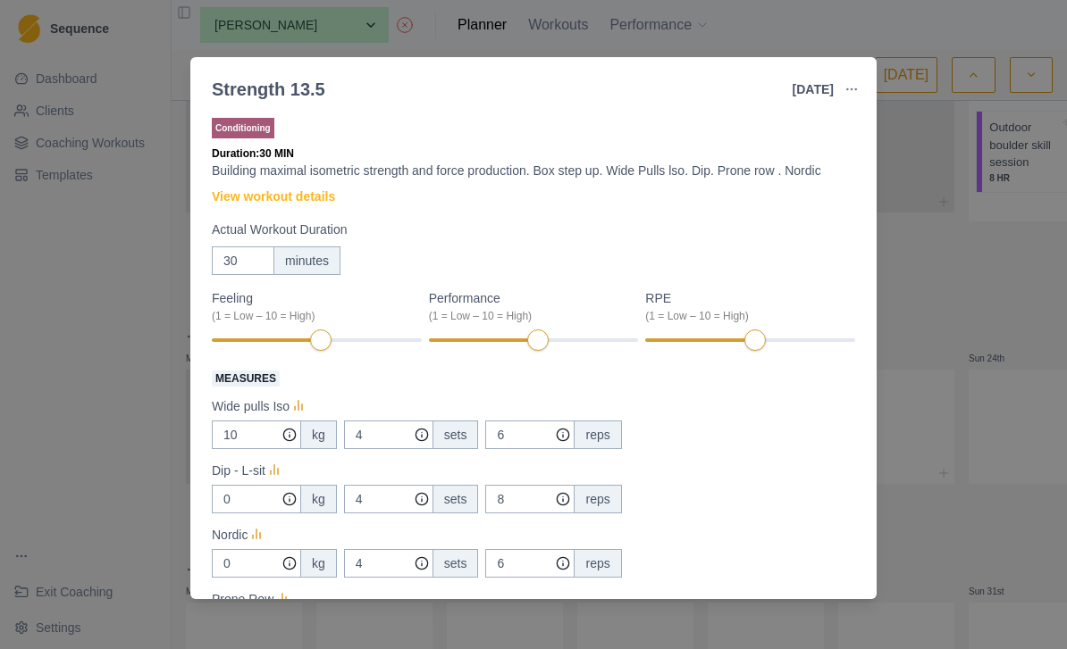
scroll to position [0, 0]
click at [322, 196] on link "View workout details" at bounding box center [273, 197] width 123 height 19
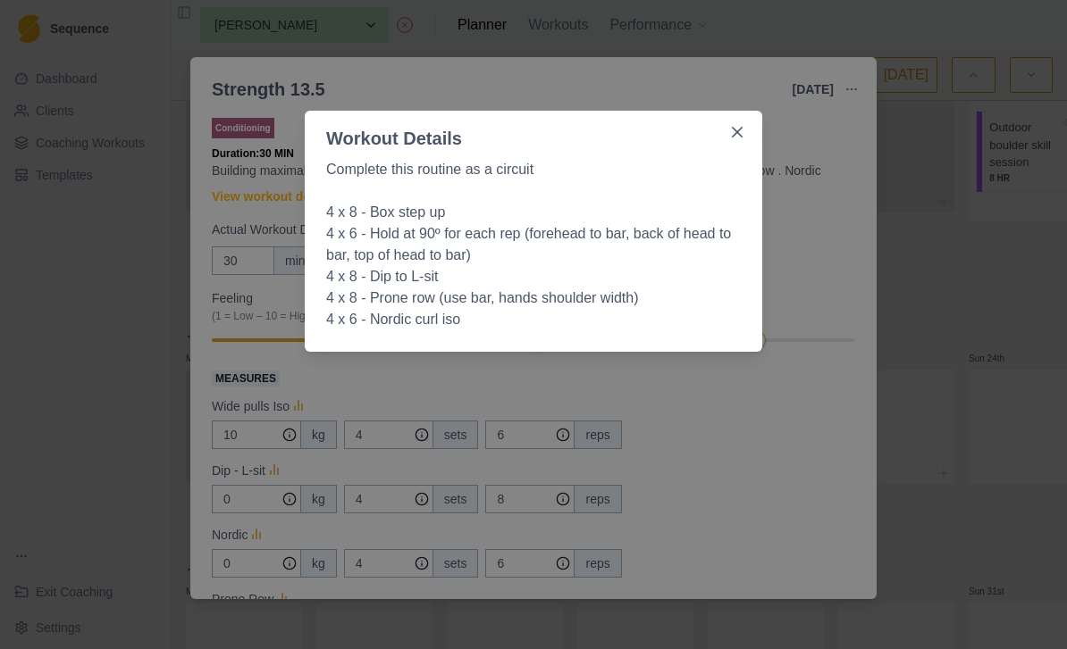
click at [806, 464] on div "Workout Details Complete this routine as a circuit 4 x 8 - Box step up 4 x 6 - …" at bounding box center [533, 324] width 1067 height 649
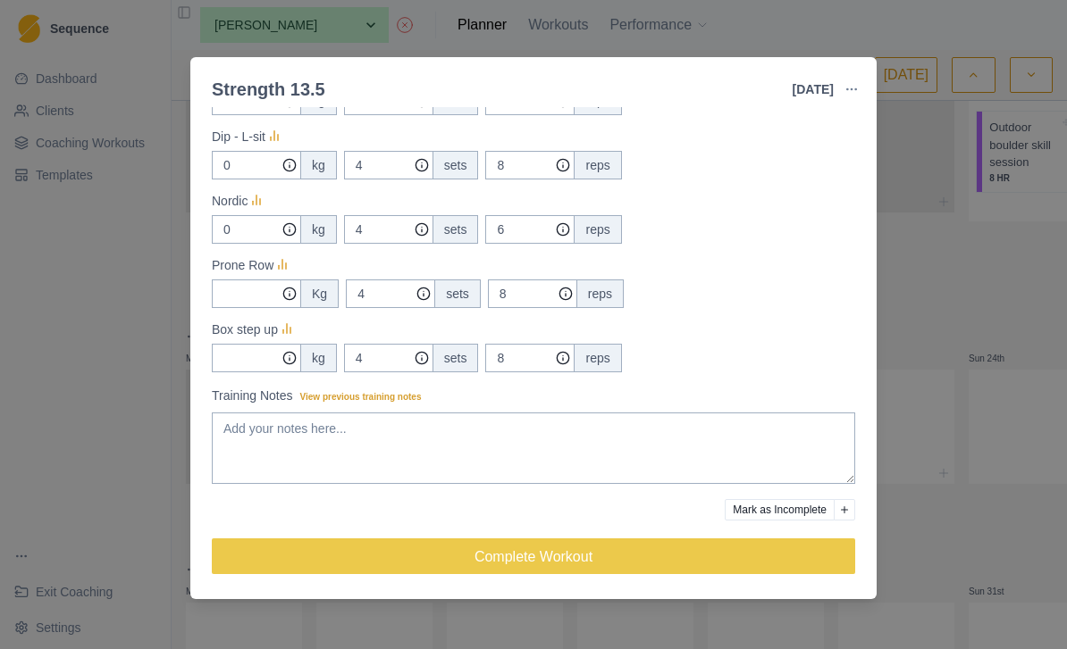
scroll to position [335, 0]
click at [920, 381] on div "Strength 13.5 [DATE] Link To Goal View Workout Metrics Edit Original Workout Re…" at bounding box center [533, 324] width 1067 height 649
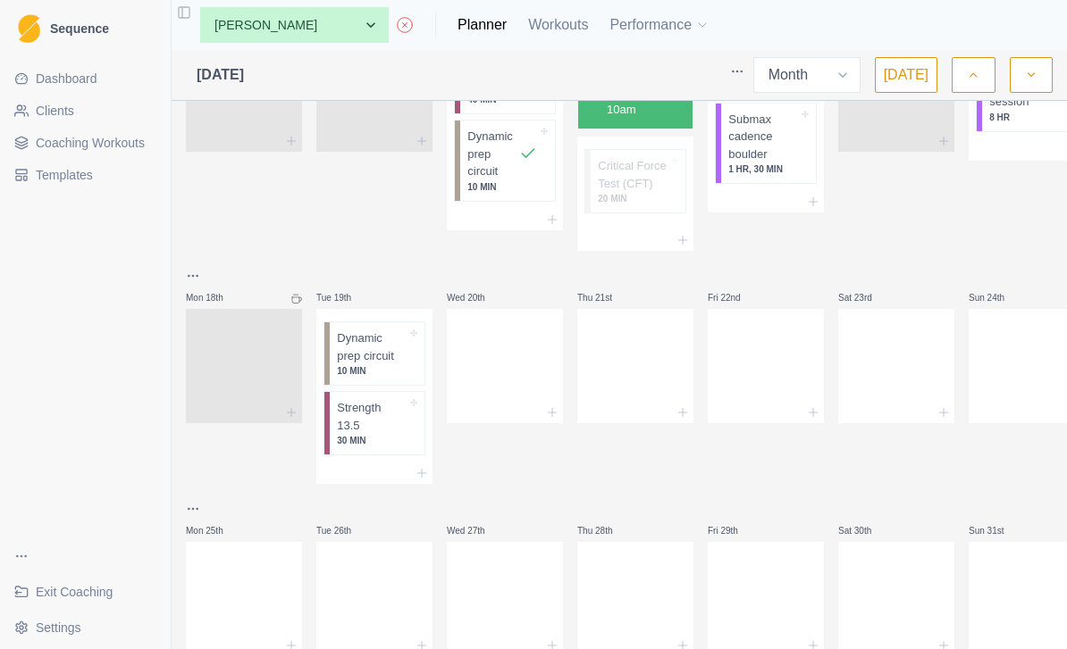
scroll to position [684, 0]
click at [528, 385] on div at bounding box center [505, 364] width 116 height 79
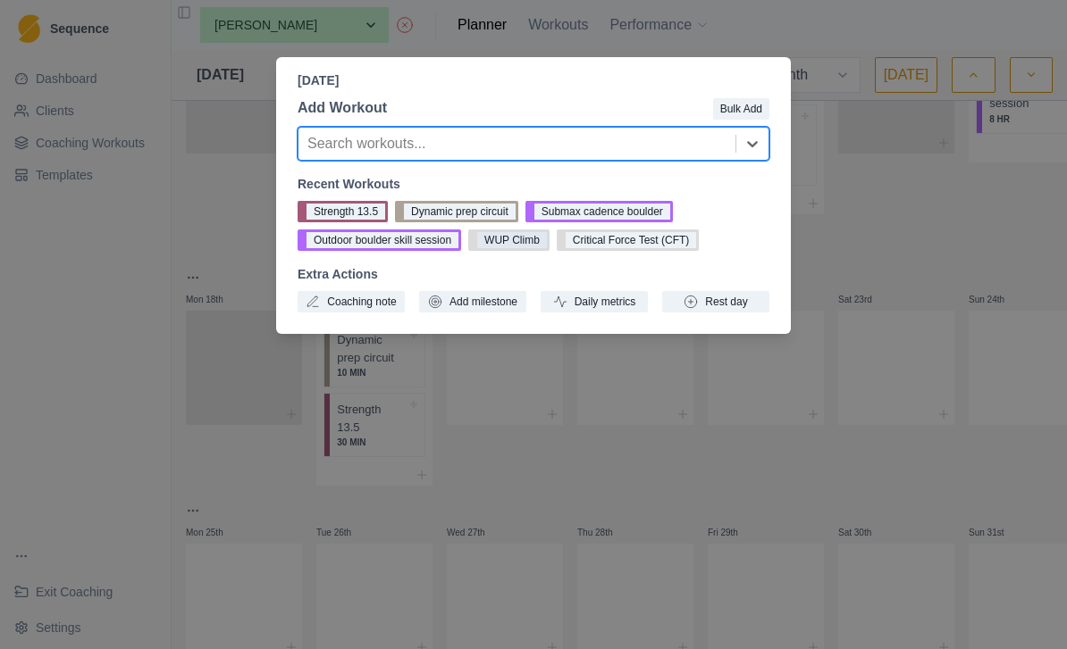
click at [536, 242] on button "WUP Climb" at bounding box center [508, 240] width 81 height 21
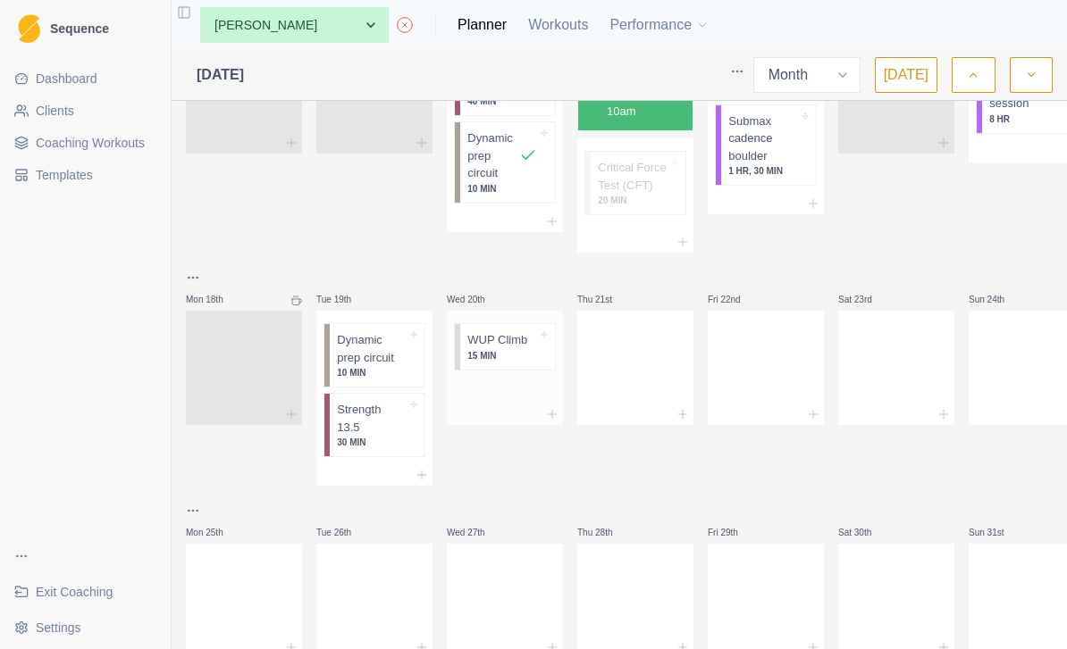
click at [493, 398] on div at bounding box center [505, 391] width 116 height 27
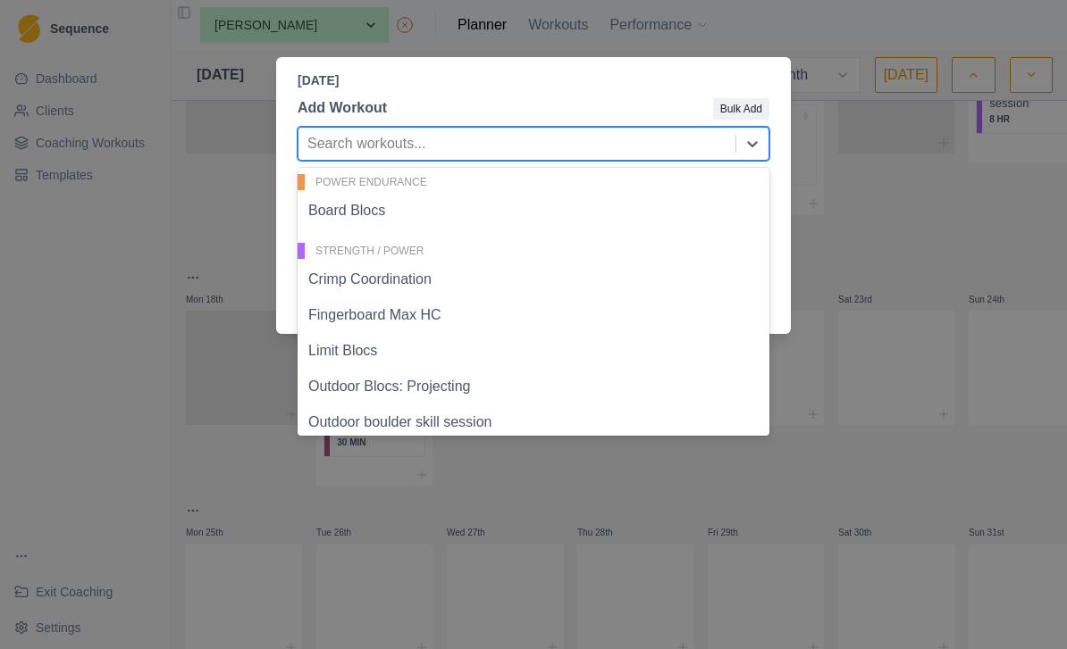
scroll to position [500, 0]
click at [590, 209] on div "Board Blocs" at bounding box center [533, 210] width 472 height 36
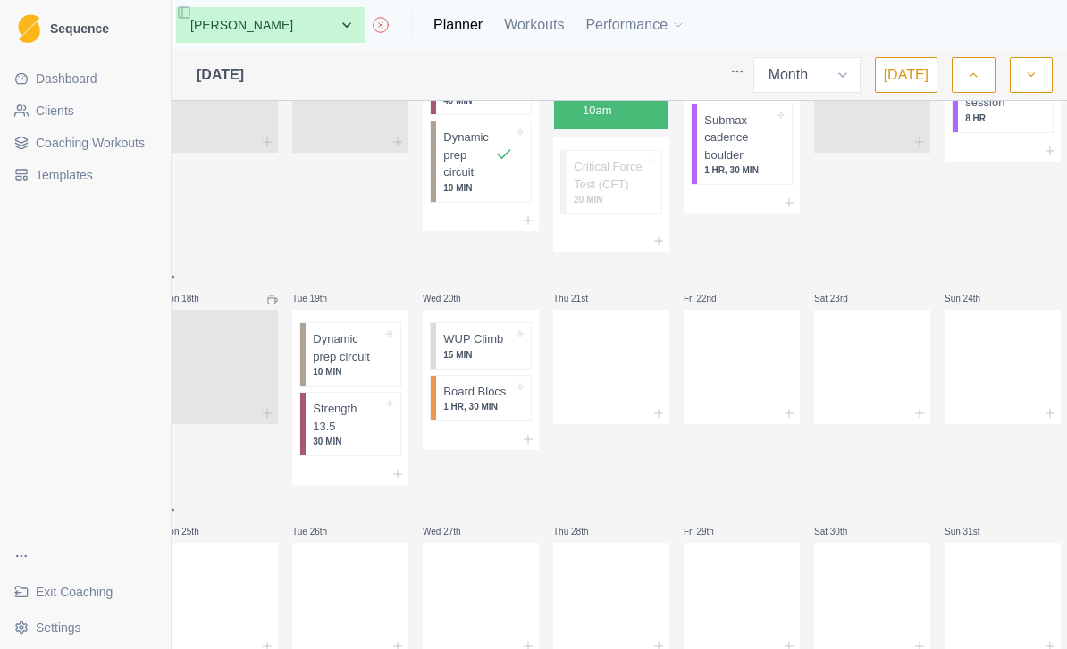
scroll to position [684, 0]
click at [615, 378] on div at bounding box center [611, 364] width 116 height 79
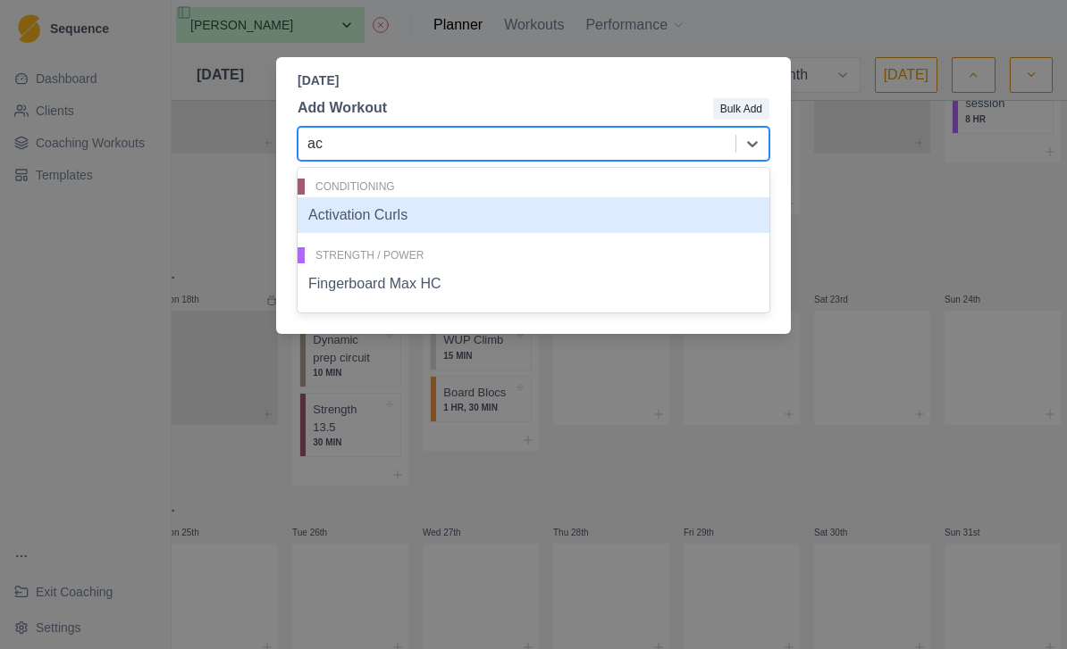
type input "act"
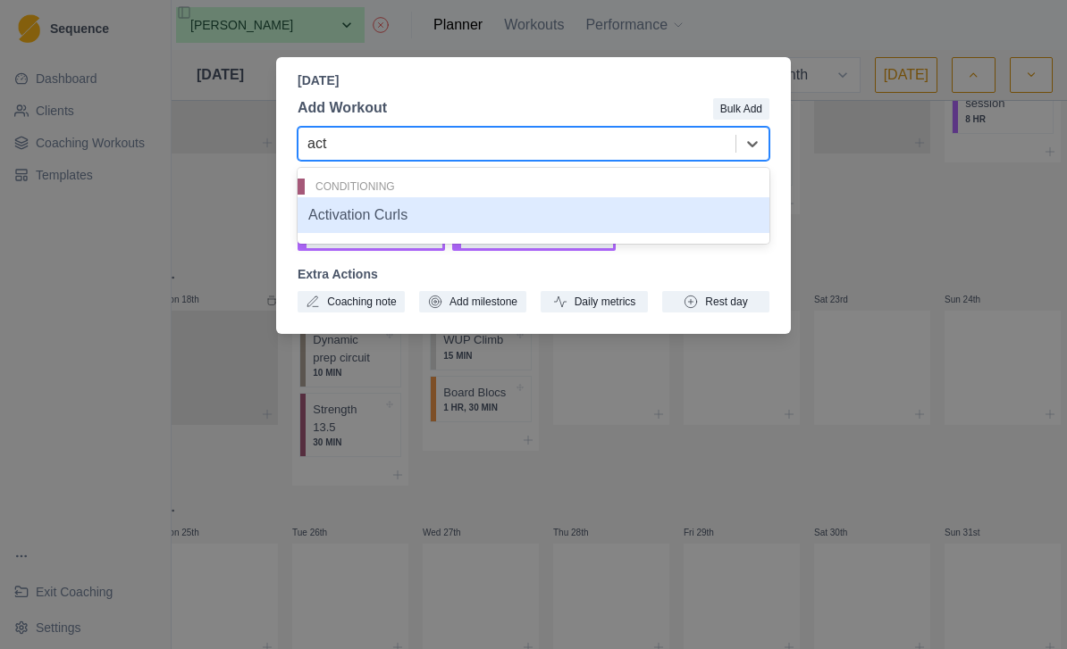
click at [561, 205] on div "Activation Curls" at bounding box center [533, 215] width 472 height 36
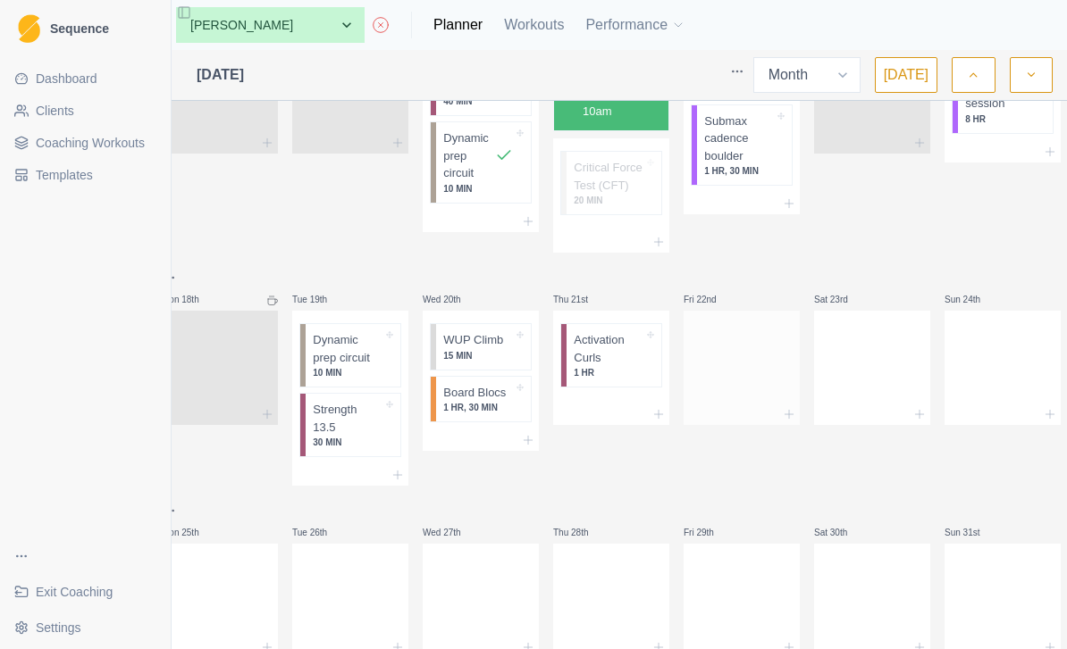
click at [742, 360] on div at bounding box center [741, 364] width 116 height 79
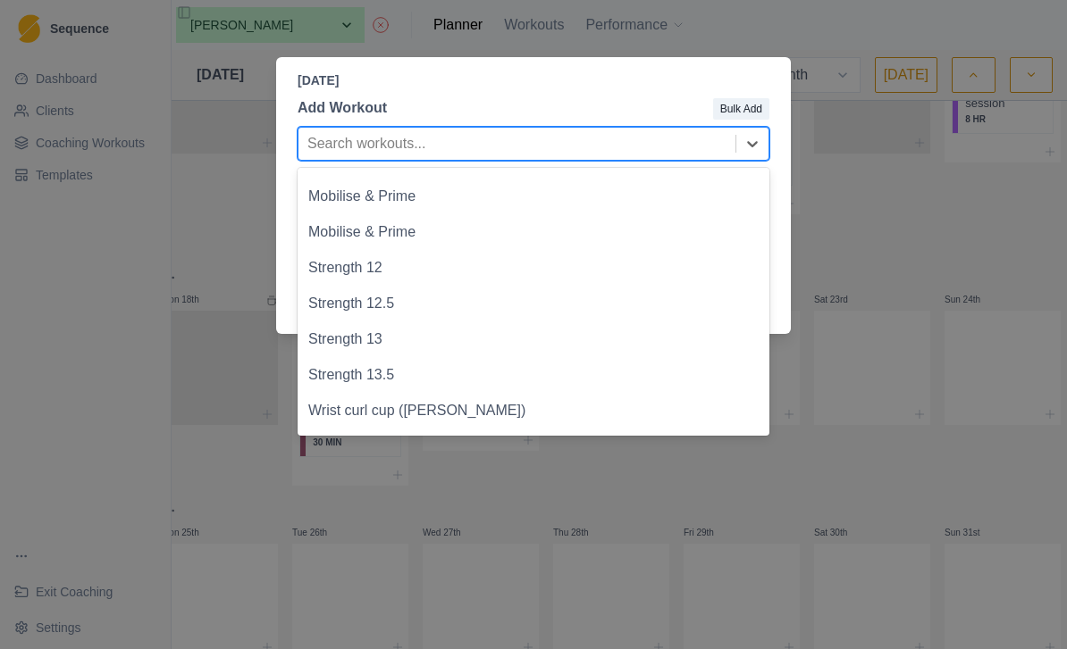
scroll to position [231, 0]
click at [547, 297] on div "Strength 12.5" at bounding box center [533, 303] width 472 height 36
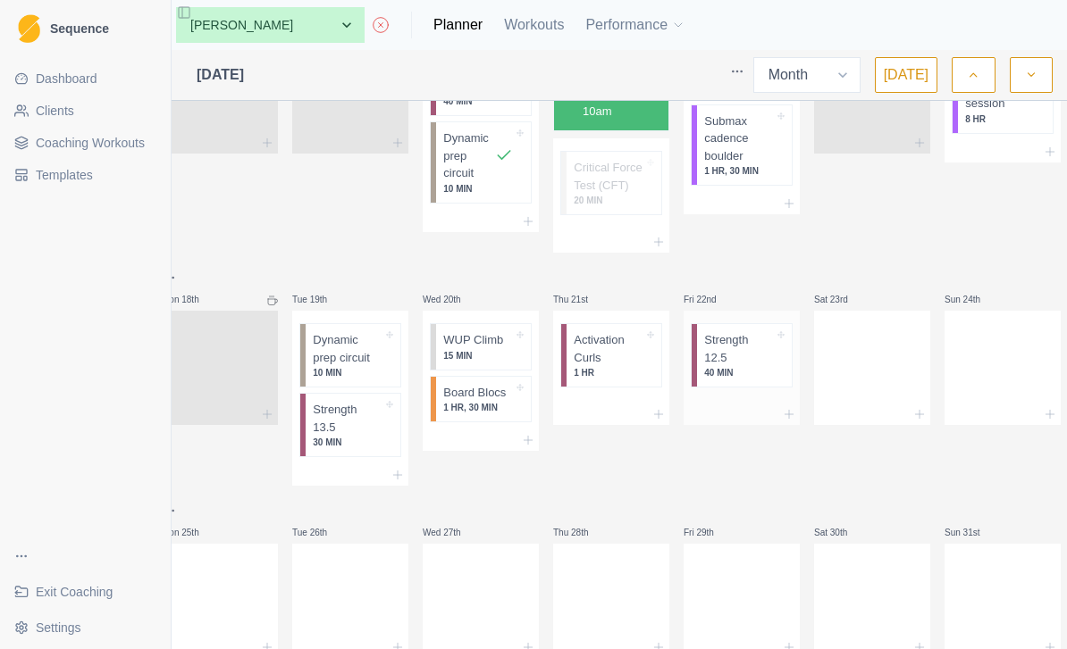
click at [741, 404] on div at bounding box center [741, 414] width 116 height 21
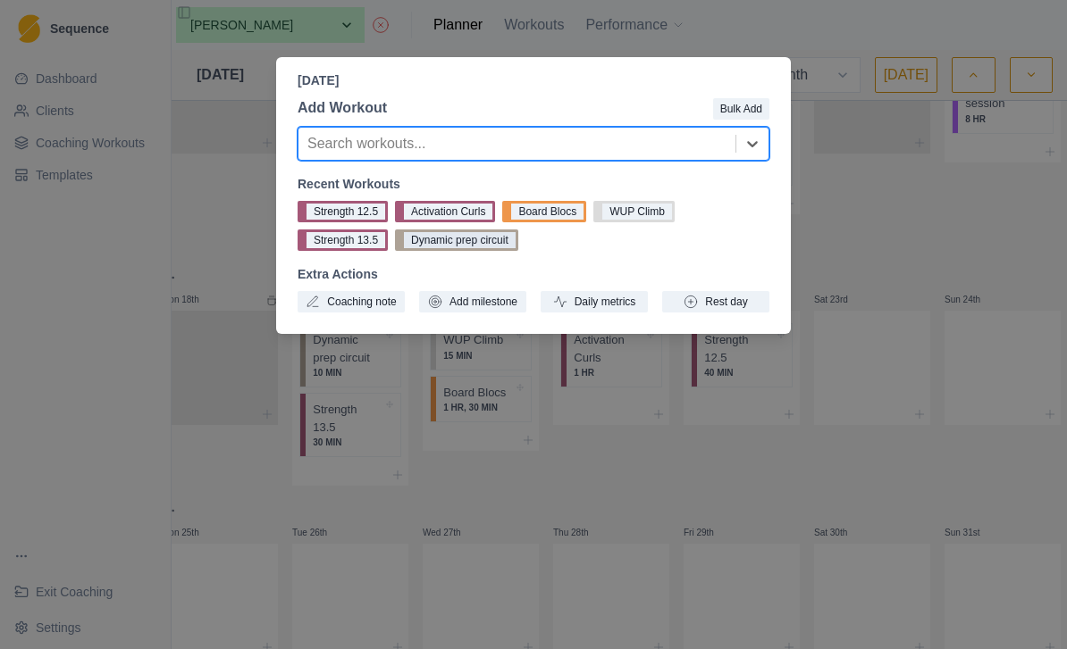
click at [501, 241] on button "Dynamic prep circuit" at bounding box center [456, 240] width 123 height 21
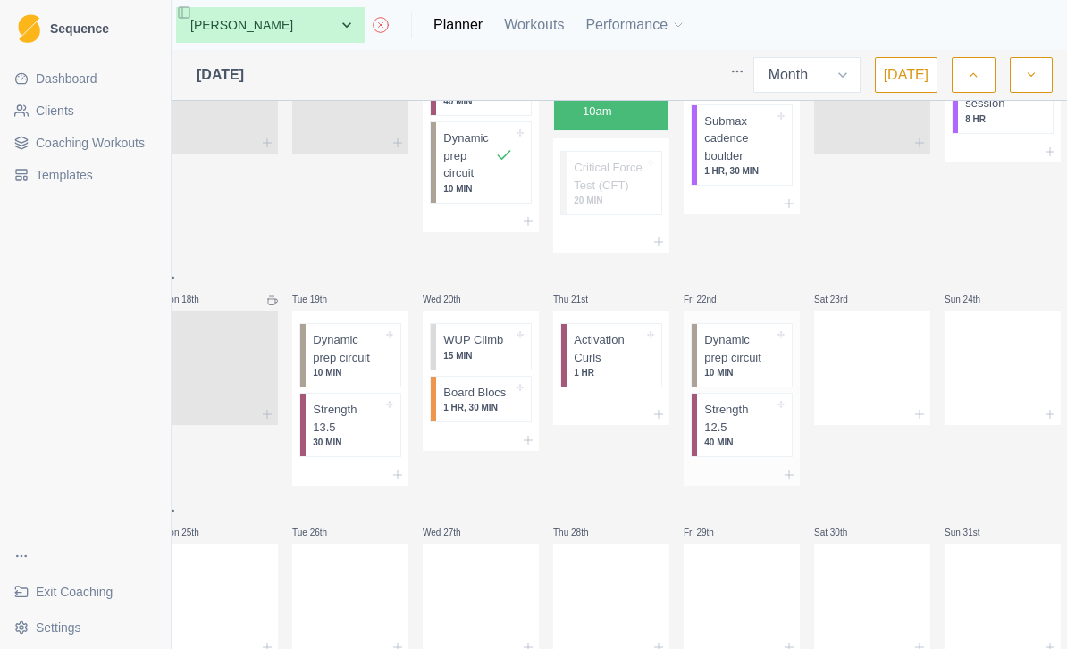
click at [744, 436] on p "40 MIN" at bounding box center [739, 442] width 70 height 13
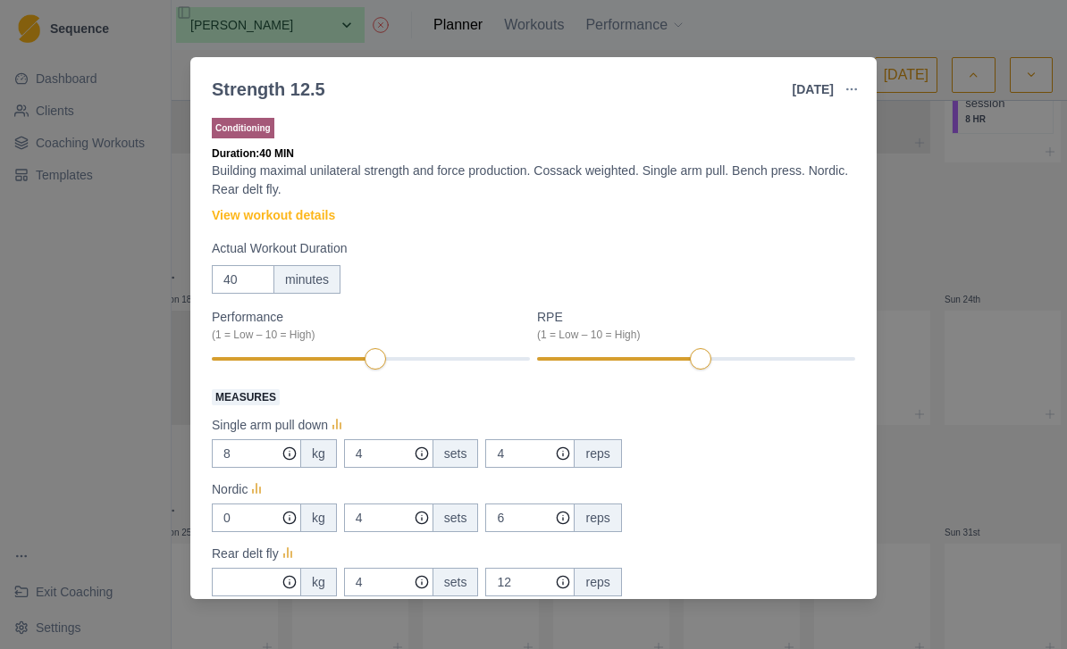
scroll to position [0, 0]
click at [965, 227] on div "Strength 12.5 [DATE] Link To Goal View Workout Metrics Edit Original Workout Re…" at bounding box center [533, 324] width 1067 height 649
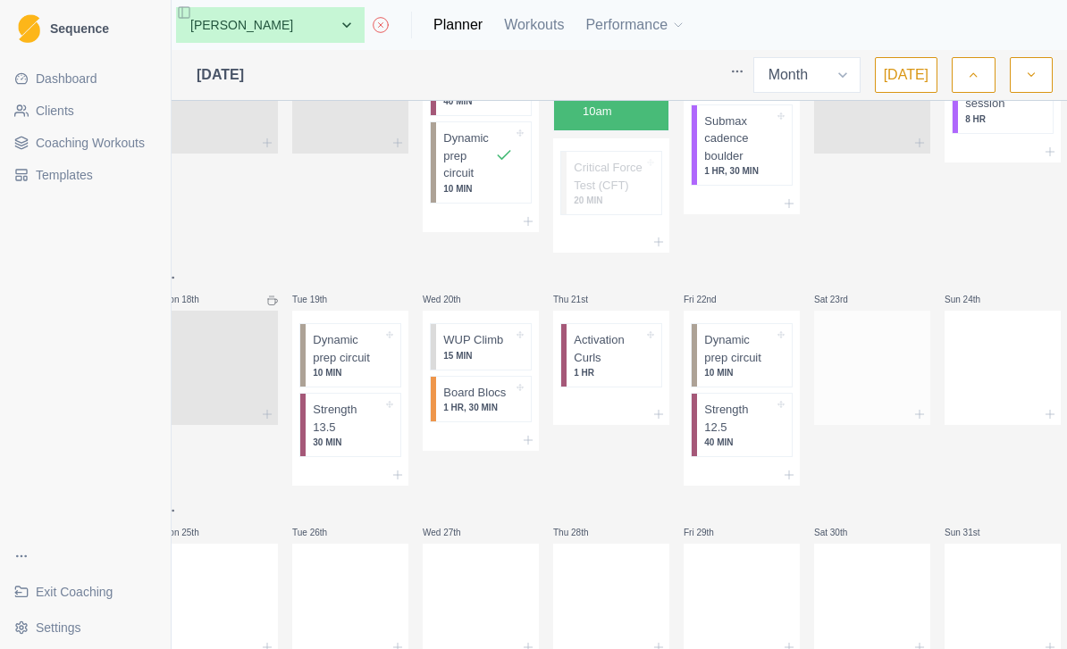
click at [877, 345] on div at bounding box center [872, 364] width 116 height 79
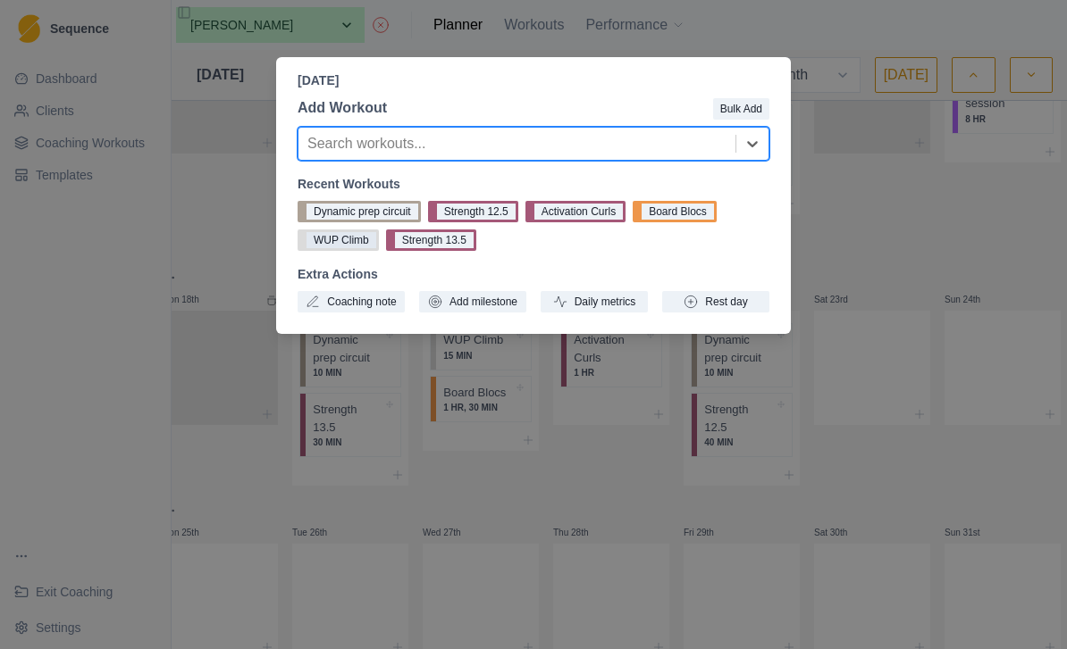
click at [353, 238] on button "WUP Climb" at bounding box center [337, 240] width 81 height 21
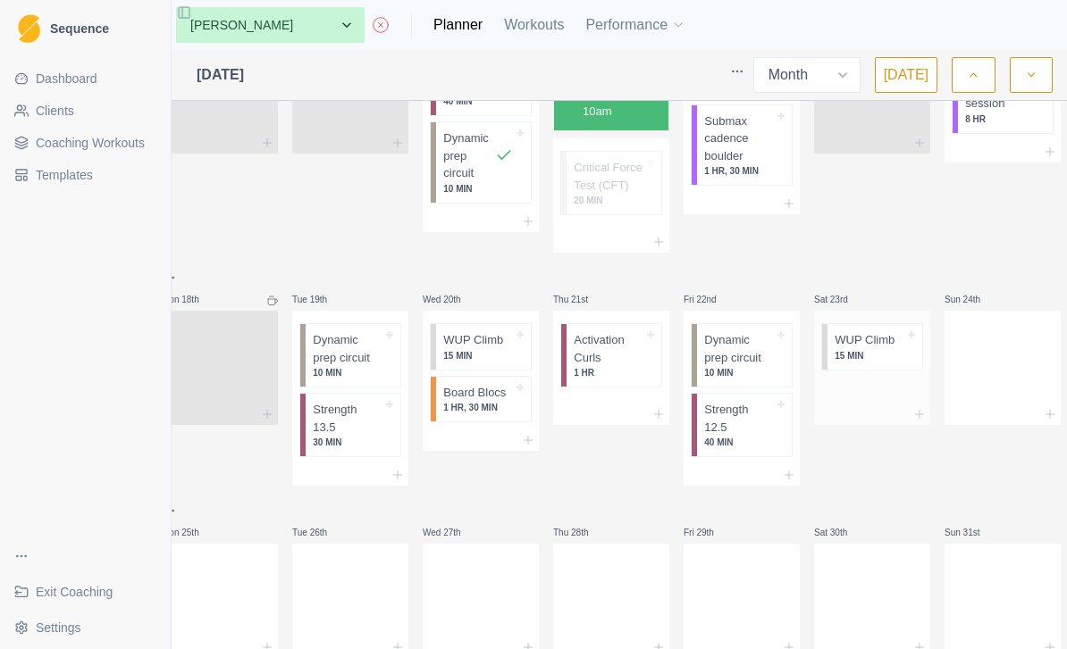
click at [875, 404] on div at bounding box center [872, 414] width 116 height 21
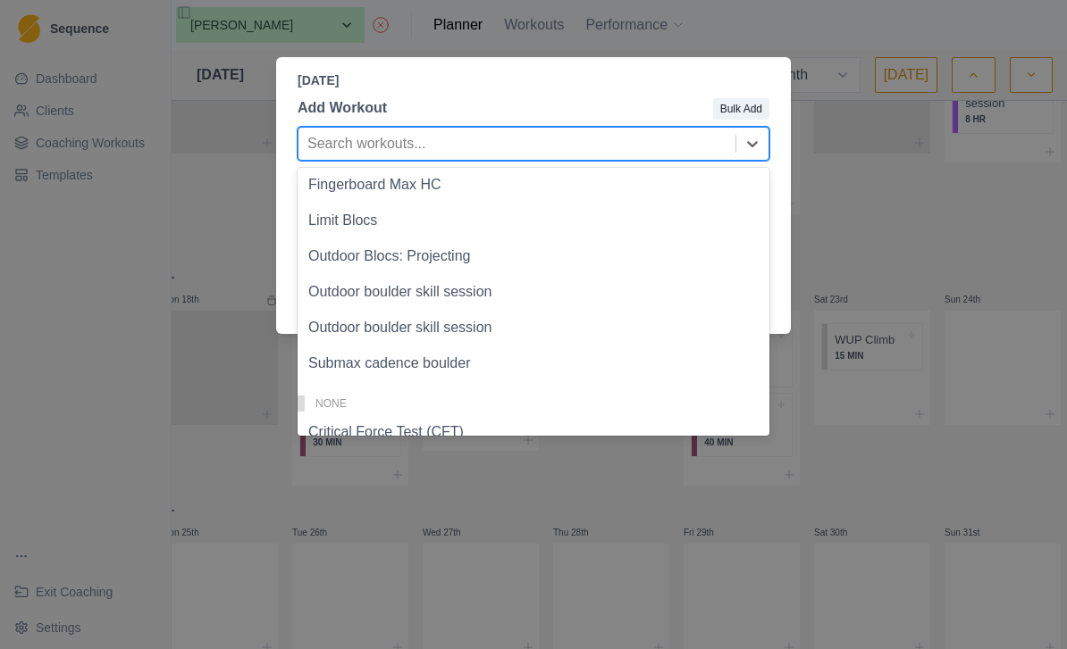
scroll to position [636, 0]
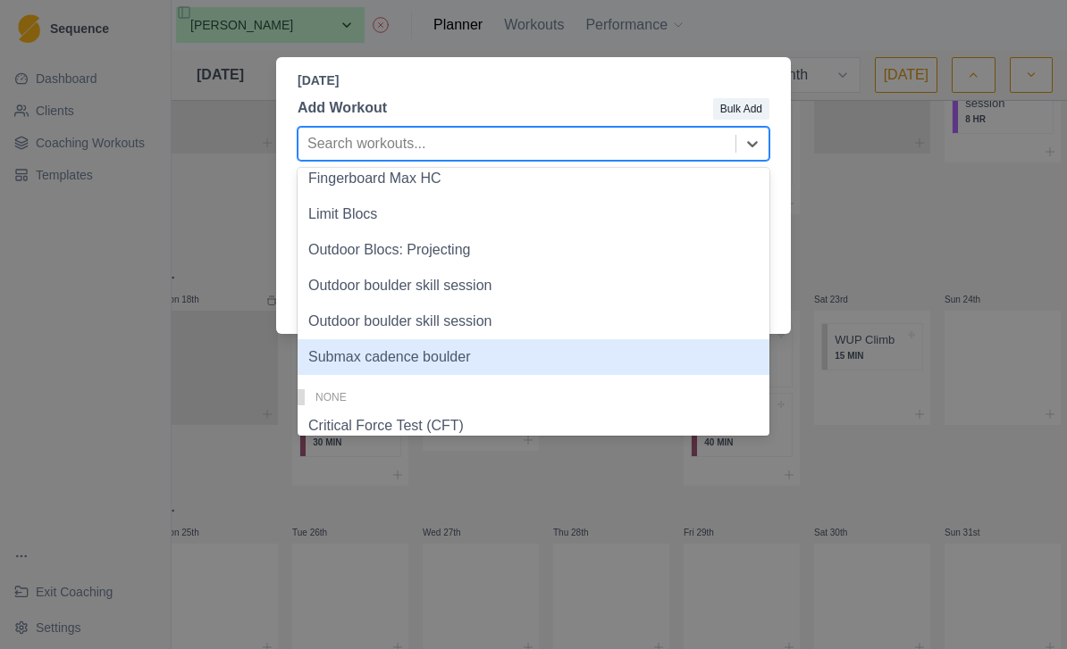
click at [473, 367] on div "Submax cadence boulder" at bounding box center [533, 357] width 472 height 36
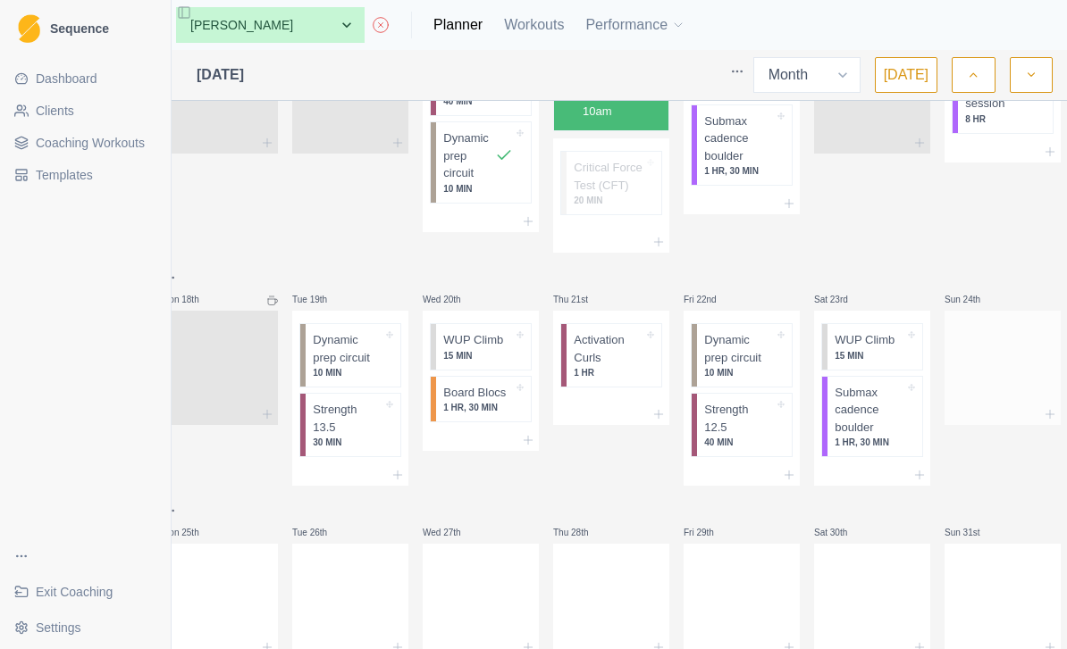
click at [1003, 370] on div at bounding box center [1002, 364] width 116 height 79
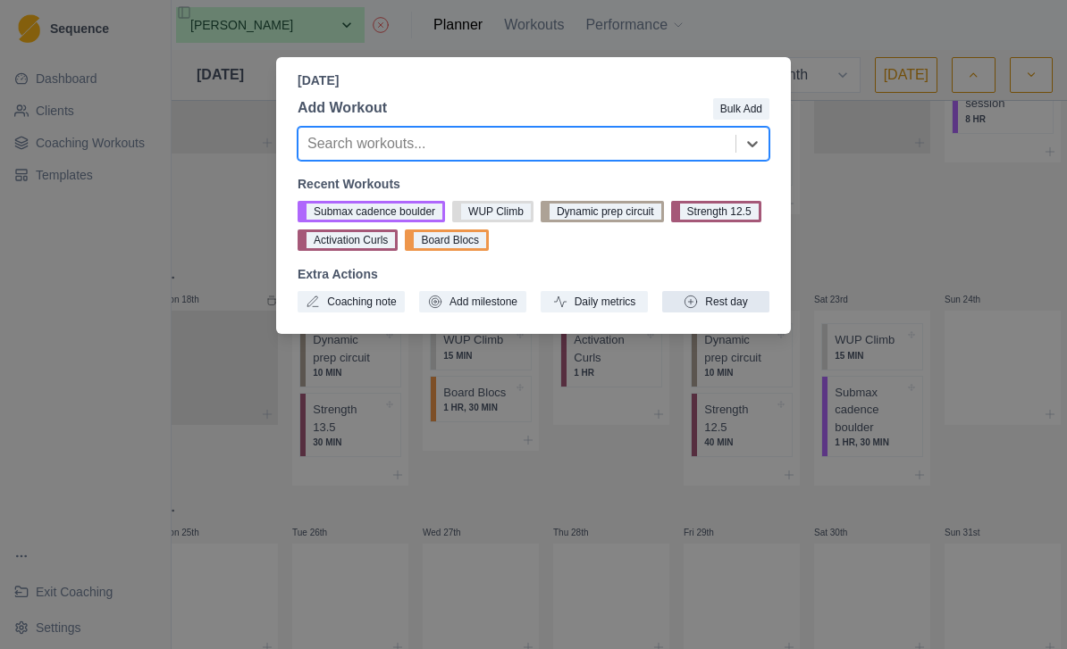
click at [735, 305] on button "Rest day" at bounding box center [715, 301] width 107 height 21
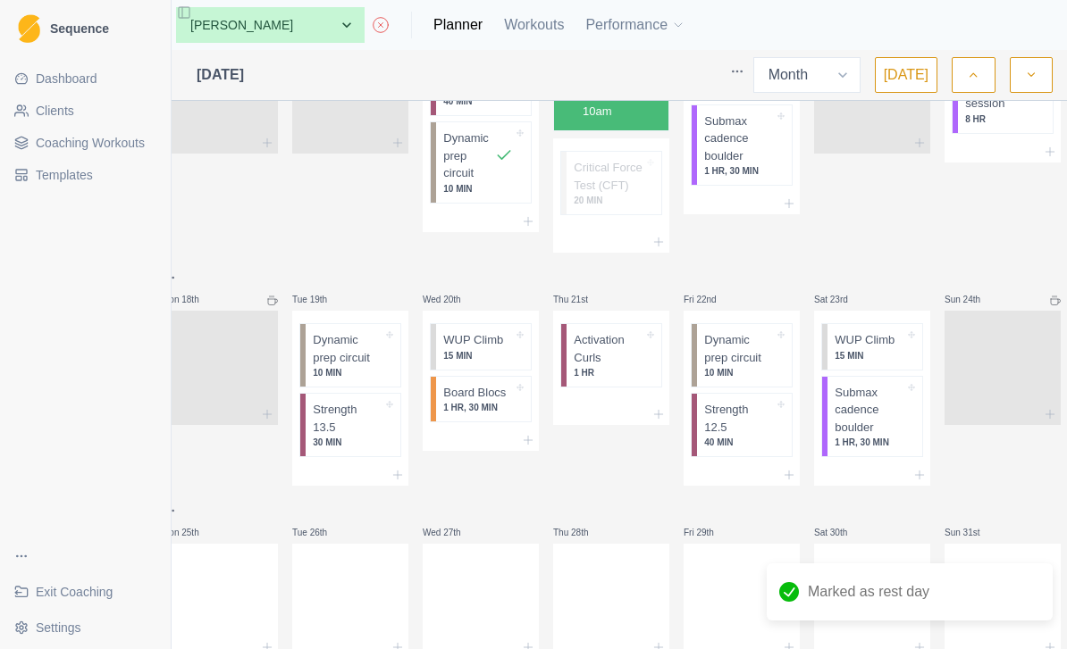
scroll to position [57, 24]
click at [207, 564] on div at bounding box center [220, 597] width 116 height 79
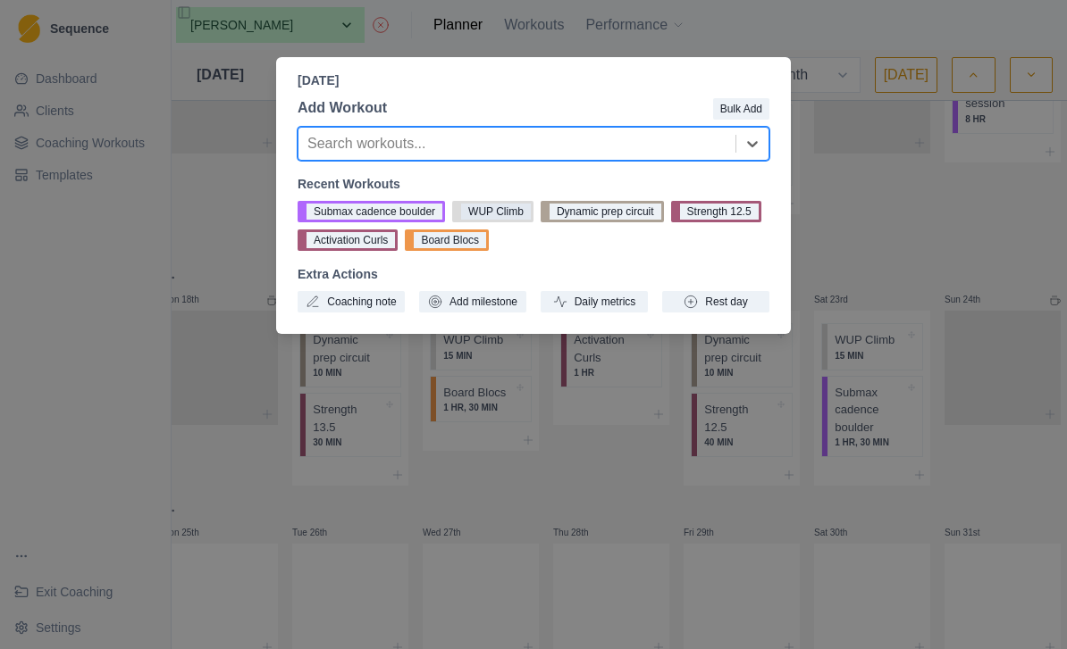
click at [516, 214] on button "WUP Climb" at bounding box center [492, 211] width 81 height 21
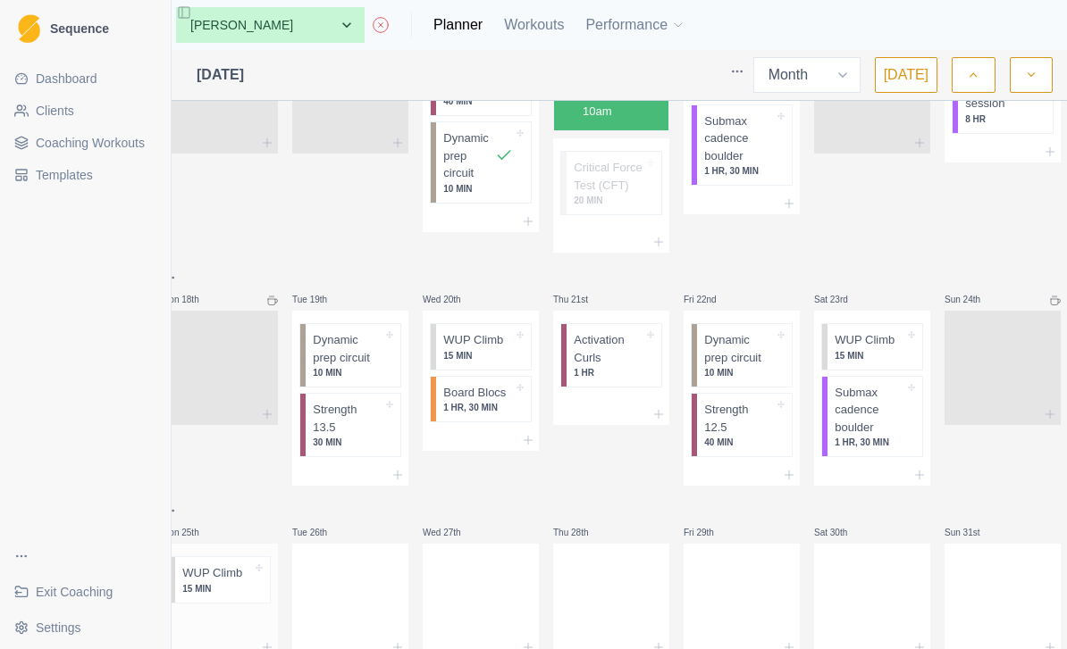
click at [230, 611] on div at bounding box center [220, 624] width 116 height 27
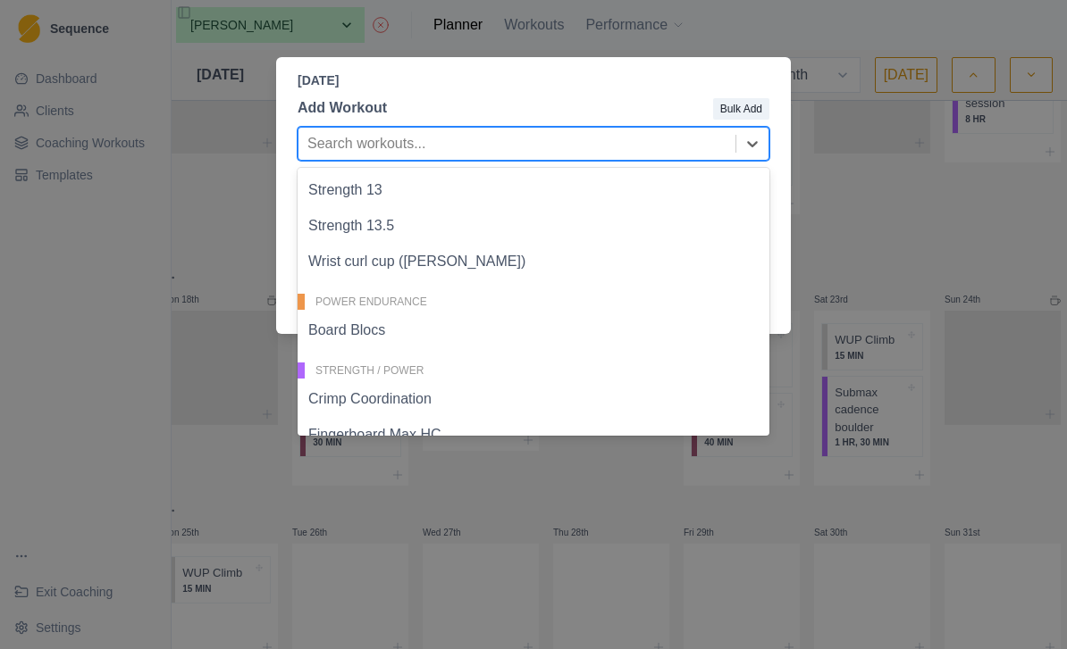
scroll to position [381, 0]
click at [362, 331] on div "Board Blocs" at bounding box center [533, 329] width 472 height 36
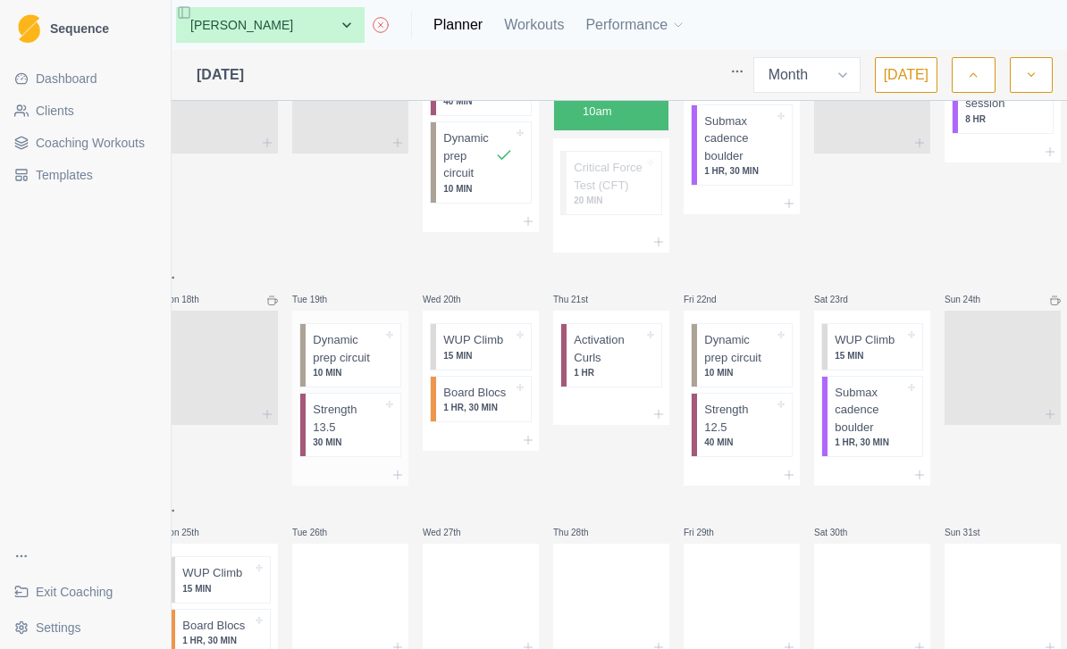
click at [367, 465] on div at bounding box center [350, 475] width 116 height 21
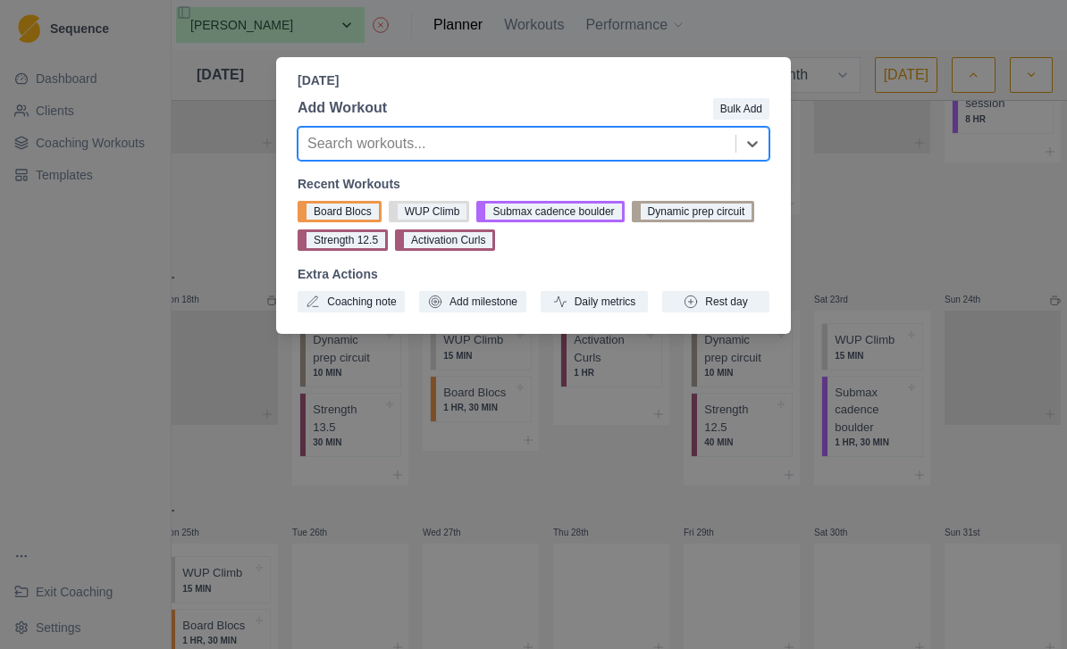
type input "w"
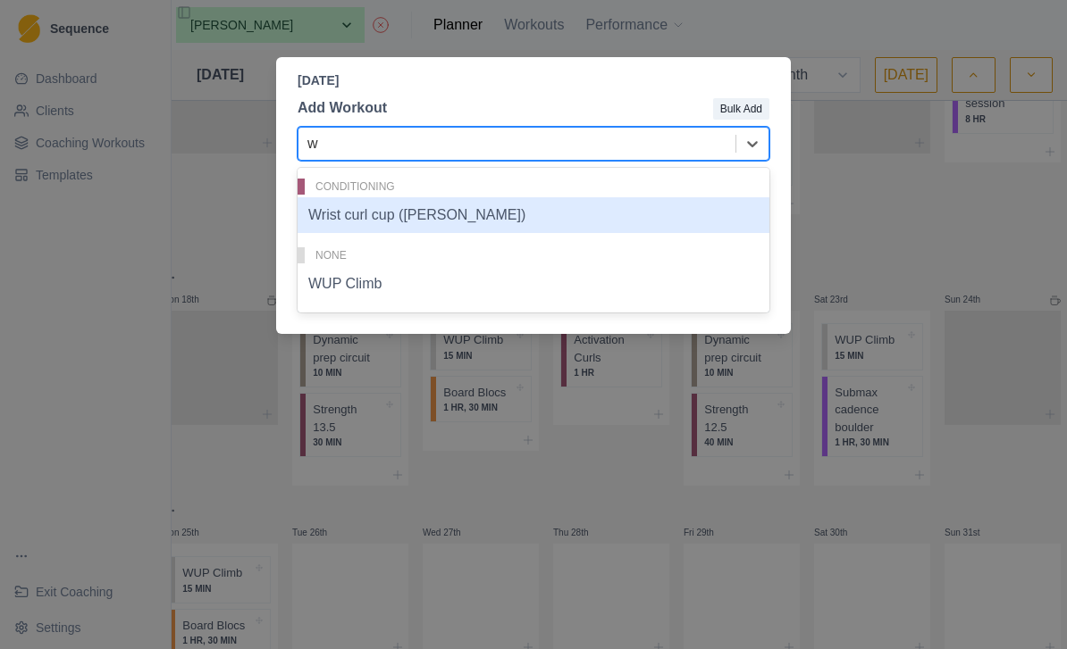
click at [571, 222] on div "Wrist curl cup ([PERSON_NAME])" at bounding box center [533, 215] width 472 height 36
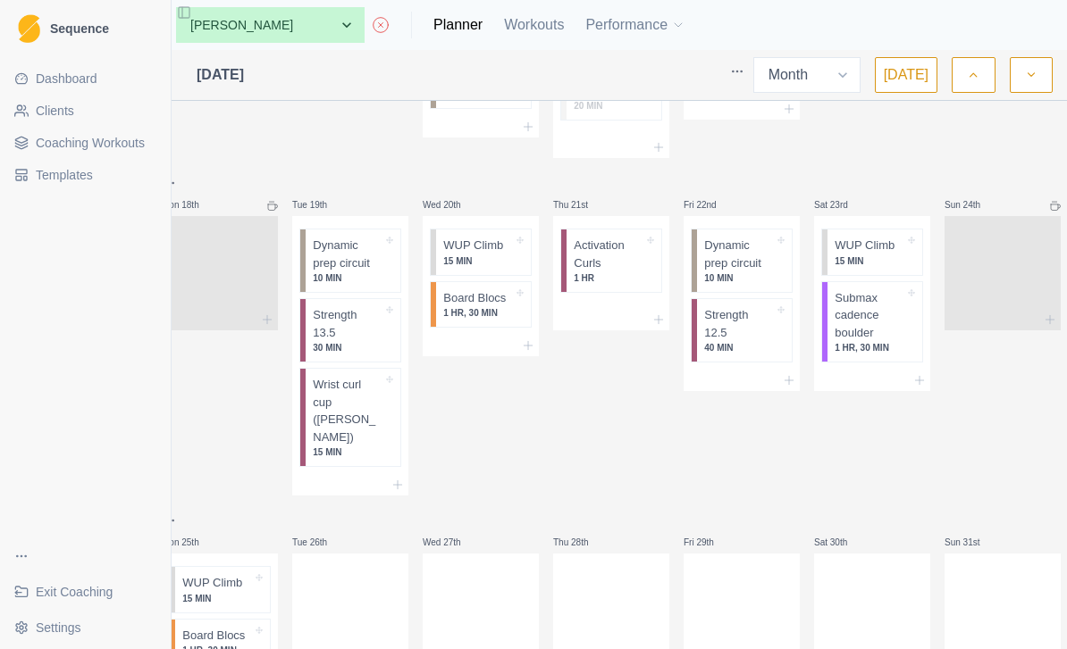
scroll to position [778, 0]
click at [222, 621] on div "Board Blocs 1 HR, 30 MIN" at bounding box center [222, 644] width 95 height 46
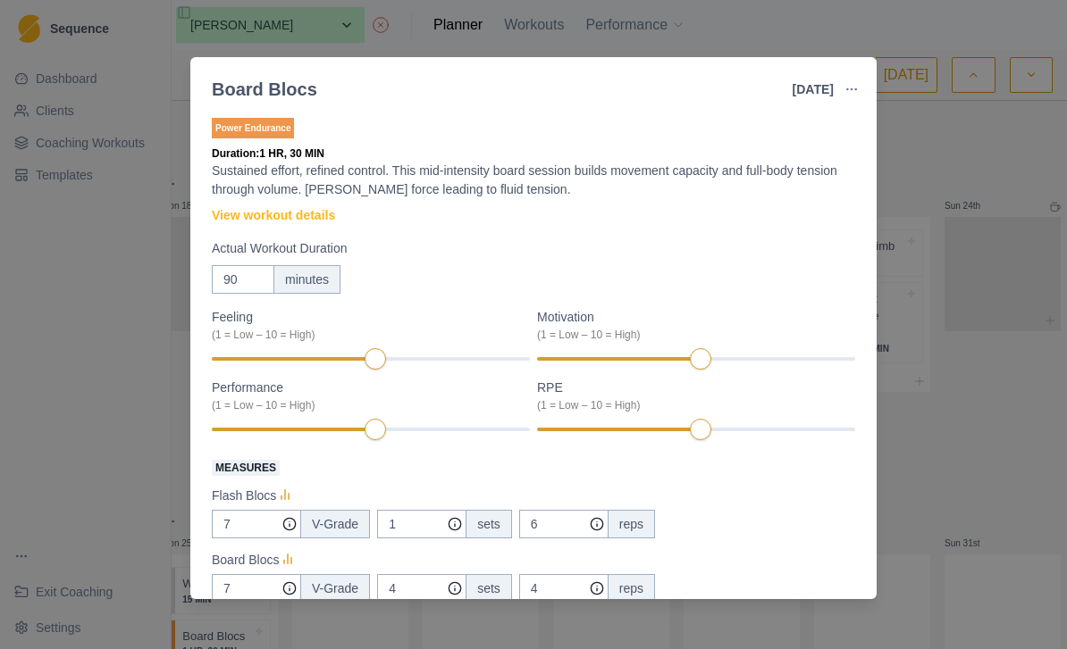
click at [941, 306] on div "Board Blocs [DATE] Link To Goal View Workout Metrics Edit Original Workout Resc…" at bounding box center [533, 324] width 1067 height 649
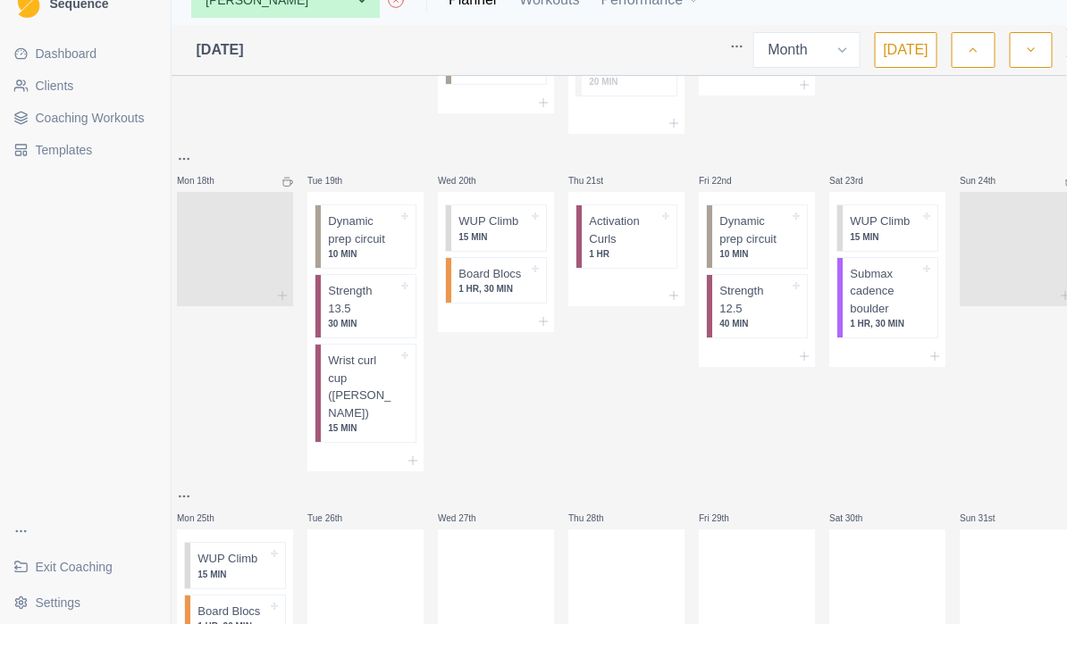
scroll to position [57, 0]
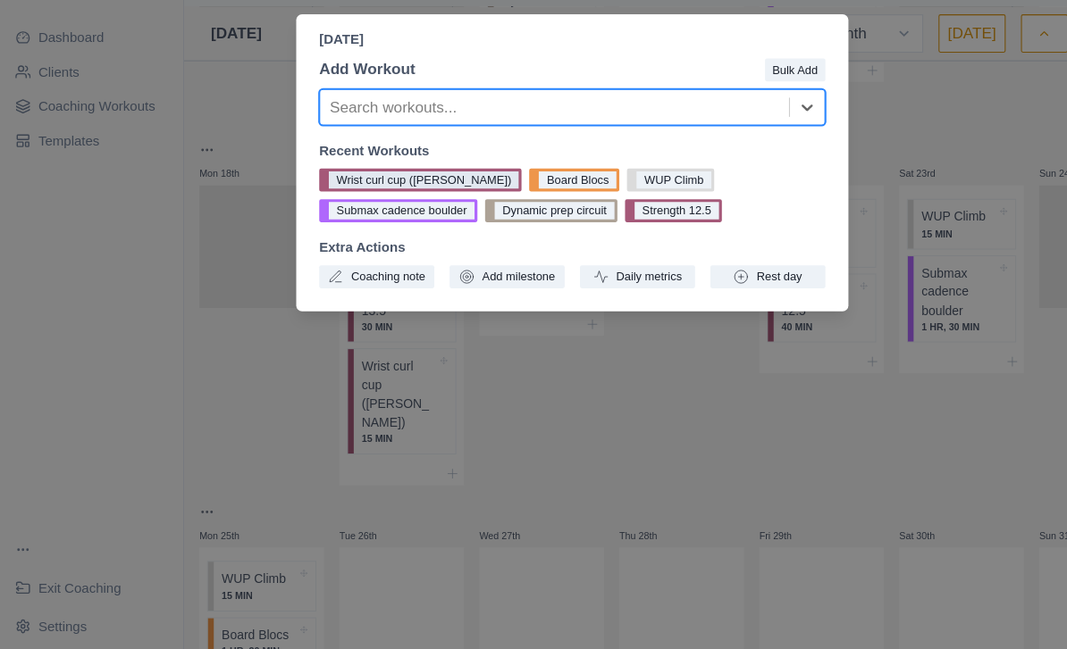
click at [406, 201] on button "Wrist curl cup ([PERSON_NAME])" at bounding box center [391, 211] width 188 height 21
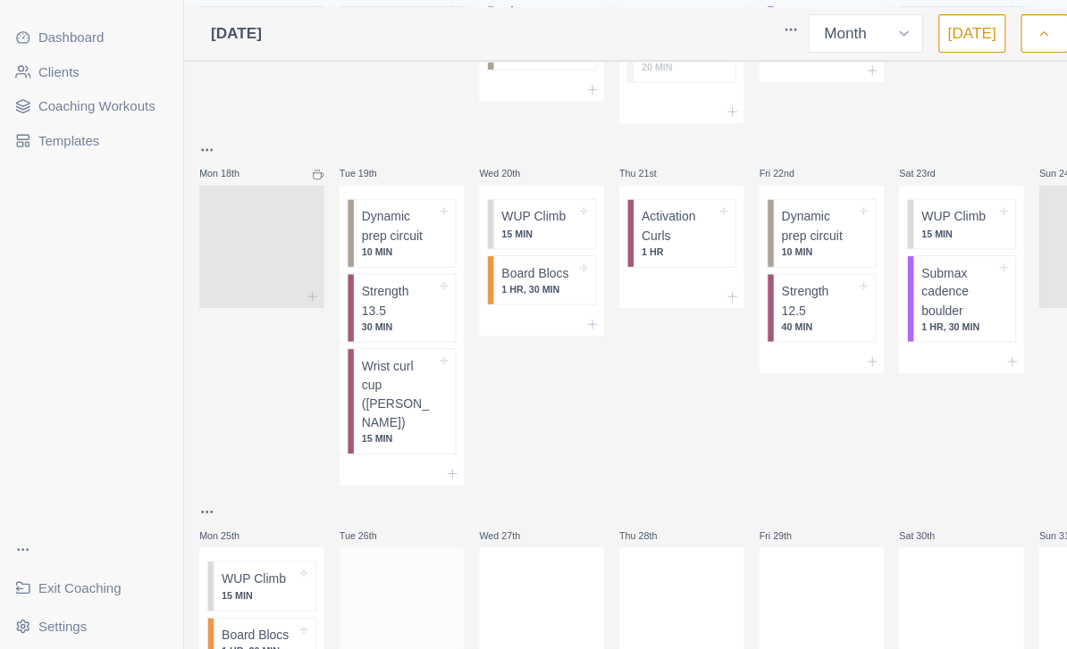
click at [397, 569] on div at bounding box center [374, 608] width 116 height 79
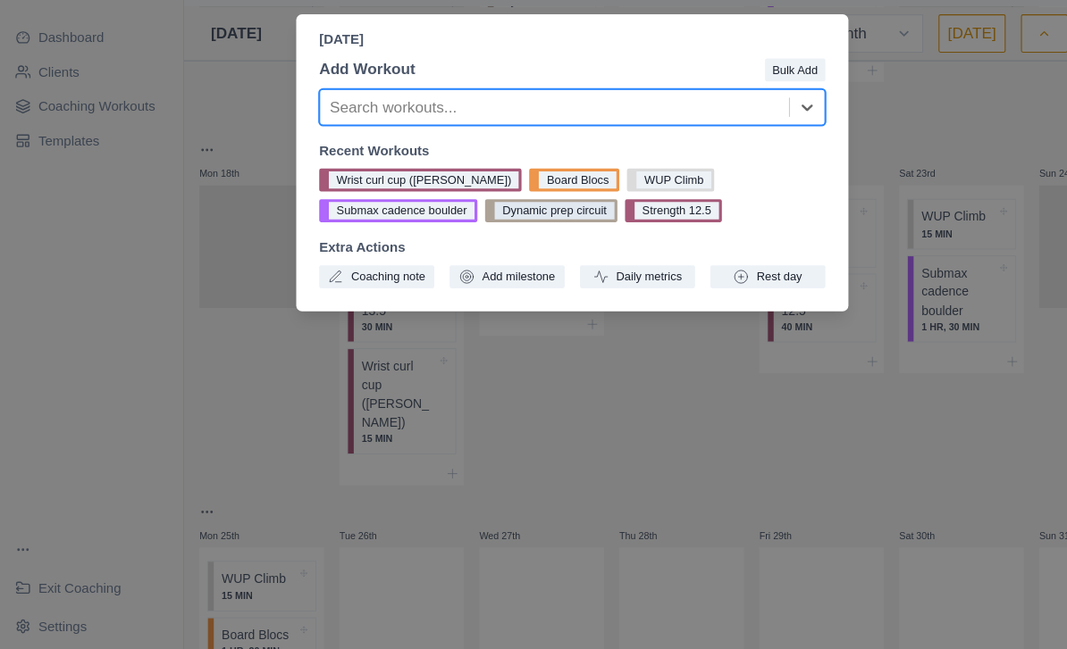
click at [541, 230] on button "Dynamic prep circuit" at bounding box center [513, 240] width 123 height 21
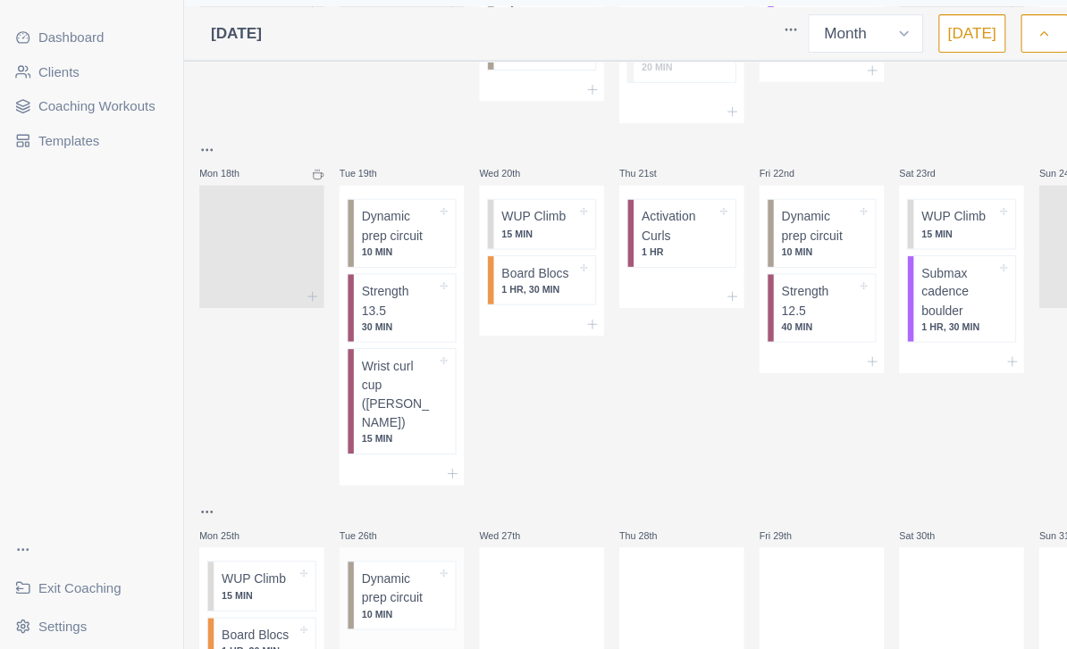
click at [379, 639] on div at bounding box center [374, 643] width 116 height 9
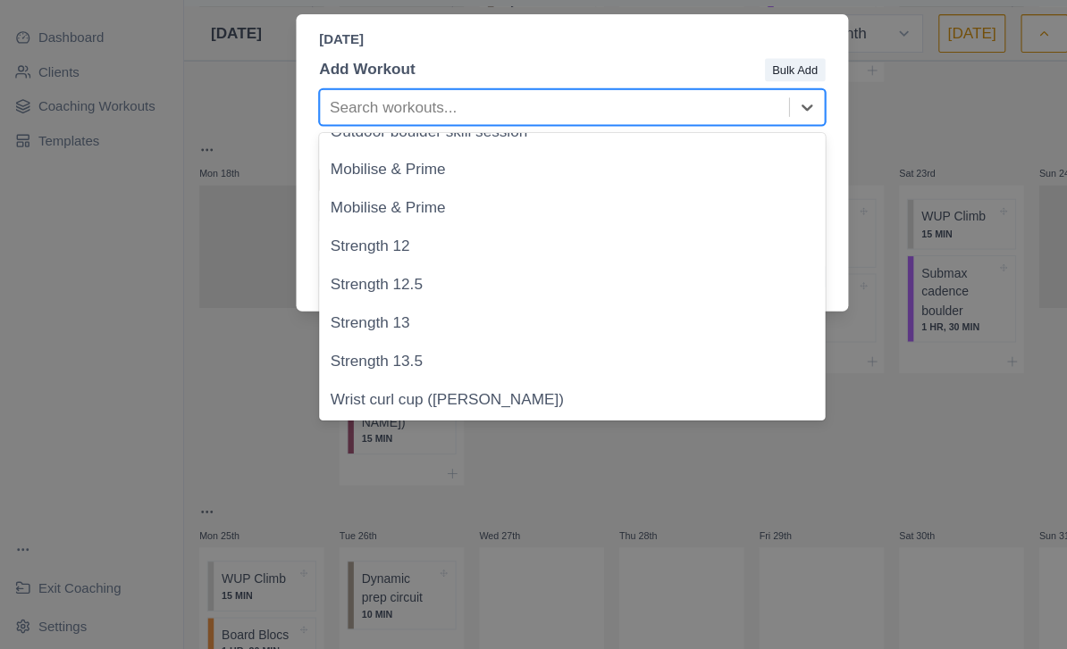
scroll to position [226, 0]
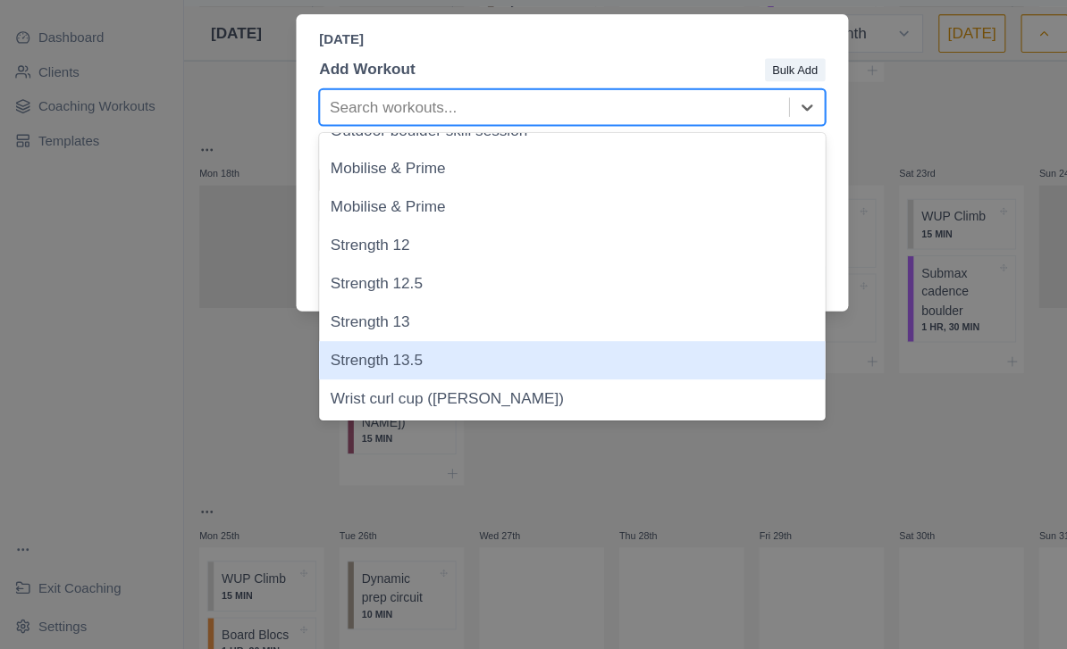
click at [425, 362] on div "Strength 13.5" at bounding box center [533, 380] width 472 height 36
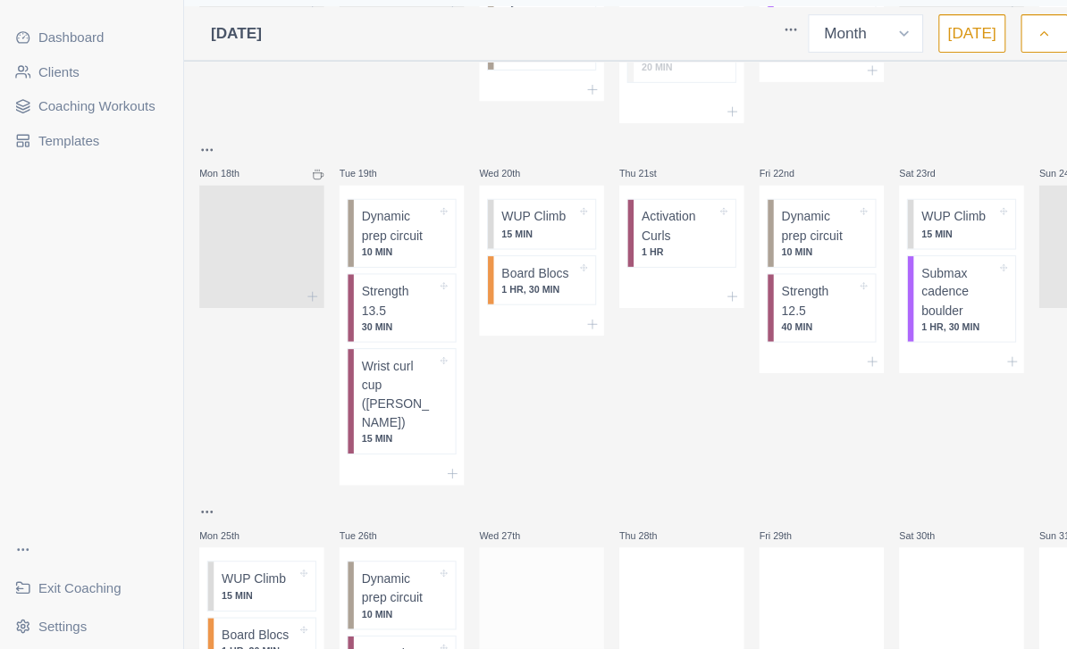
click at [509, 569] on div at bounding box center [505, 608] width 116 height 79
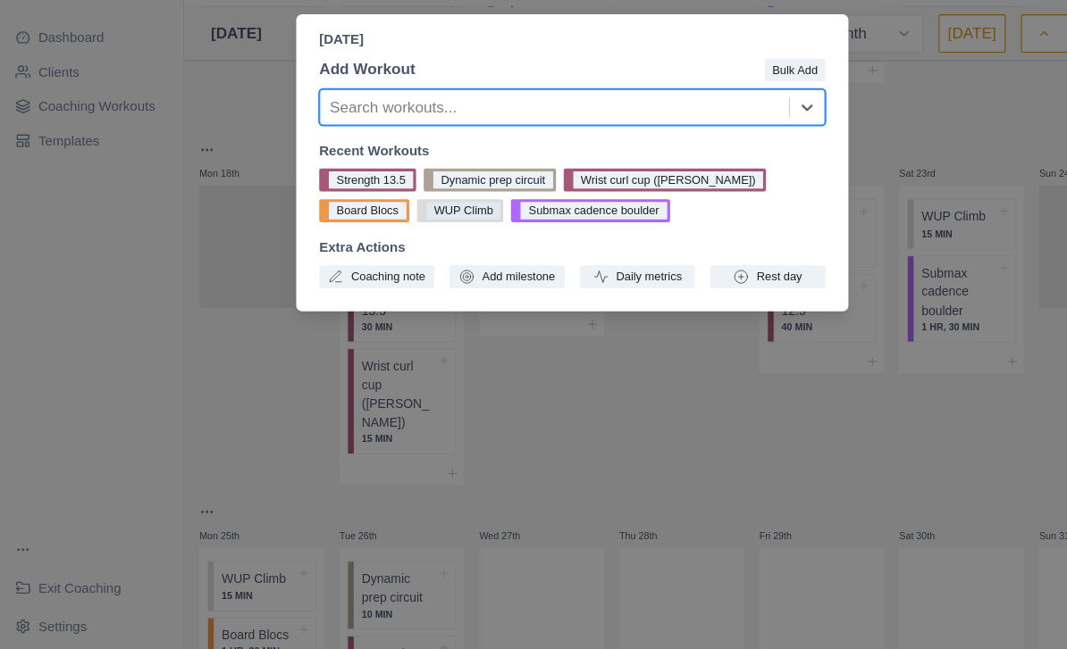
click at [389, 230] on button "WUP Climb" at bounding box center [429, 240] width 81 height 21
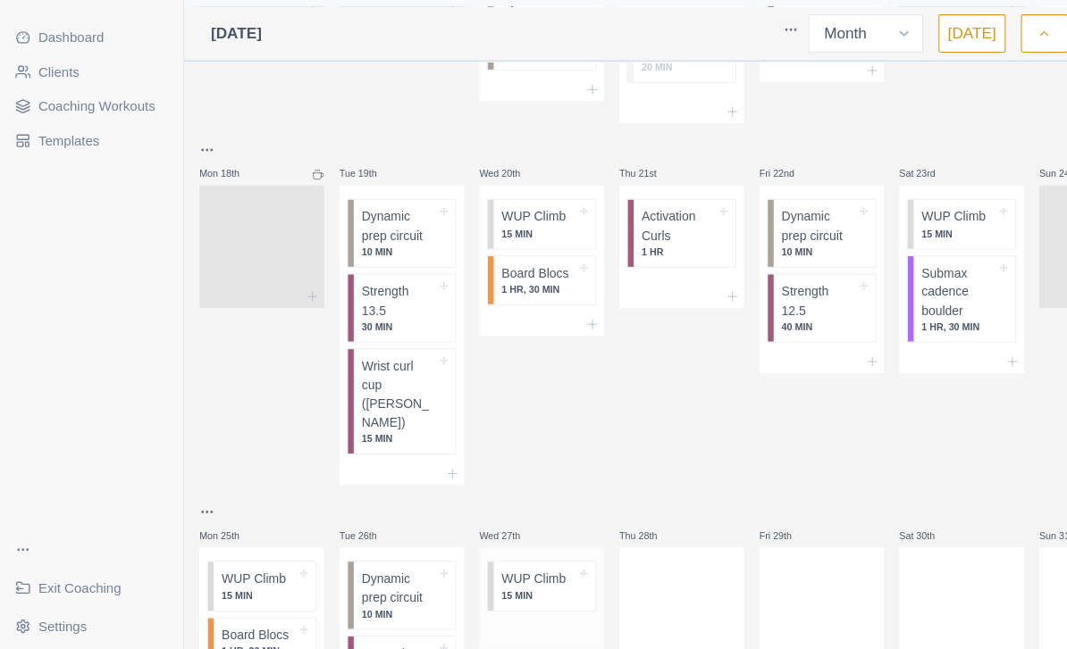
click at [506, 622] on div at bounding box center [505, 635] width 116 height 27
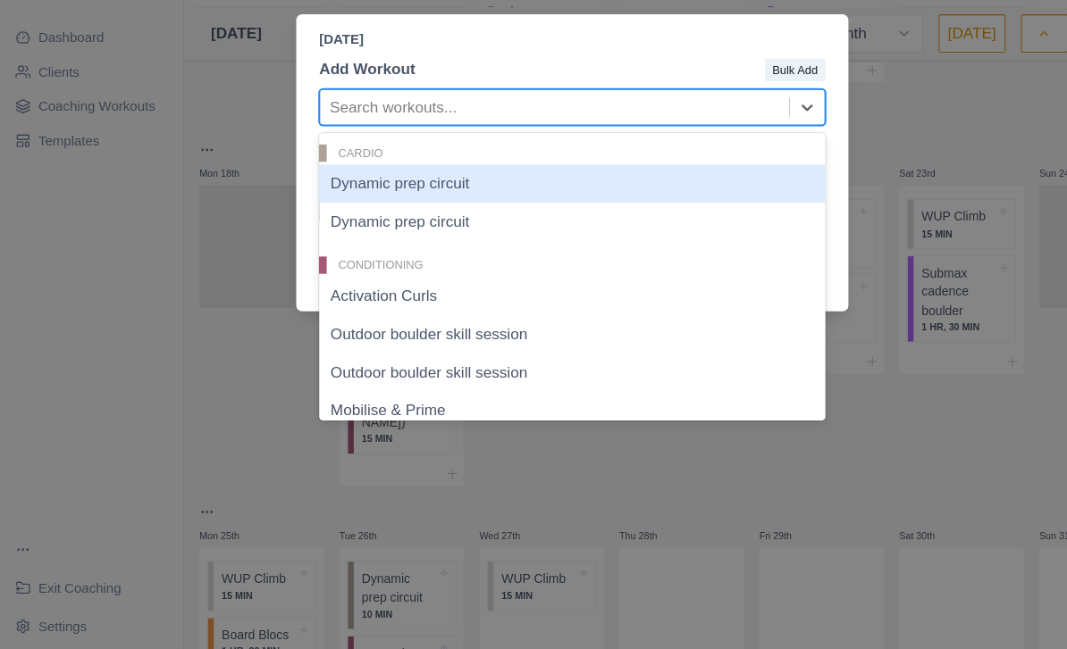
scroll to position [0, 0]
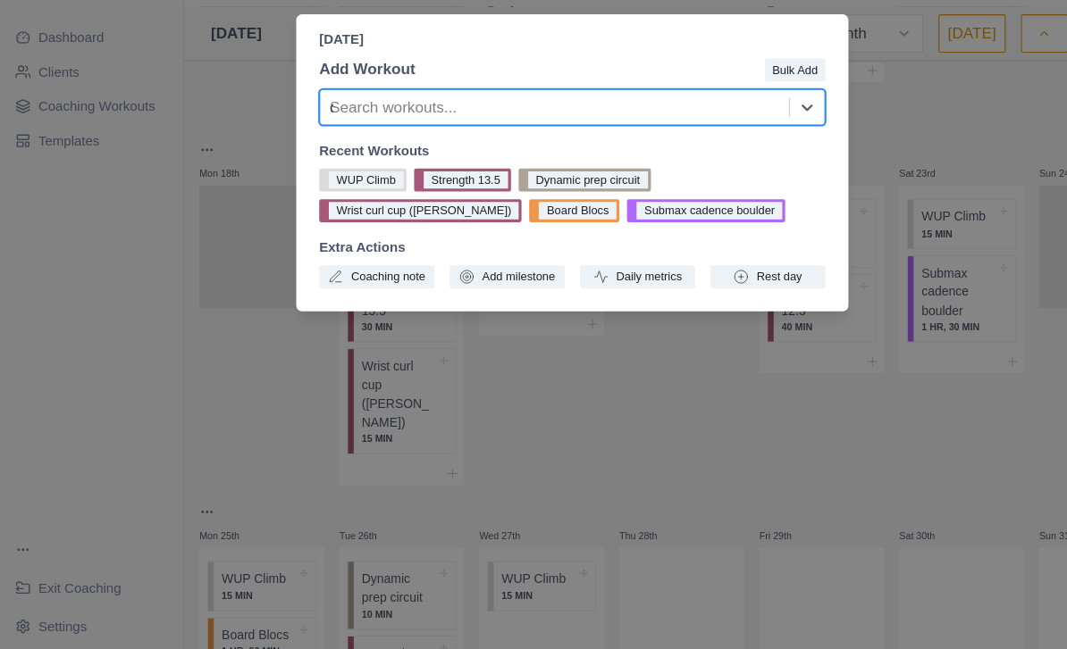
type input "cr"
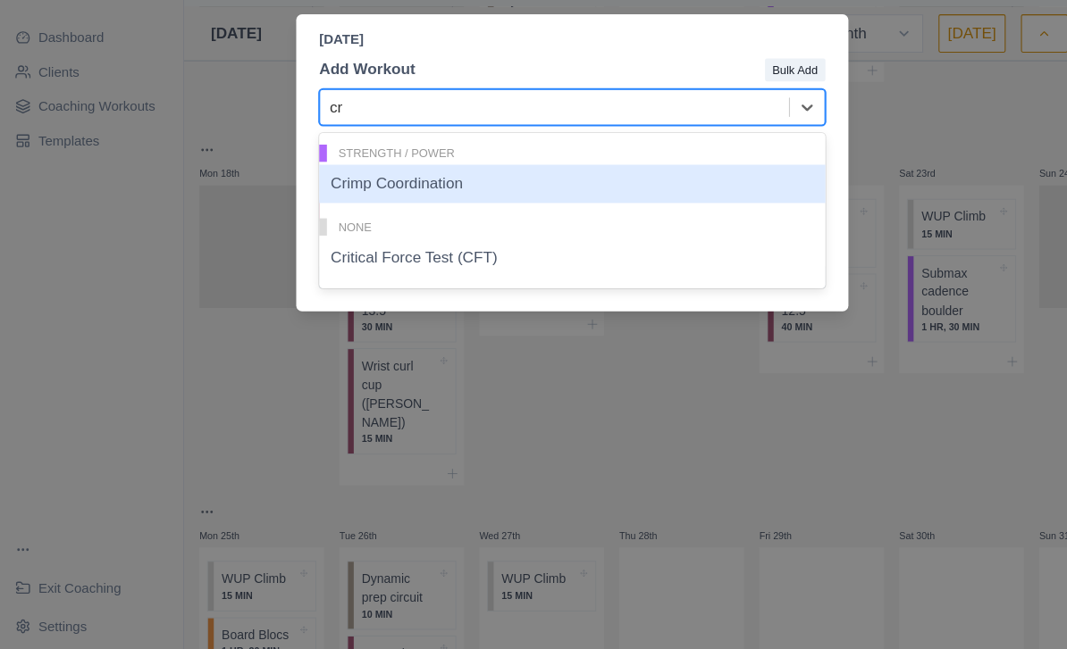
click at [551, 197] on div "Crimp Coordination" at bounding box center [533, 215] width 472 height 36
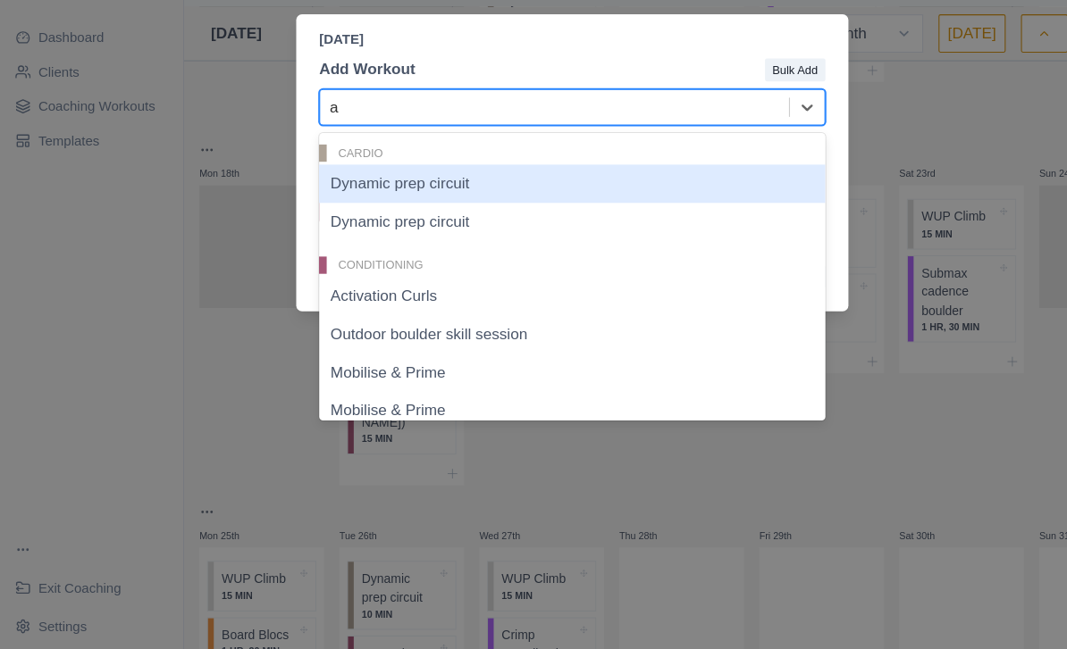
type input "ac"
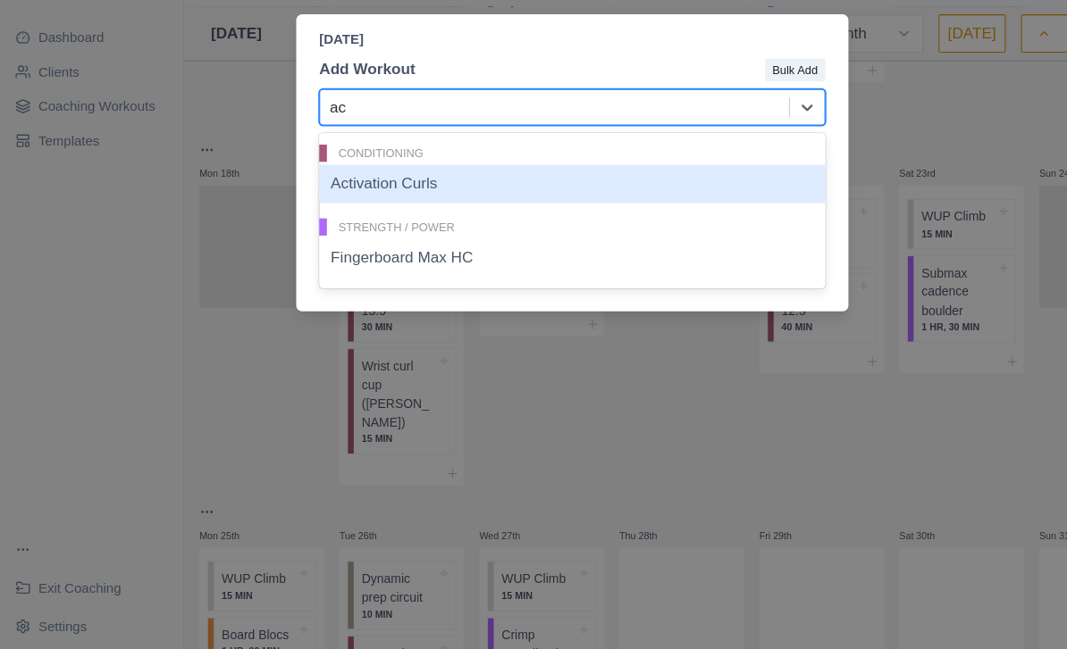
click at [527, 197] on div "Activation Curls" at bounding box center [533, 215] width 472 height 36
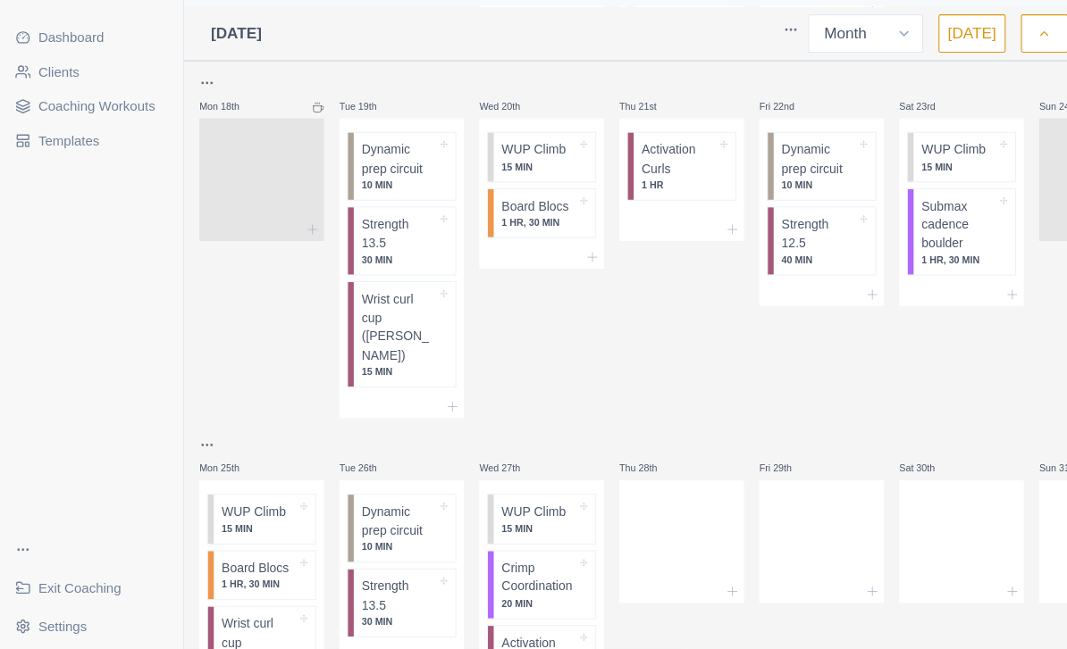
scroll to position [842, 0]
click at [624, 505] on div at bounding box center [635, 544] width 116 height 79
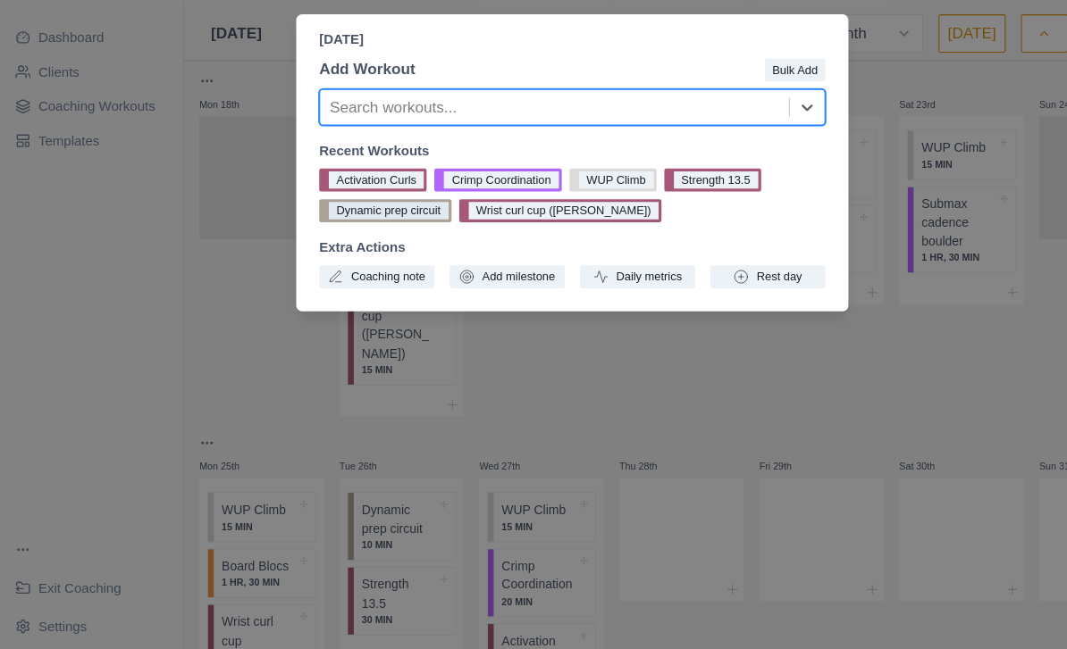
click at [355, 230] on button "Dynamic prep circuit" at bounding box center [358, 240] width 123 height 21
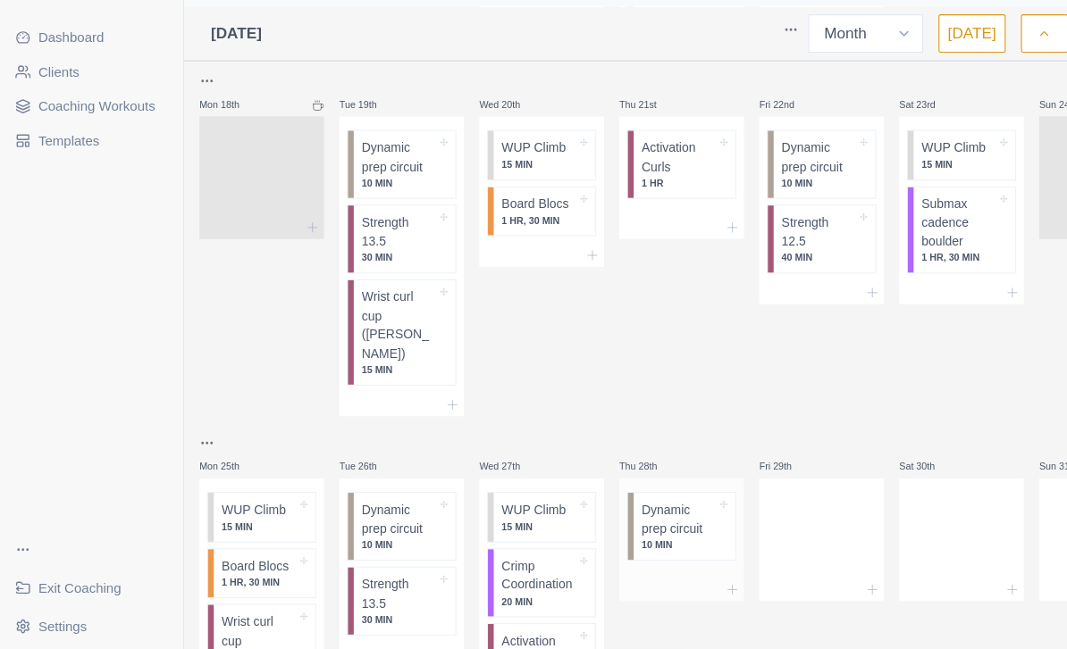
click at [630, 583] on div at bounding box center [635, 593] width 116 height 21
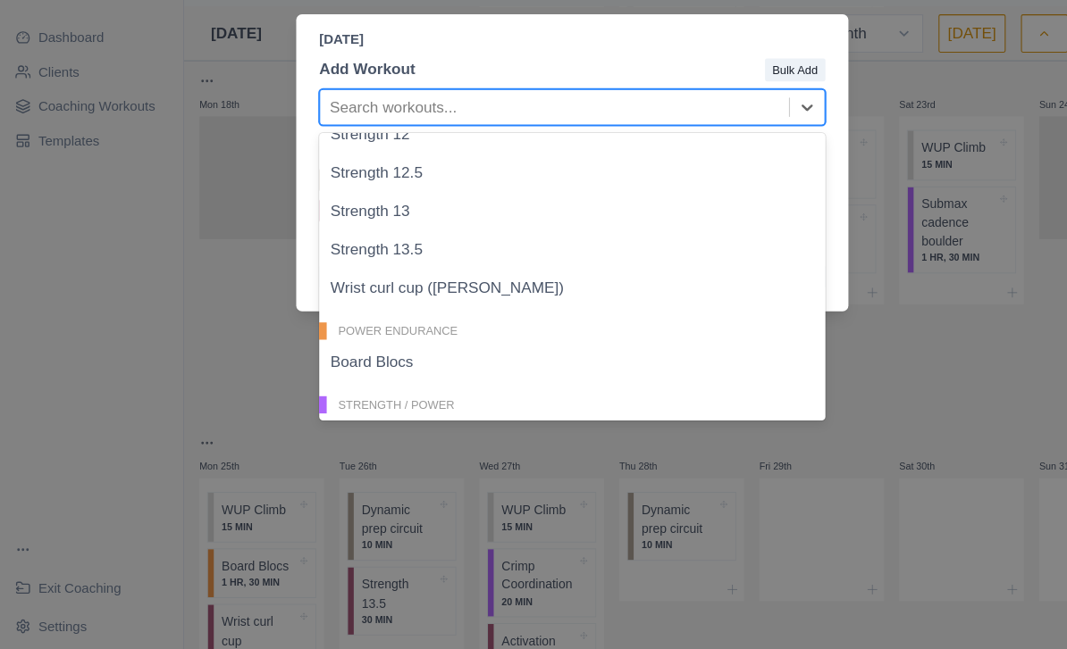
scroll to position [304, 0]
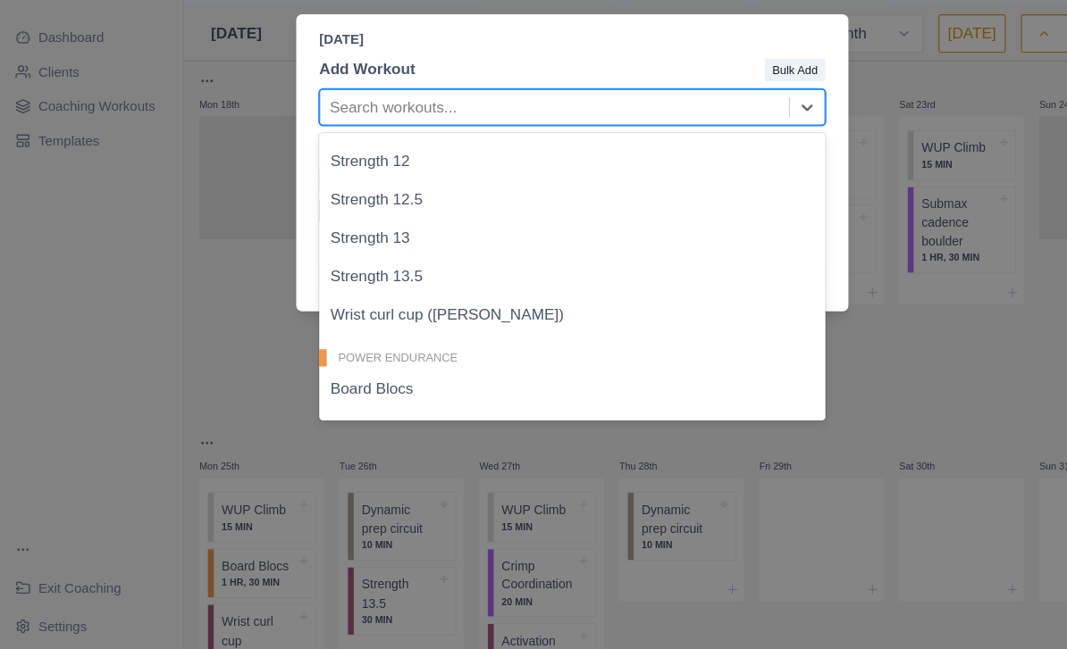
click at [561, 213] on div "Strength 12.5" at bounding box center [533, 231] width 472 height 36
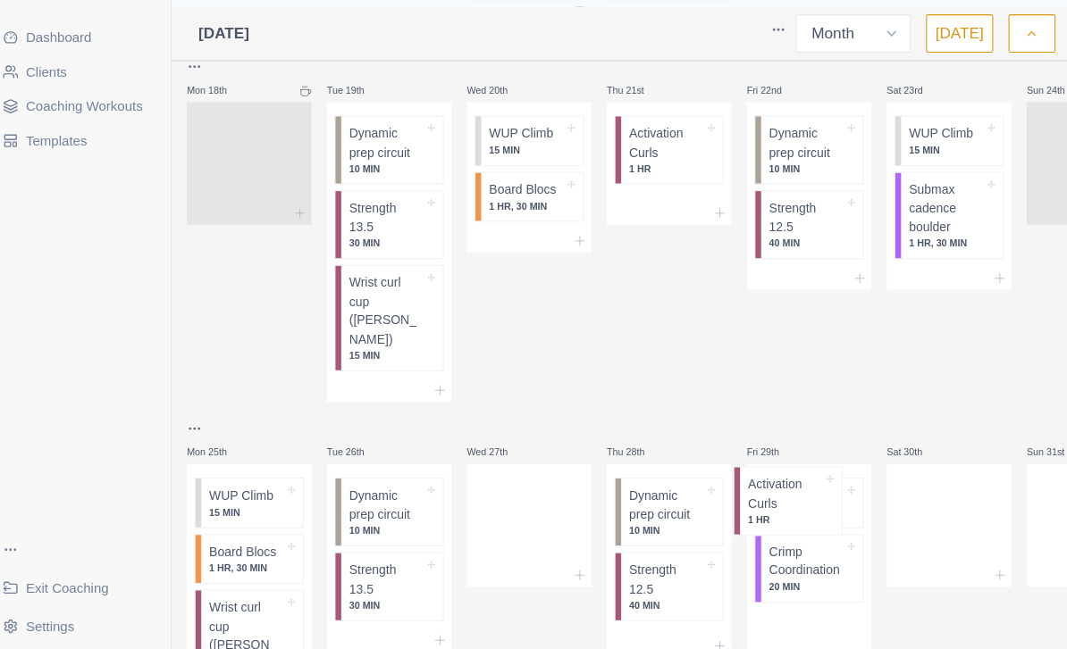
scroll to position [864, 0]
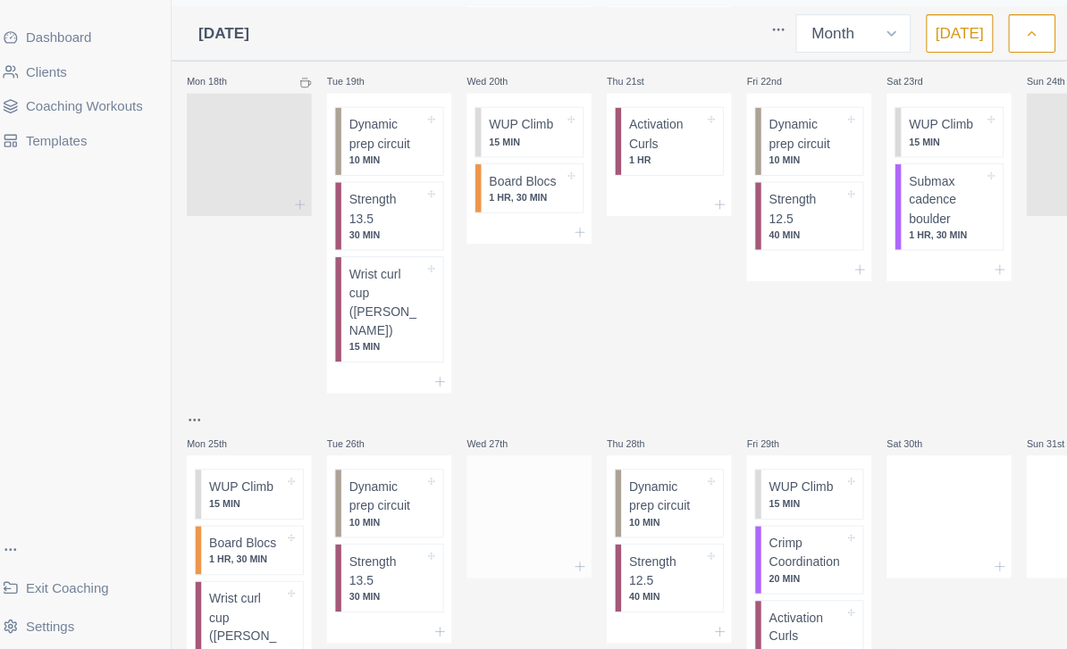
click at [495, 483] on div at bounding box center [505, 522] width 116 height 79
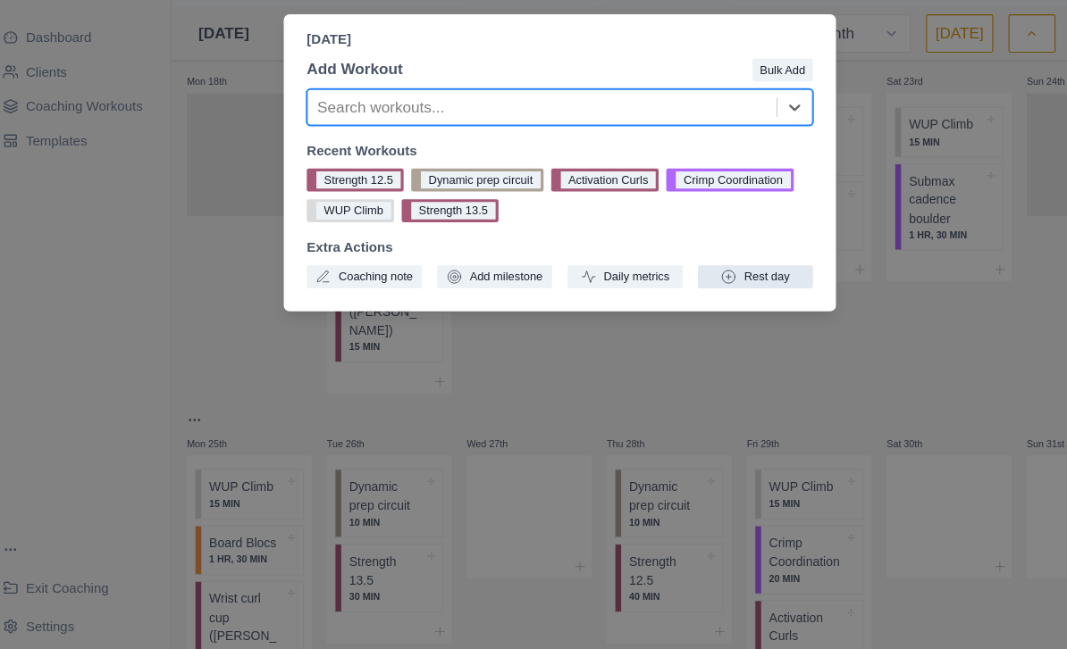
click at [716, 291] on button "Rest day" at bounding box center [715, 301] width 107 height 21
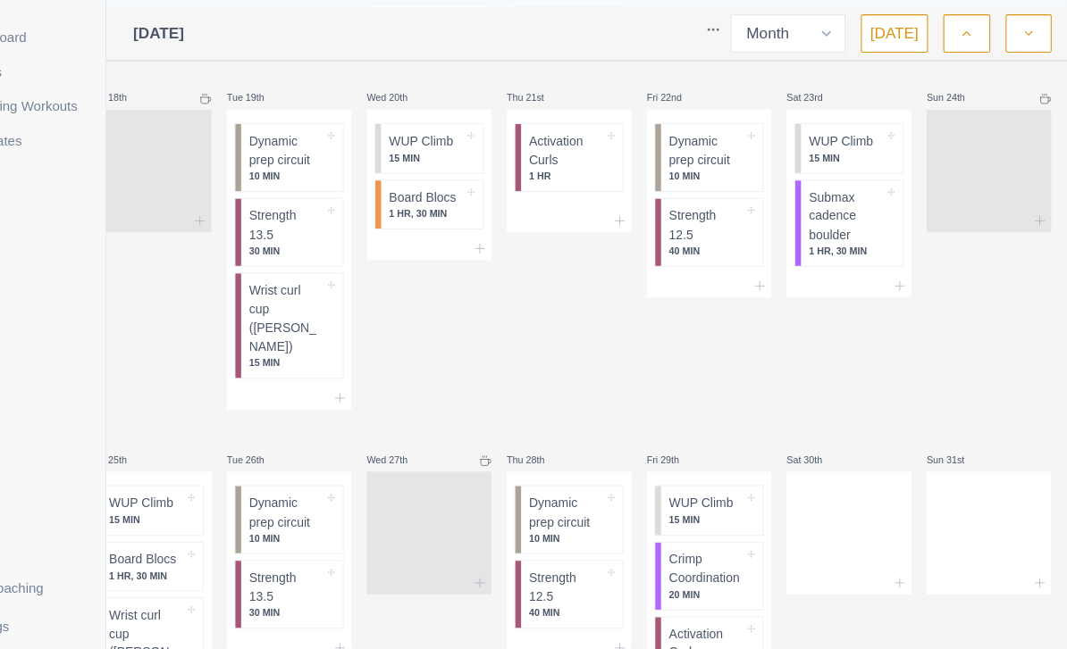
scroll to position [850, 0]
click at [818, 498] on div at bounding box center [864, 537] width 116 height 79
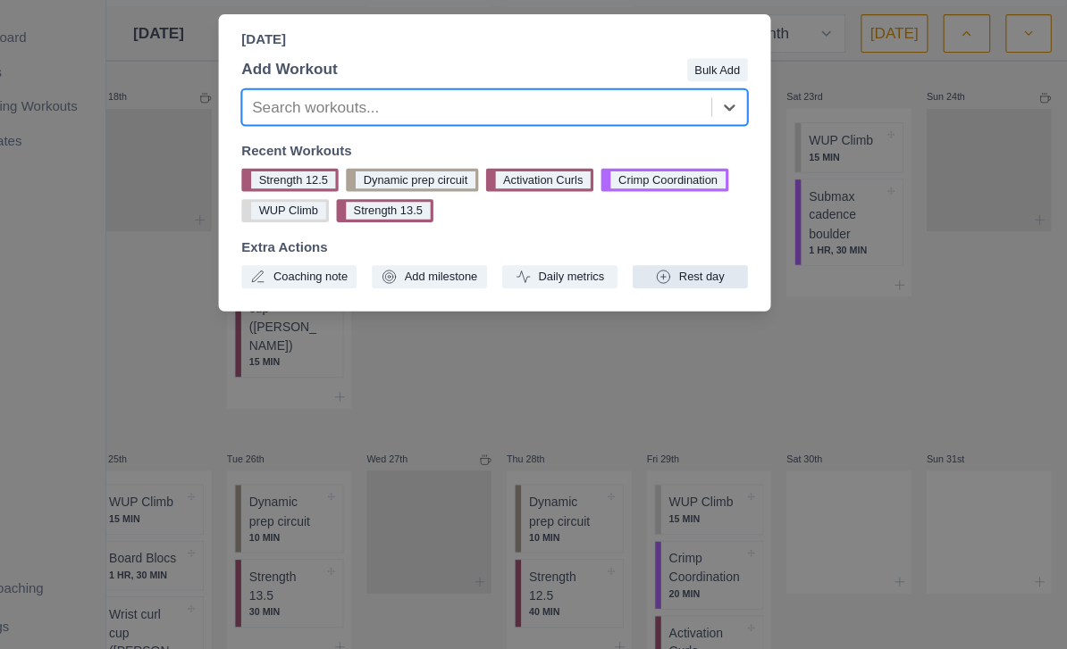
click at [669, 291] on button "Rest day" at bounding box center [715, 301] width 107 height 21
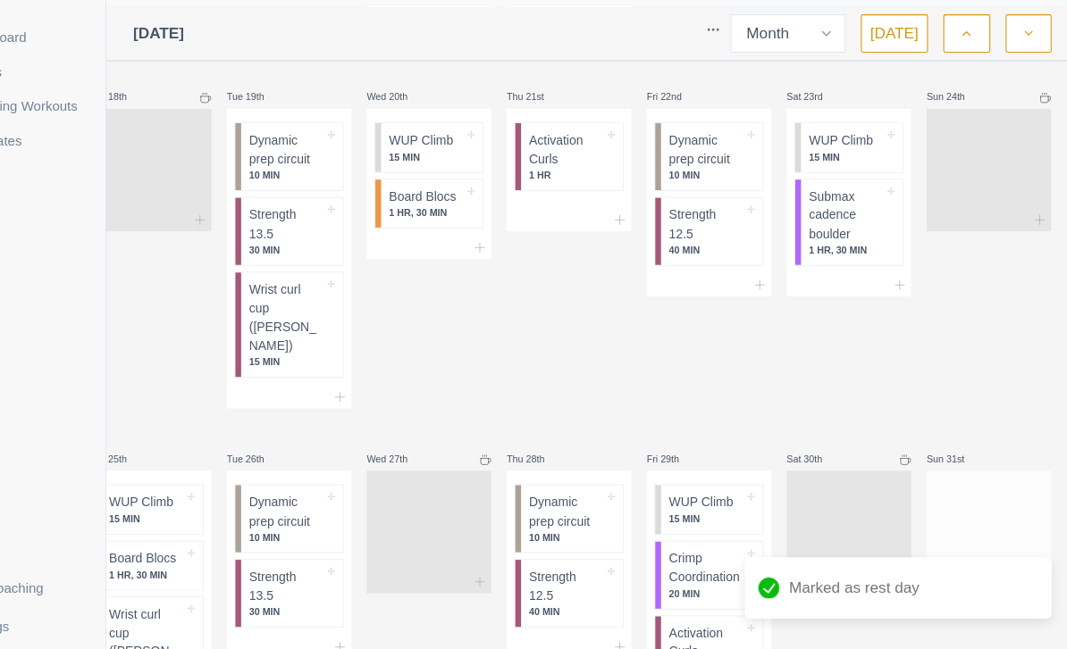
click at [937, 498] on div at bounding box center [994, 537] width 116 height 79
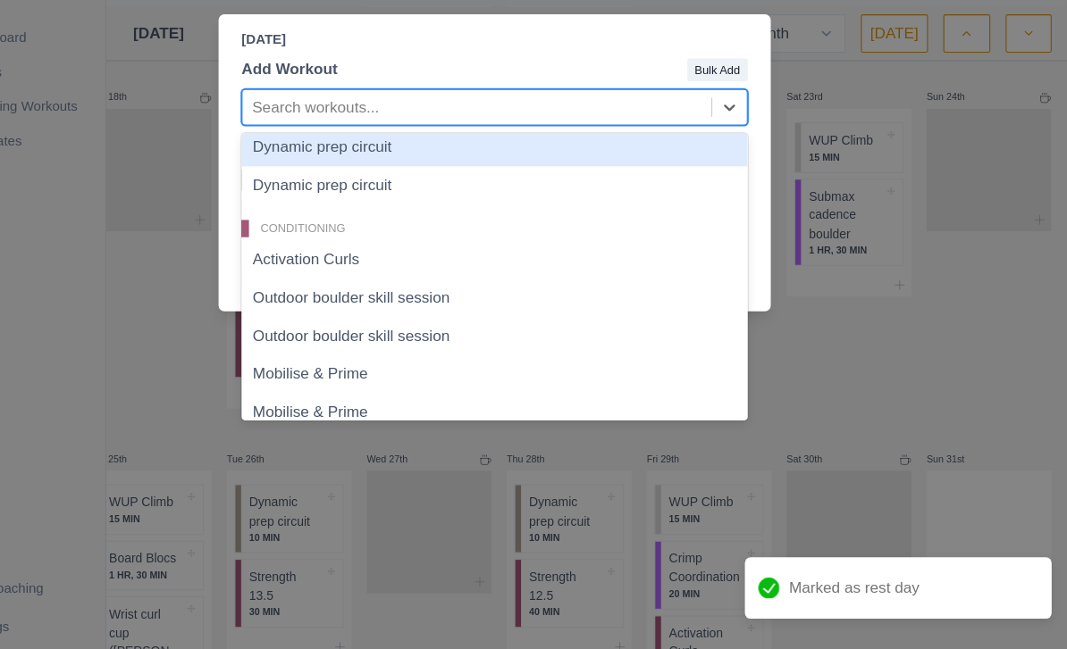
scroll to position [87, 0]
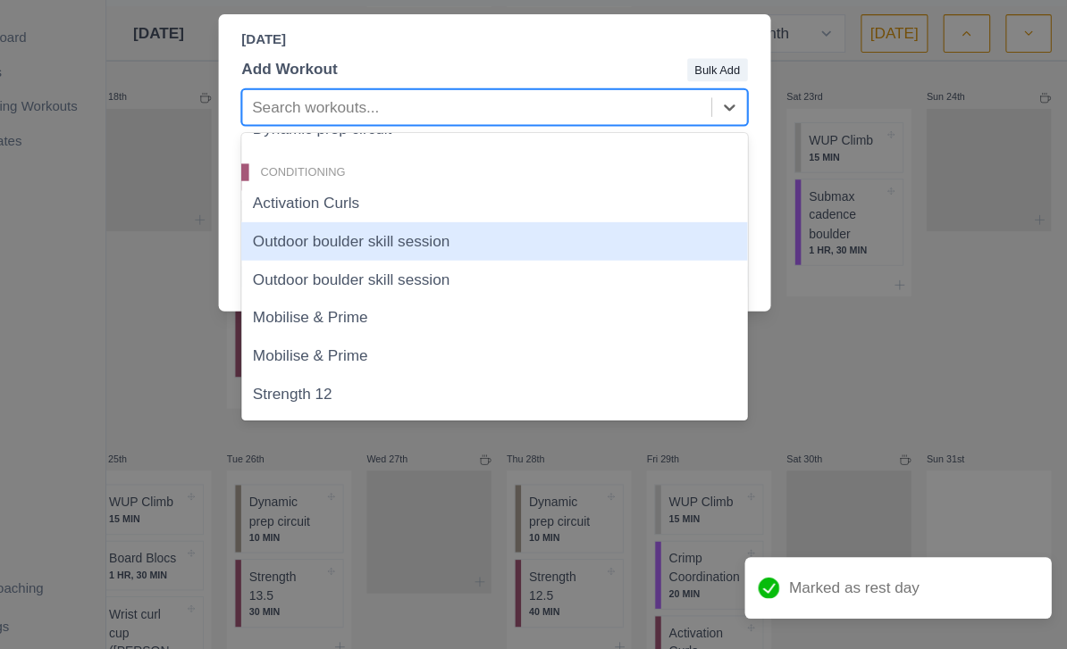
click at [464, 251] on div "Outdoor boulder skill session" at bounding box center [533, 269] width 472 height 36
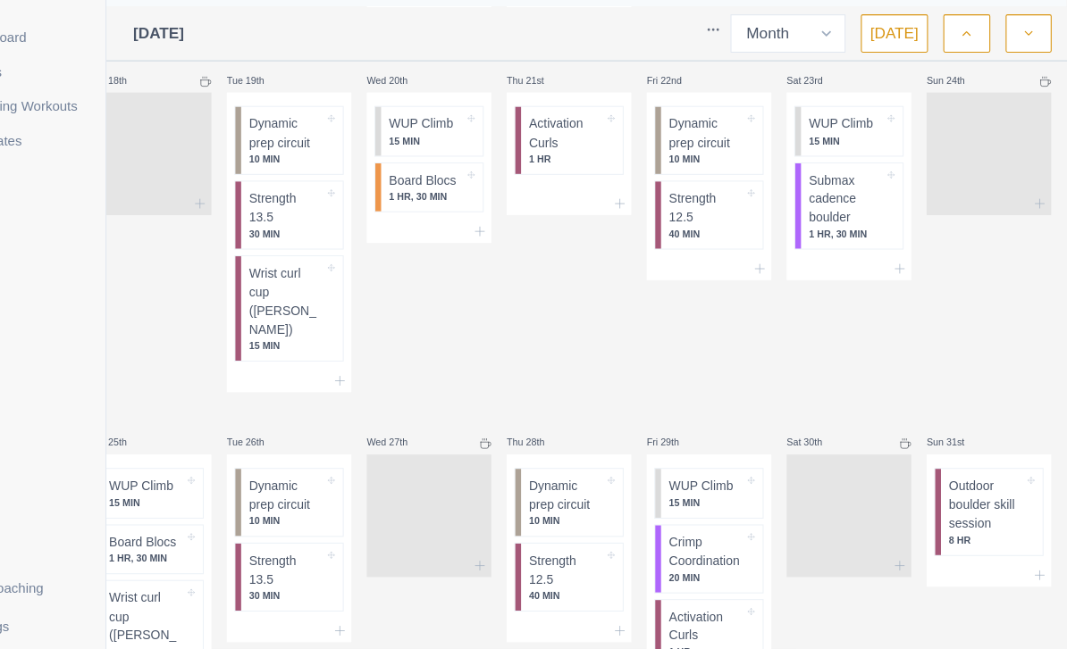
scroll to position [864, 0]
click at [1025, 66] on icon "button" at bounding box center [1031, 75] width 13 height 18
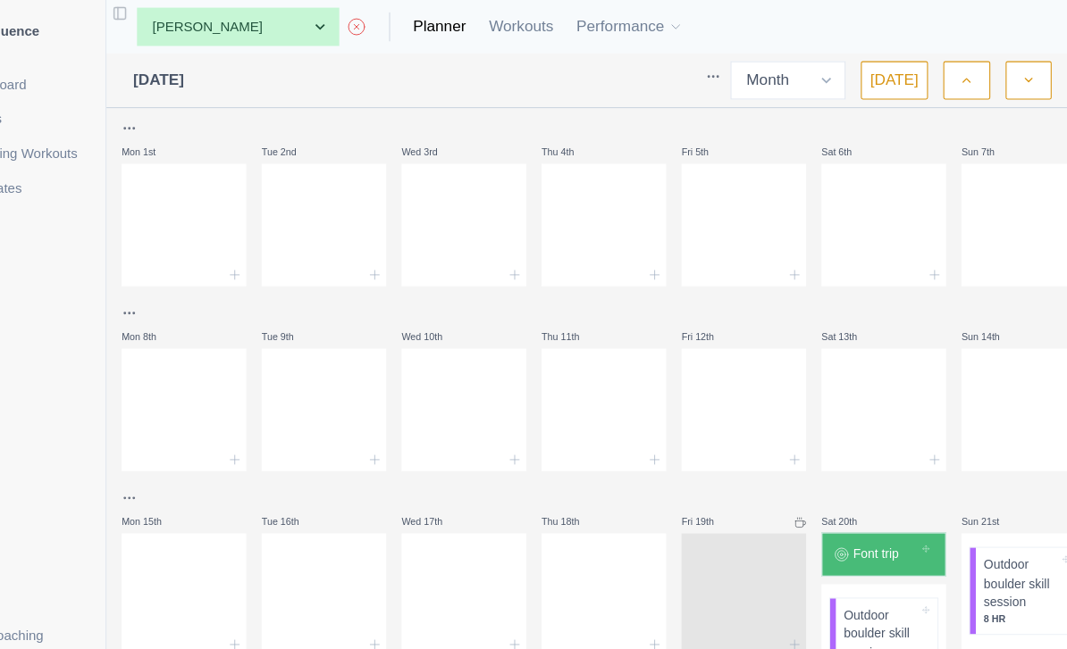
scroll to position [0, 0]
click at [951, 82] on button "button" at bounding box center [972, 75] width 43 height 36
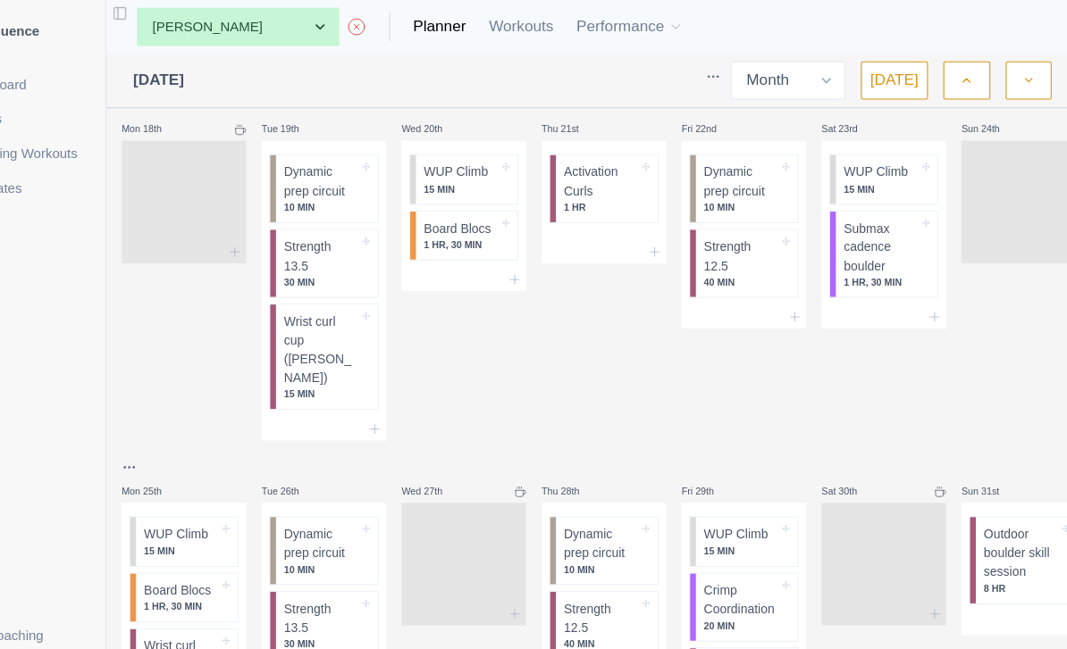
click at [1009, 92] on button "button" at bounding box center [1030, 75] width 43 height 36
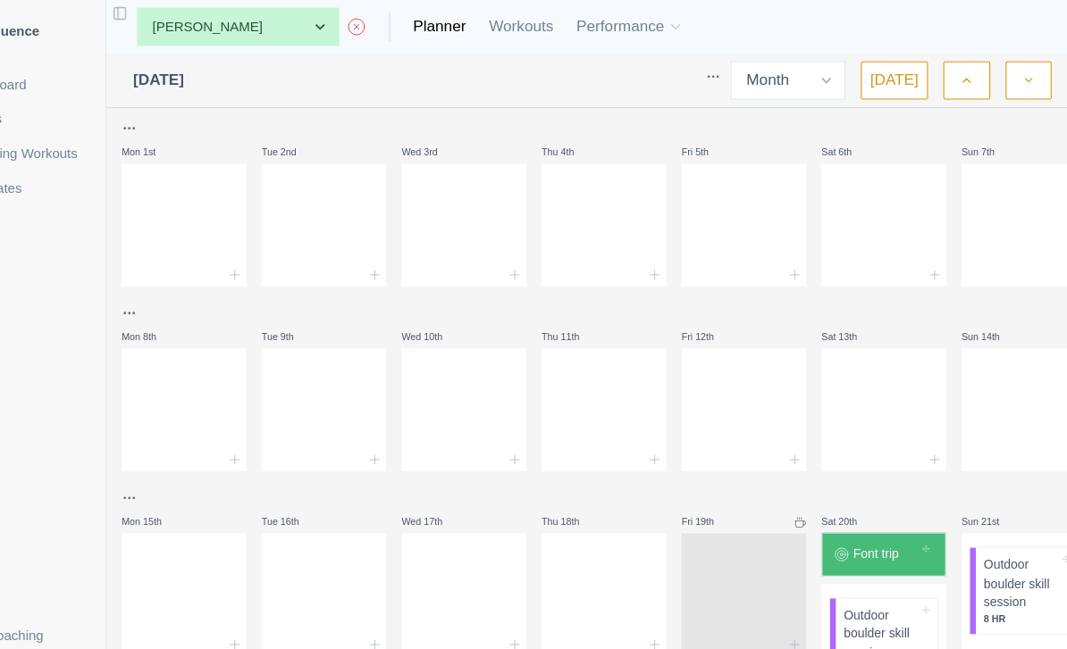
click at [967, 66] on icon "button" at bounding box center [973, 75] width 13 height 18
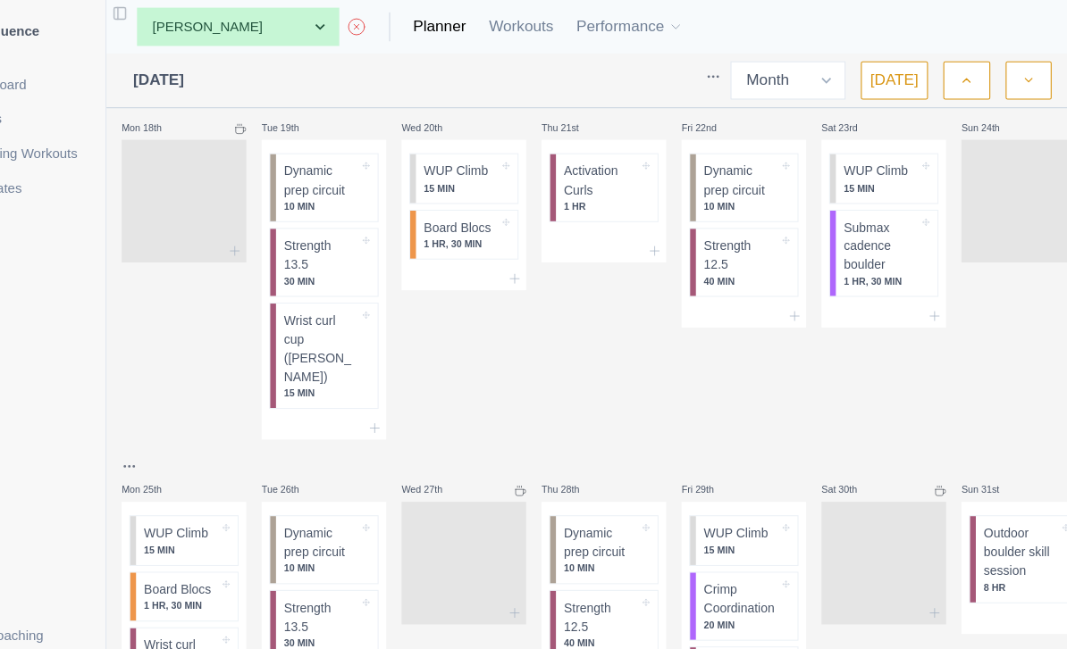
scroll to position [864, 0]
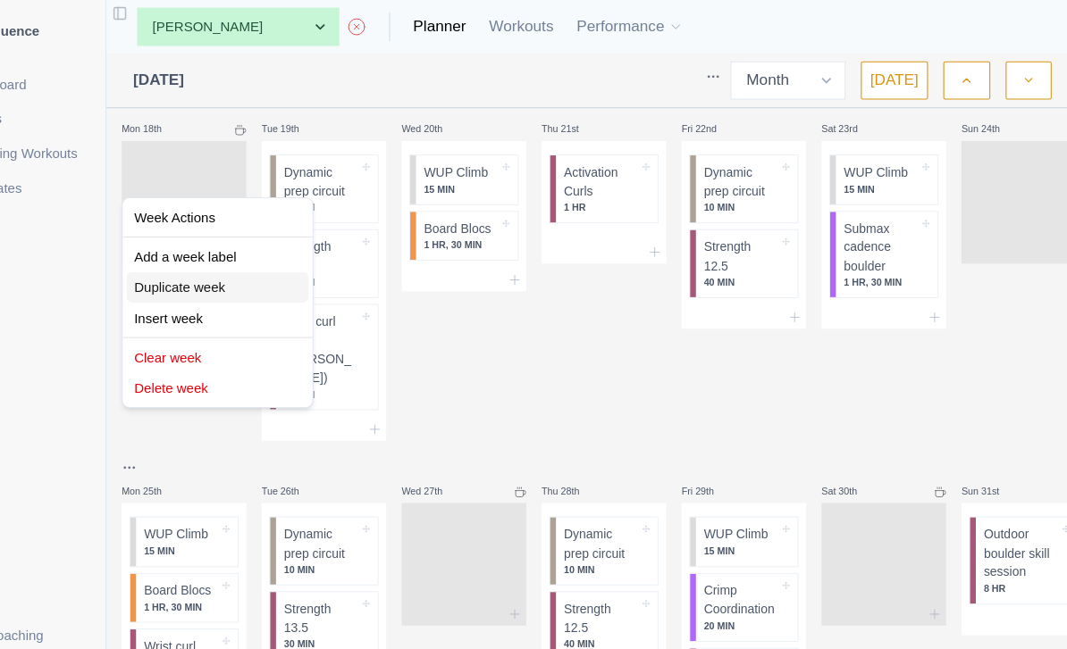
click at [219, 269] on div "Duplicate week" at bounding box center [275, 268] width 170 height 29
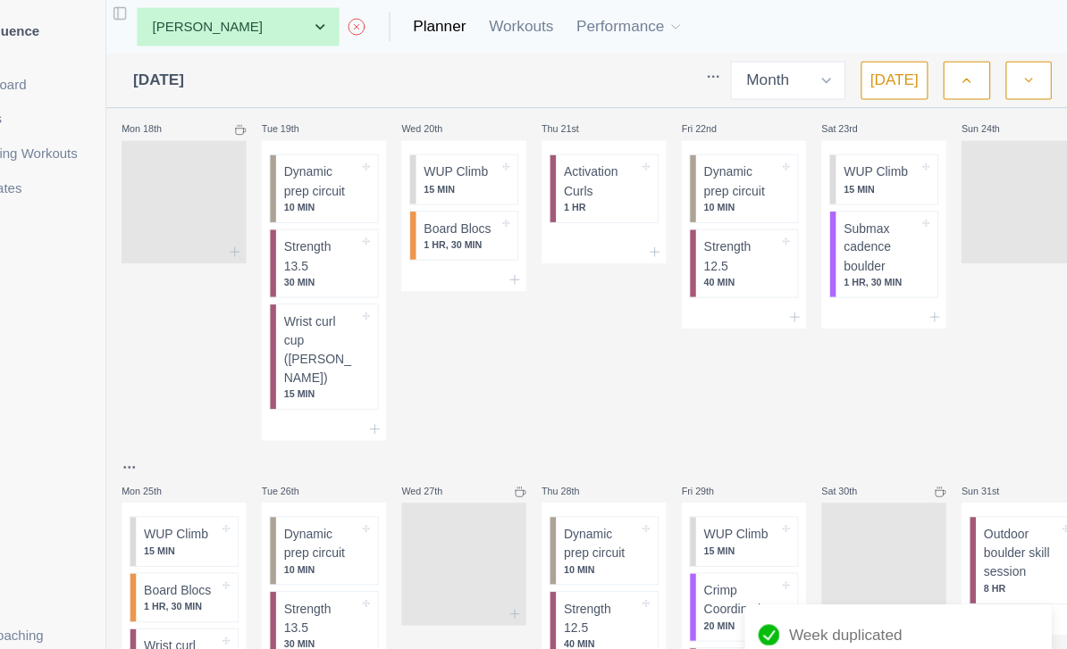
click at [1009, 80] on button "button" at bounding box center [1030, 75] width 43 height 36
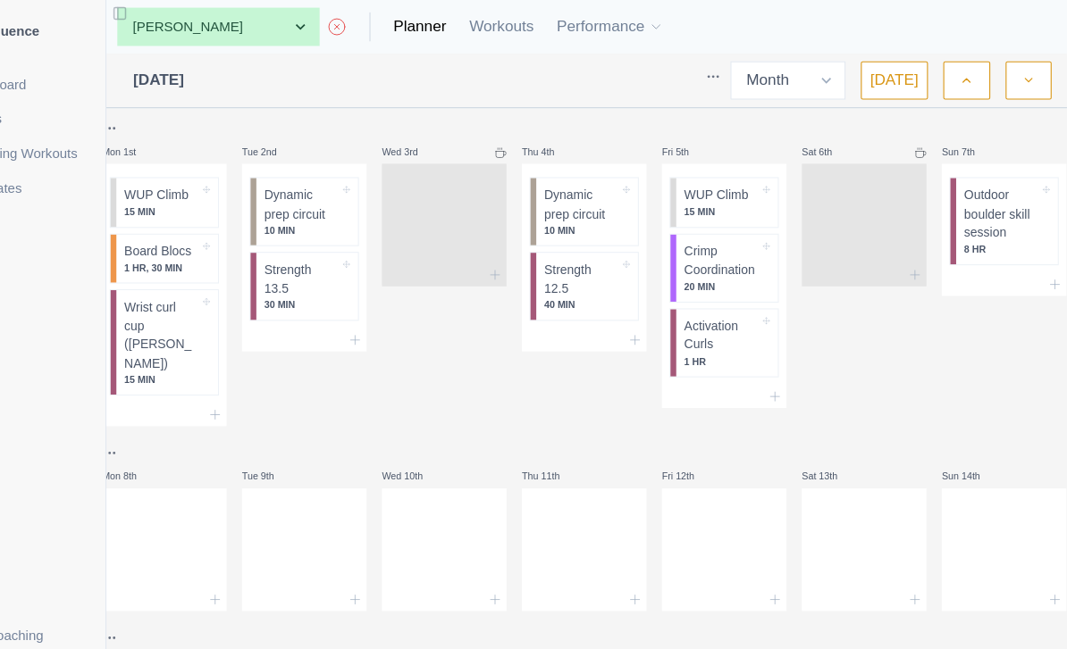
scroll to position [0, 32]
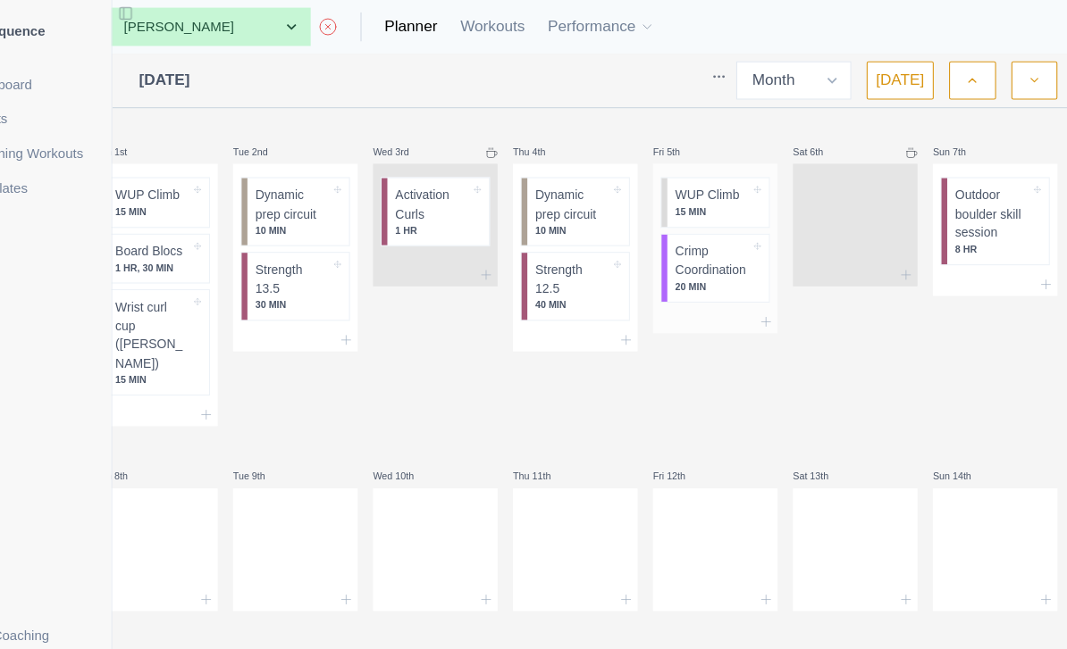
click at [675, 296] on div at bounding box center [733, 299] width 116 height 21
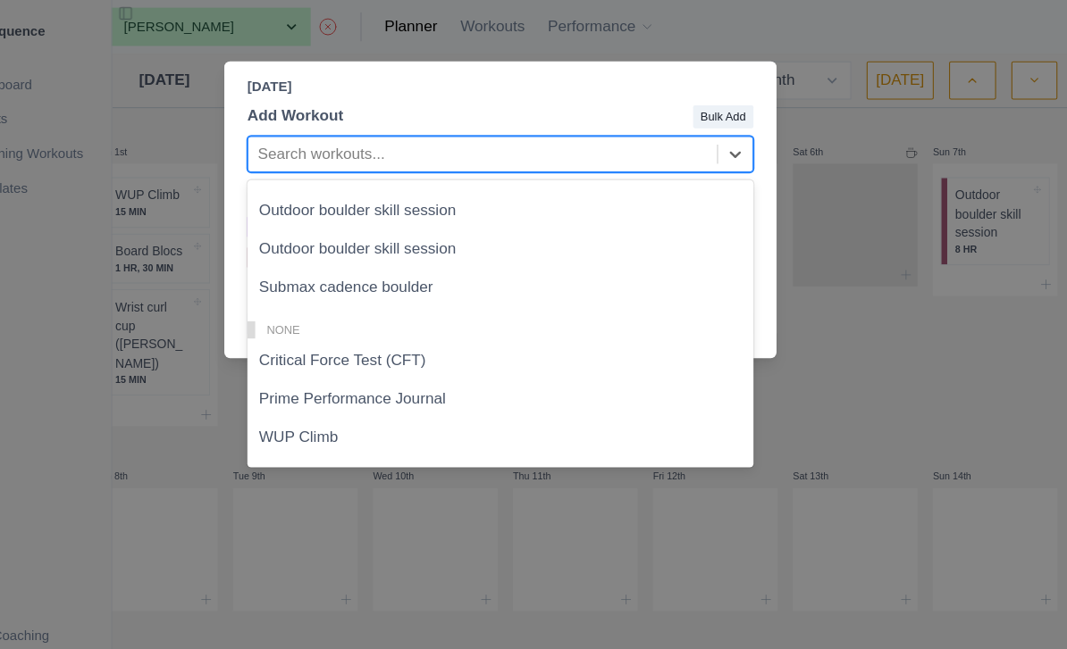
scroll to position [726, 0]
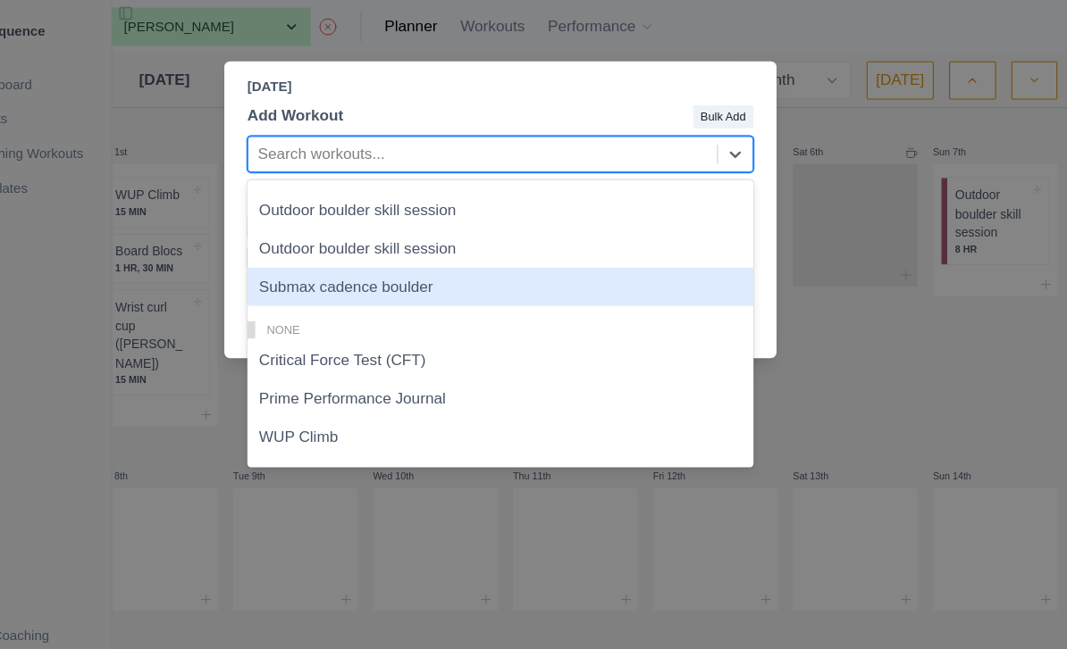
click at [546, 264] on div "Submax cadence boulder" at bounding box center [533, 267] width 472 height 36
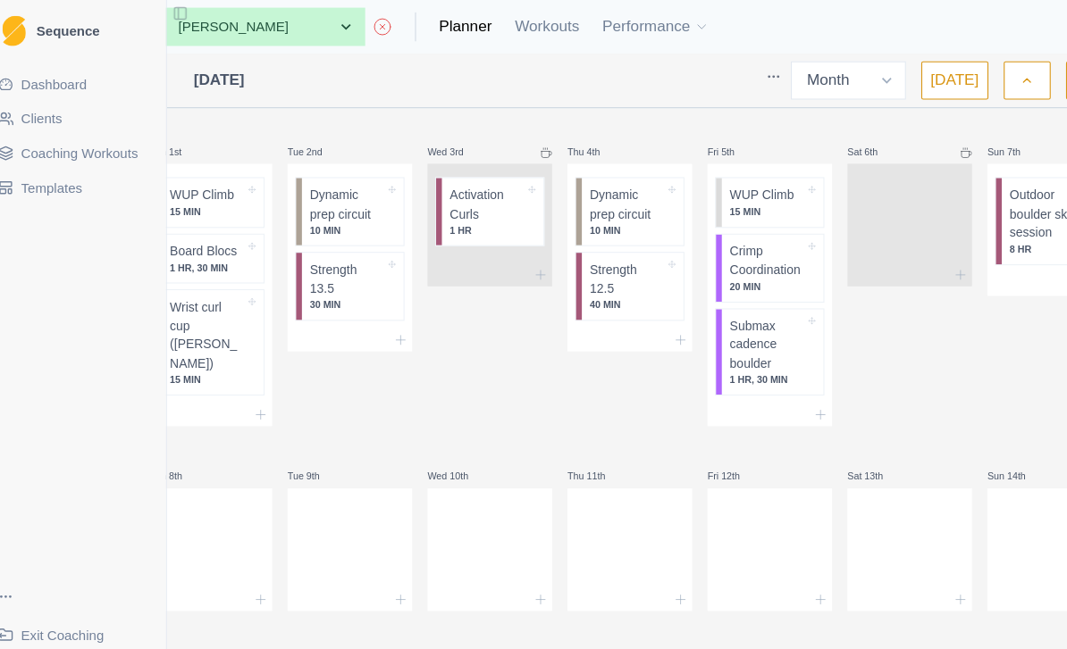
scroll to position [0, 0]
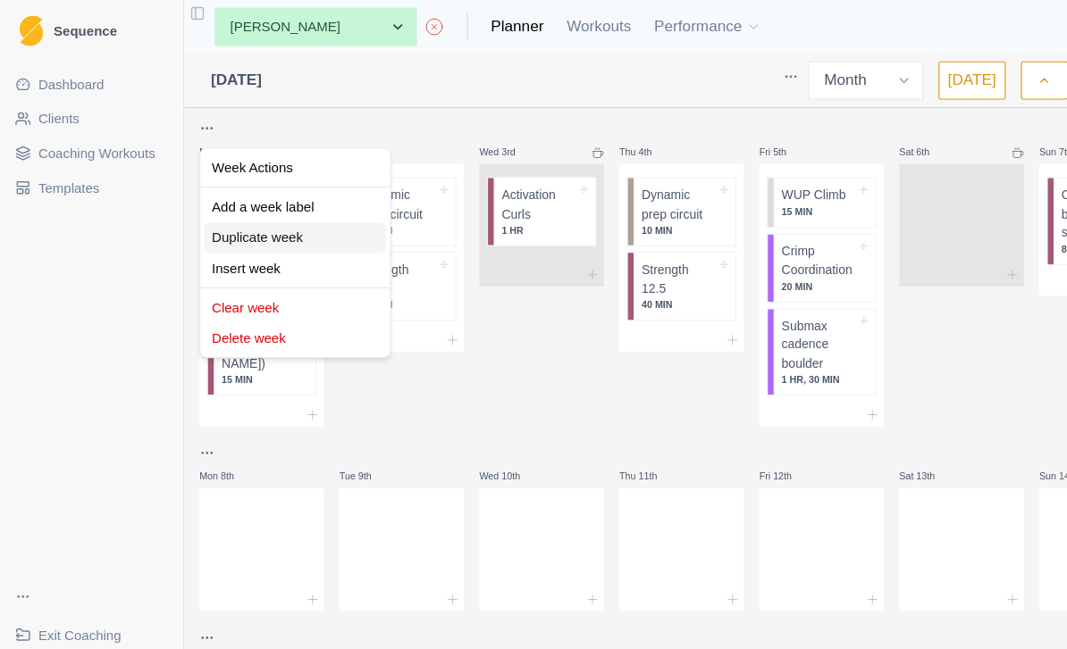
click at [293, 225] on div "Duplicate week" at bounding box center [275, 221] width 170 height 29
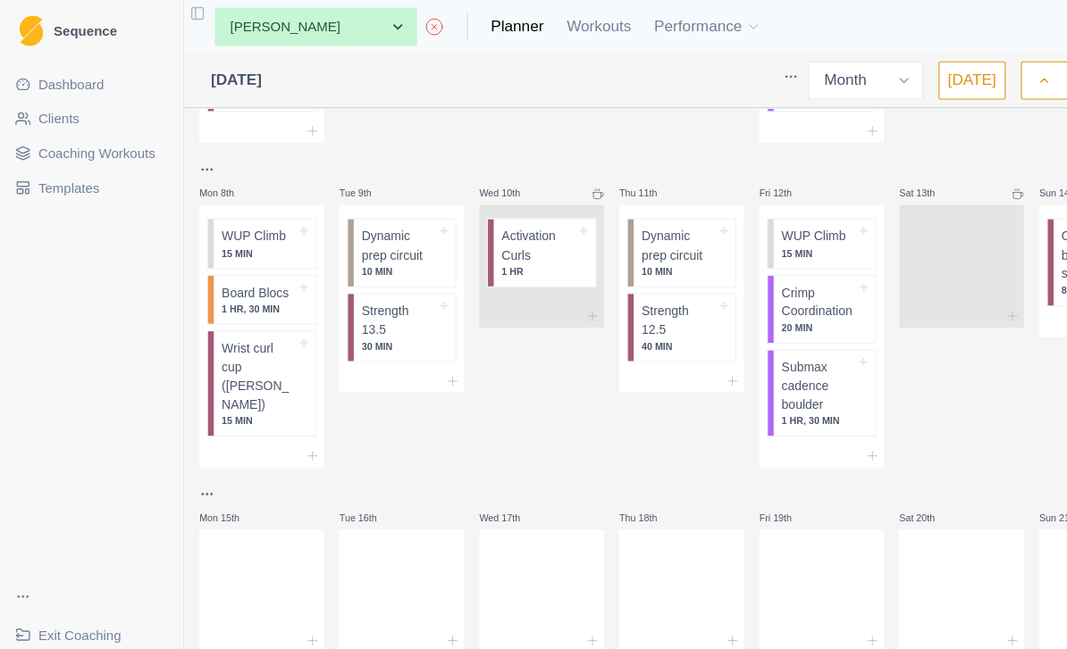
scroll to position [260, 0]
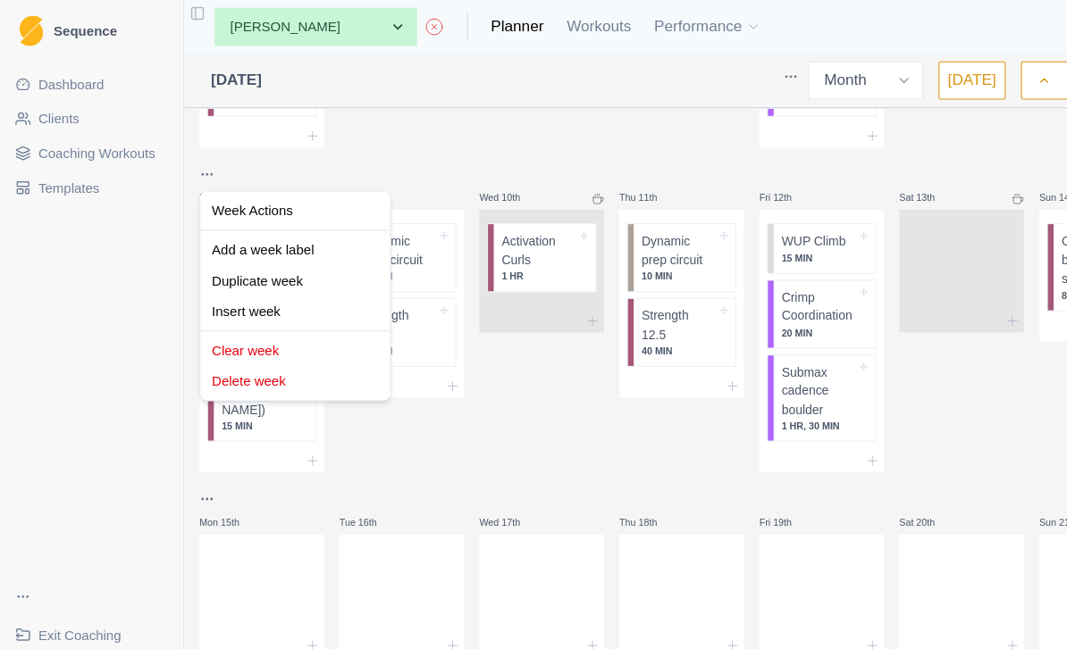
click at [921, 393] on html "Sequence Dashboard Clients Coaching Workouts Templates Exit Coaching Settings T…" at bounding box center [533, 324] width 1067 height 649
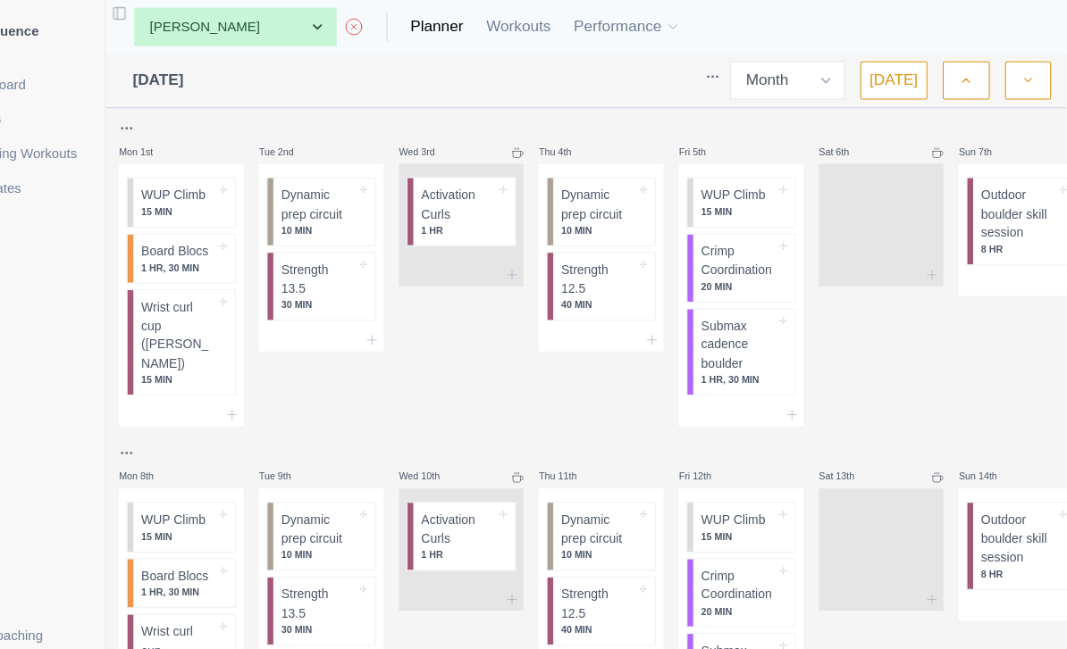
scroll to position [0, 2]
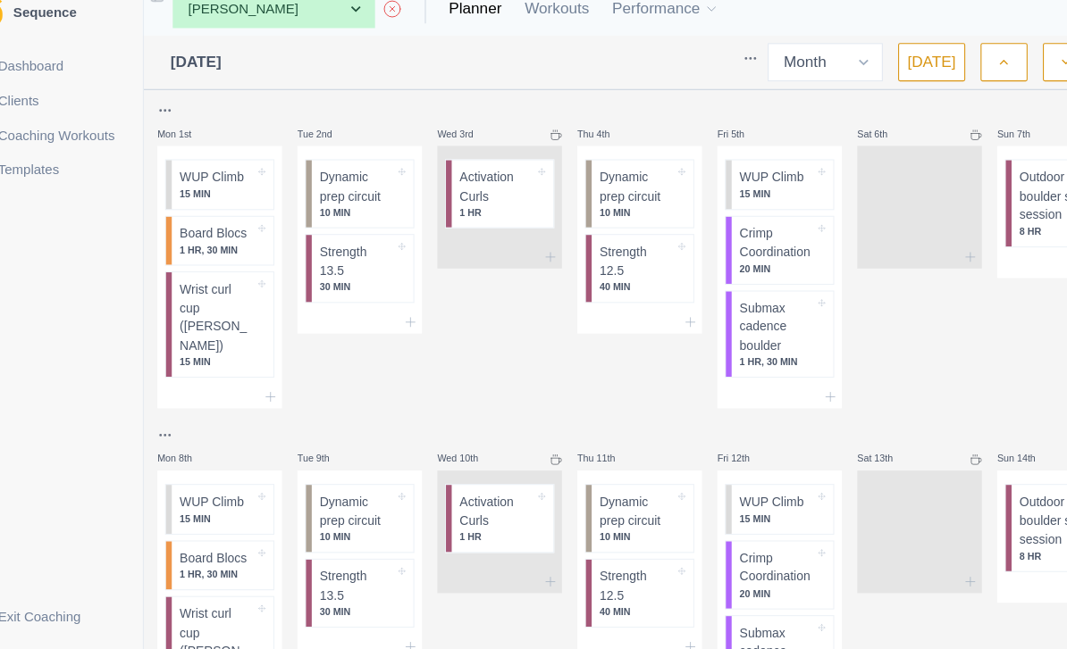
click at [967, 66] on icon "button" at bounding box center [973, 75] width 13 height 18
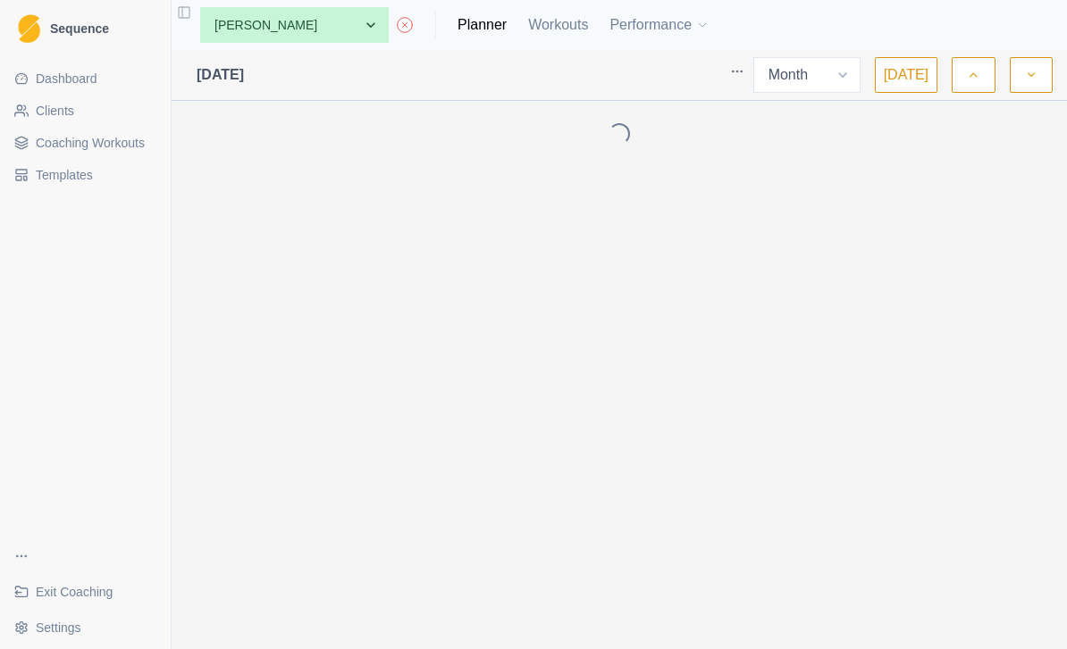
select select "month"
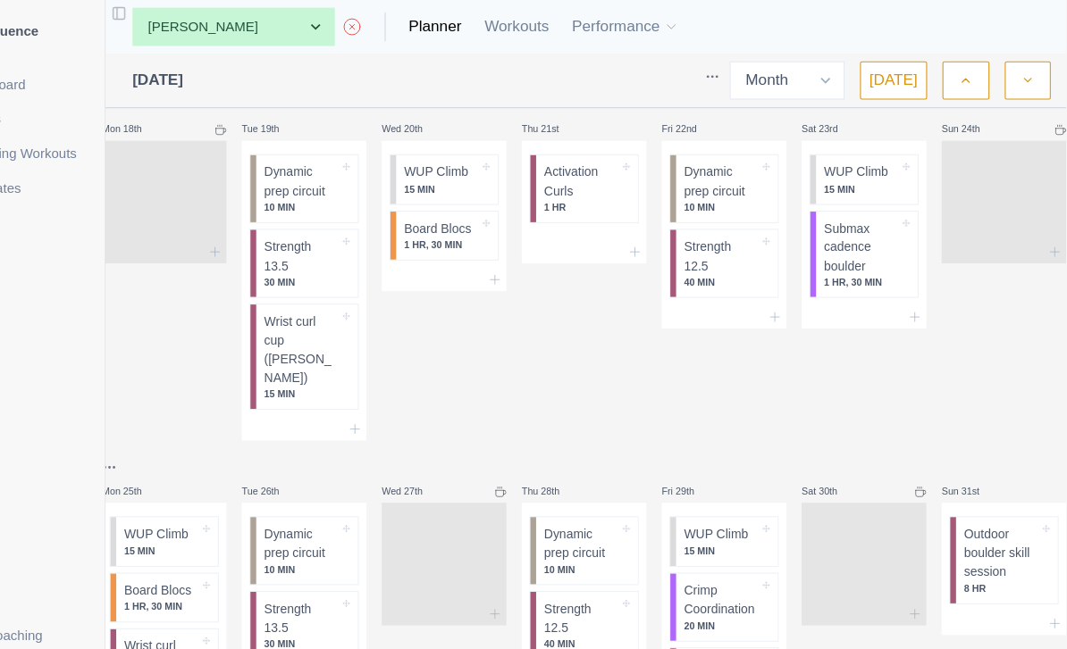
scroll to position [0, 24]
click at [1009, 77] on button "button" at bounding box center [1030, 75] width 43 height 36
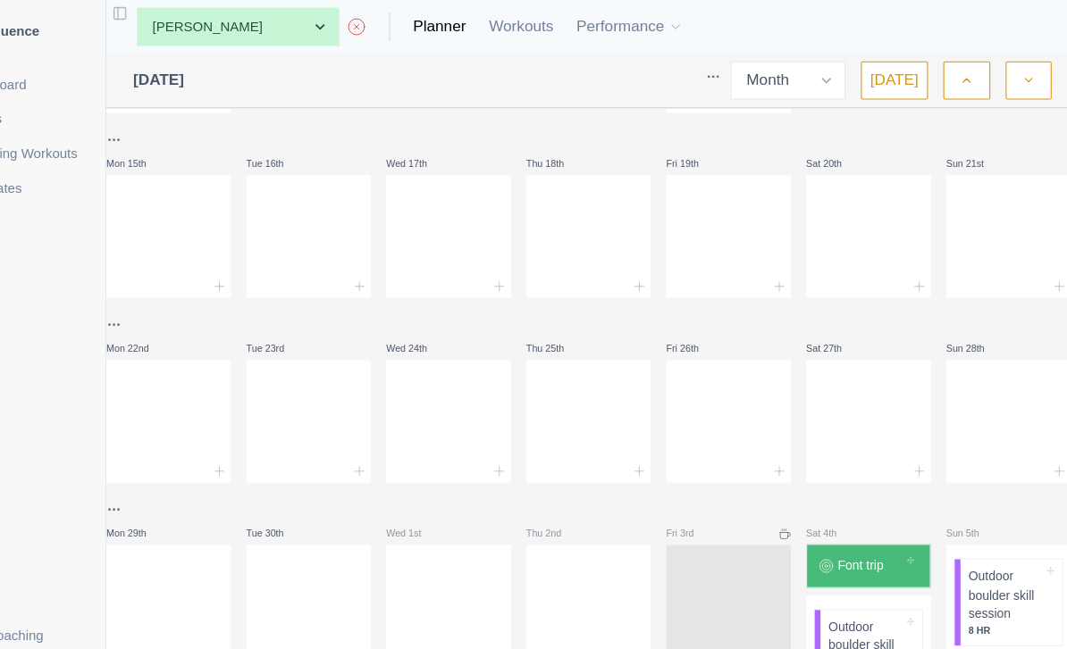
scroll to position [597, 0]
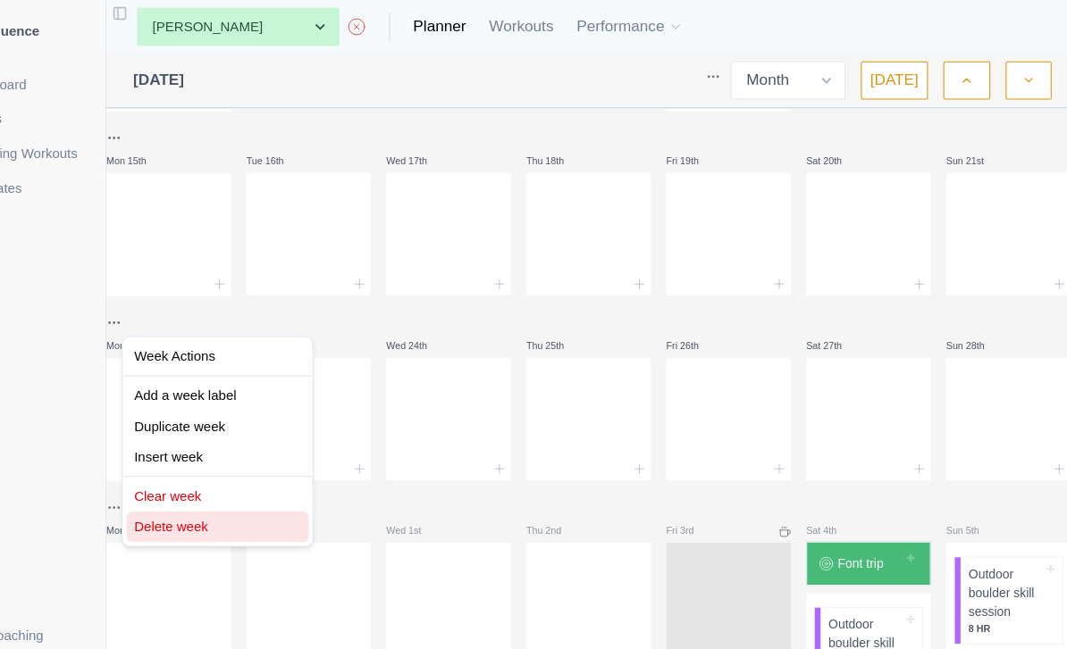
click at [190, 495] on div "Delete week" at bounding box center [275, 491] width 170 height 29
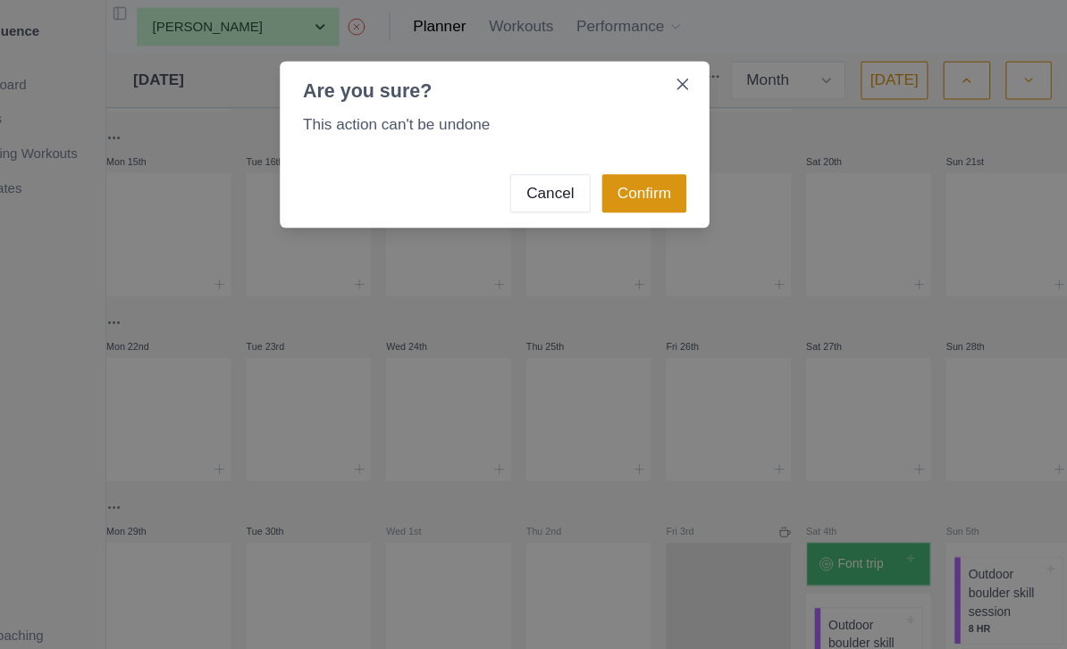
click at [633, 181] on button "Confirm" at bounding box center [672, 181] width 79 height 36
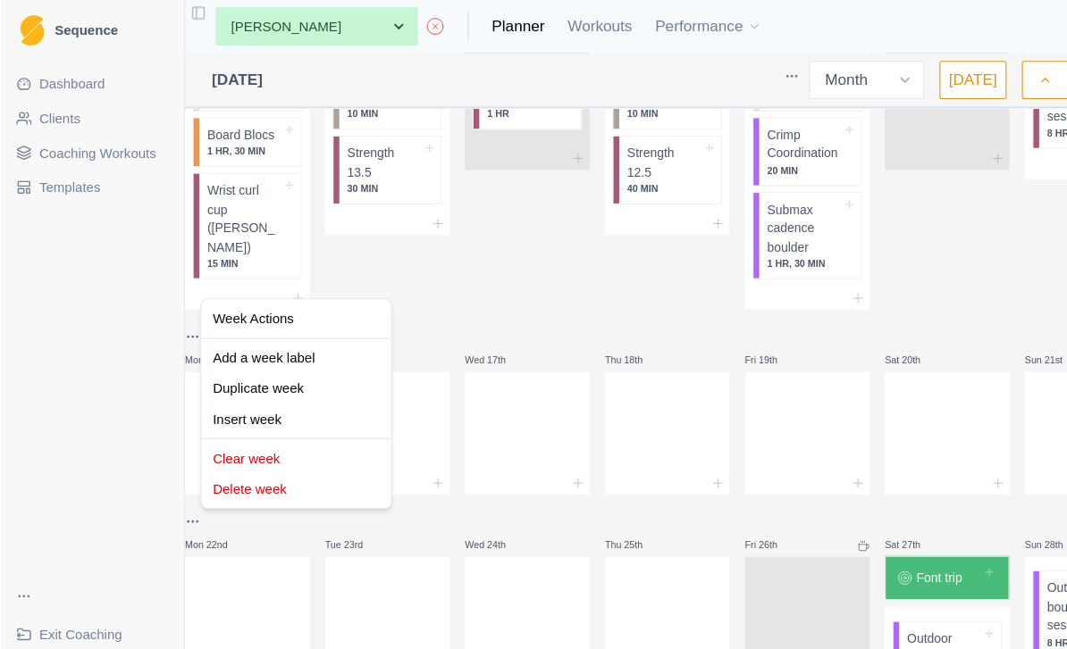
scroll to position [47, 0]
click at [215, 459] on div "Delete week" at bounding box center [275, 456] width 170 height 29
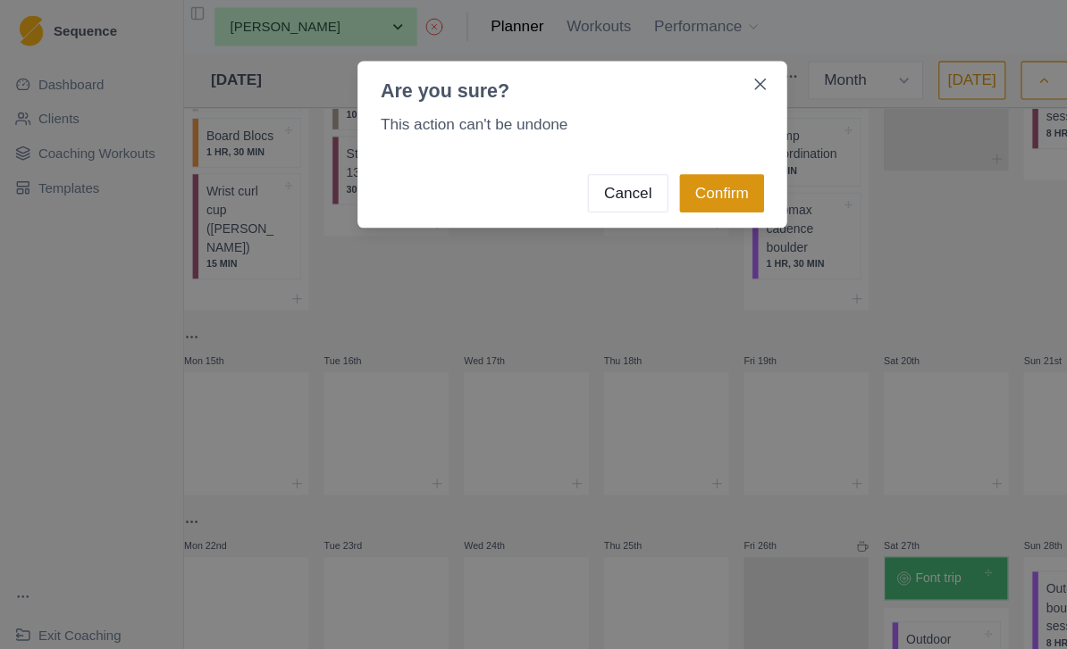
click at [668, 197] on button "Confirm" at bounding box center [672, 181] width 79 height 36
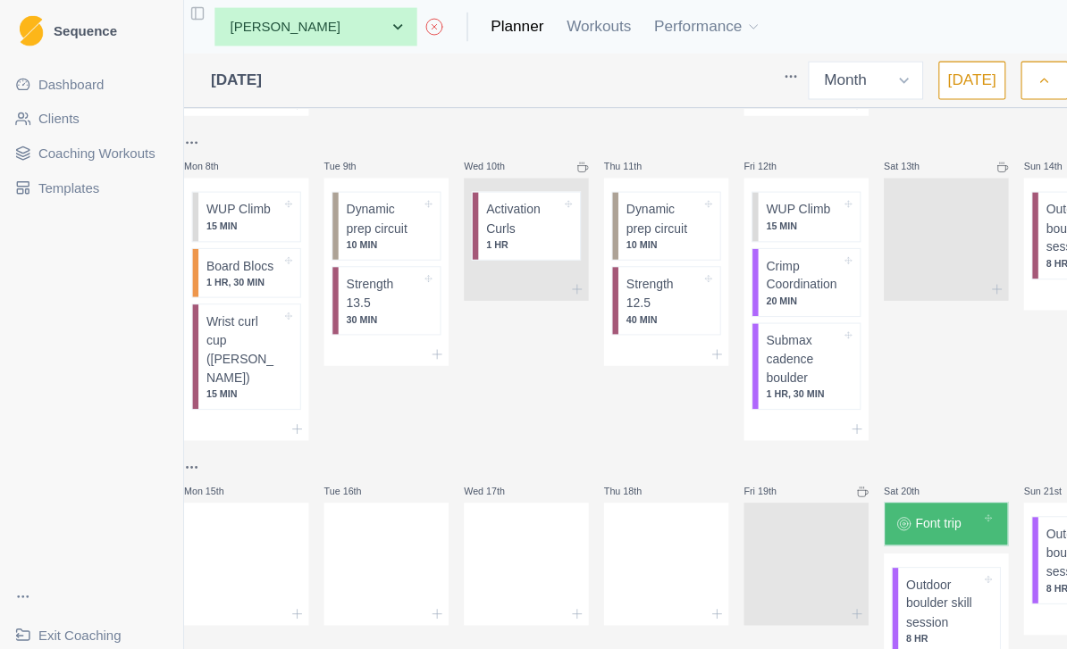
scroll to position [290, 0]
click at [630, 482] on div at bounding box center [621, 521] width 116 height 79
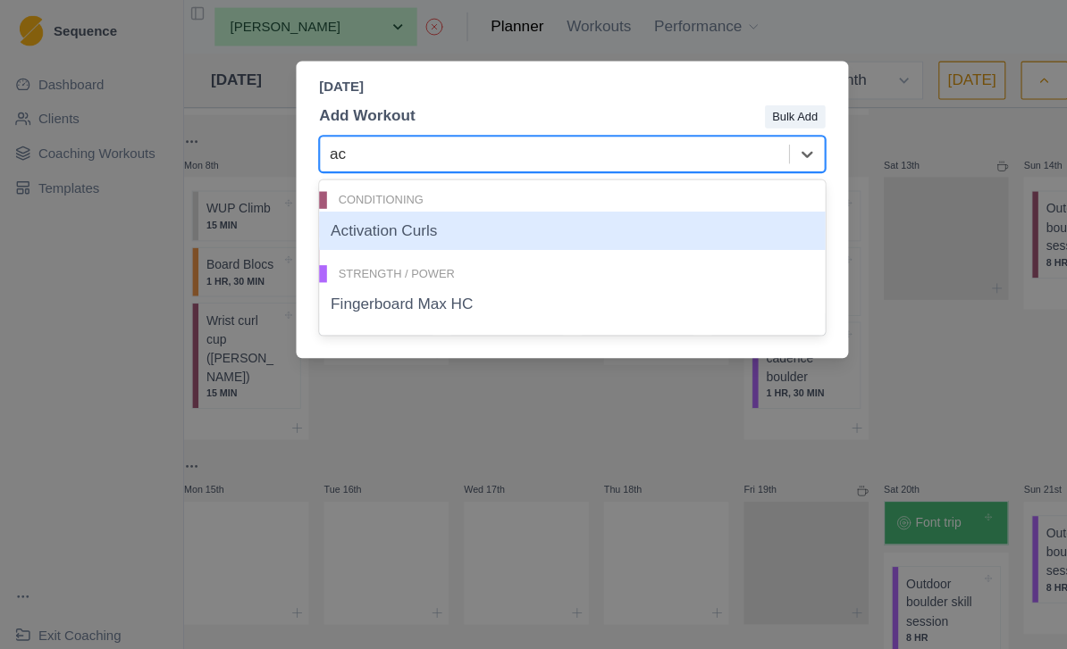
type input "a"
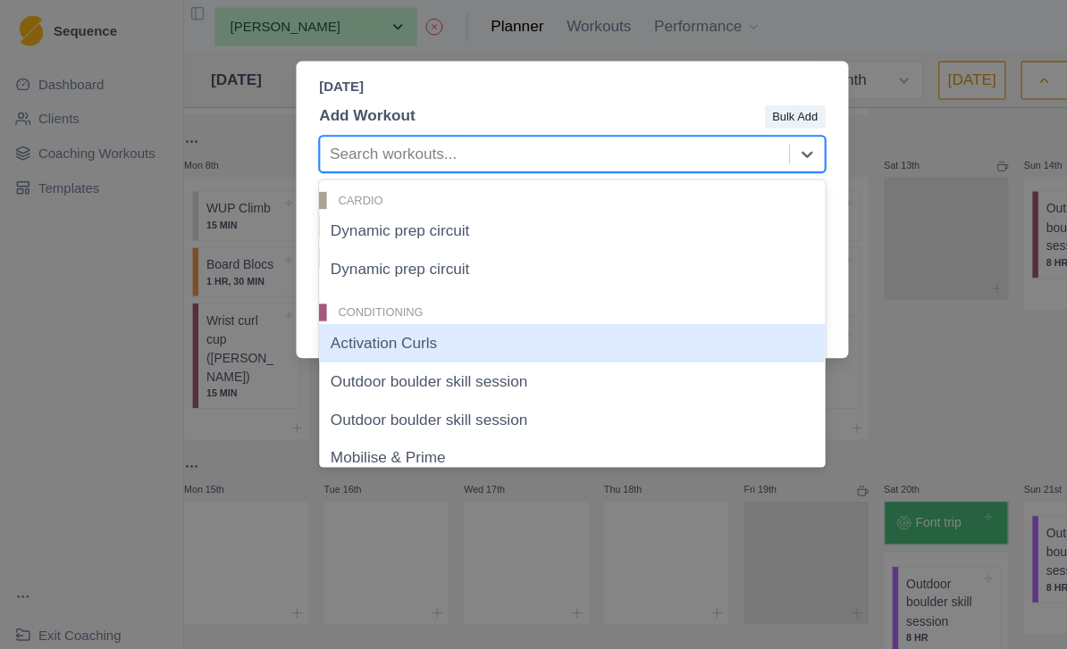
click at [687, 39] on div "Thursday, September 18th, 2025 Add Workout Bulk Add Activation Curls, 3 of 23. …" at bounding box center [533, 324] width 1067 height 649
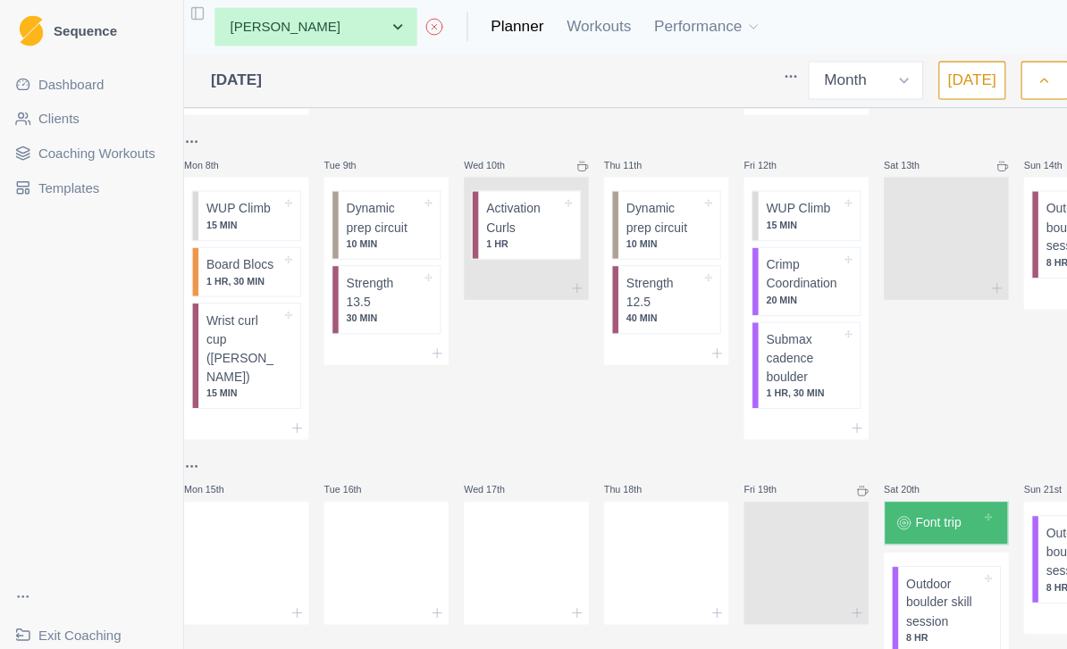
click at [123, 138] on span "Coaching Workouts" at bounding box center [90, 143] width 109 height 18
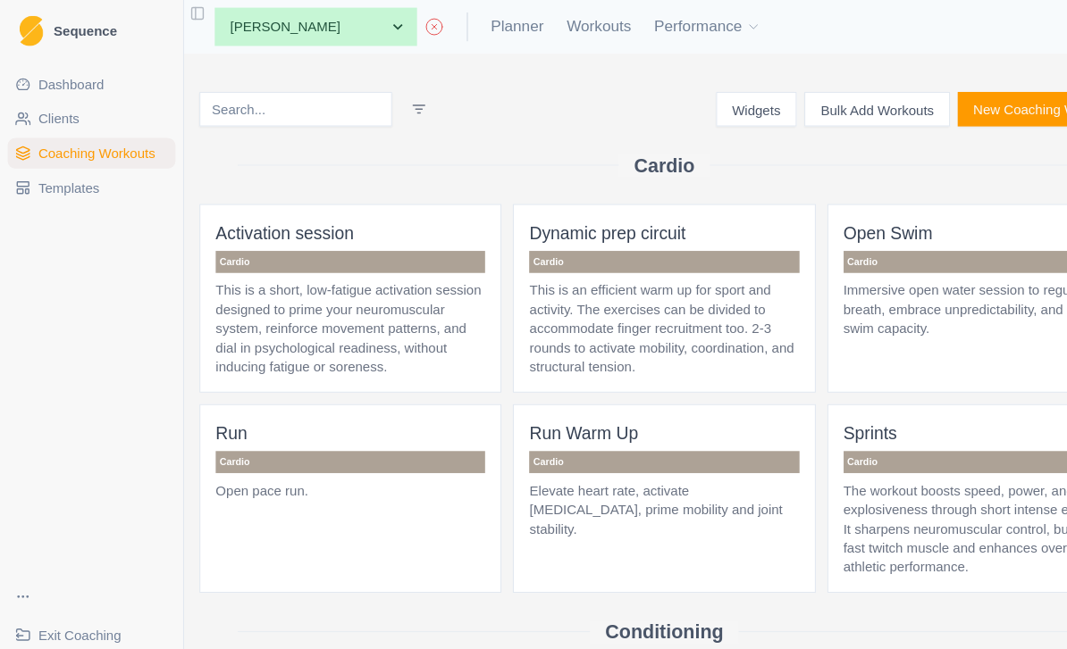
click at [365, 303] on p "This is a short, low-fatigue activation session designed to prime your neuromus…" at bounding box center [326, 306] width 251 height 89
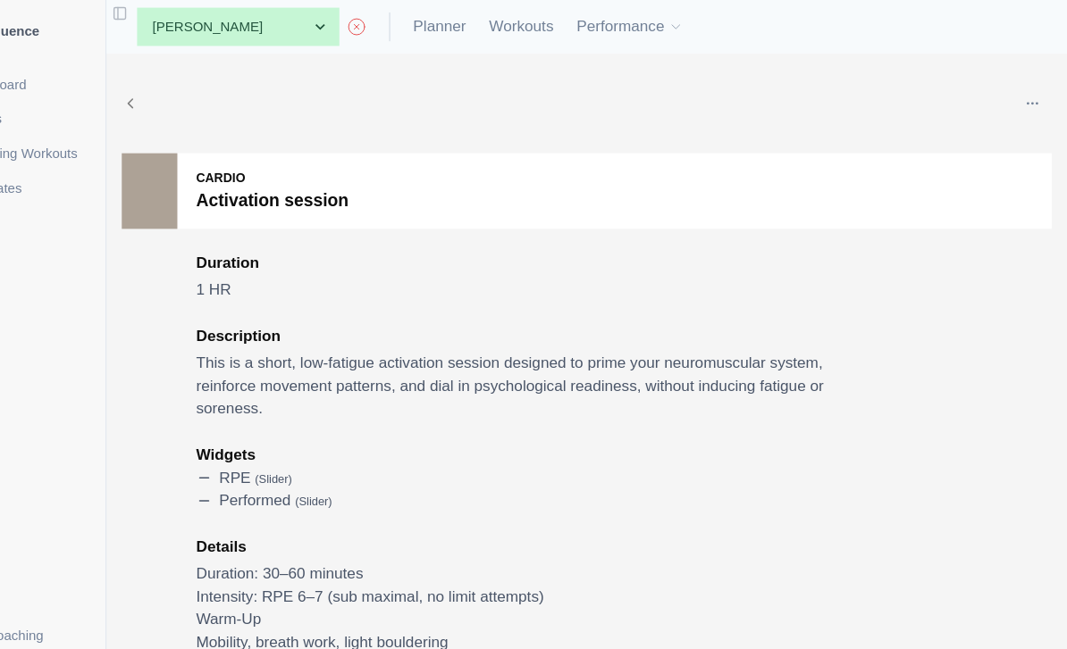
click at [1017, 93] on button "button" at bounding box center [1035, 97] width 36 height 36
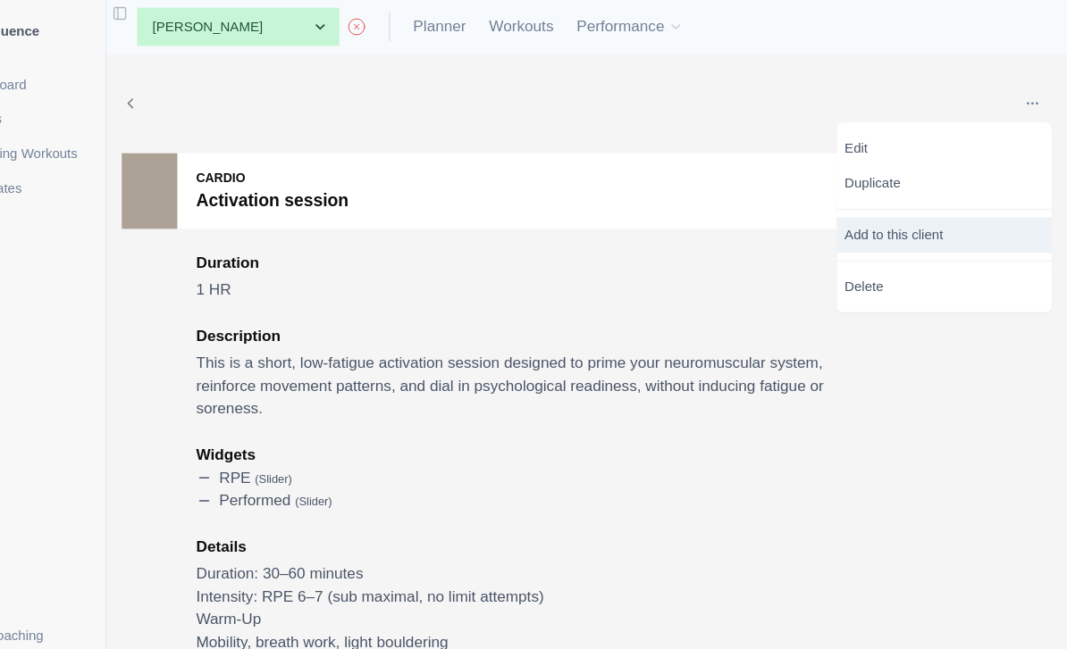
click at [907, 222] on p "Add to this client" at bounding box center [952, 219] width 200 height 33
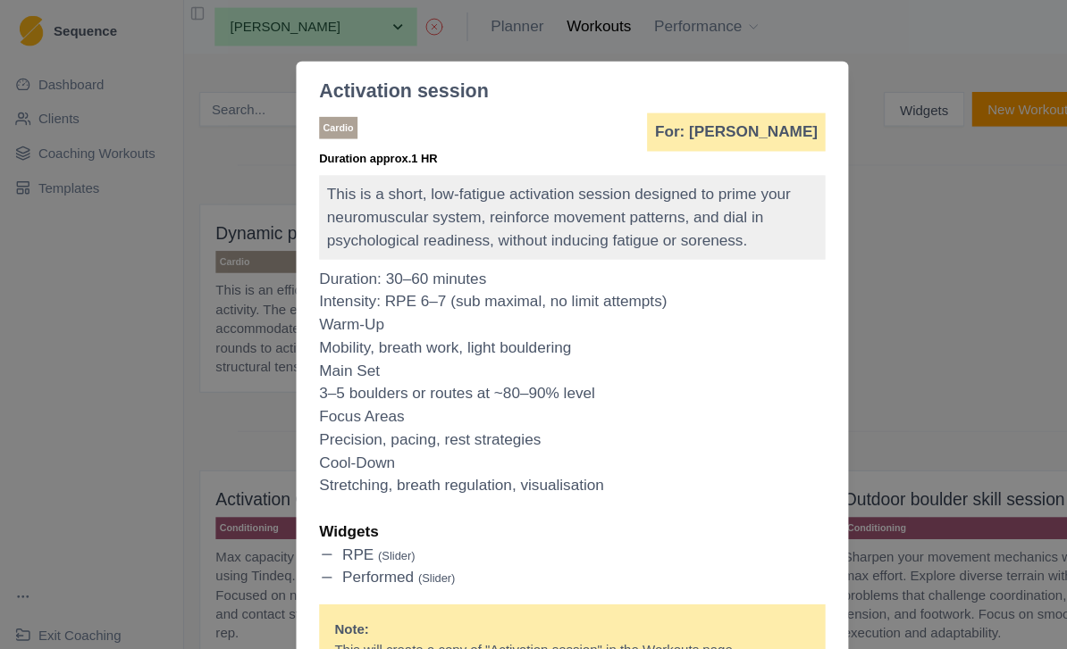
scroll to position [222, 0]
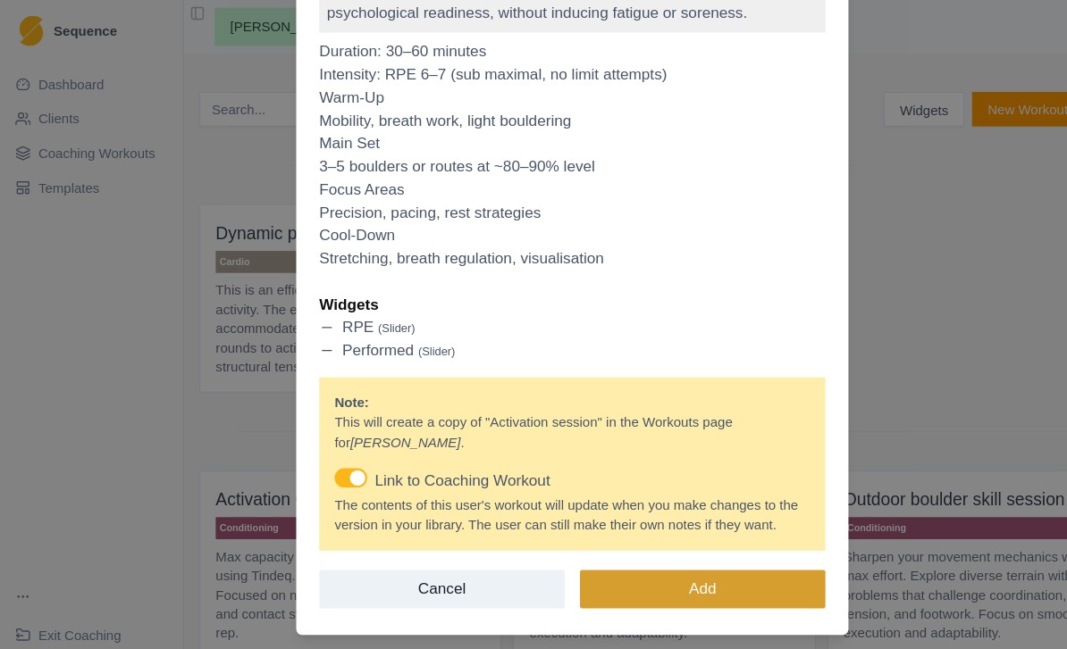
click at [736, 560] on button "Add" at bounding box center [654, 550] width 229 height 36
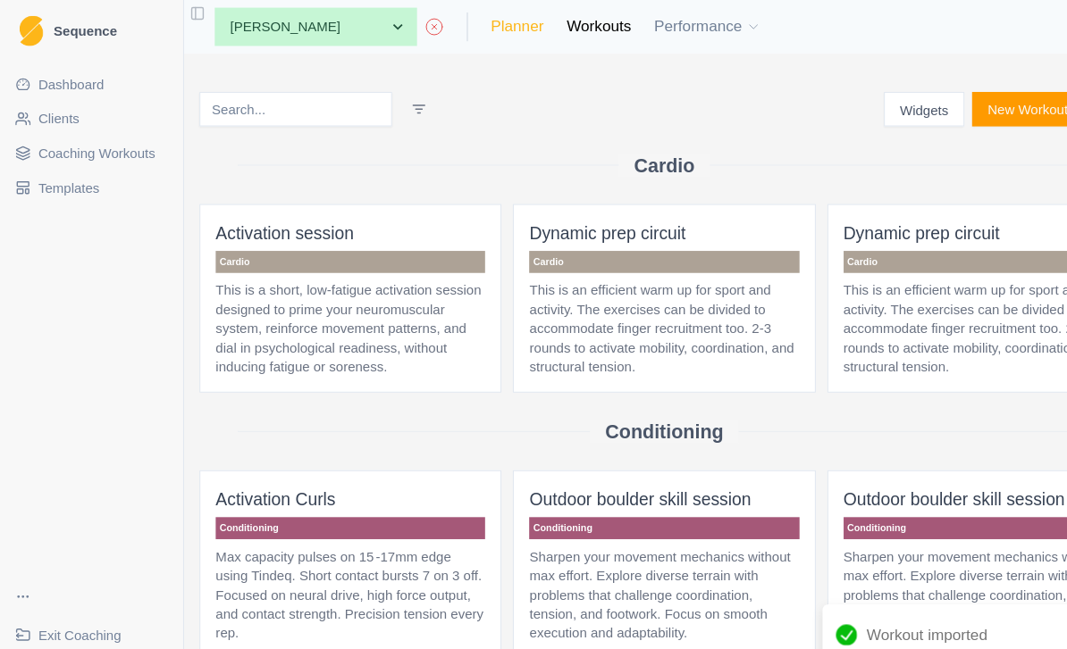
click at [457, 25] on link "Planner" at bounding box center [481, 24] width 49 height 21
select select "month"
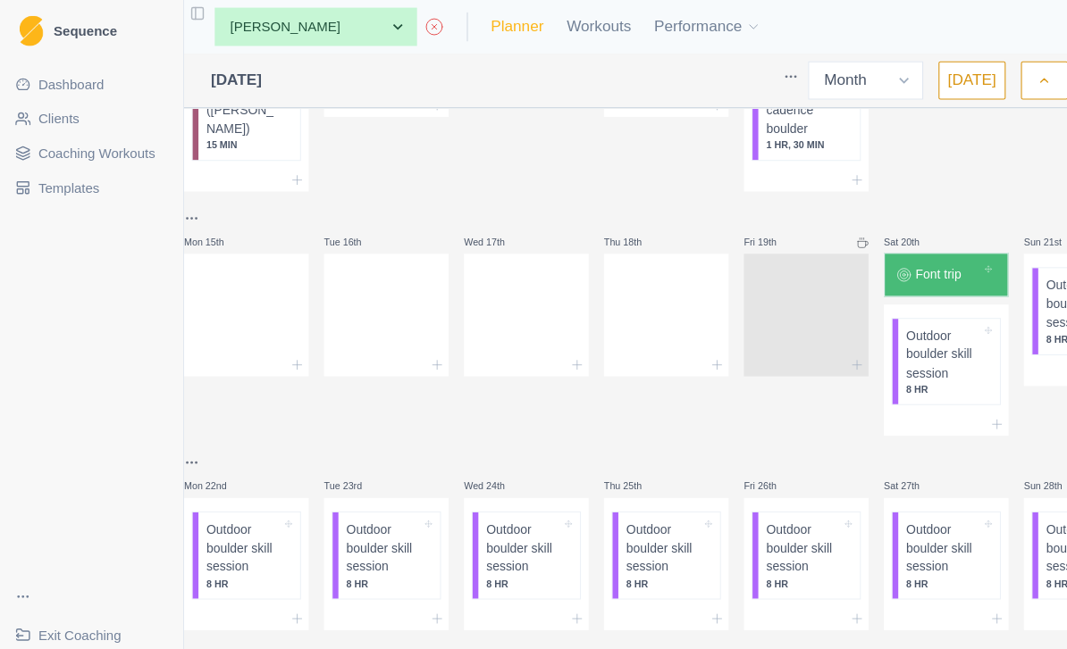
scroll to position [444, 0]
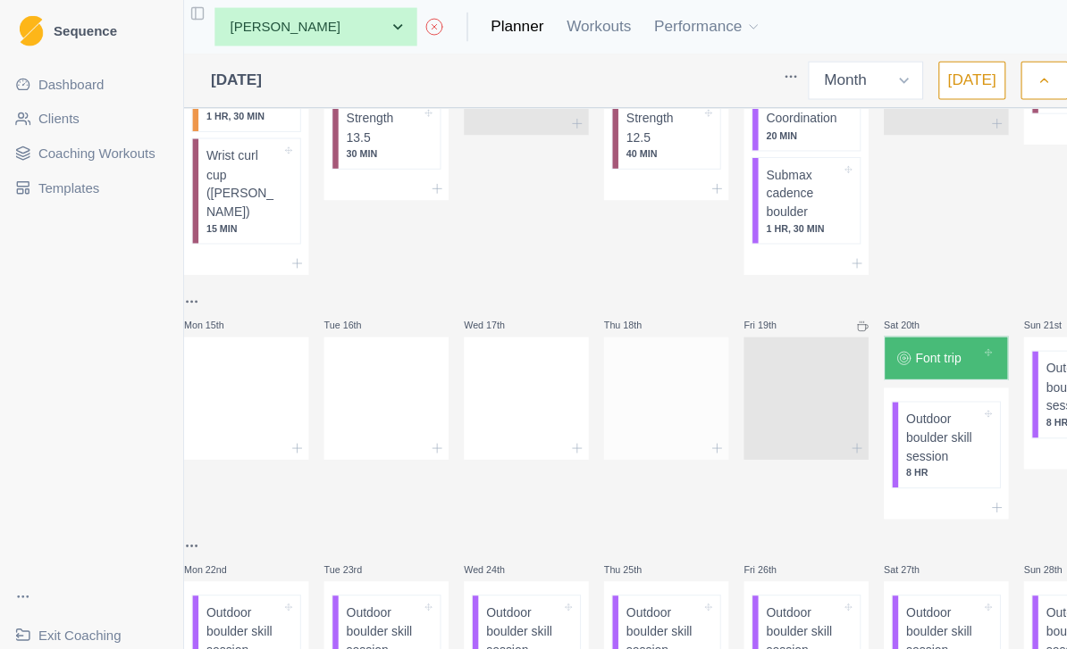
click at [642, 394] on div at bounding box center [621, 368] width 116 height 79
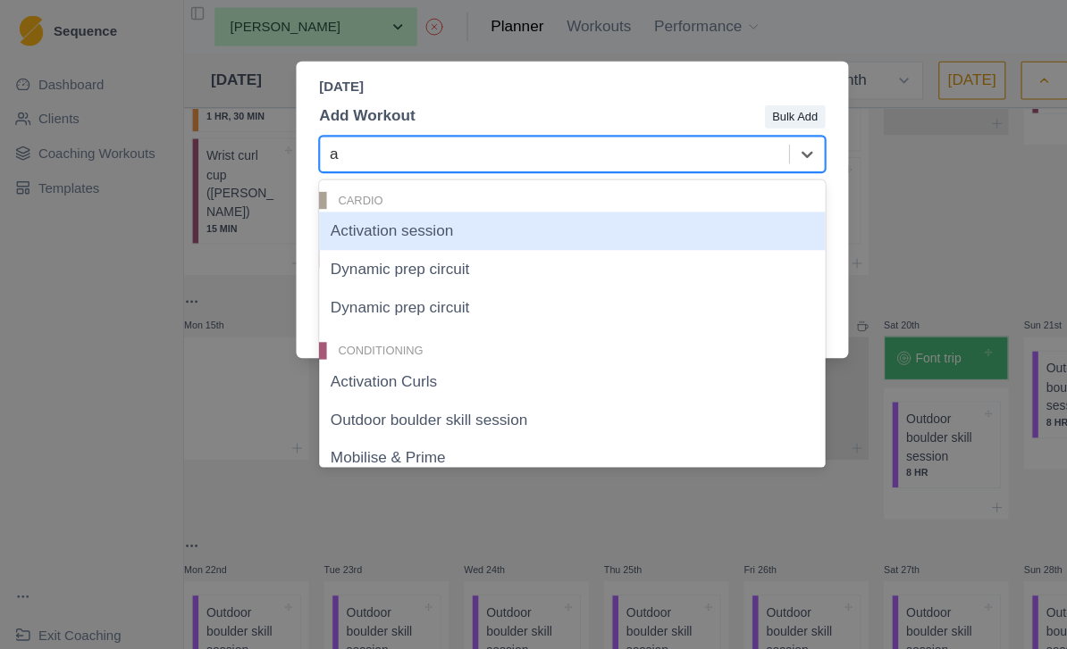
type input "ac"
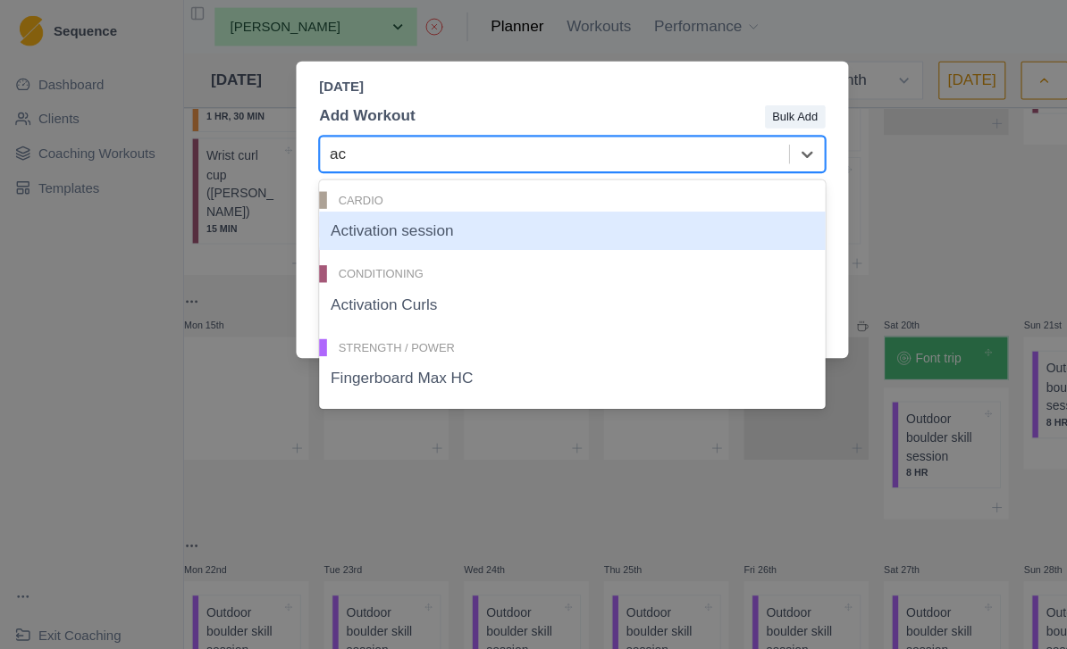
click at [488, 210] on div "Activation session" at bounding box center [533, 215] width 472 height 36
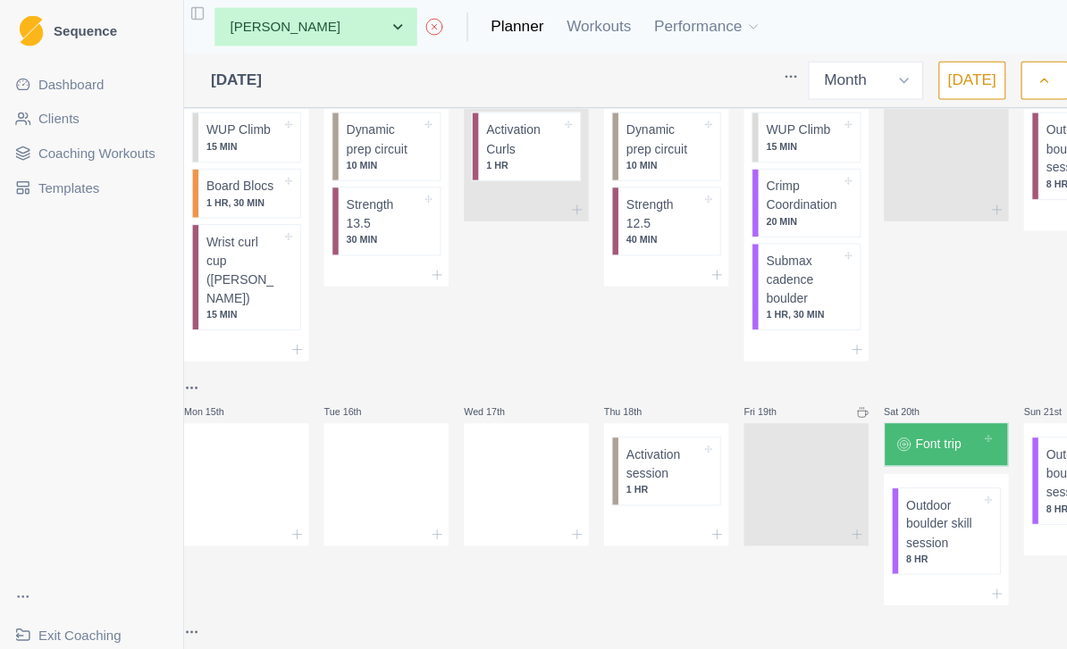
scroll to position [362, 0]
click at [500, 447] on div at bounding box center [490, 450] width 116 height 79
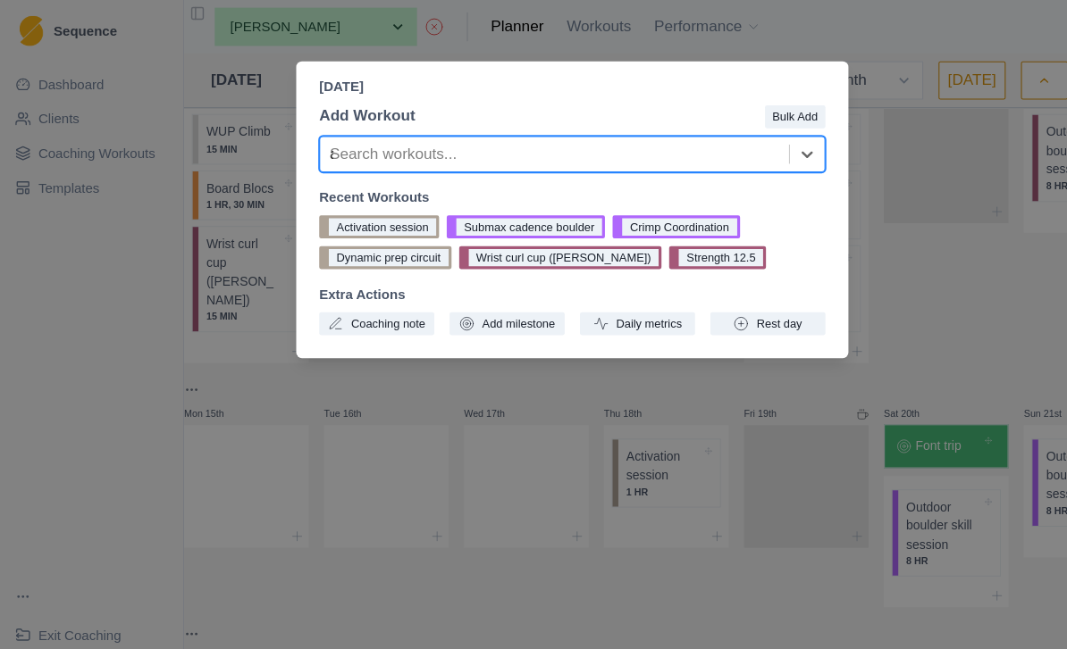
type input "ac"
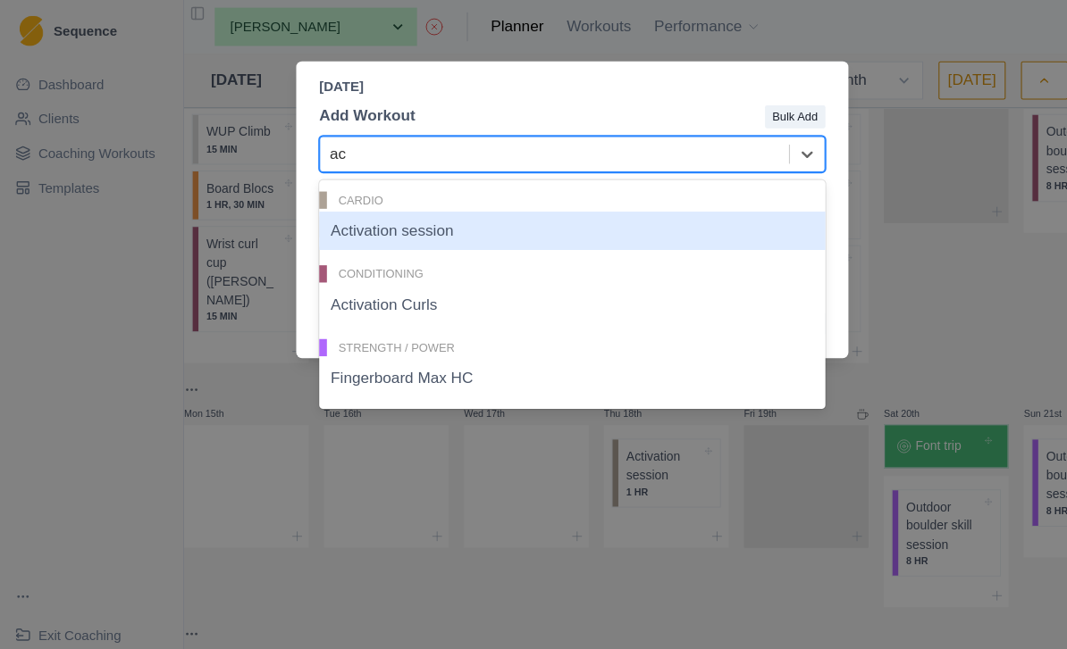
click at [490, 285] on div "Activation Curls" at bounding box center [533, 284] width 472 height 36
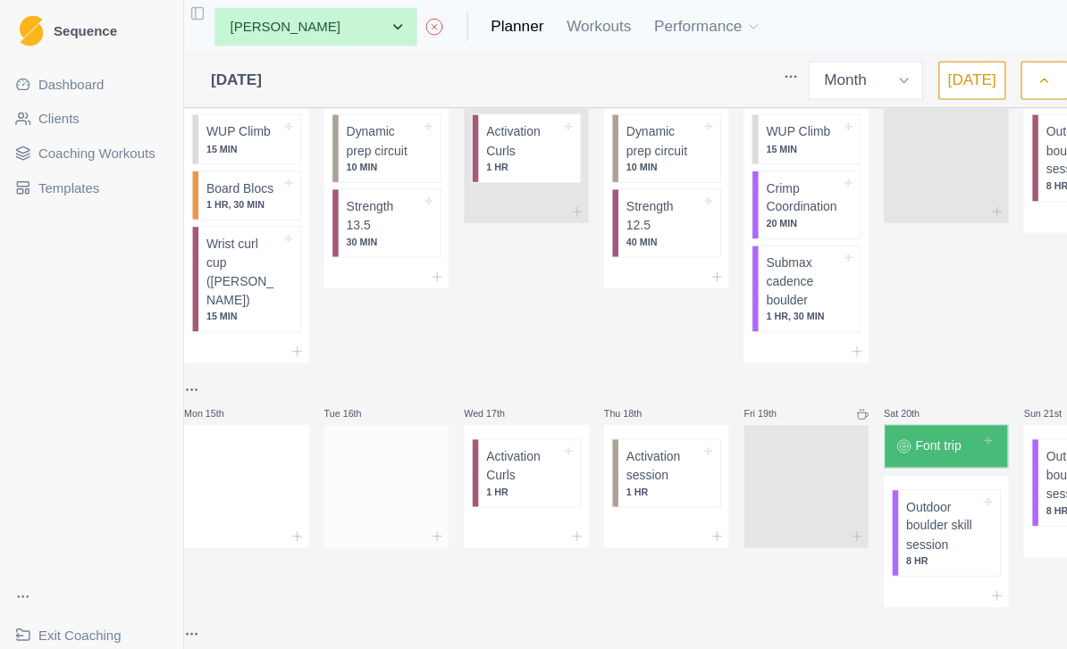
click at [391, 435] on div at bounding box center [360, 450] width 116 height 79
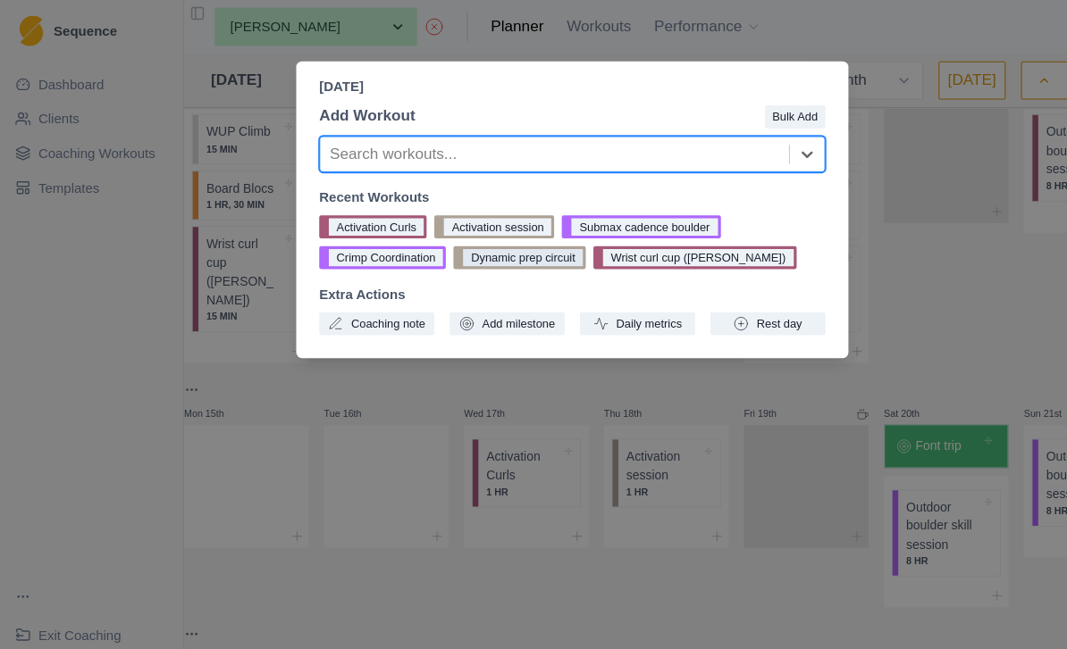
click at [517, 236] on button "Dynamic prep circuit" at bounding box center [484, 240] width 123 height 21
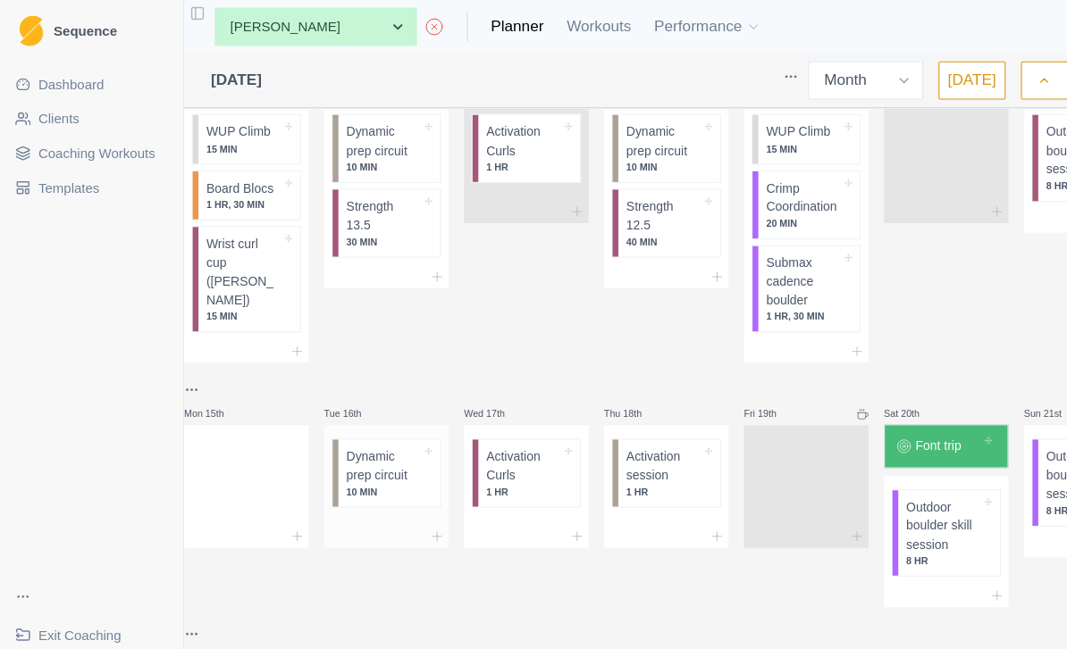
click at [378, 491] on div at bounding box center [360, 500] width 116 height 21
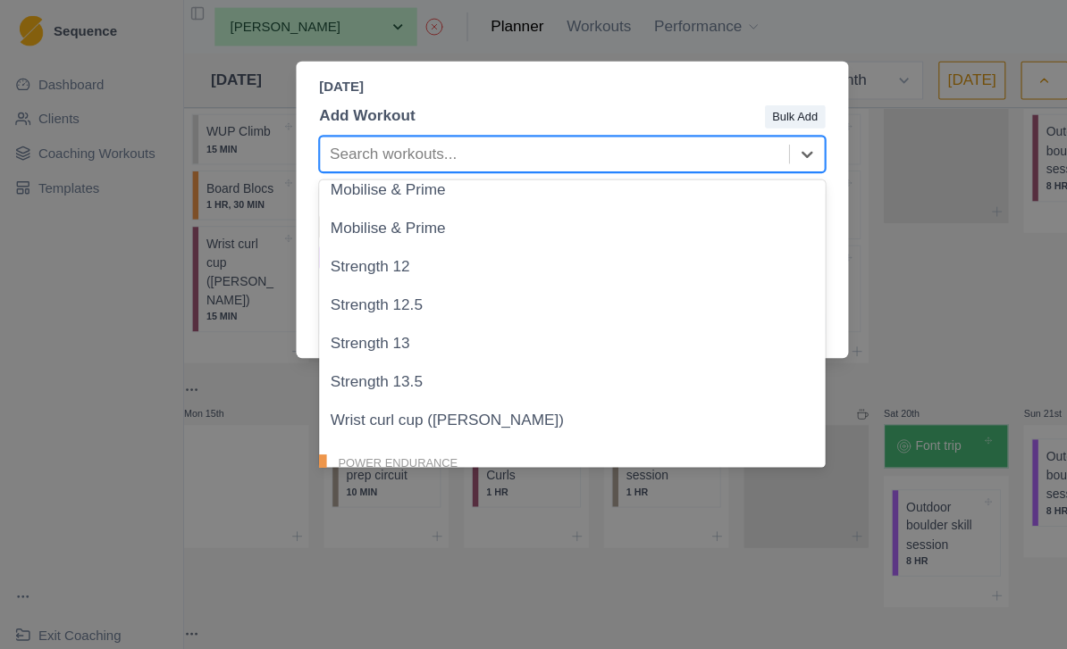
scroll to position [286, 0]
click at [461, 287] on div "Strength 12.5" at bounding box center [533, 284] width 472 height 36
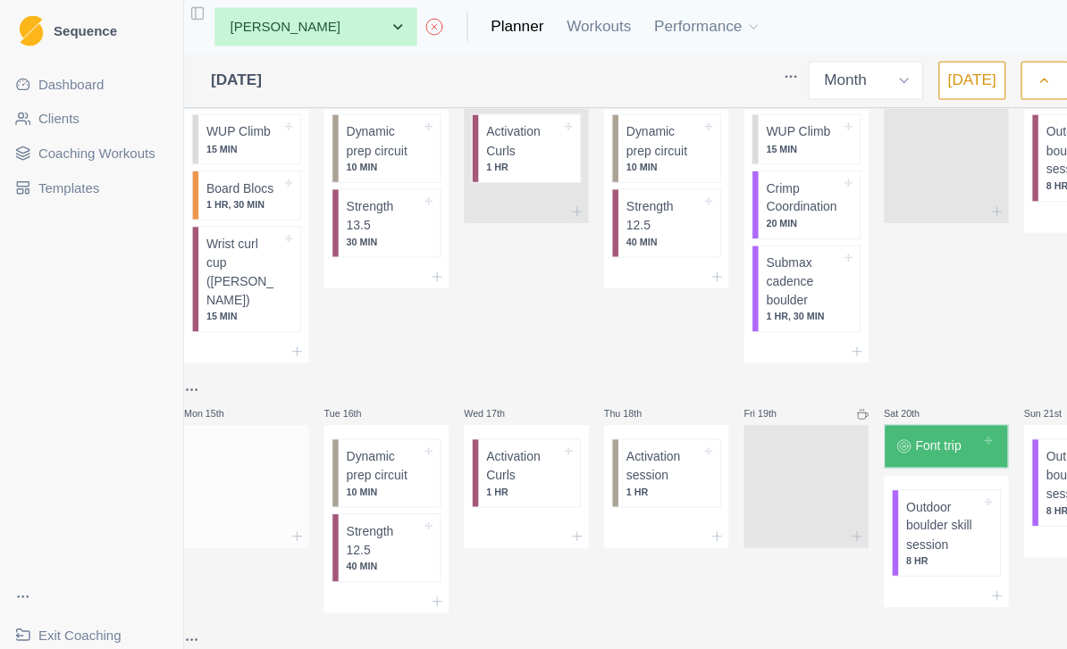
click at [251, 421] on div at bounding box center [230, 450] width 116 height 79
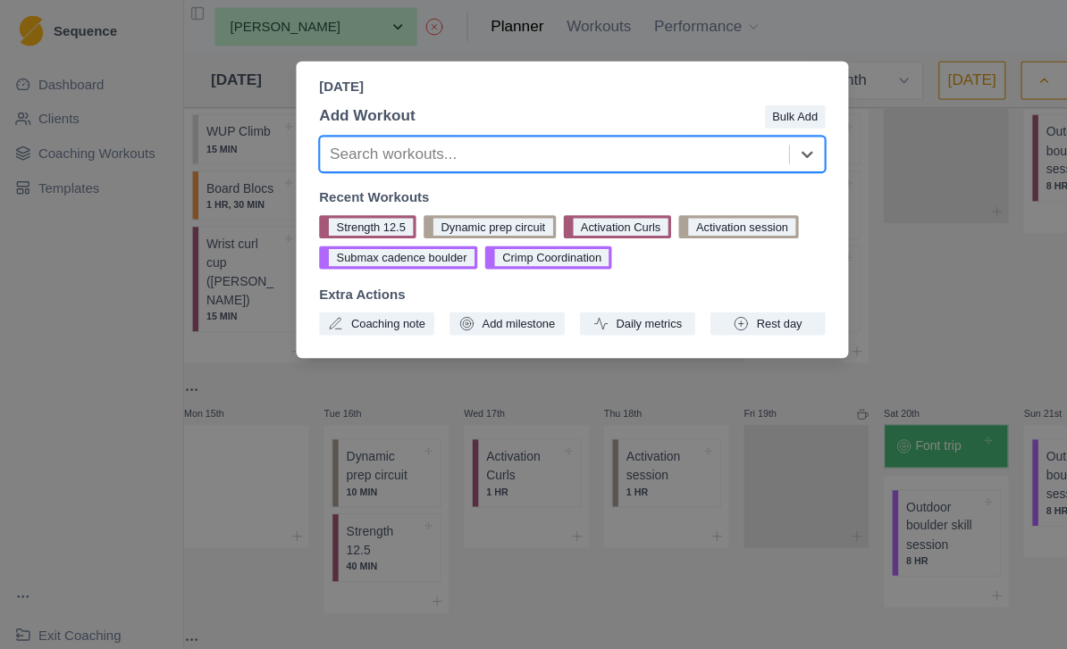
type input "w"
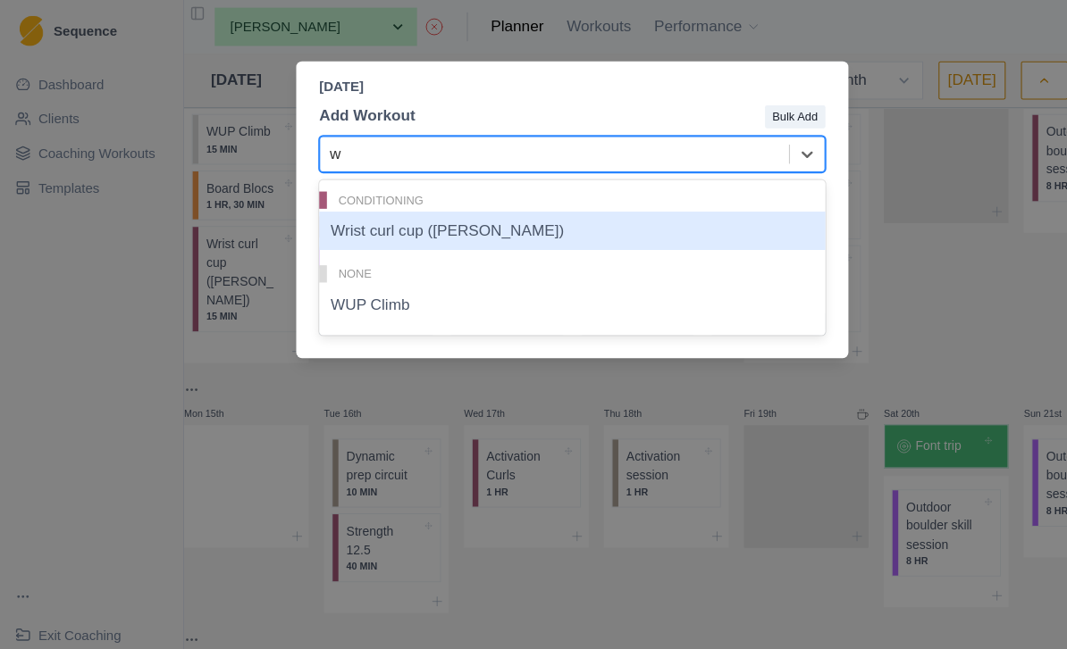
click at [460, 280] on div "WUP Climb" at bounding box center [533, 284] width 472 height 36
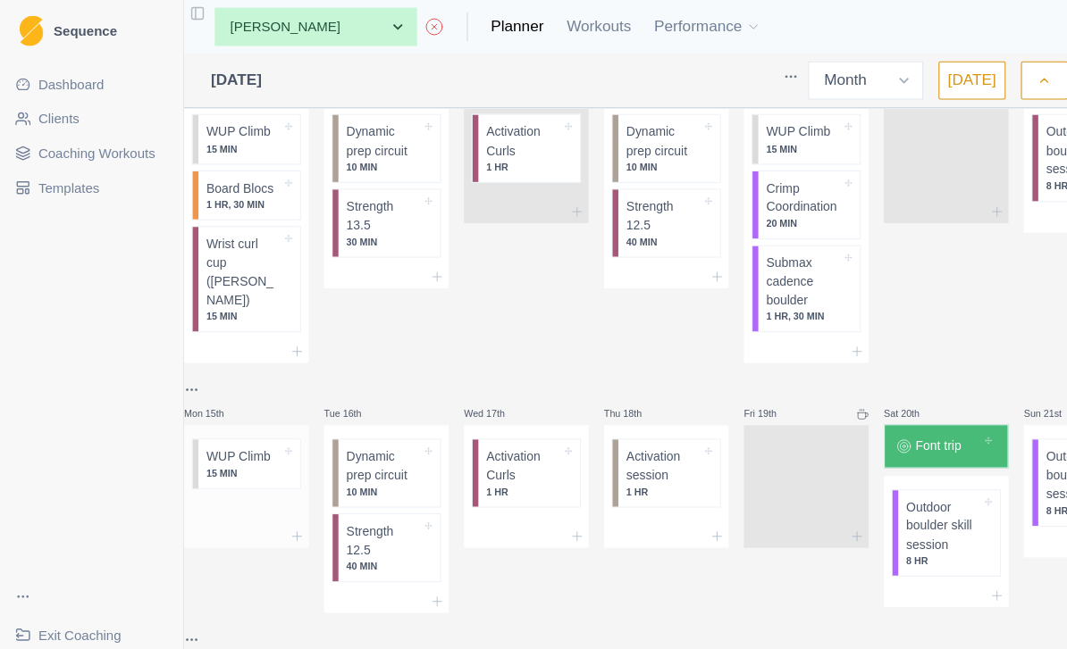
click at [261, 475] on div at bounding box center [230, 477] width 116 height 27
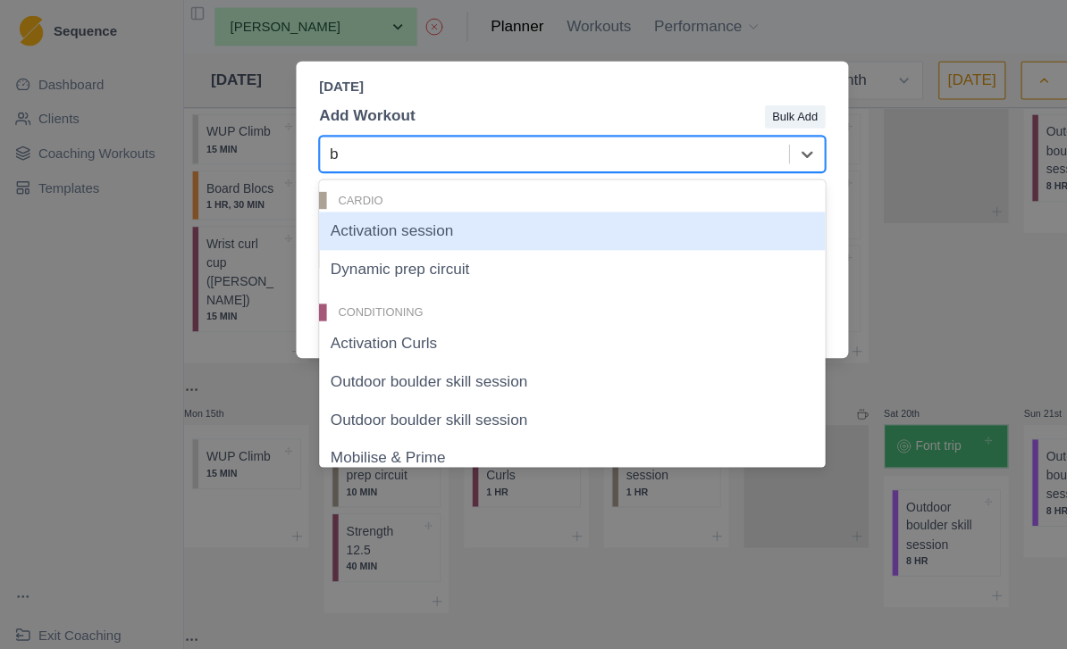
type input "bo"
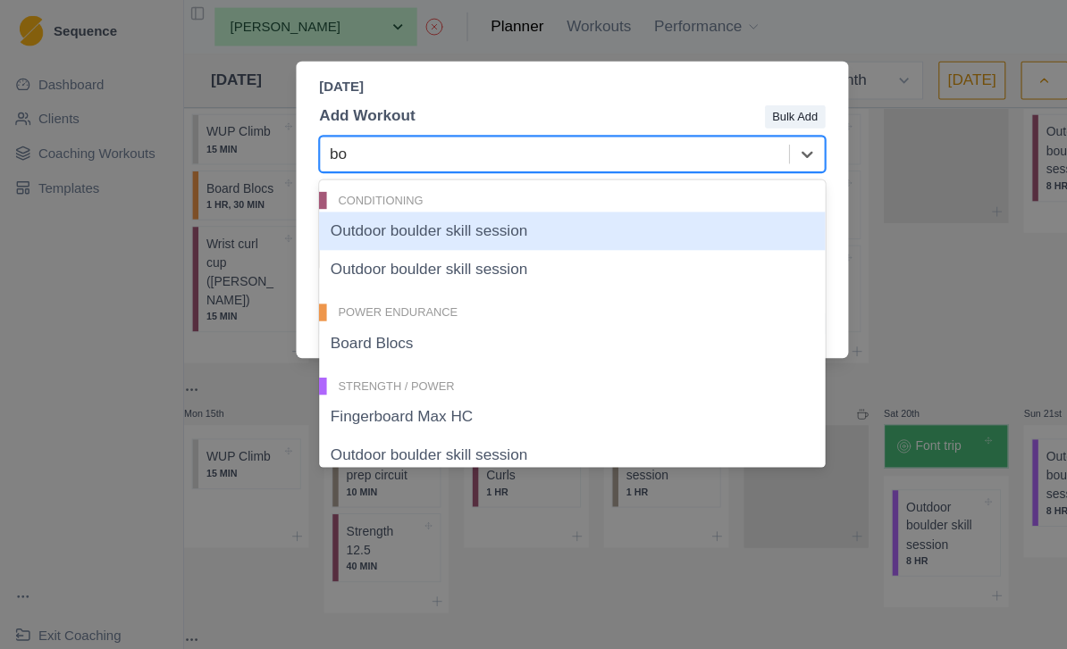
click at [466, 322] on div "Board Blocs" at bounding box center [533, 320] width 472 height 36
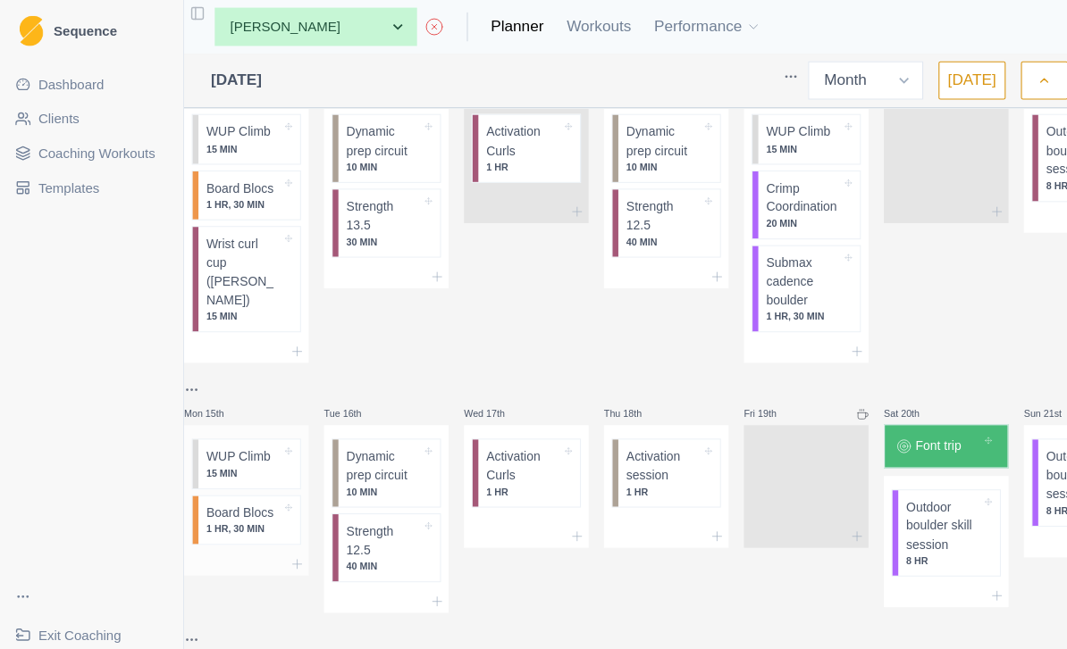
click at [240, 518] on div at bounding box center [230, 525] width 116 height 21
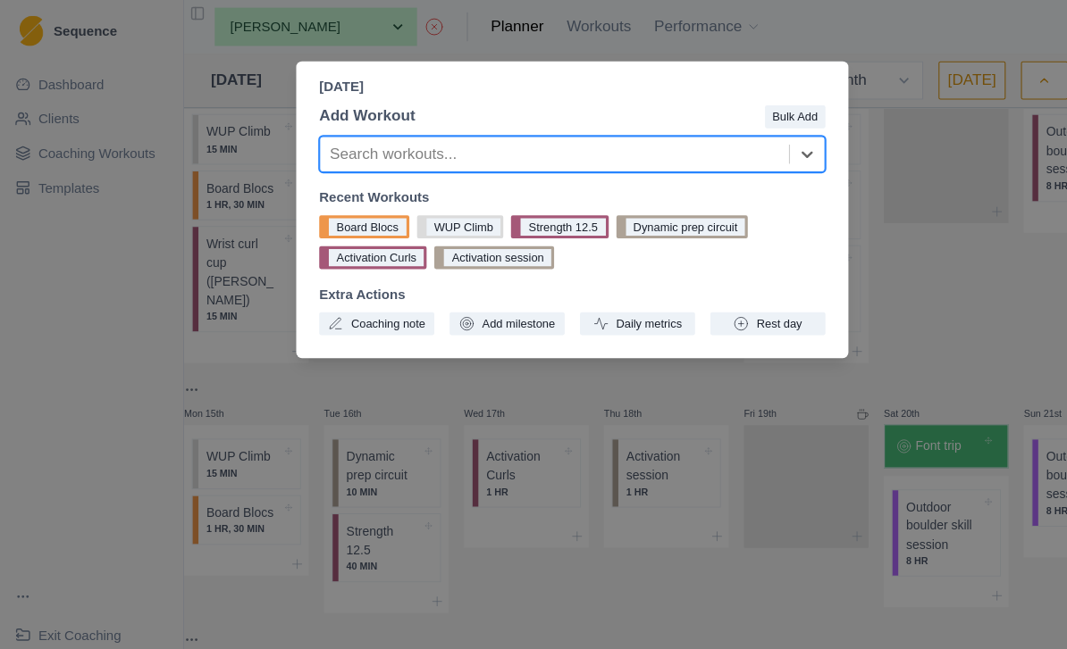
type input "w"
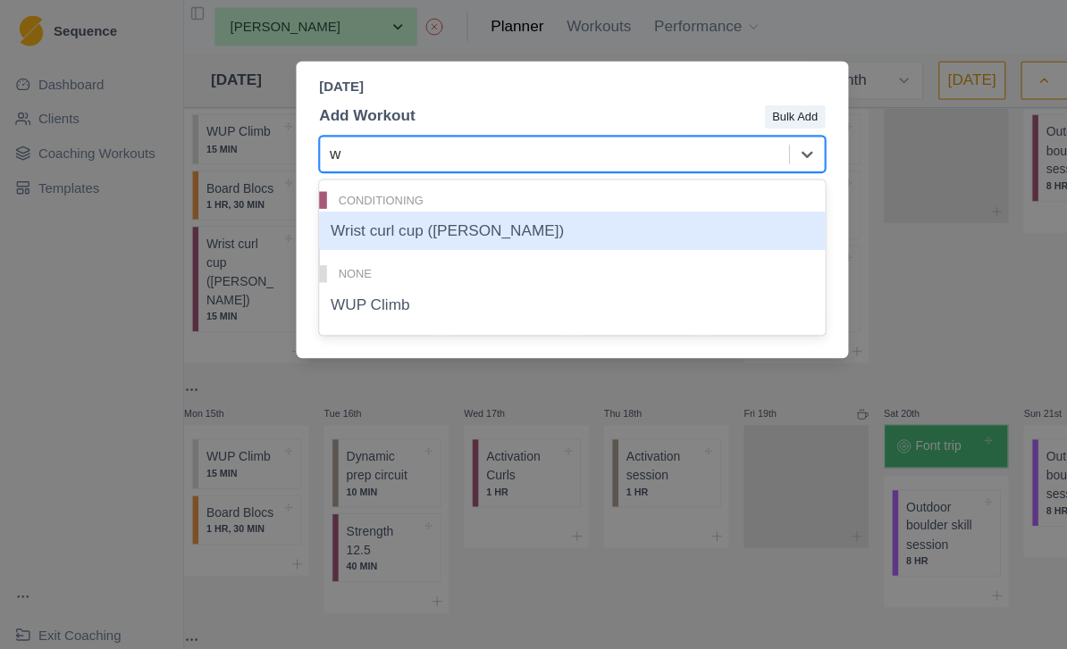
click at [503, 219] on div "Wrist curl cup ([PERSON_NAME])" at bounding box center [533, 215] width 472 height 36
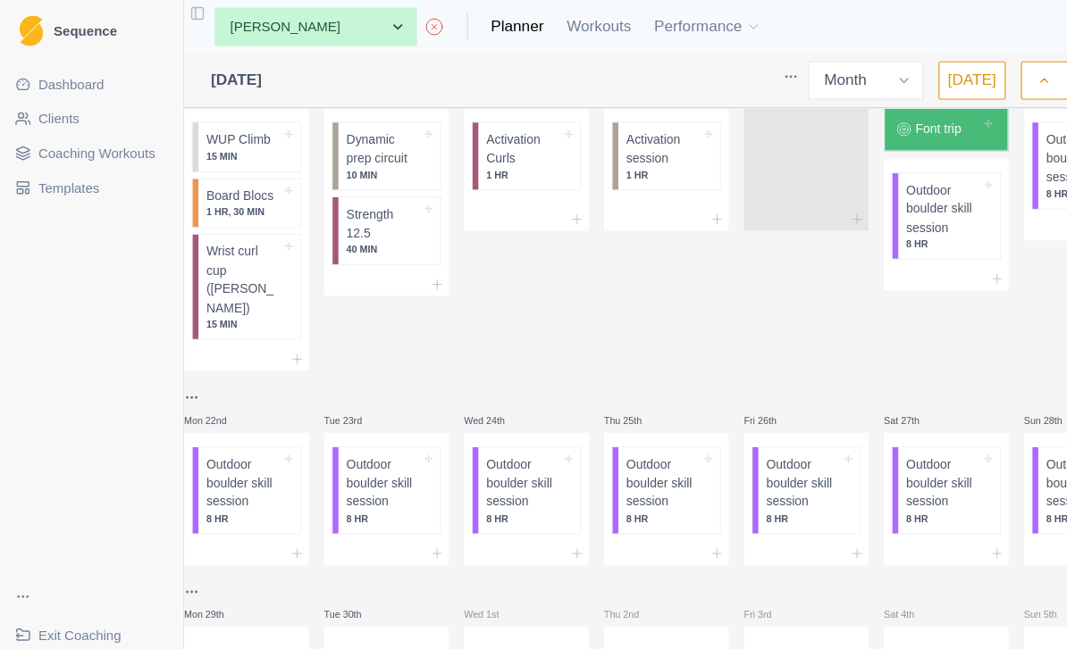
scroll to position [657, 0]
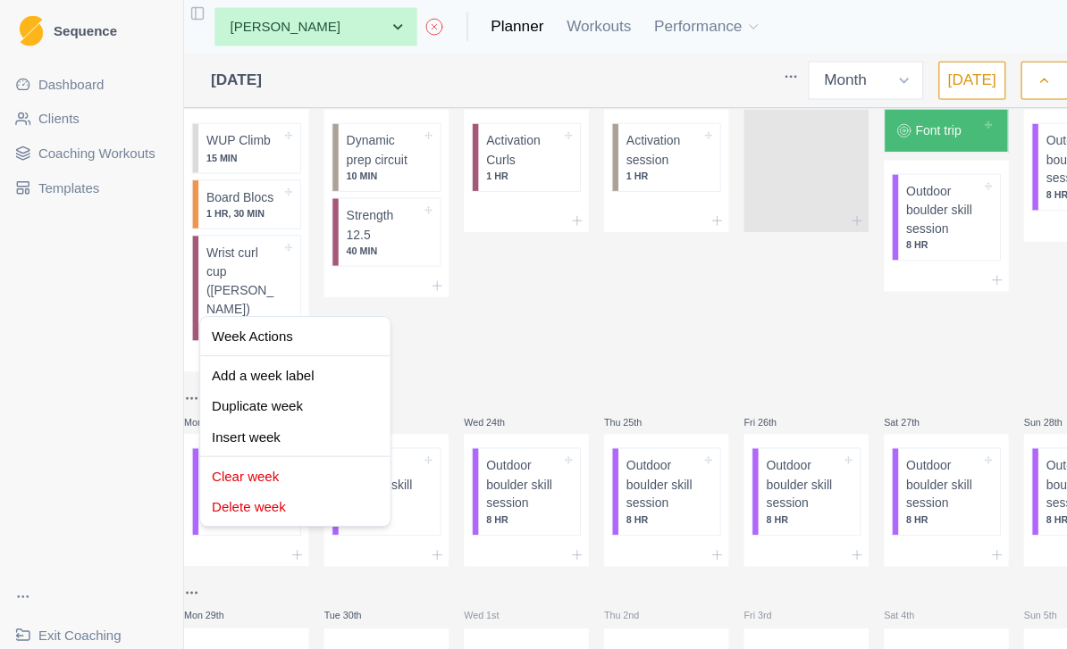
click at [372, 523] on html "Sequence Dashboard Clients Coaching Workouts Templates Exit Coaching Settings T…" at bounding box center [533, 324] width 1067 height 649
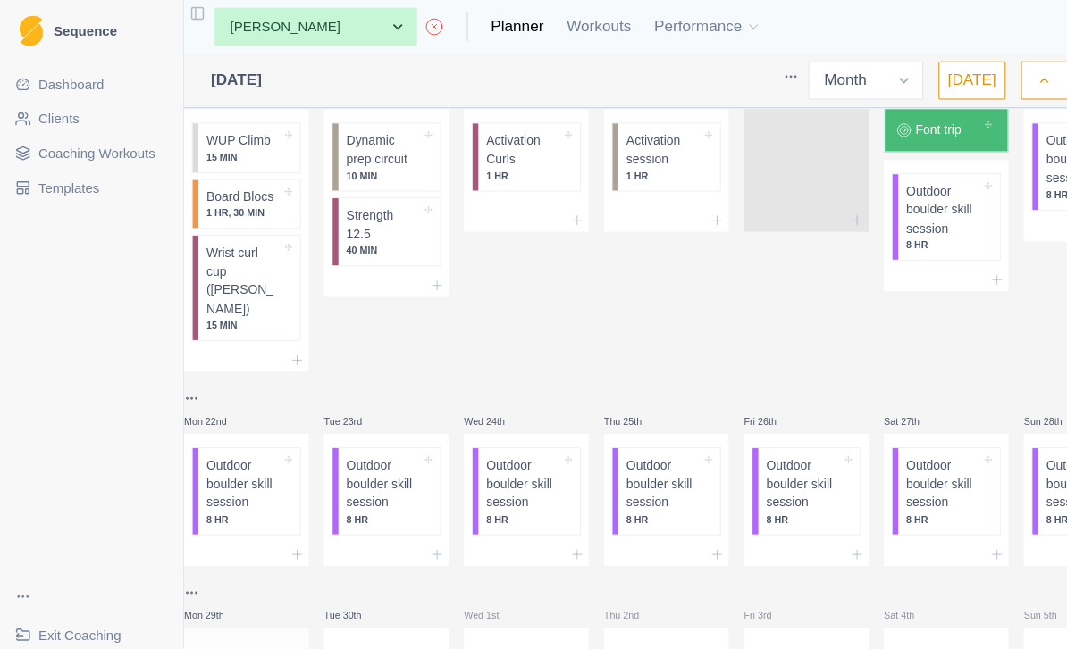
click at [239, 600] on div at bounding box center [230, 639] width 116 height 79
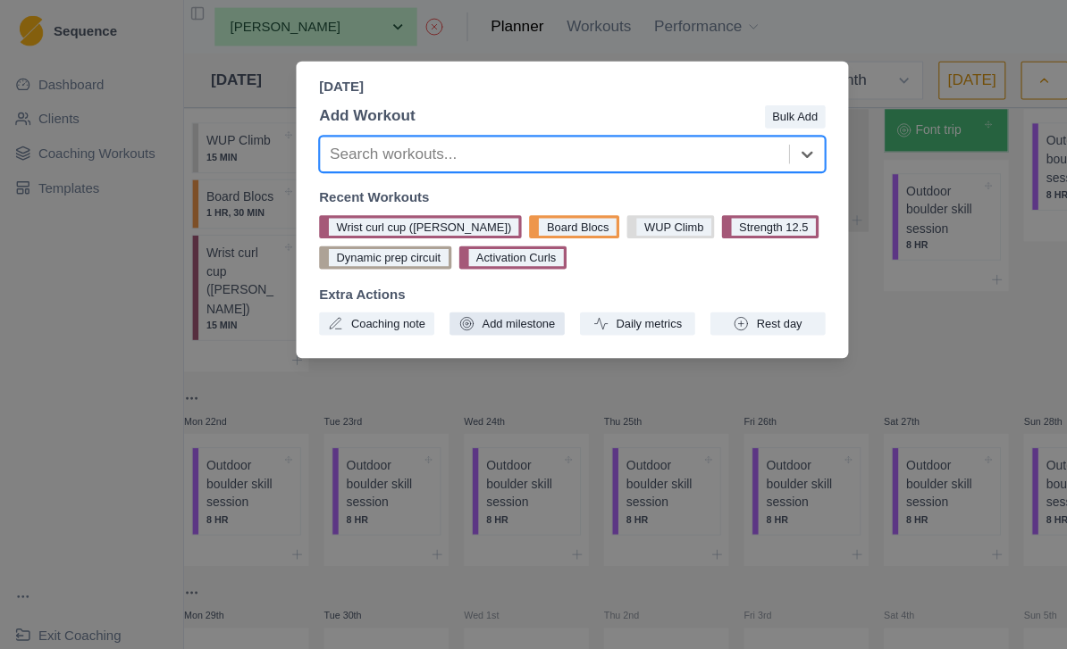
click at [484, 303] on button "Add milestone" at bounding box center [472, 301] width 107 height 21
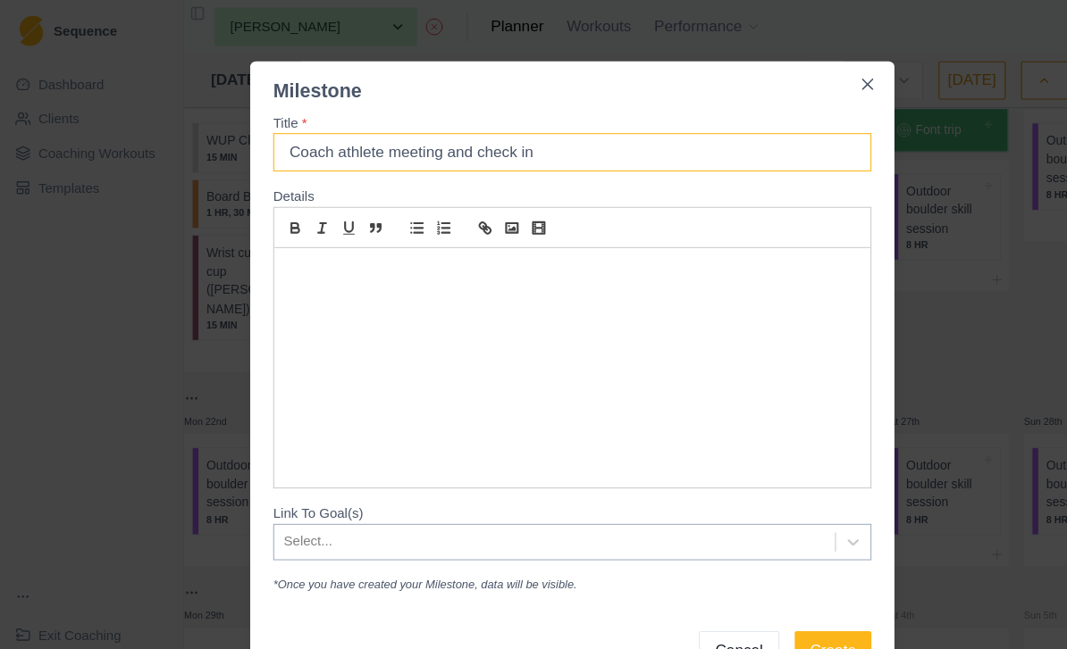
click at [549, 148] on input "Coach athlete meeting and check in" at bounding box center [533, 142] width 557 height 36
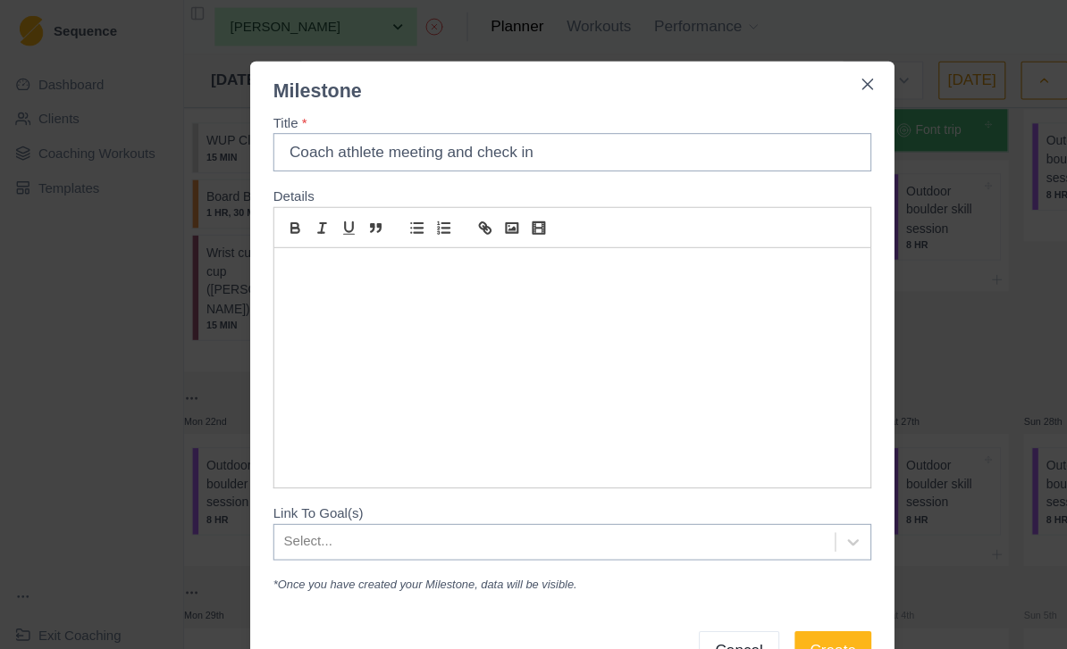
type input "Coach athlete meeting and check in"
click at [464, 280] on div at bounding box center [533, 342] width 556 height 223
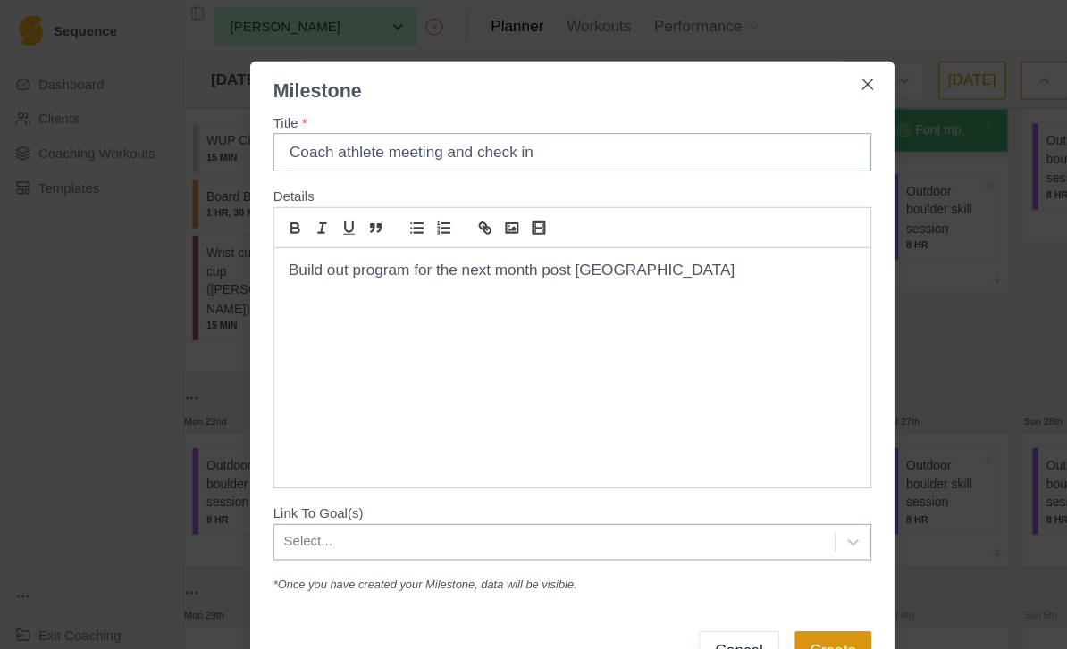
click at [785, 607] on button "Create" at bounding box center [776, 607] width 71 height 36
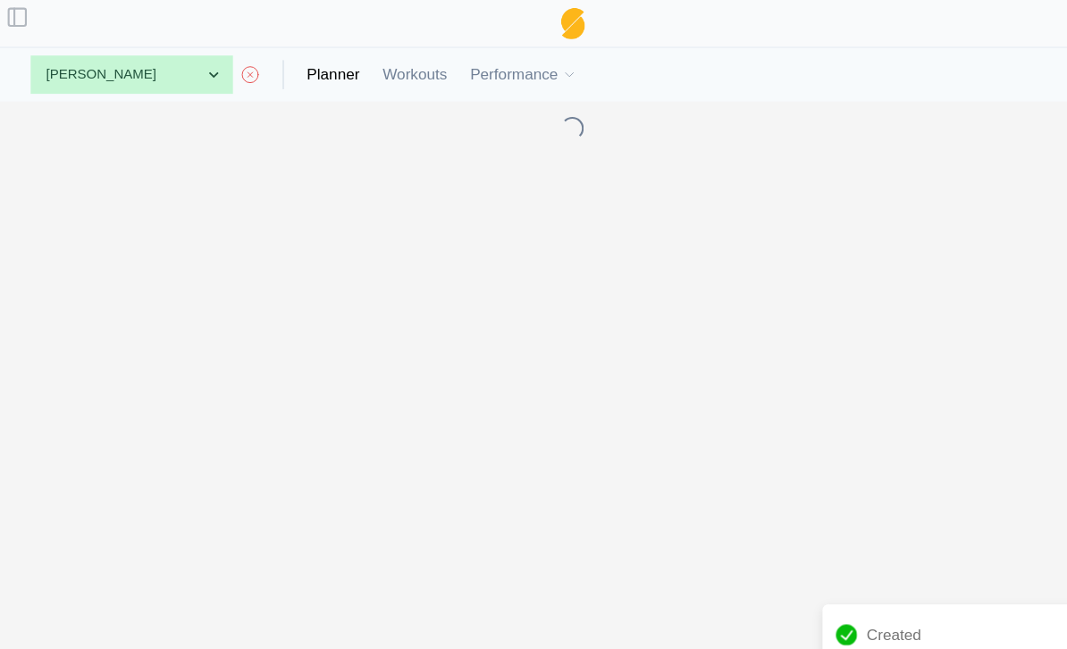
select select "month"
